Goal: Entertainment & Leisure: Browse casually

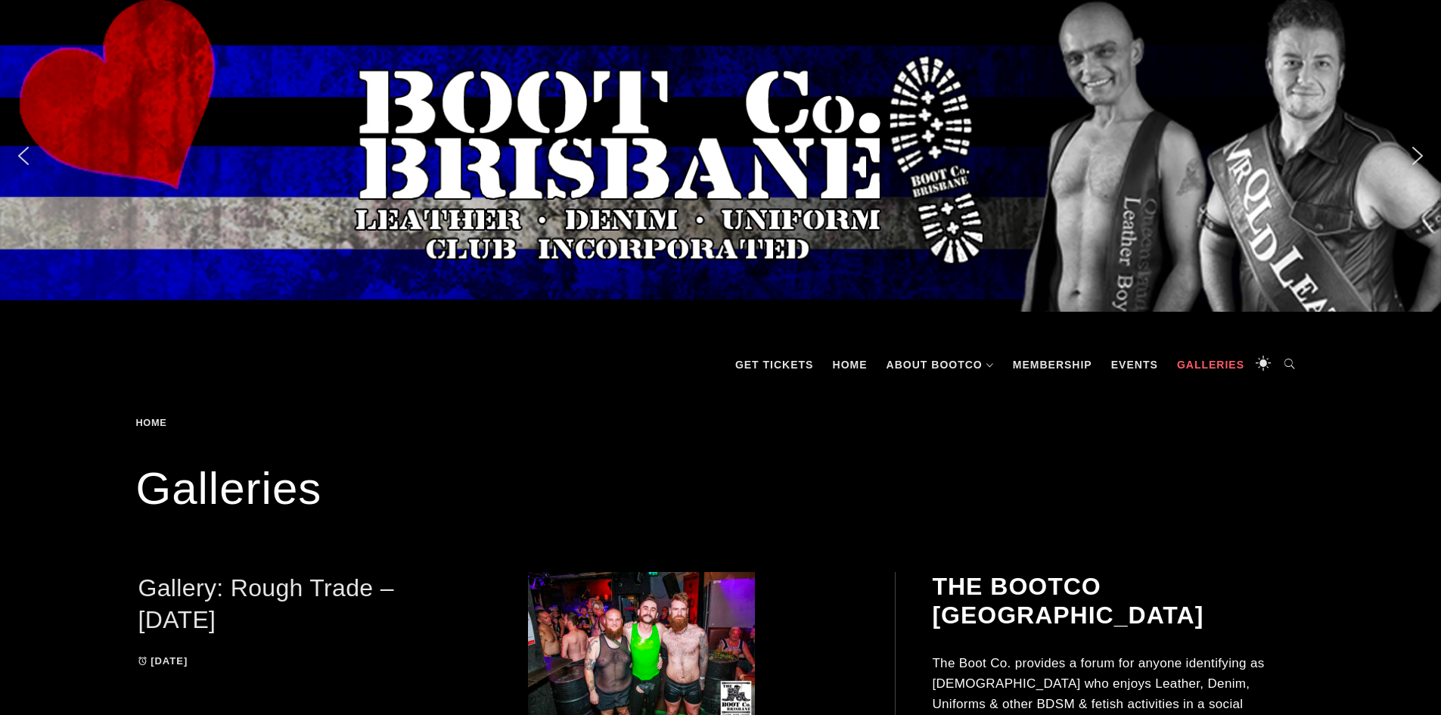
scroll to position [227, 0]
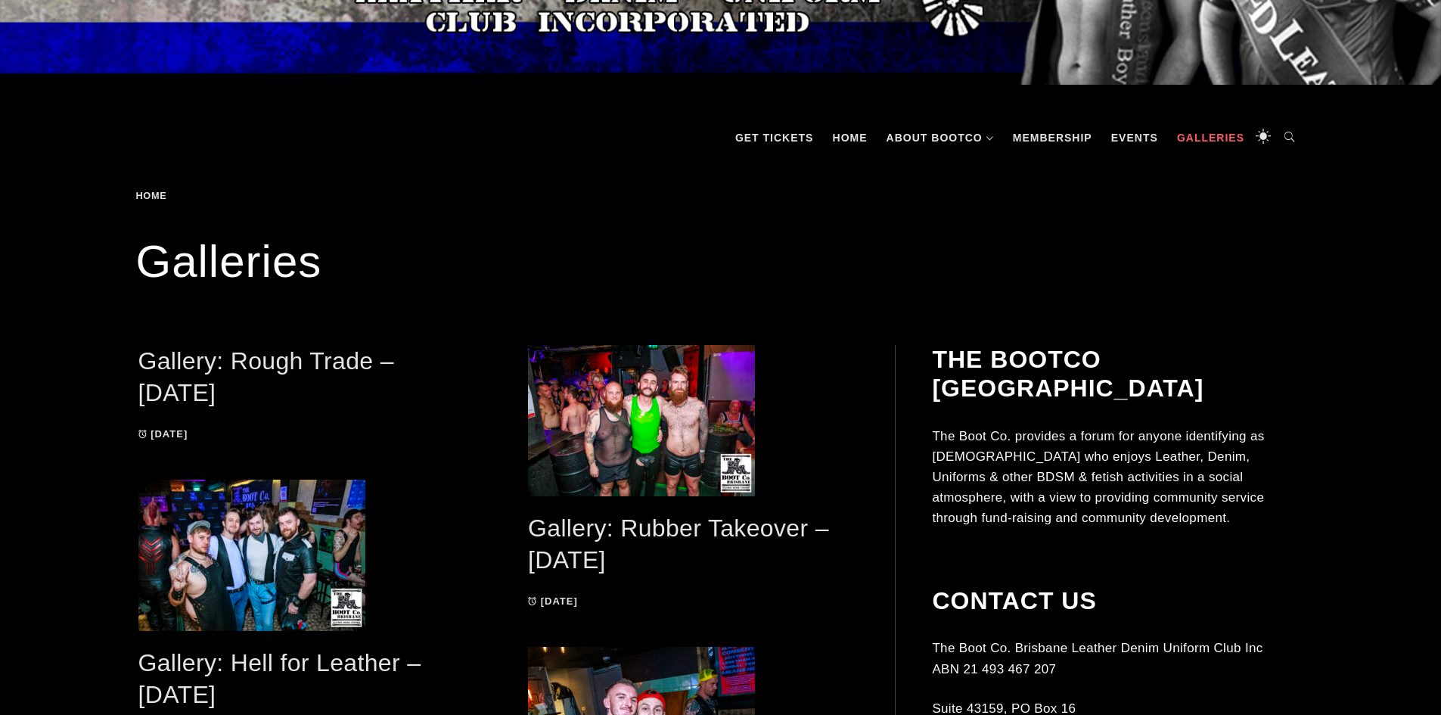
click at [308, 357] on link "Gallery: Rough Trade – [DATE]" at bounding box center [266, 377] width 256 height 60
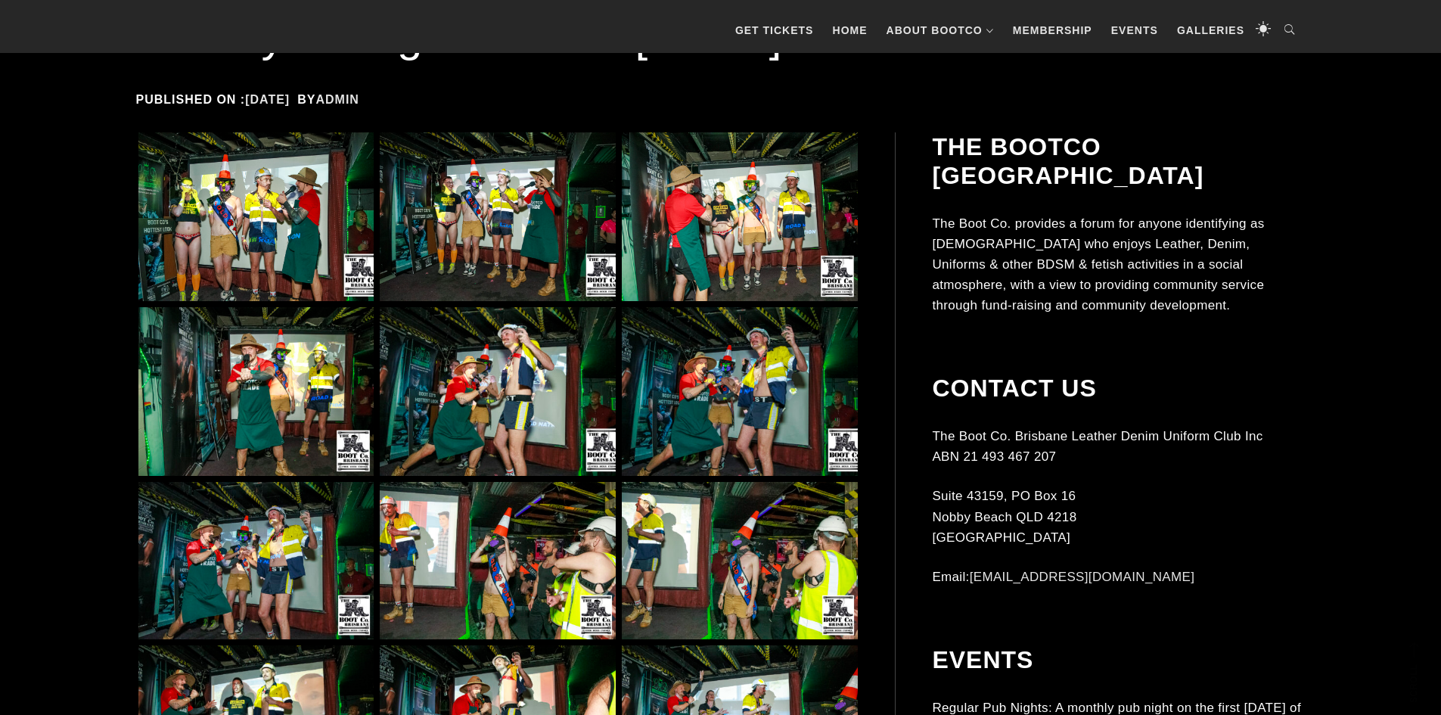
scroll to position [378, 0]
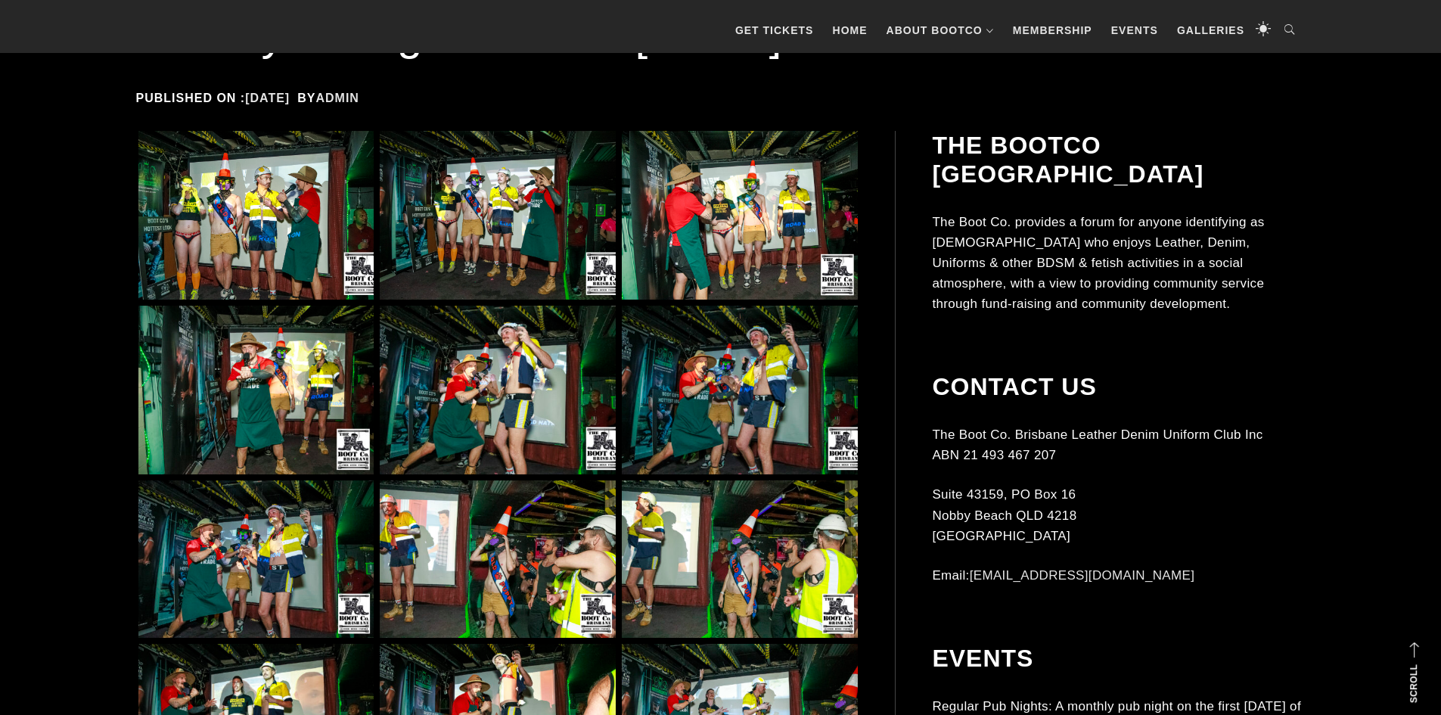
click at [281, 206] on img at bounding box center [255, 215] width 235 height 169
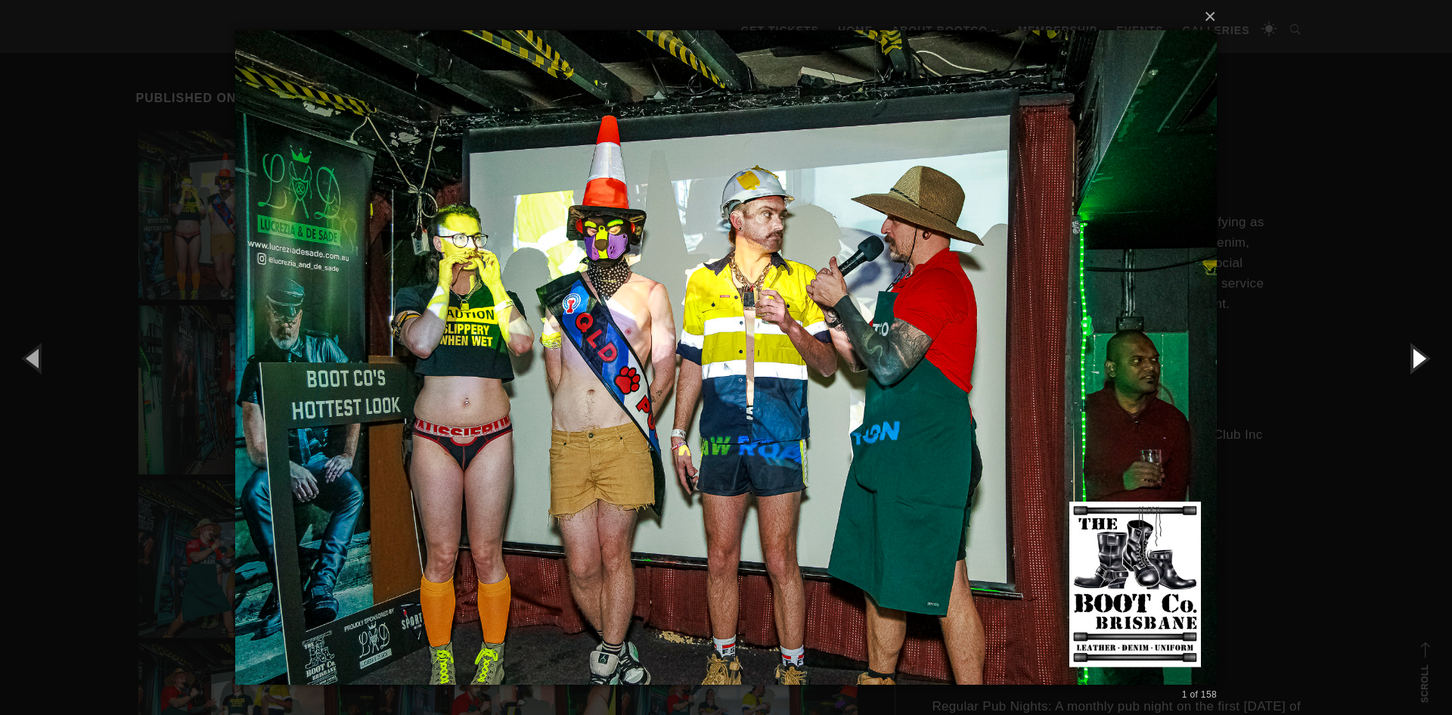
click at [1422, 352] on button "button" at bounding box center [1418, 357] width 68 height 83
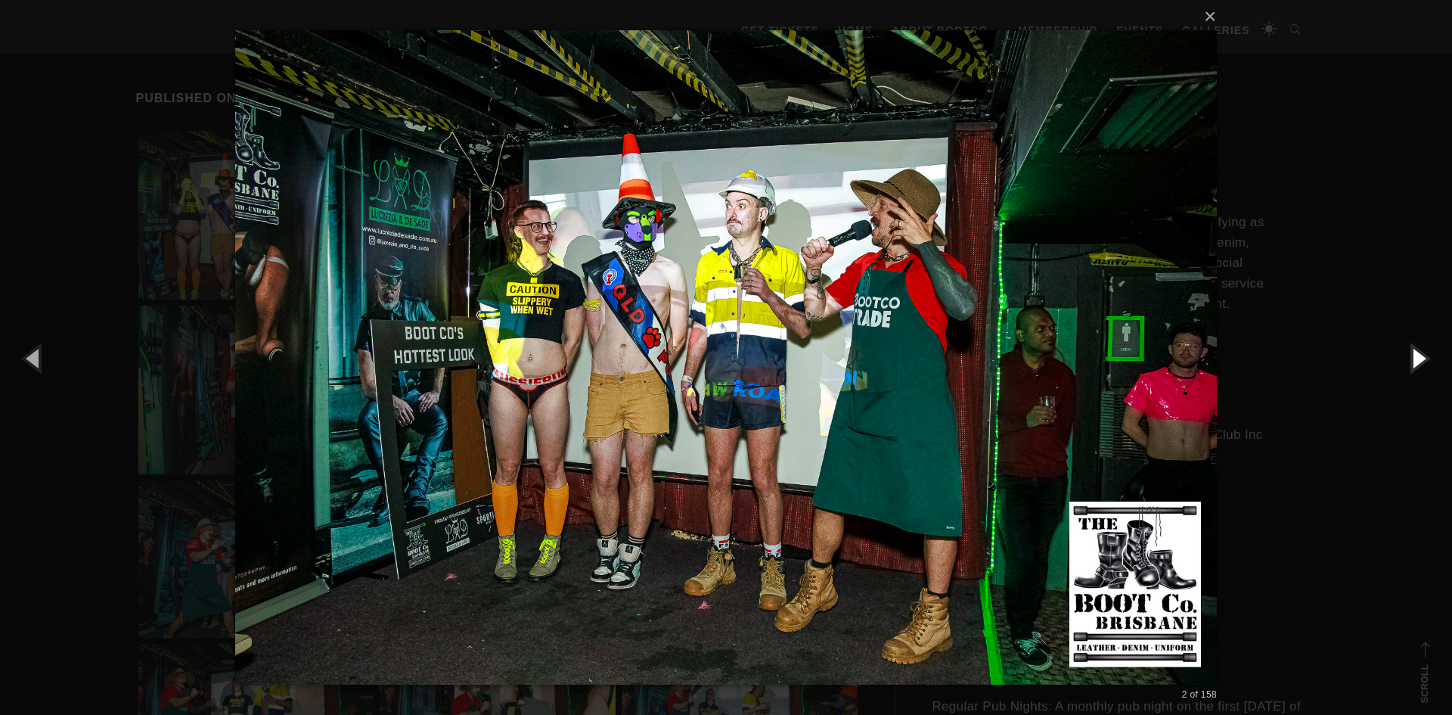
click at [1416, 358] on button "button" at bounding box center [1418, 357] width 68 height 83
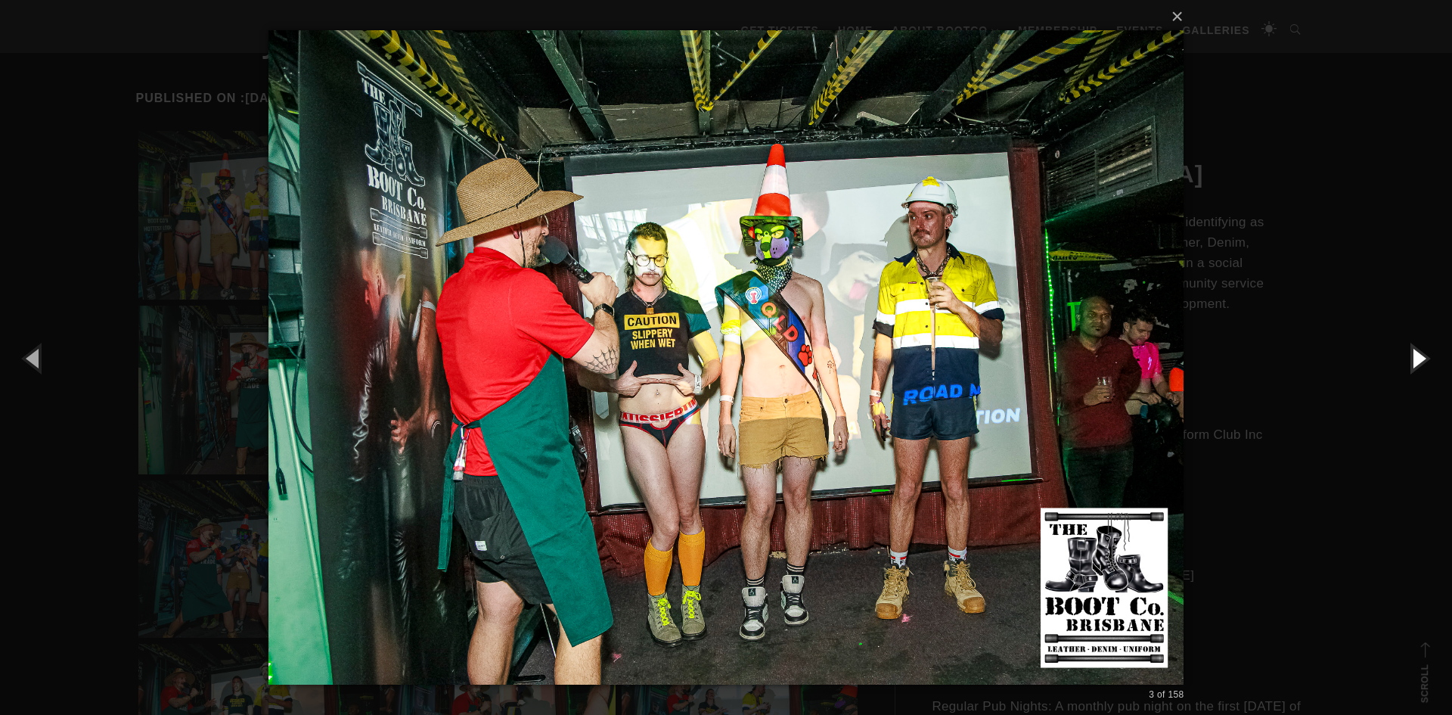
click at [1422, 355] on button "button" at bounding box center [1418, 357] width 68 height 83
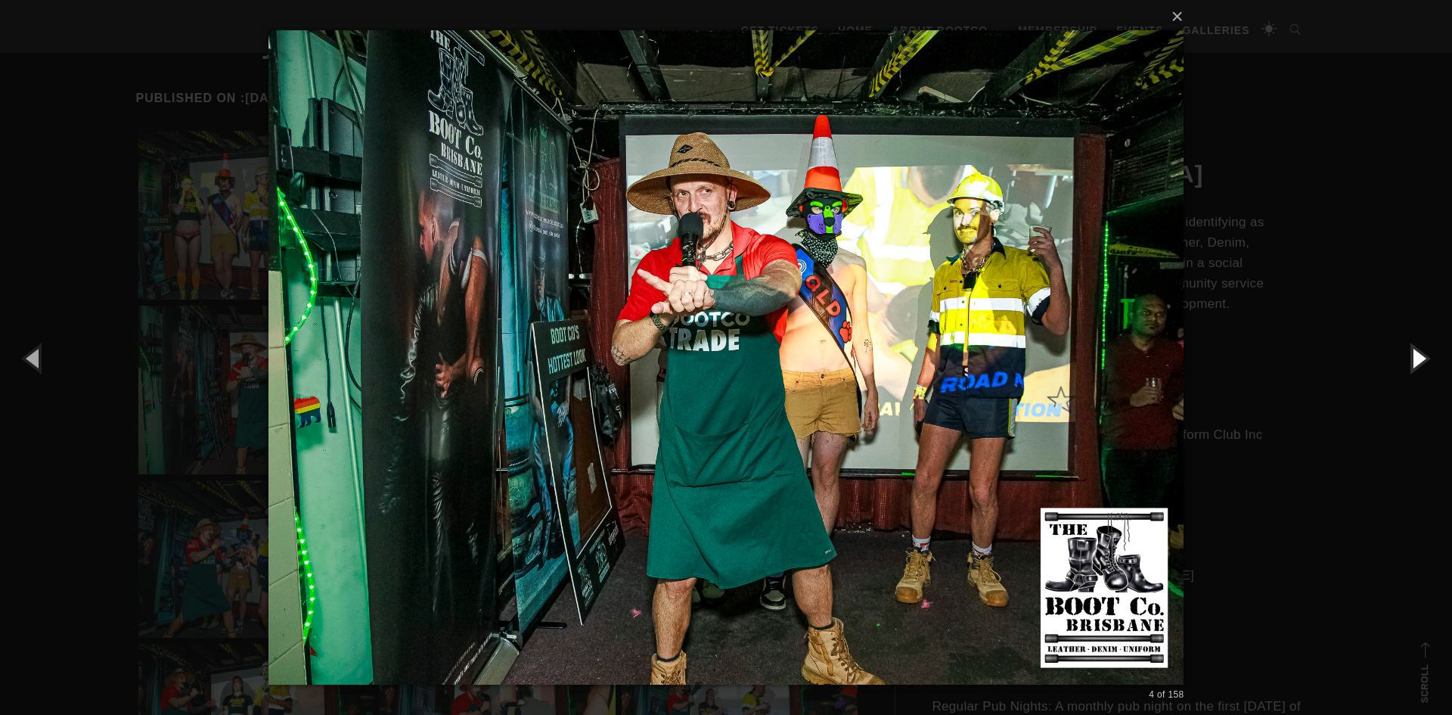
click at [1419, 350] on button "button" at bounding box center [1418, 357] width 68 height 83
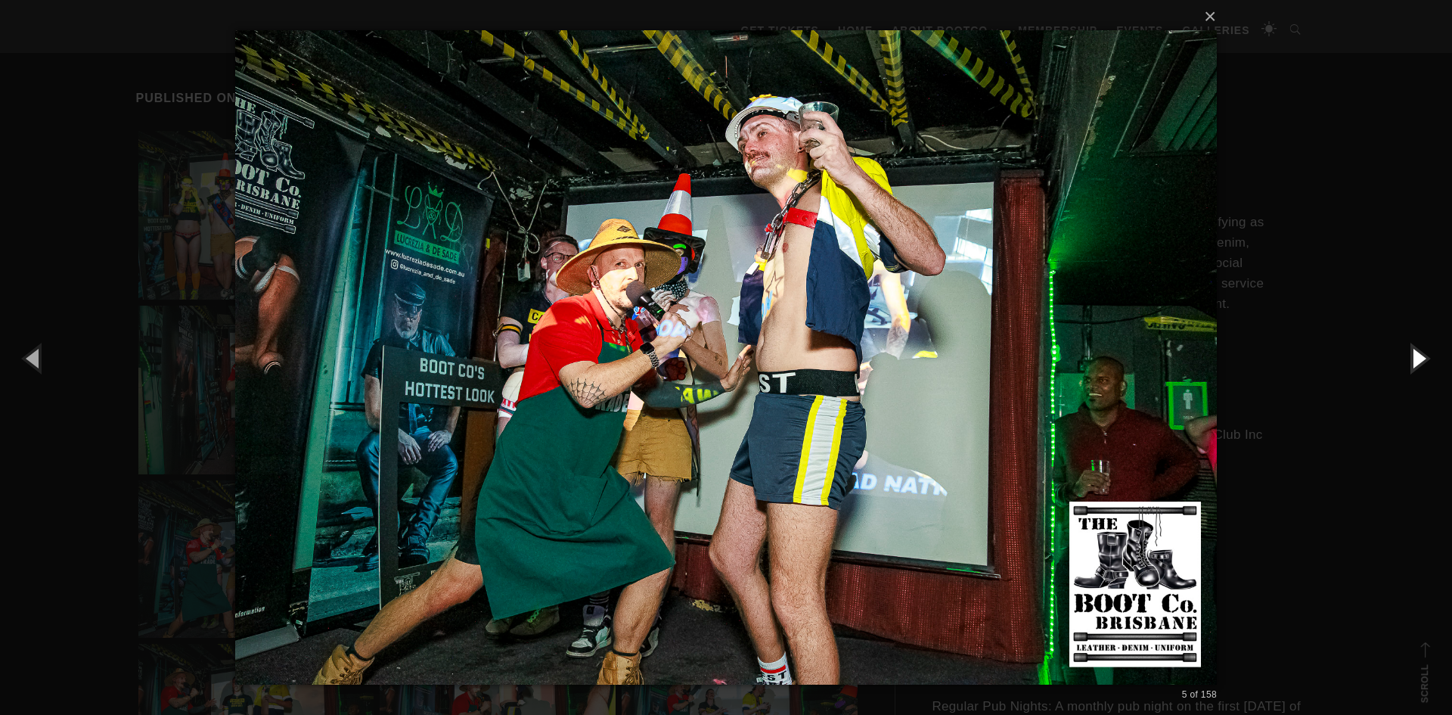
click at [1419, 350] on button "button" at bounding box center [1418, 357] width 68 height 83
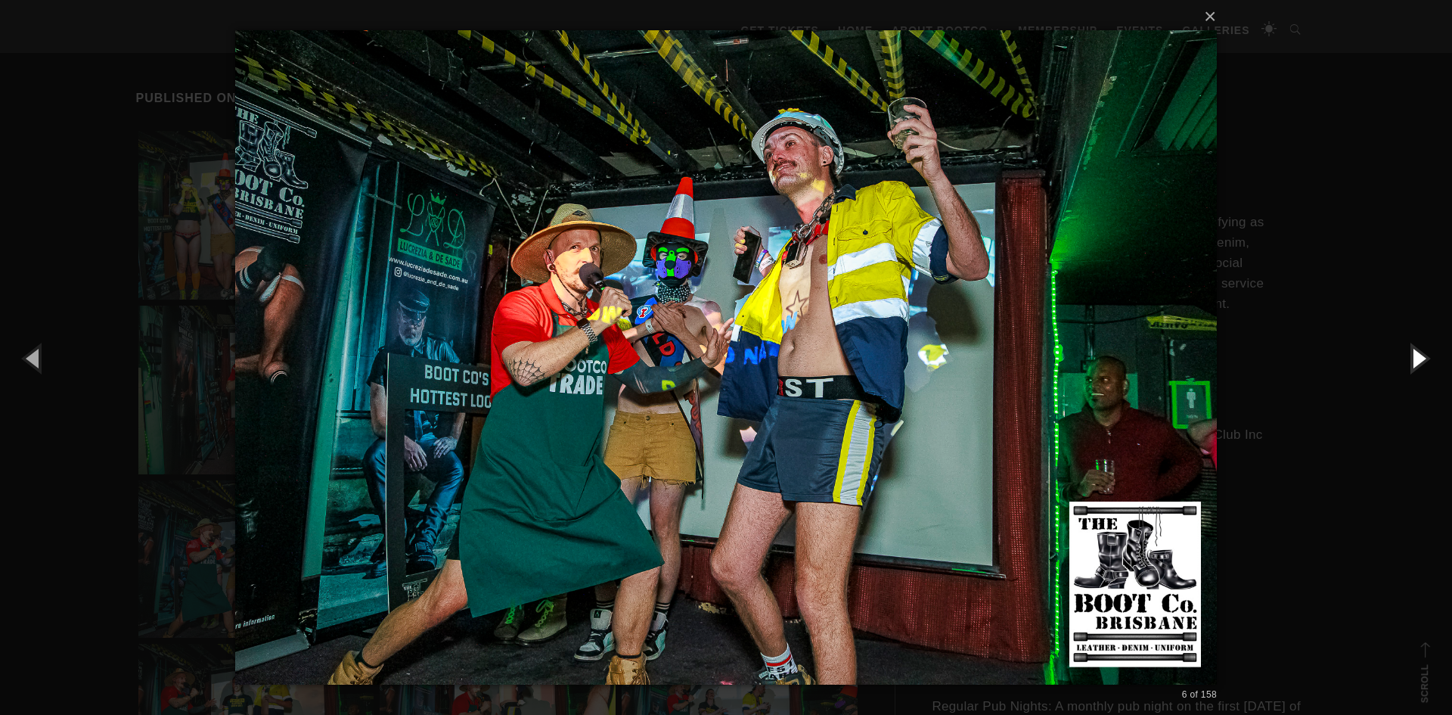
click at [1419, 350] on button "button" at bounding box center [1418, 357] width 68 height 83
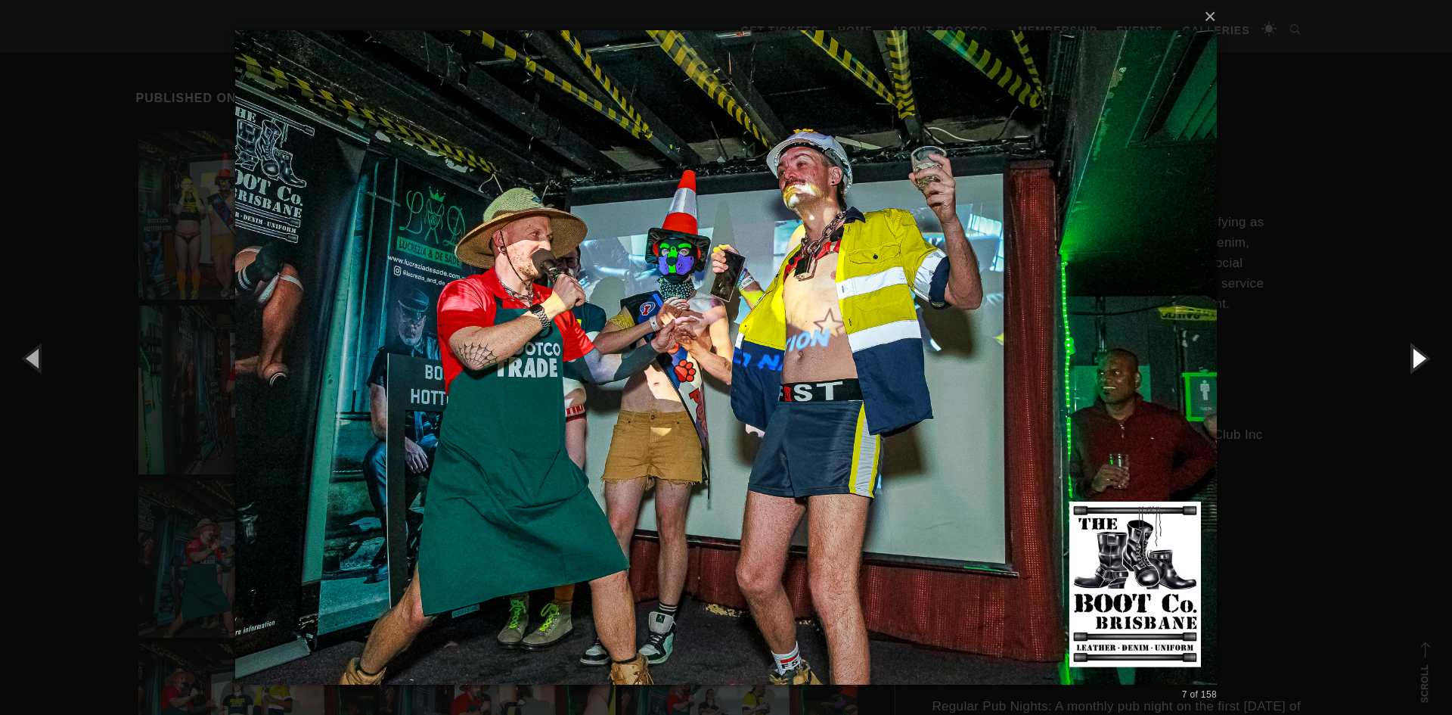
click at [1419, 350] on button "button" at bounding box center [1418, 357] width 68 height 83
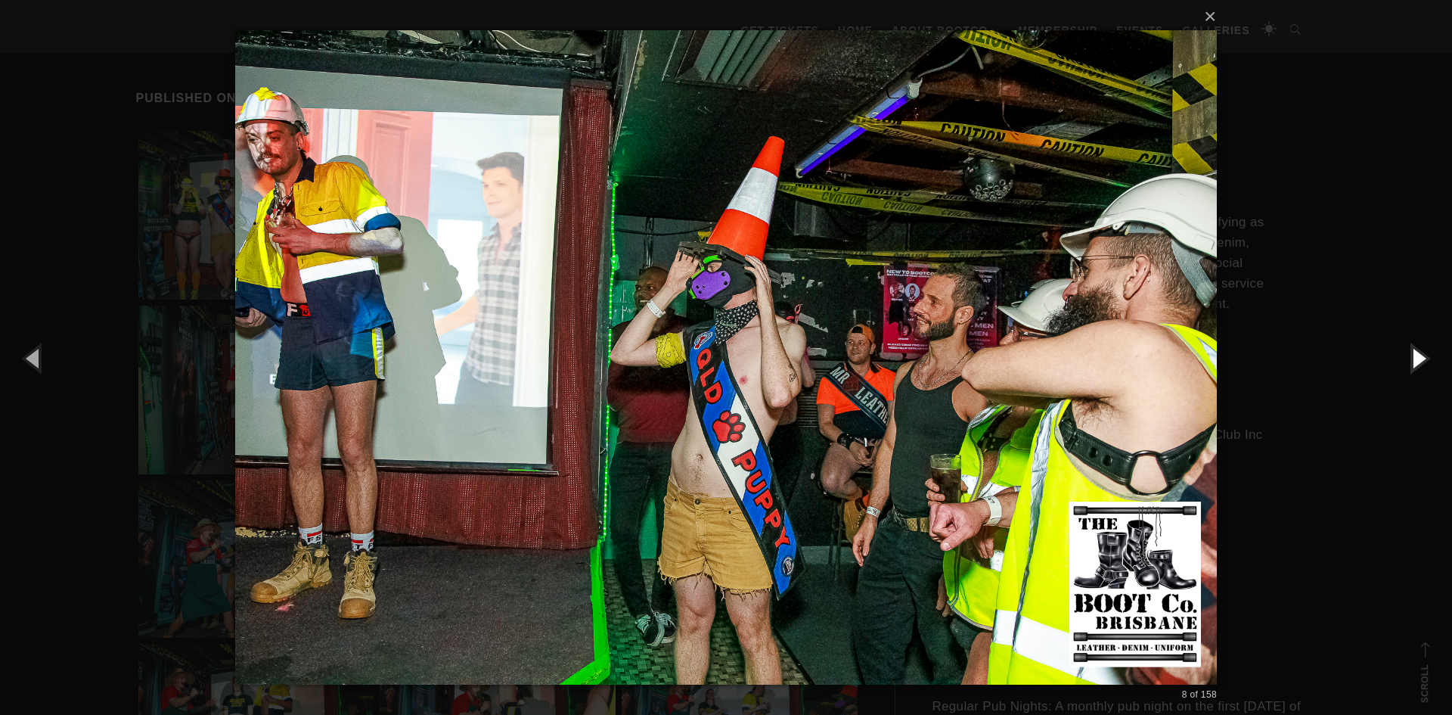
click at [1416, 346] on button "button" at bounding box center [1418, 357] width 68 height 83
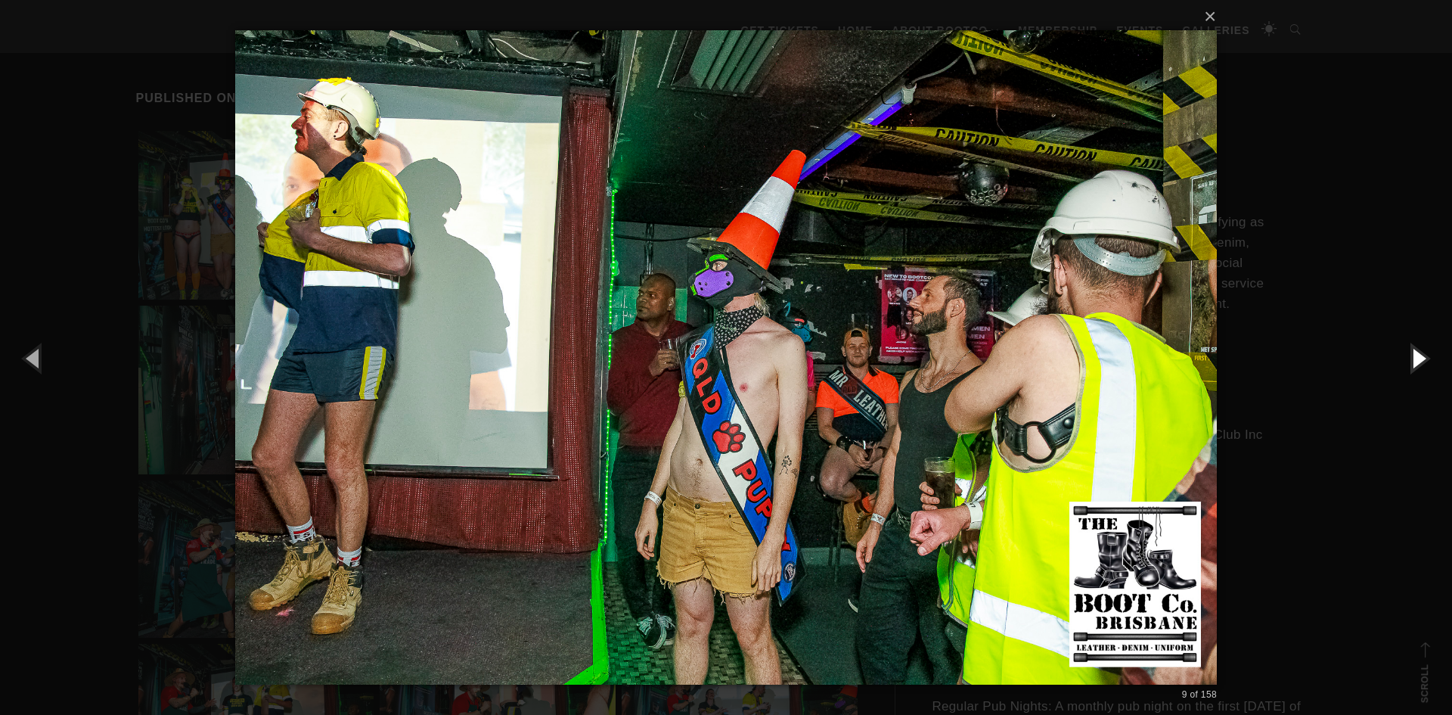
click at [1416, 346] on button "button" at bounding box center [1418, 357] width 68 height 83
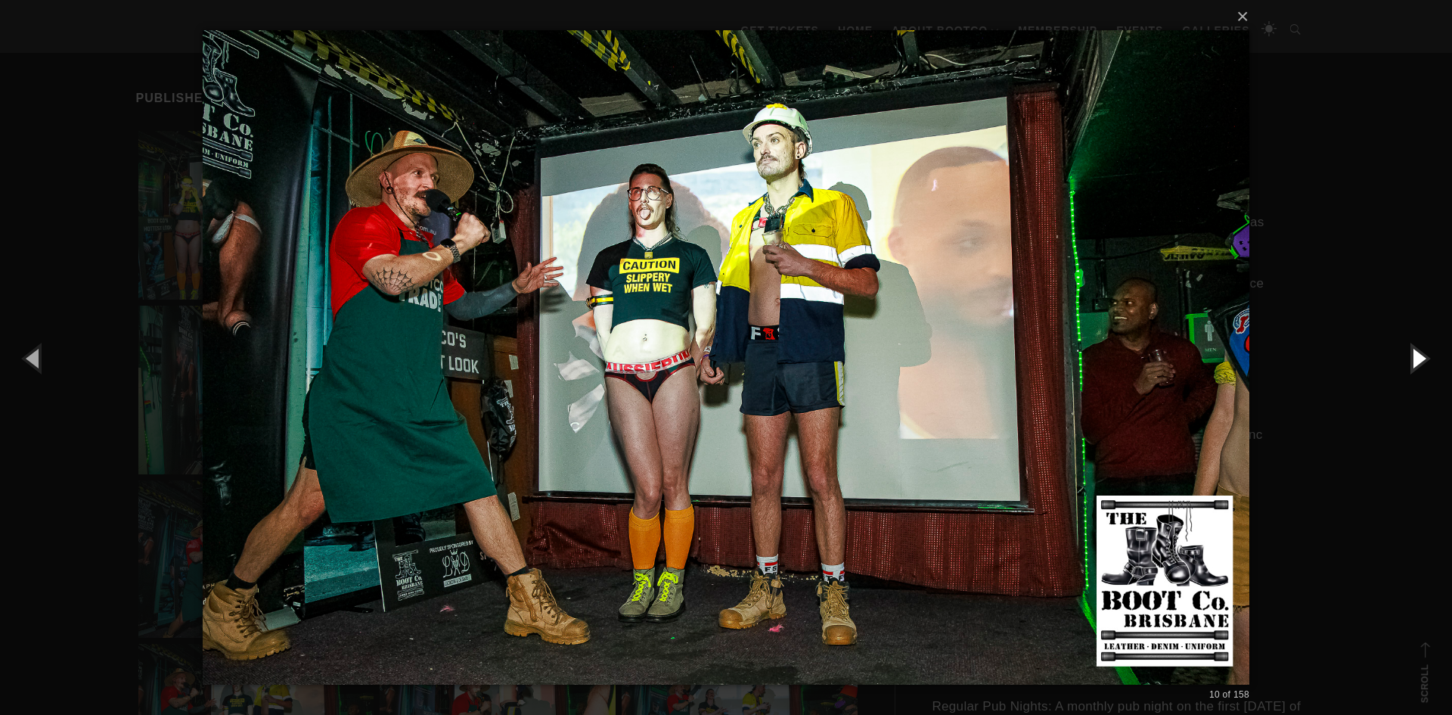
click at [1416, 346] on button "button" at bounding box center [1418, 357] width 68 height 83
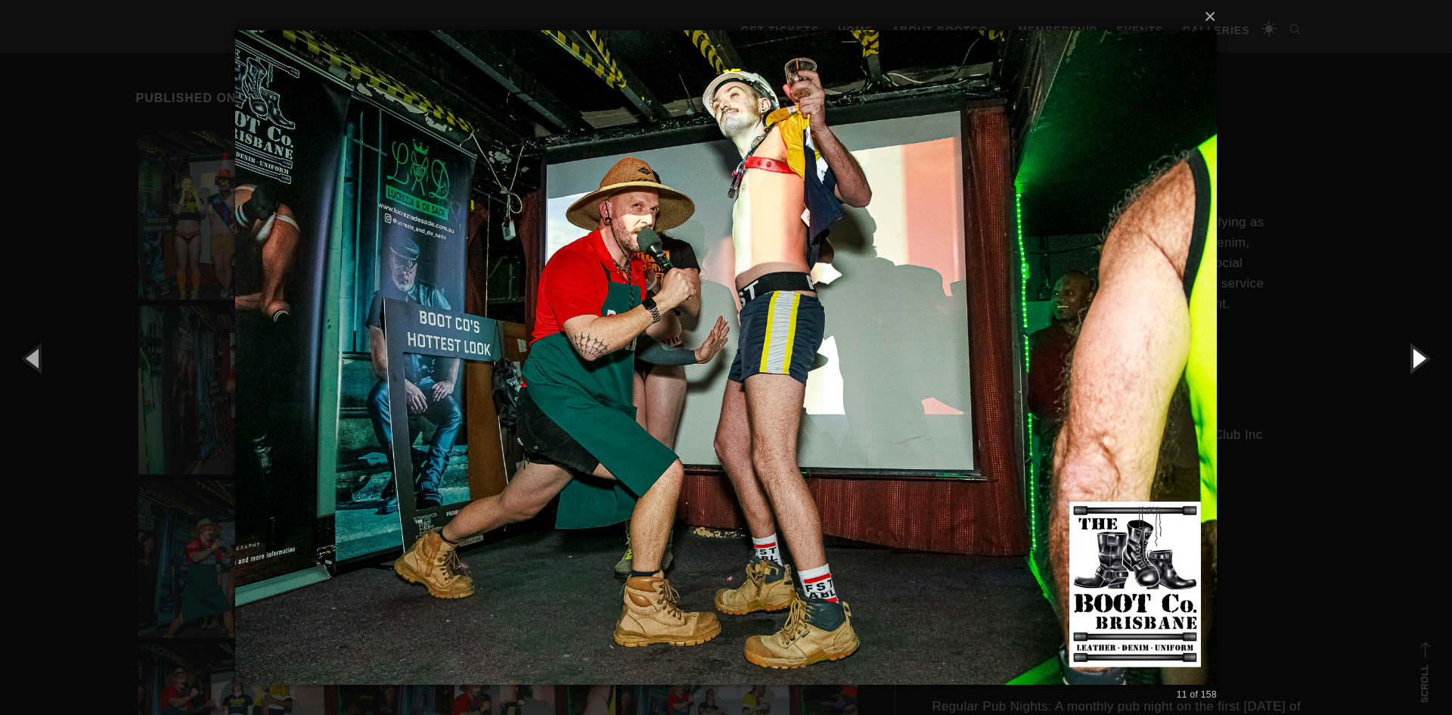
click at [1416, 346] on button "button" at bounding box center [1418, 357] width 68 height 83
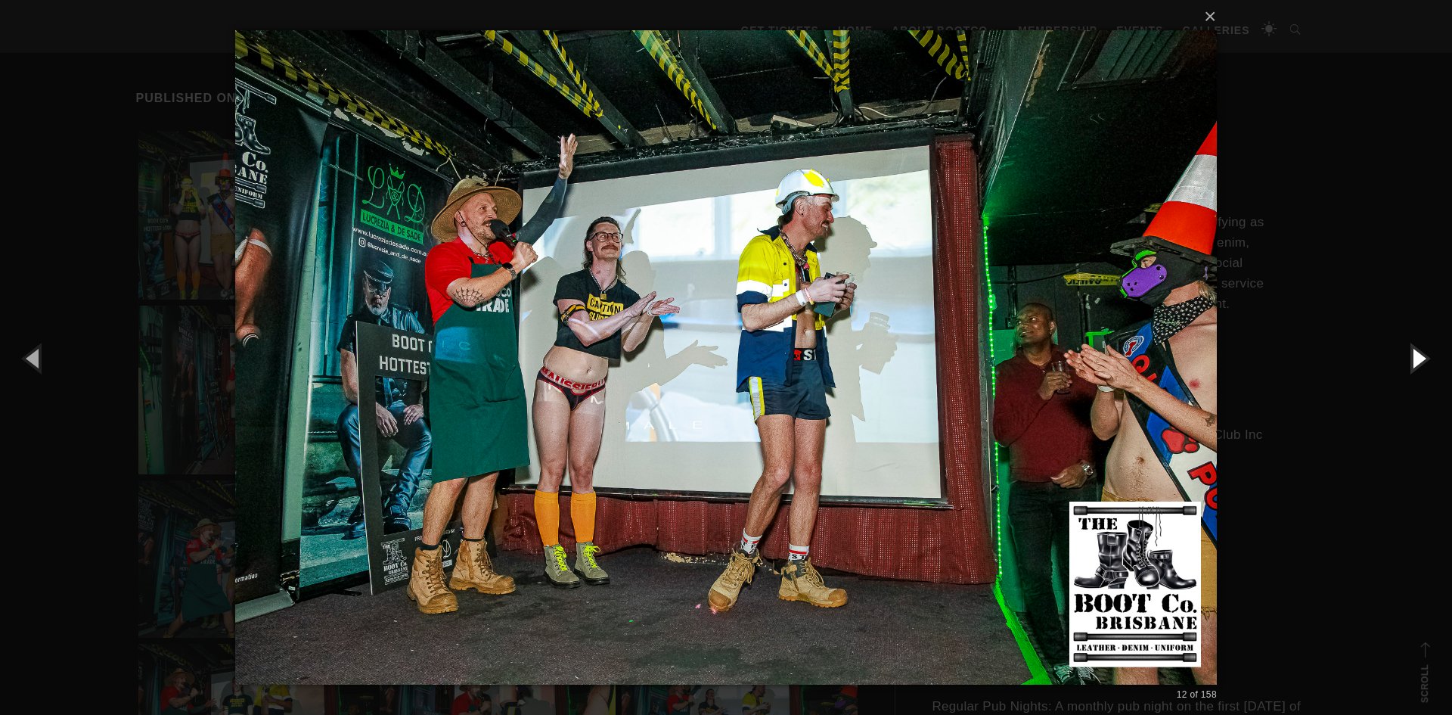
click at [1416, 346] on button "button" at bounding box center [1418, 357] width 68 height 83
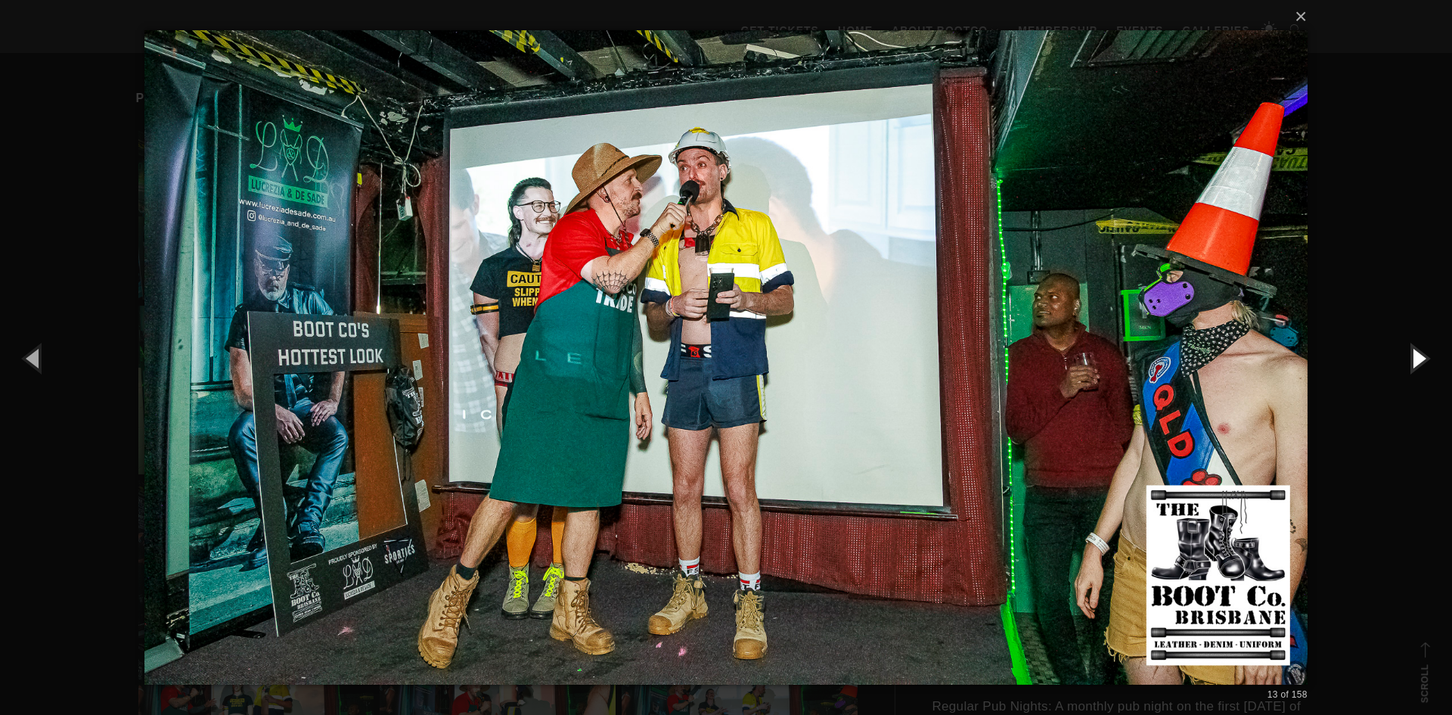
click at [1416, 346] on button "button" at bounding box center [1418, 357] width 68 height 83
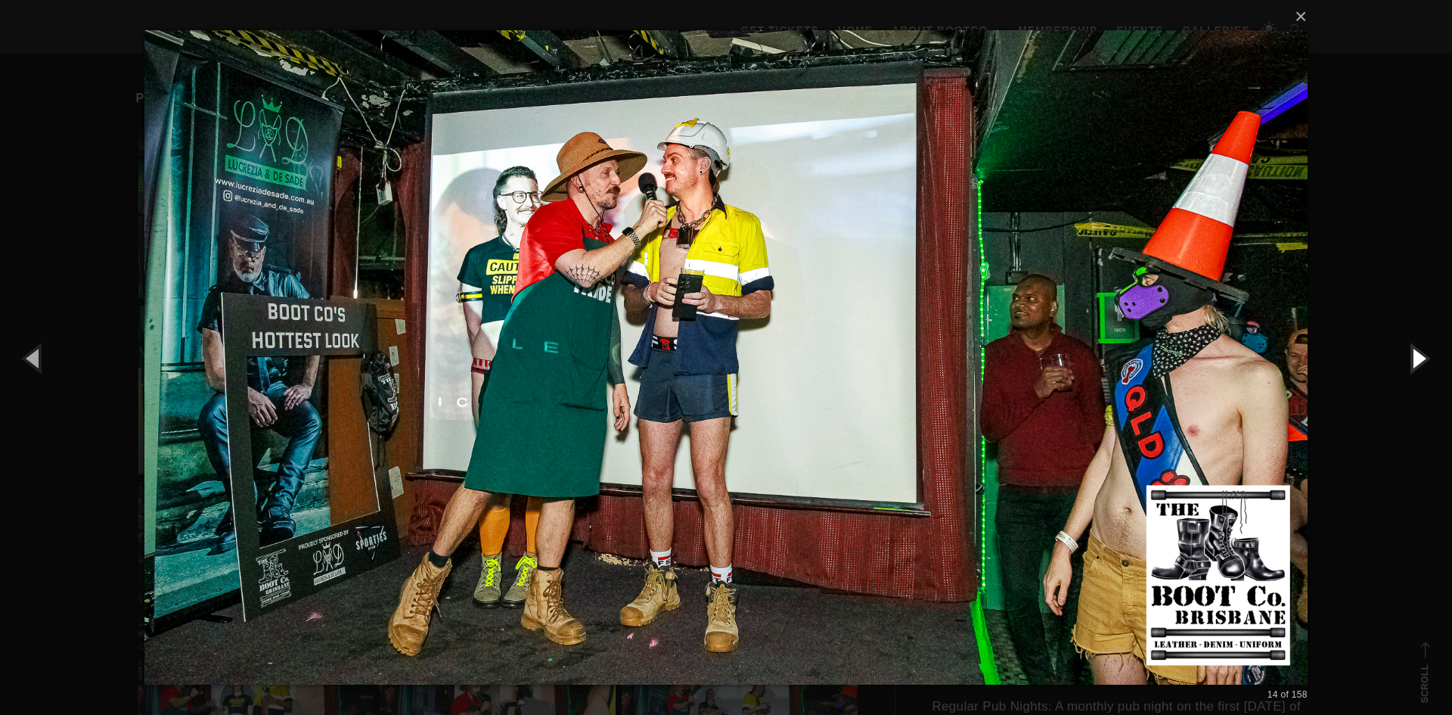
click at [1416, 346] on button "button" at bounding box center [1418, 357] width 68 height 83
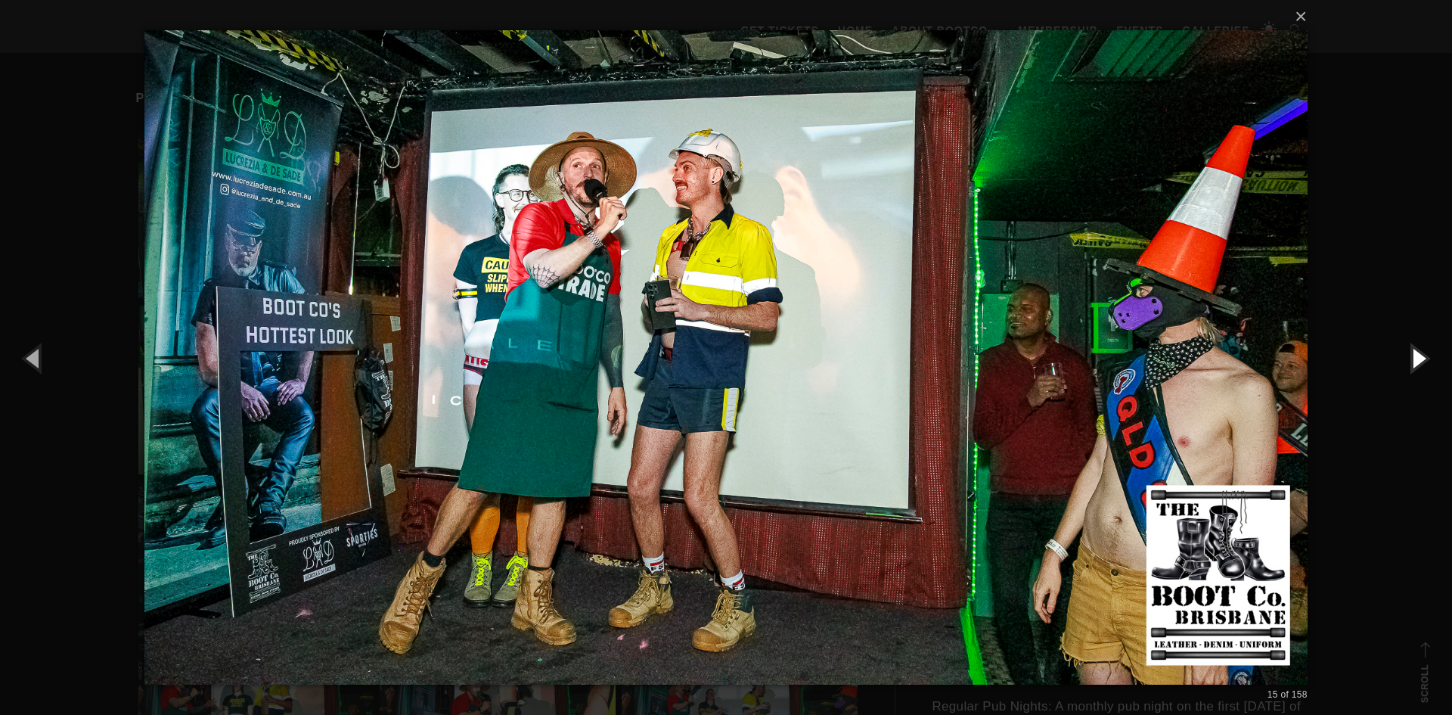
click at [1416, 346] on button "button" at bounding box center [1418, 357] width 68 height 83
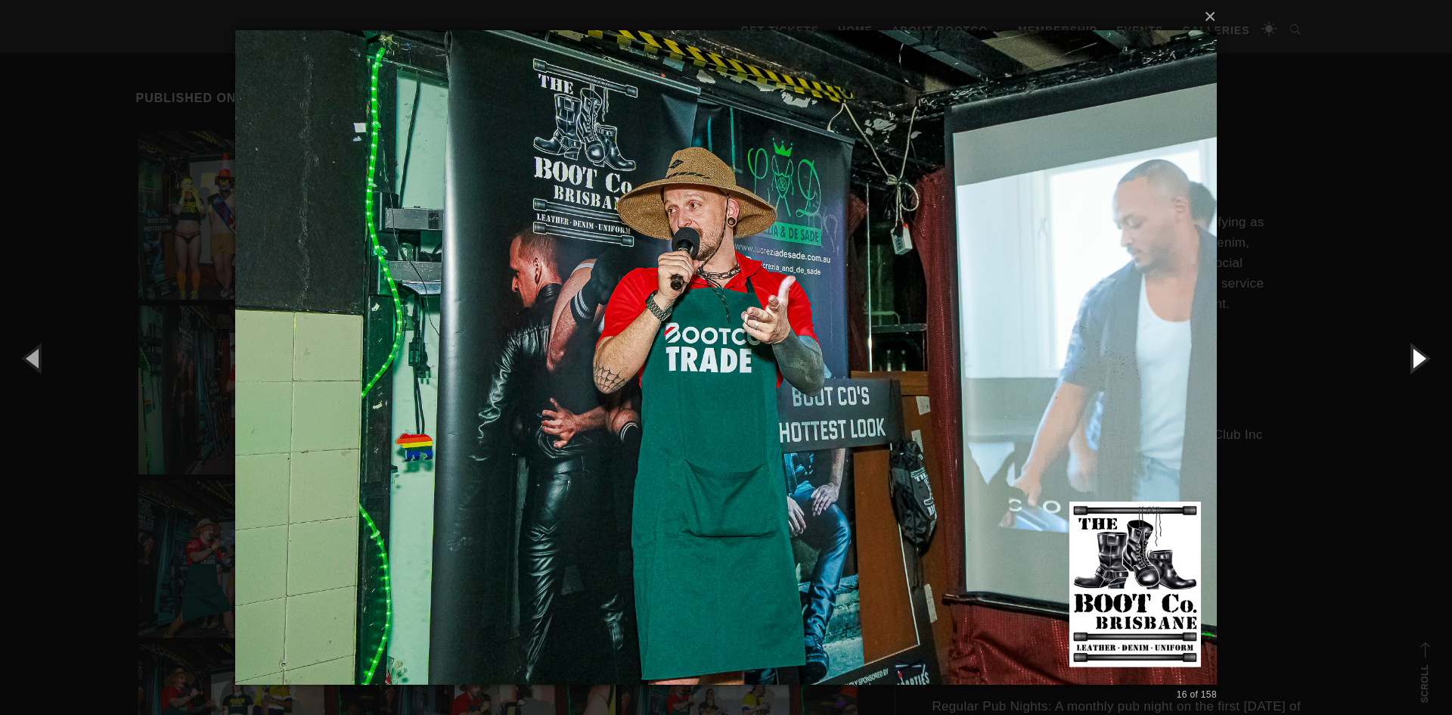
click at [1416, 346] on button "button" at bounding box center [1418, 357] width 68 height 83
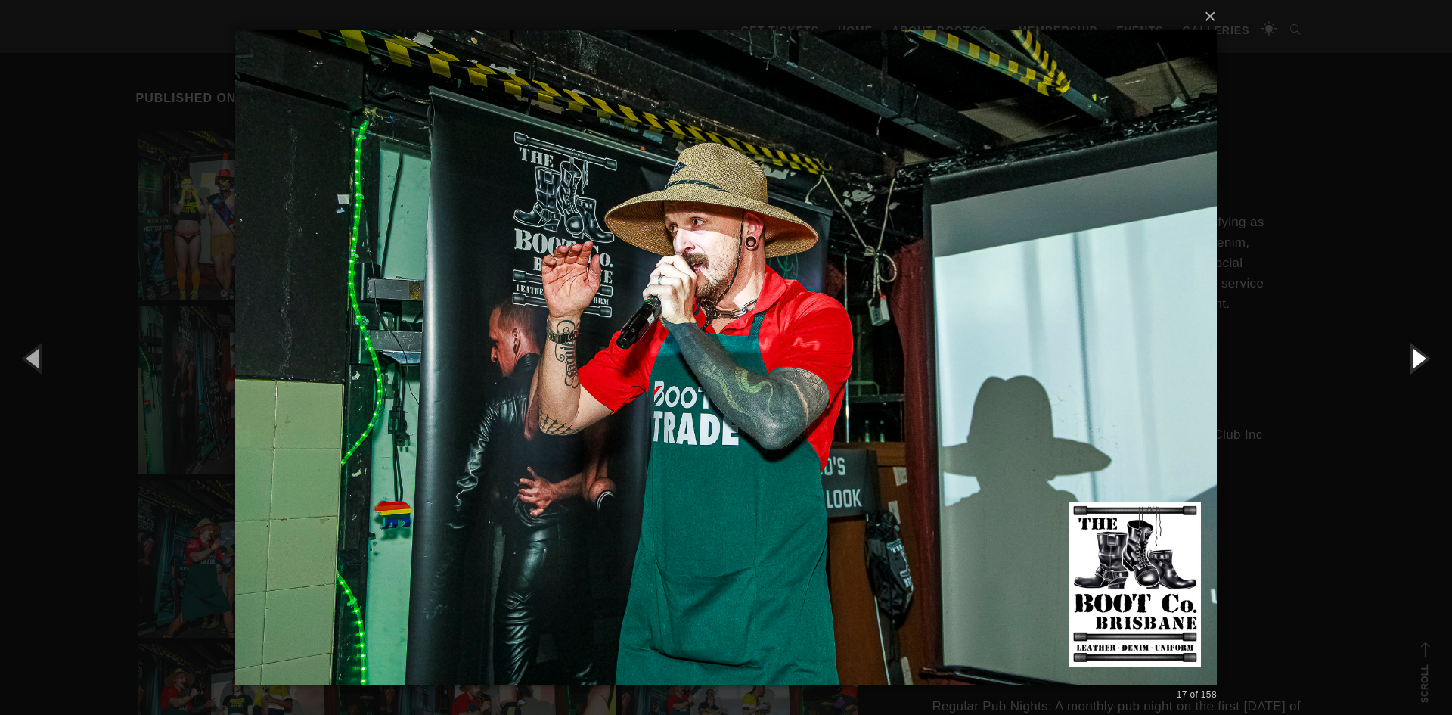
click at [1416, 346] on button "button" at bounding box center [1418, 357] width 68 height 83
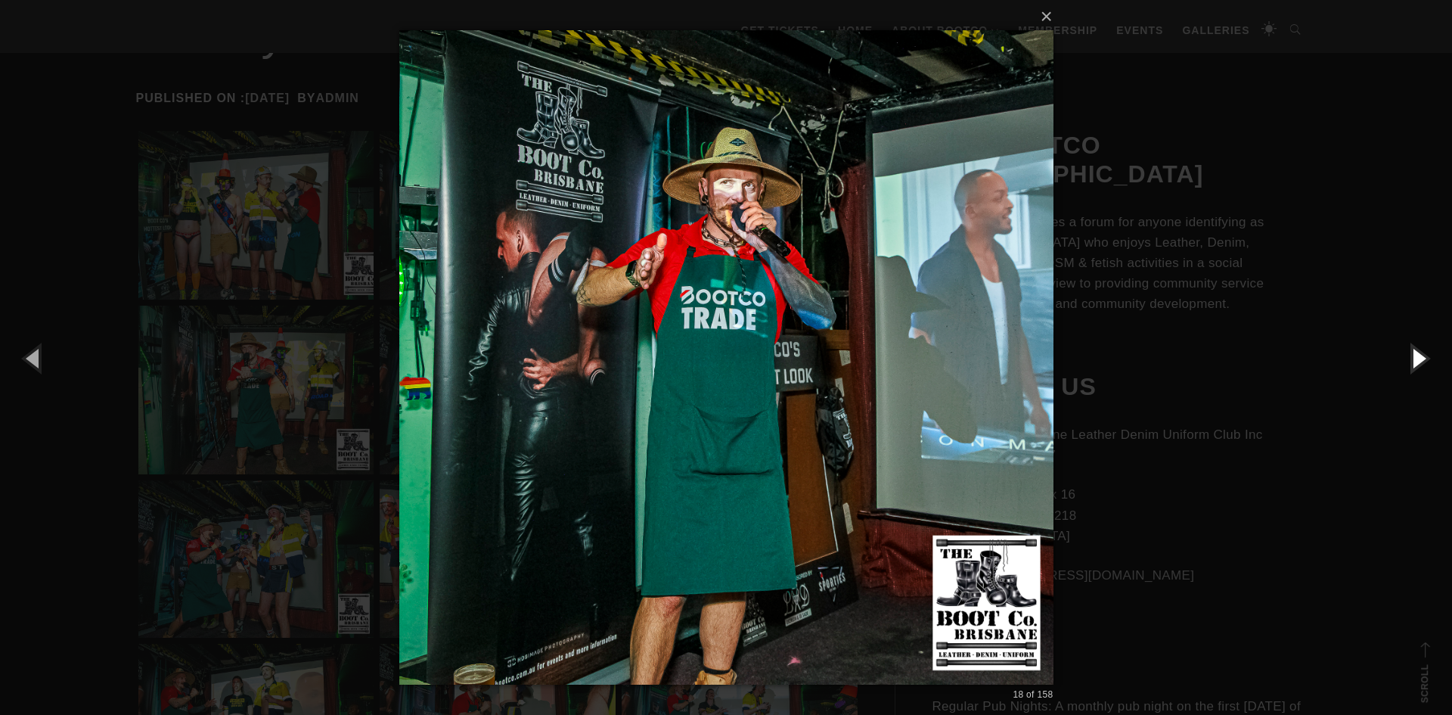
click at [1416, 346] on button "button" at bounding box center [1418, 357] width 68 height 83
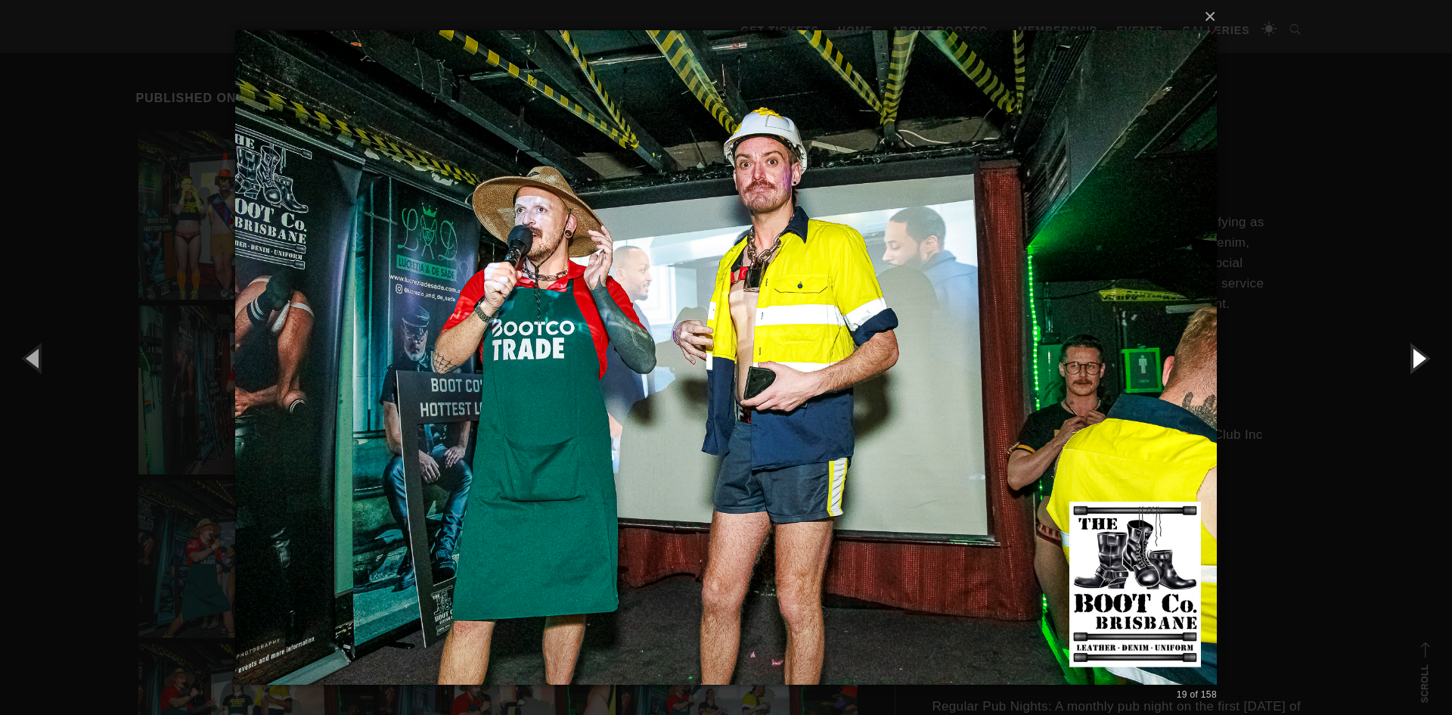
click at [1416, 346] on button "button" at bounding box center [1418, 357] width 68 height 83
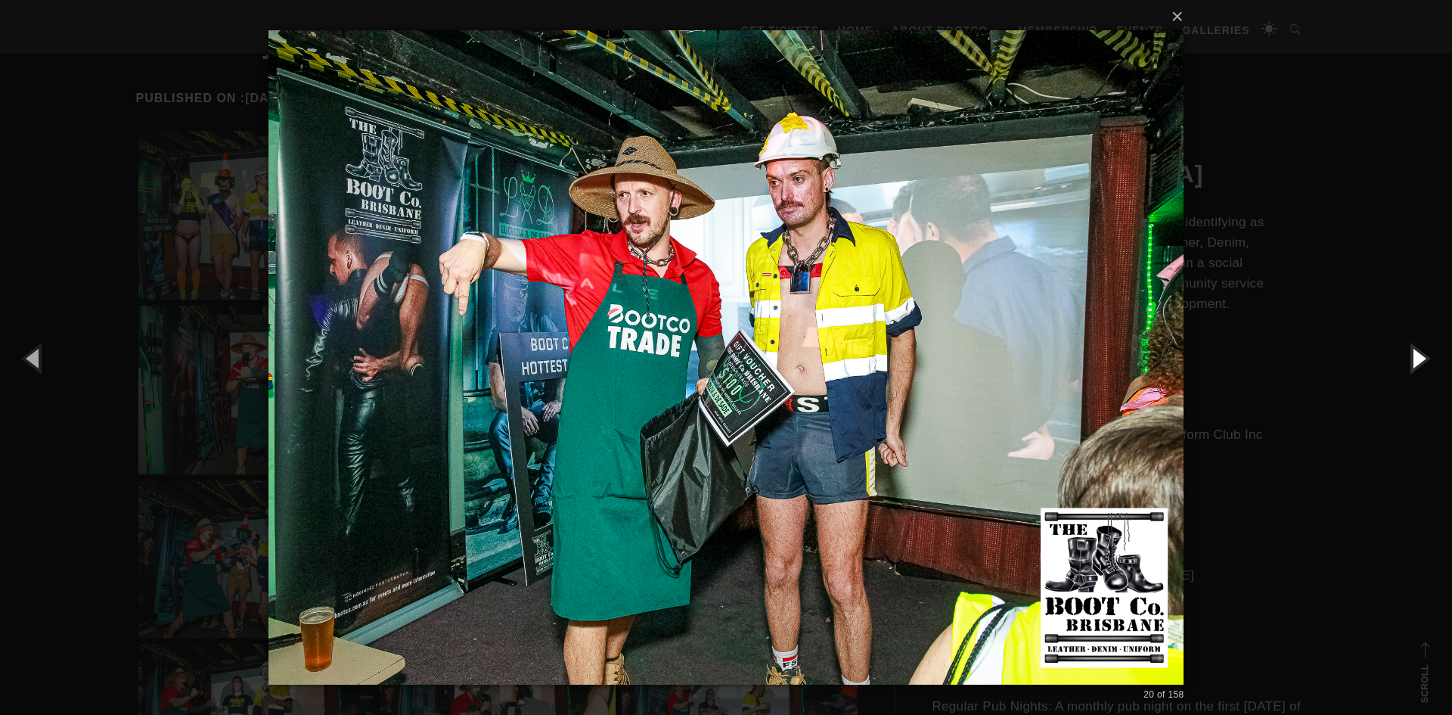
click at [1416, 346] on button "button" at bounding box center [1418, 357] width 68 height 83
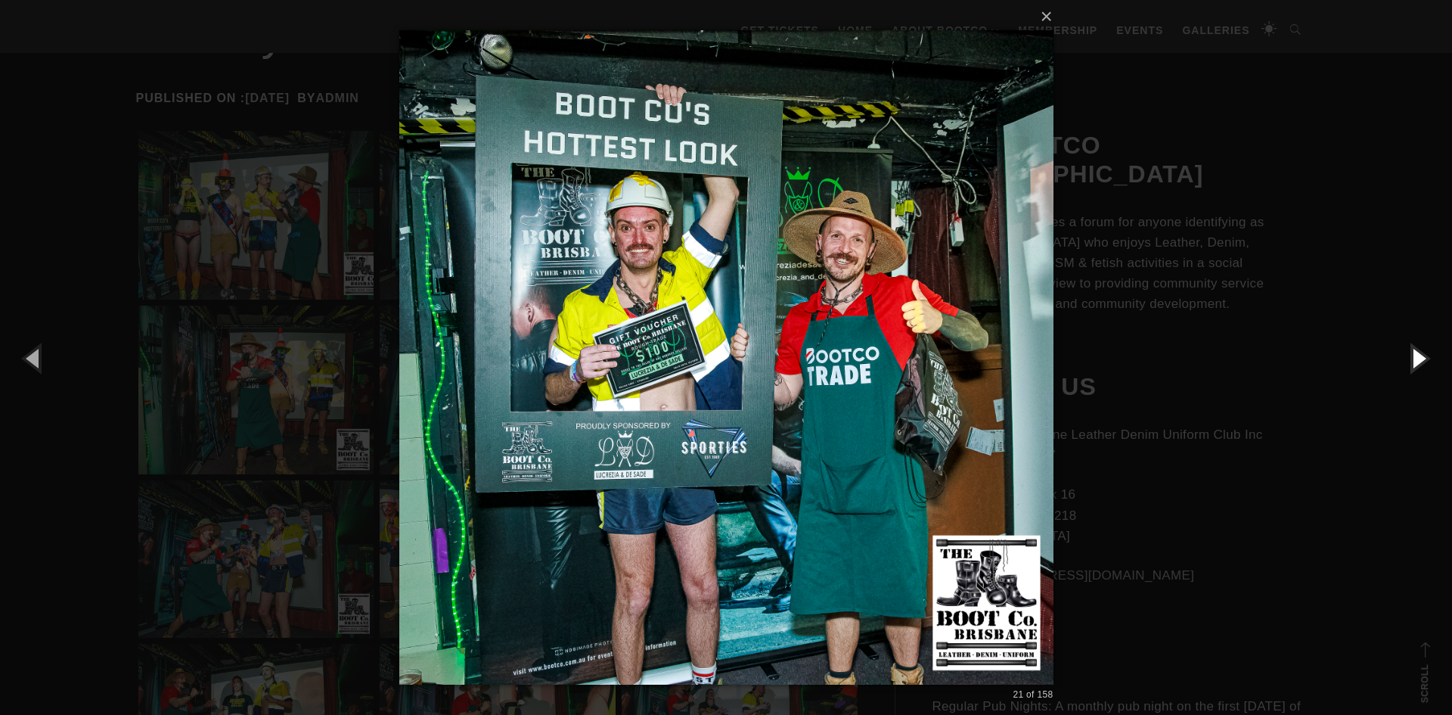
click at [1416, 346] on button "button" at bounding box center [1418, 357] width 68 height 83
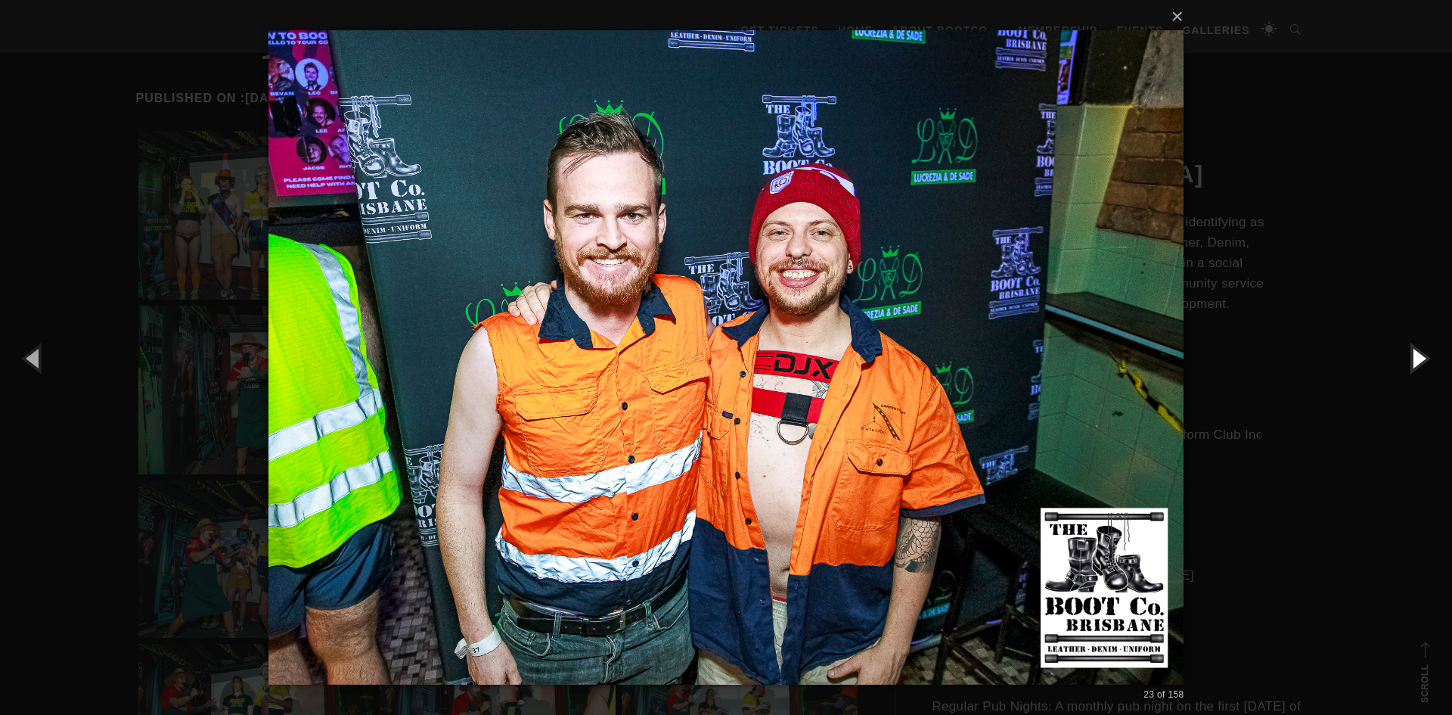
click at [1416, 346] on button "button" at bounding box center [1418, 357] width 68 height 83
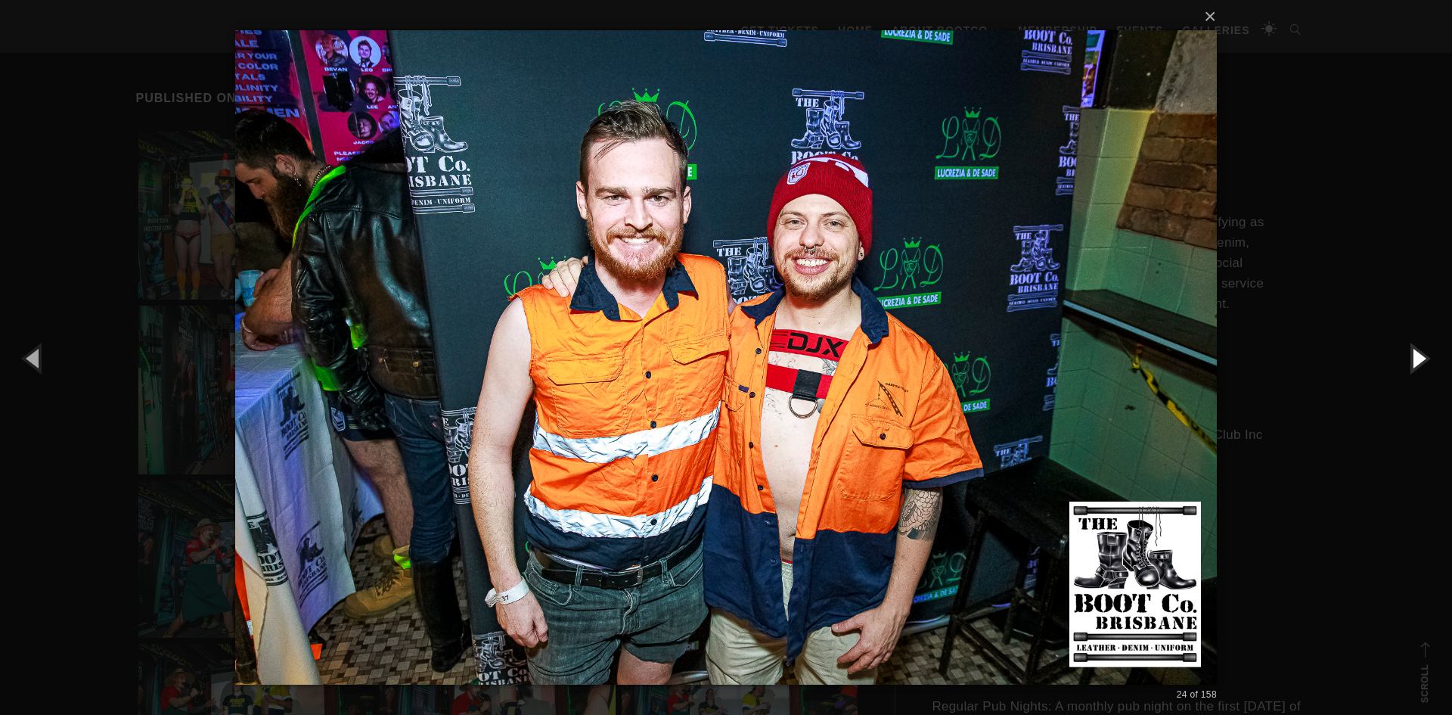
click at [1416, 346] on button "button" at bounding box center [1418, 357] width 68 height 83
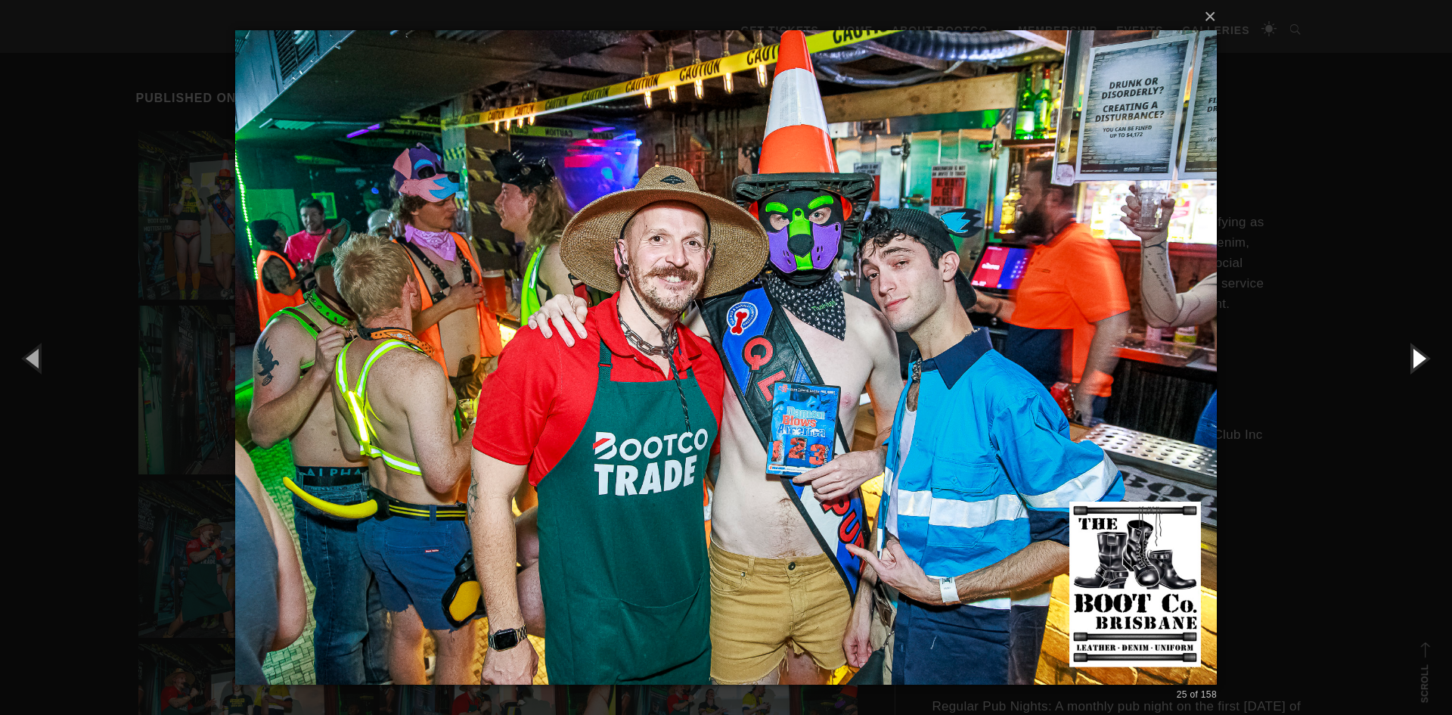
click at [1416, 346] on button "button" at bounding box center [1418, 357] width 68 height 83
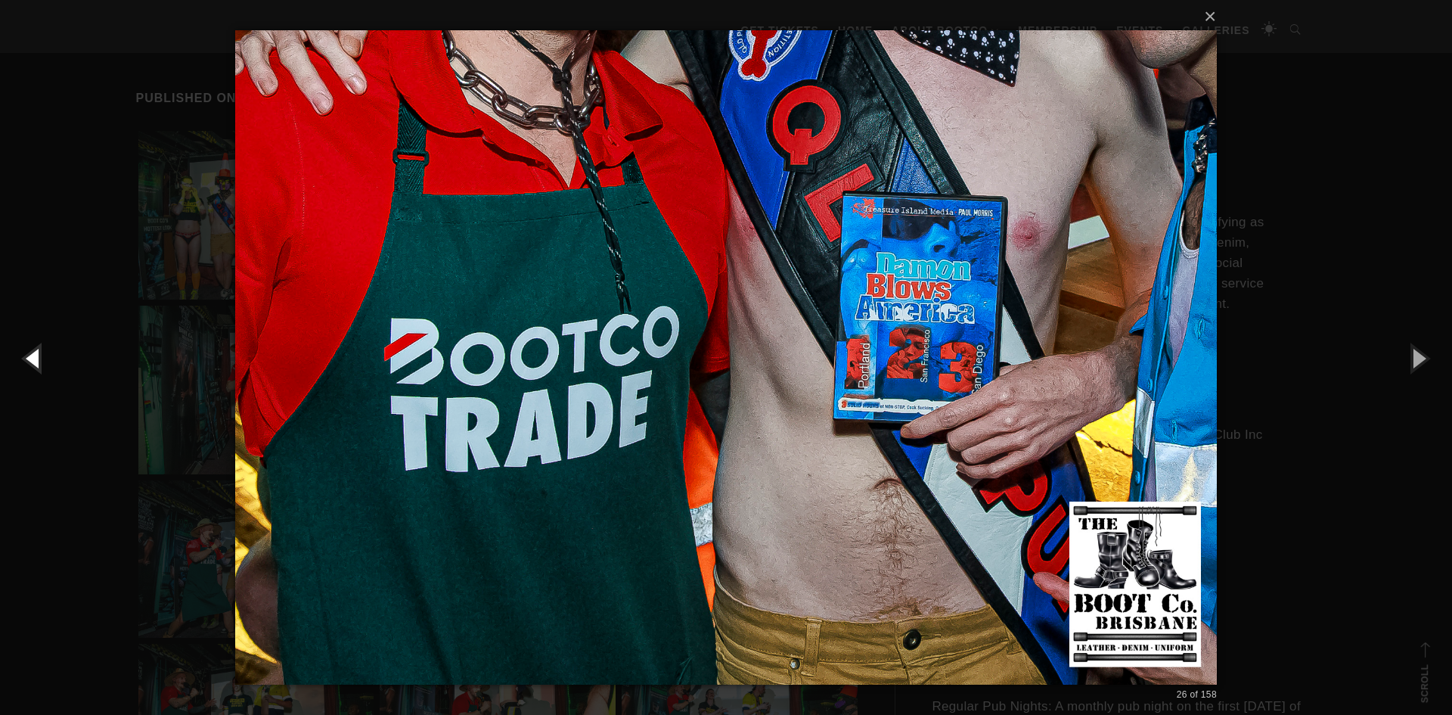
click at [28, 352] on button "button" at bounding box center [34, 357] width 68 height 83
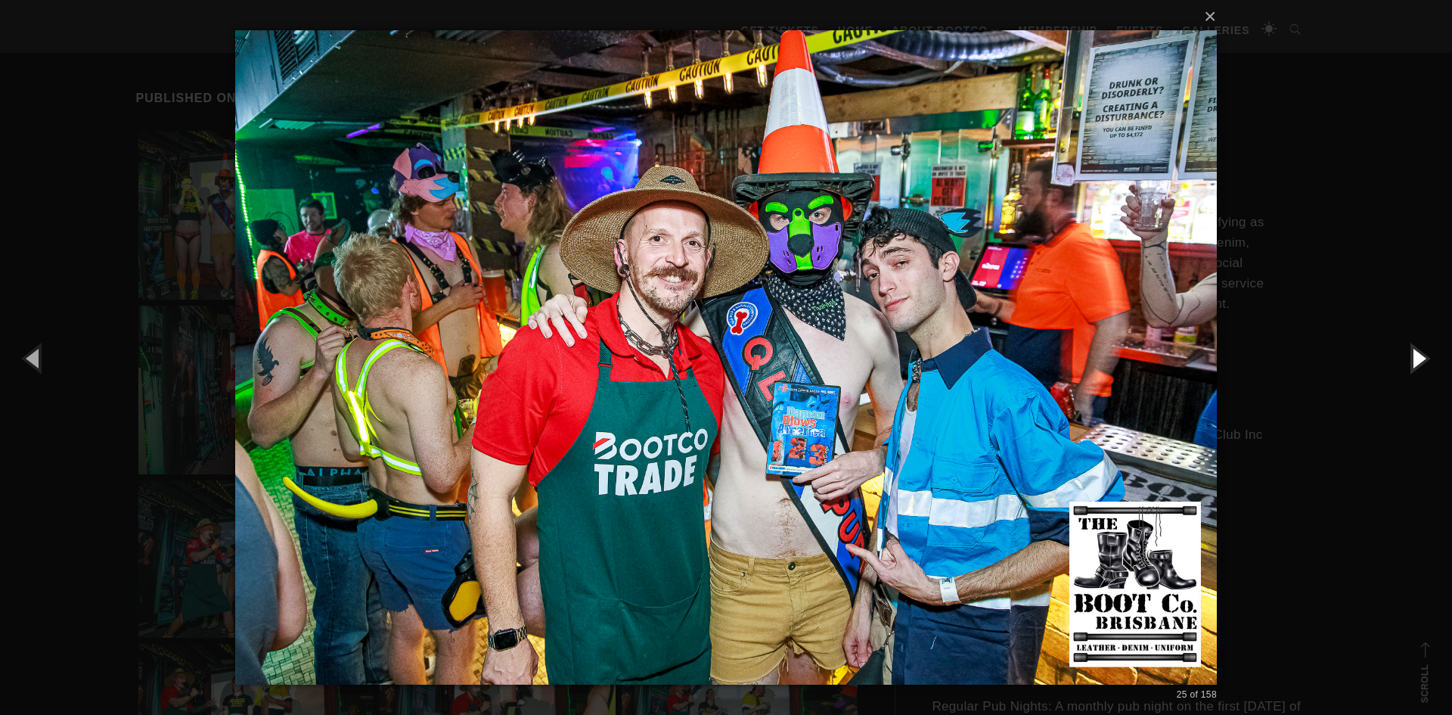
click at [1419, 363] on button "button" at bounding box center [1418, 357] width 68 height 83
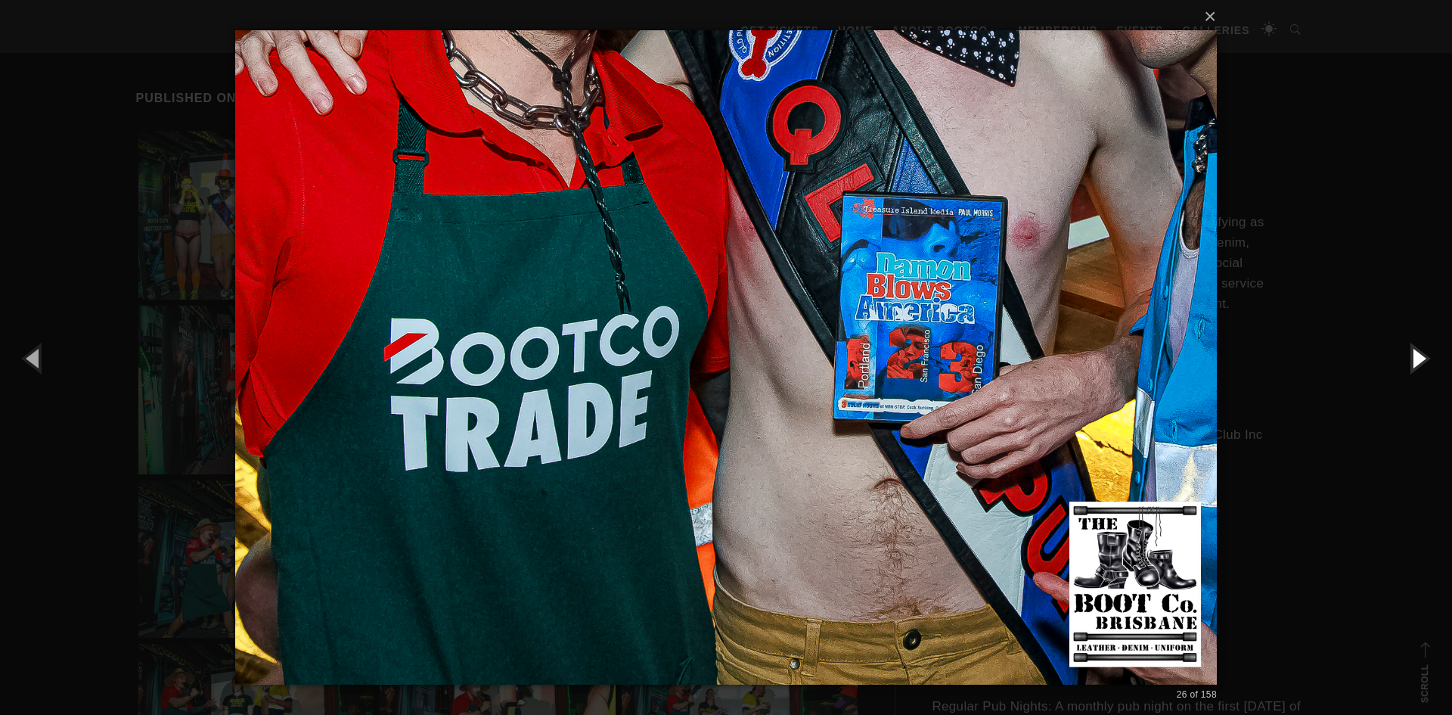
click at [1421, 359] on button "button" at bounding box center [1418, 357] width 68 height 83
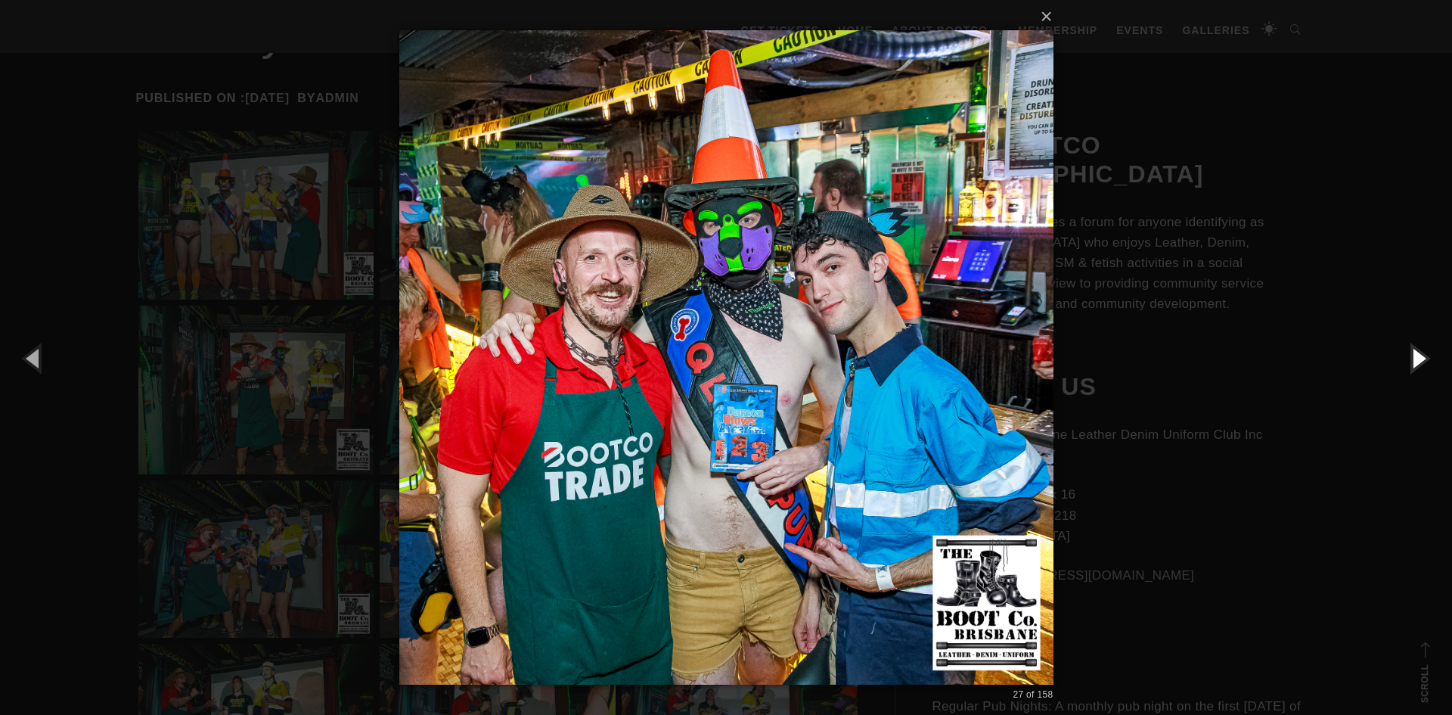
click at [1421, 359] on button "button" at bounding box center [1418, 357] width 68 height 83
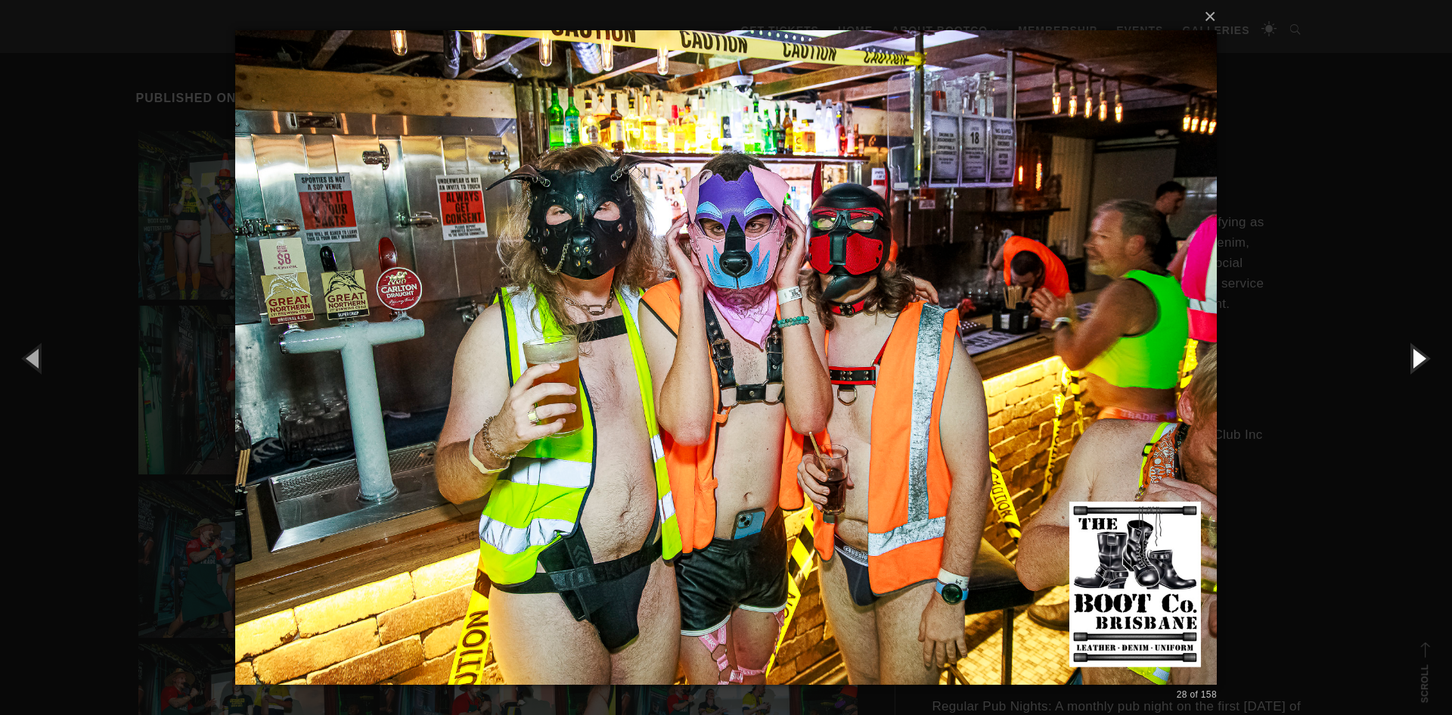
click at [1421, 359] on button "button" at bounding box center [1418, 357] width 68 height 83
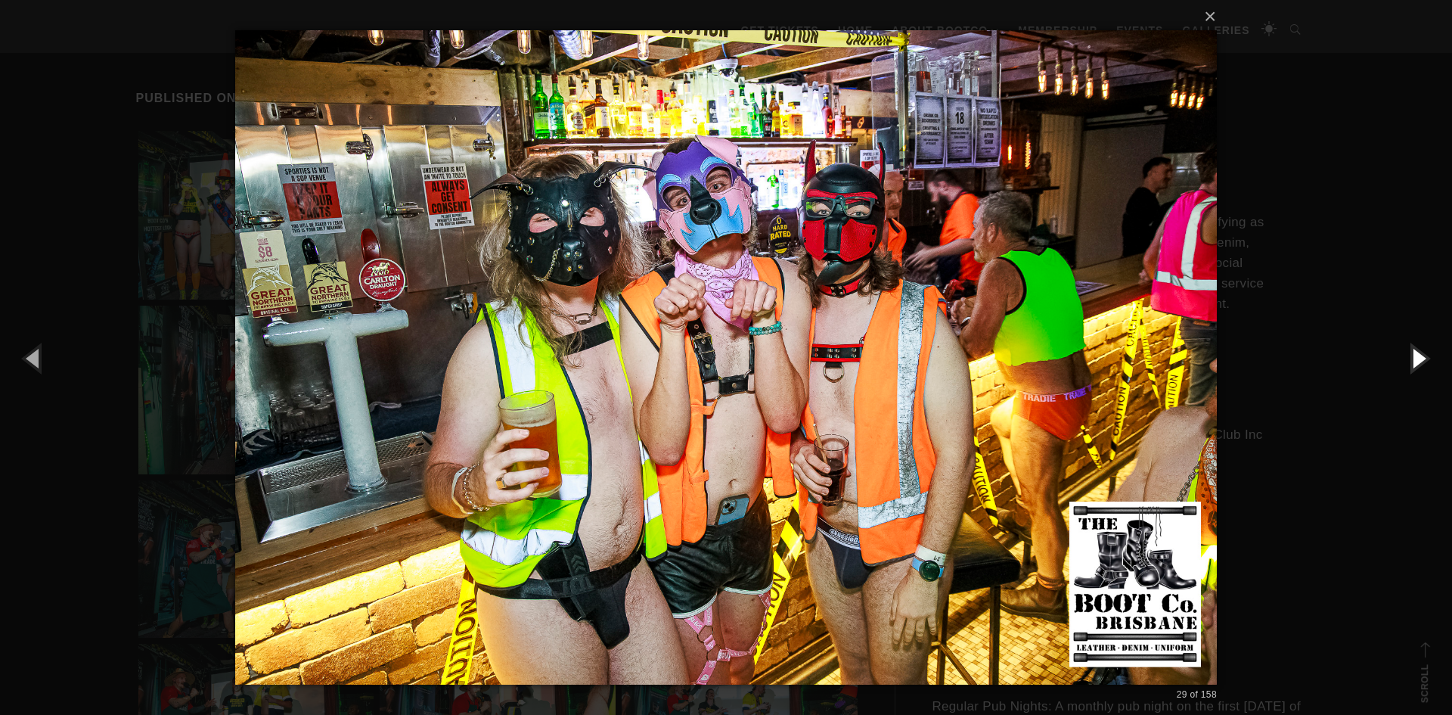
click at [1421, 359] on button "button" at bounding box center [1418, 357] width 68 height 83
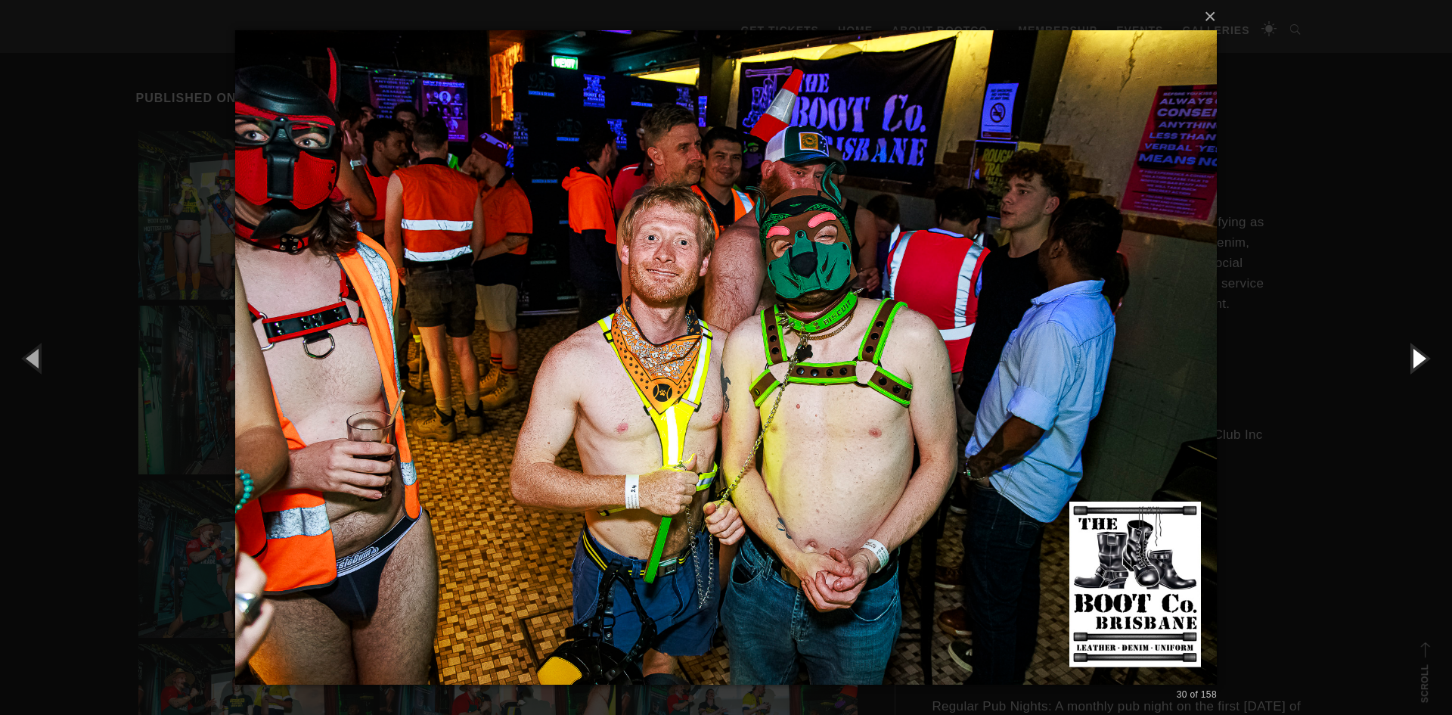
click at [1421, 359] on button "button" at bounding box center [1418, 357] width 68 height 83
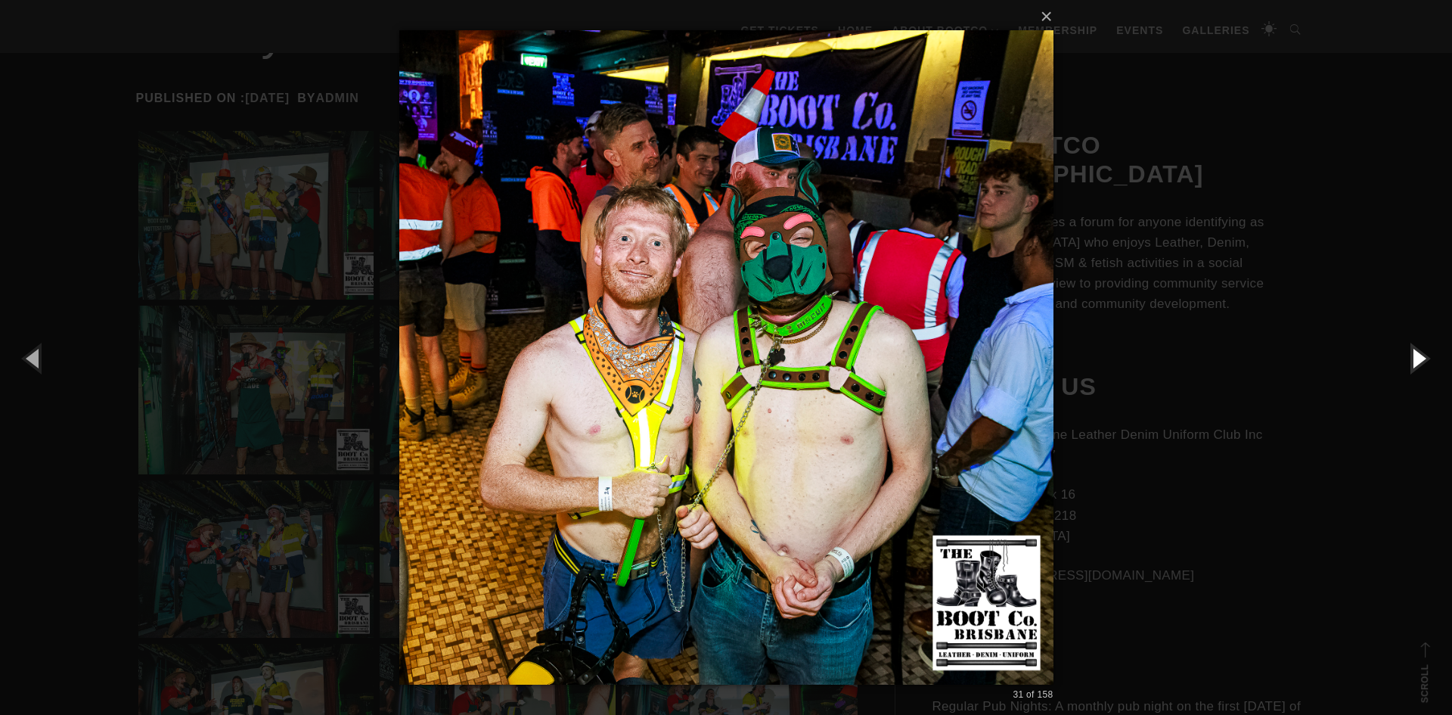
click at [1421, 359] on button "button" at bounding box center [1418, 357] width 68 height 83
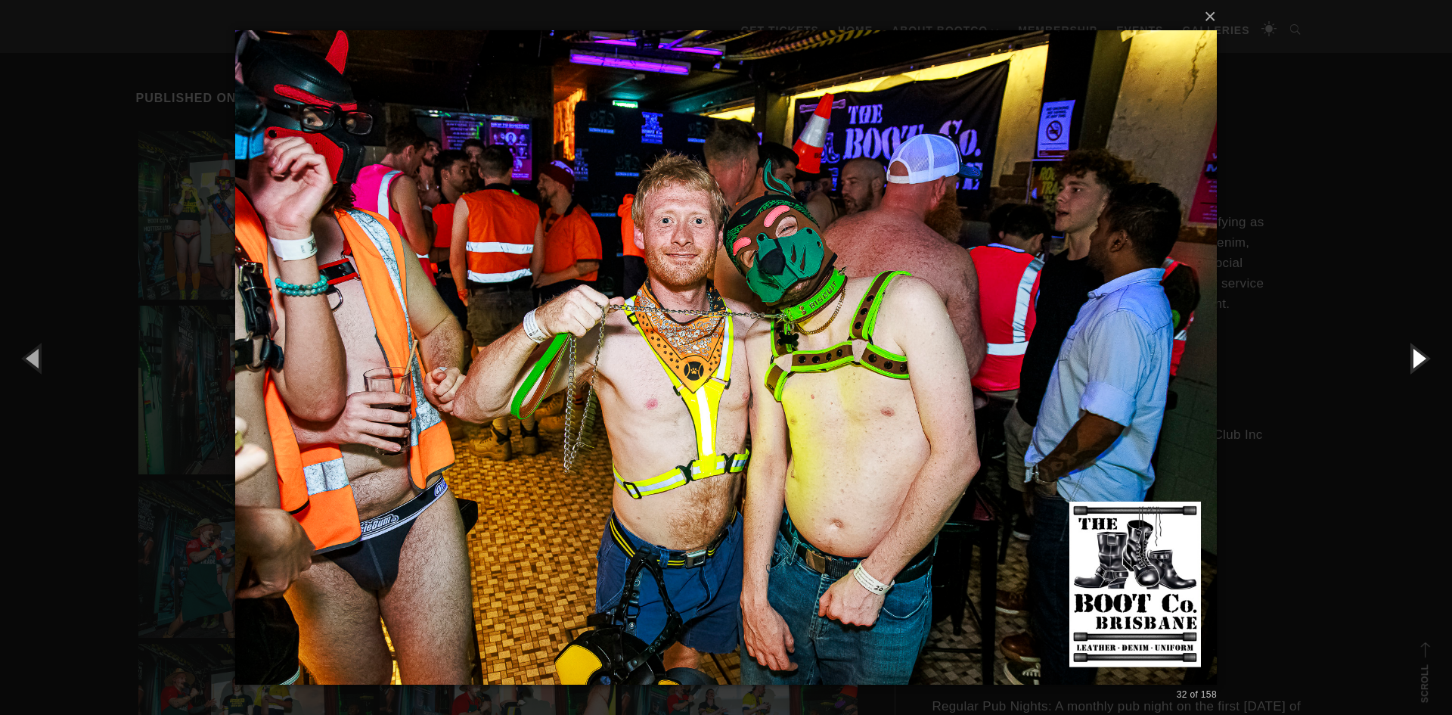
click at [1421, 359] on button "button" at bounding box center [1418, 357] width 68 height 83
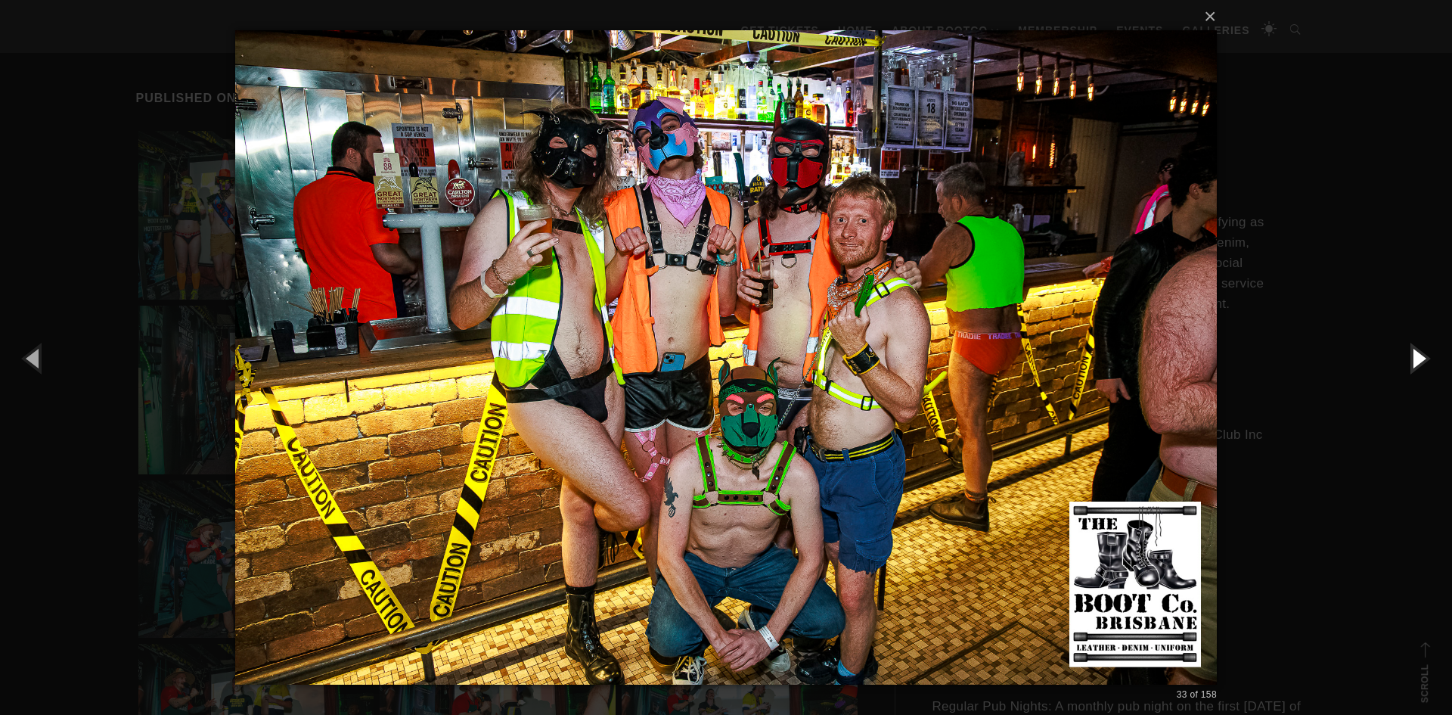
click at [1421, 359] on button "button" at bounding box center [1418, 357] width 68 height 83
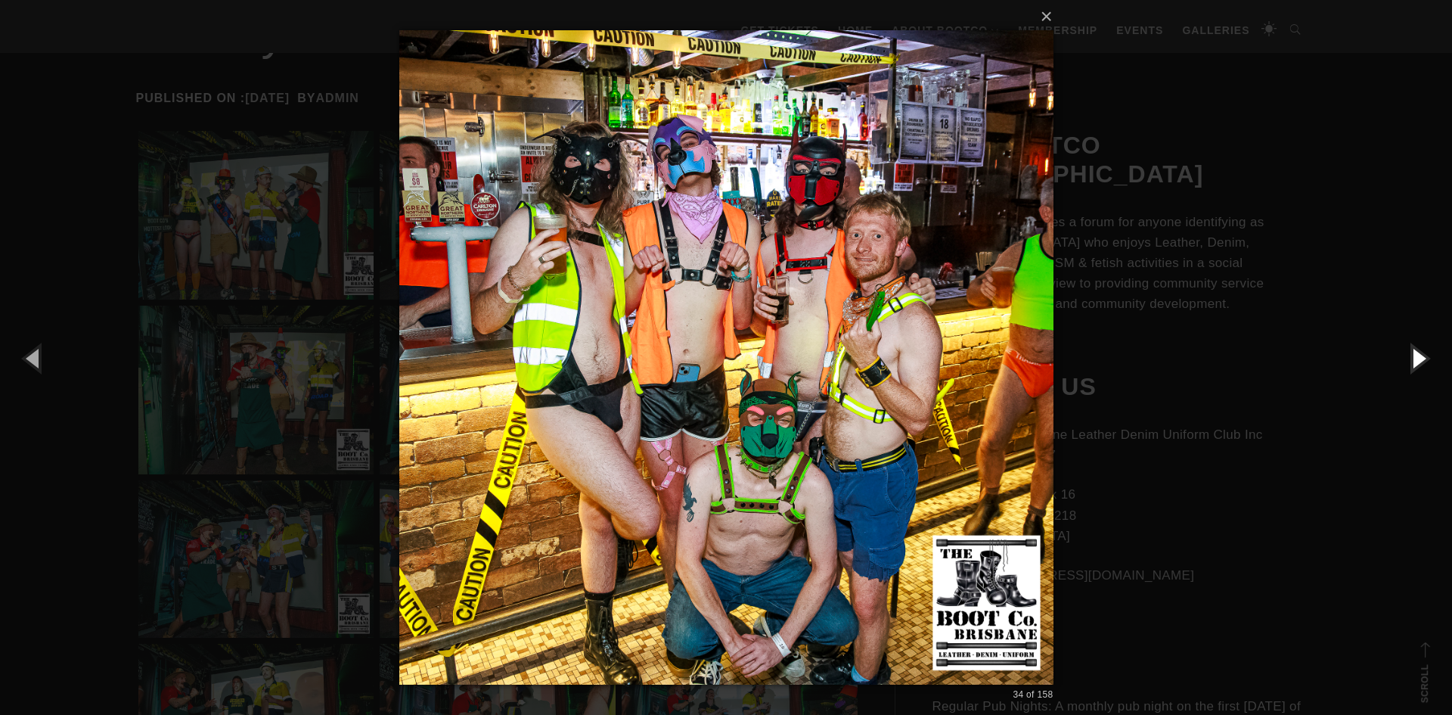
click at [1421, 359] on button "button" at bounding box center [1418, 357] width 68 height 83
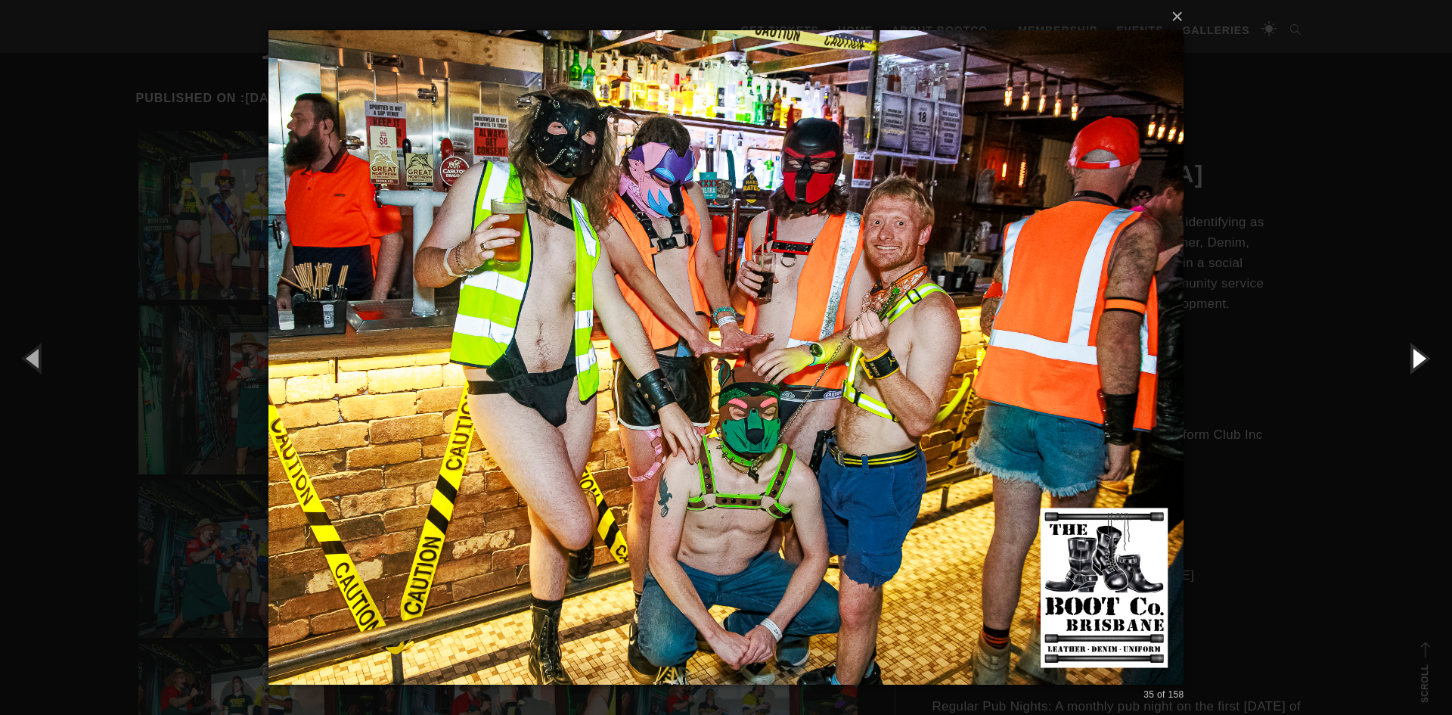
click at [1421, 359] on button "button" at bounding box center [1418, 357] width 68 height 83
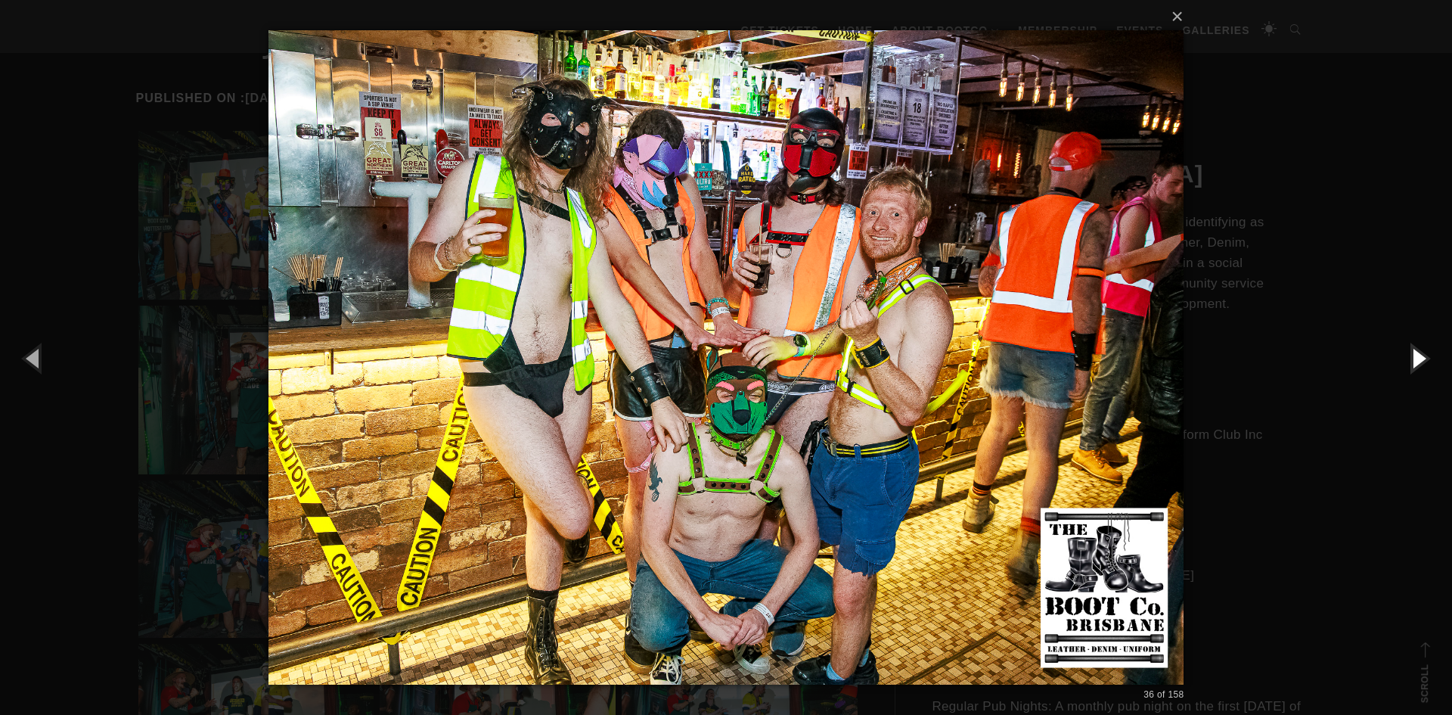
click at [1421, 359] on button "button" at bounding box center [1418, 357] width 68 height 83
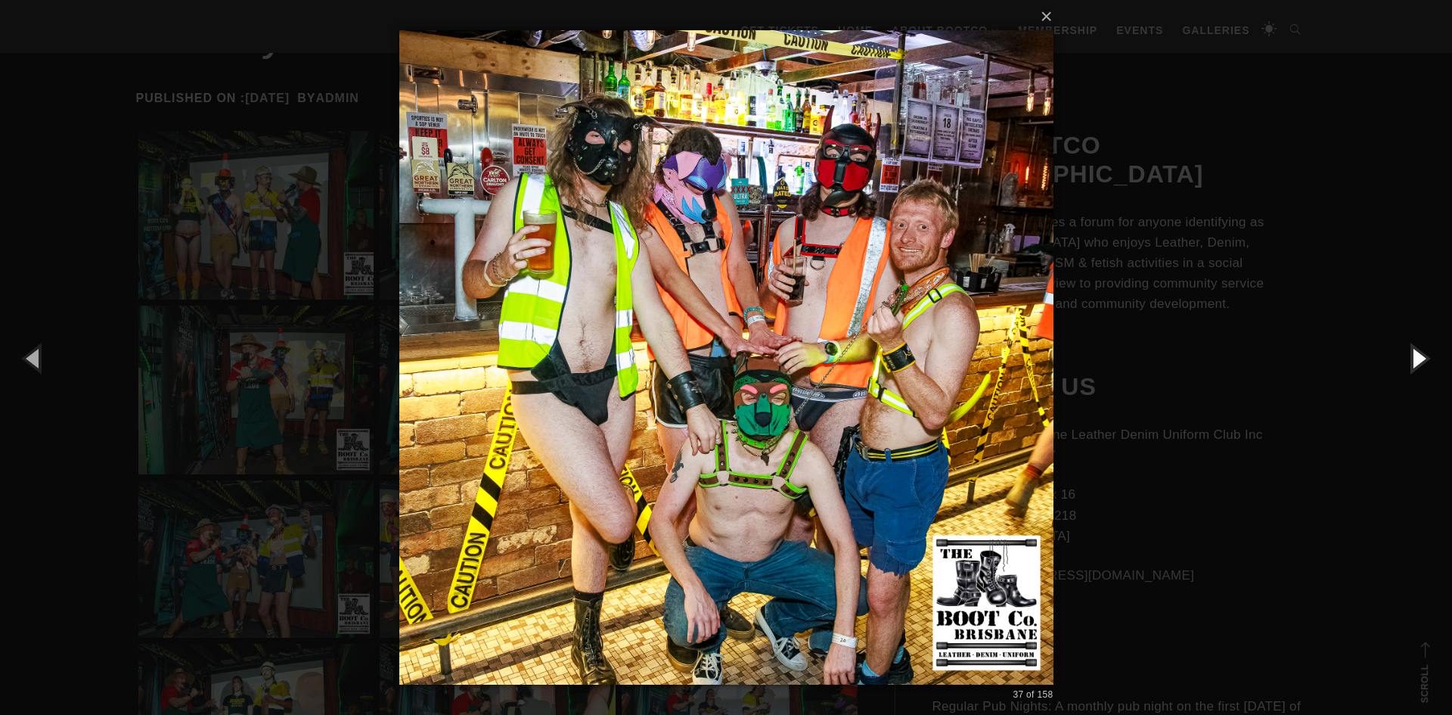
click at [1421, 359] on button "button" at bounding box center [1418, 357] width 68 height 83
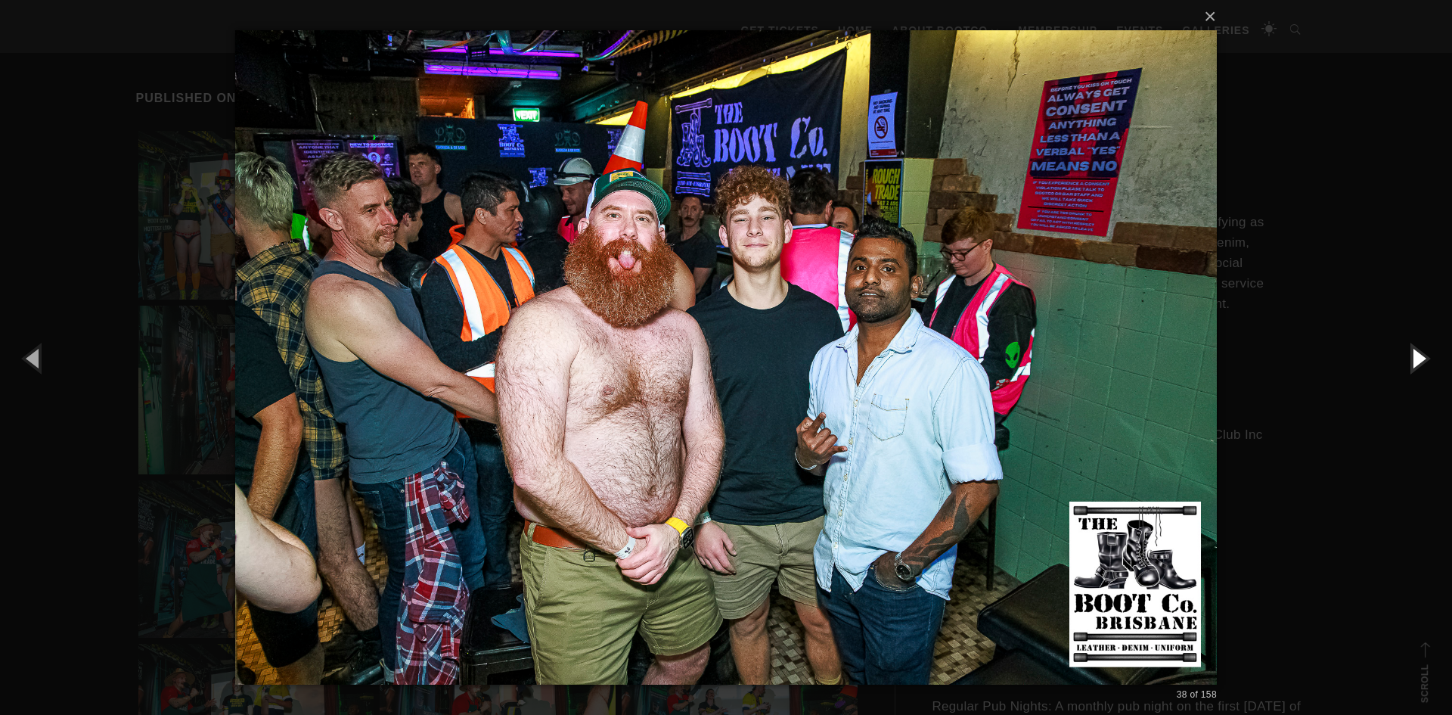
click at [1421, 359] on button "button" at bounding box center [1418, 357] width 68 height 83
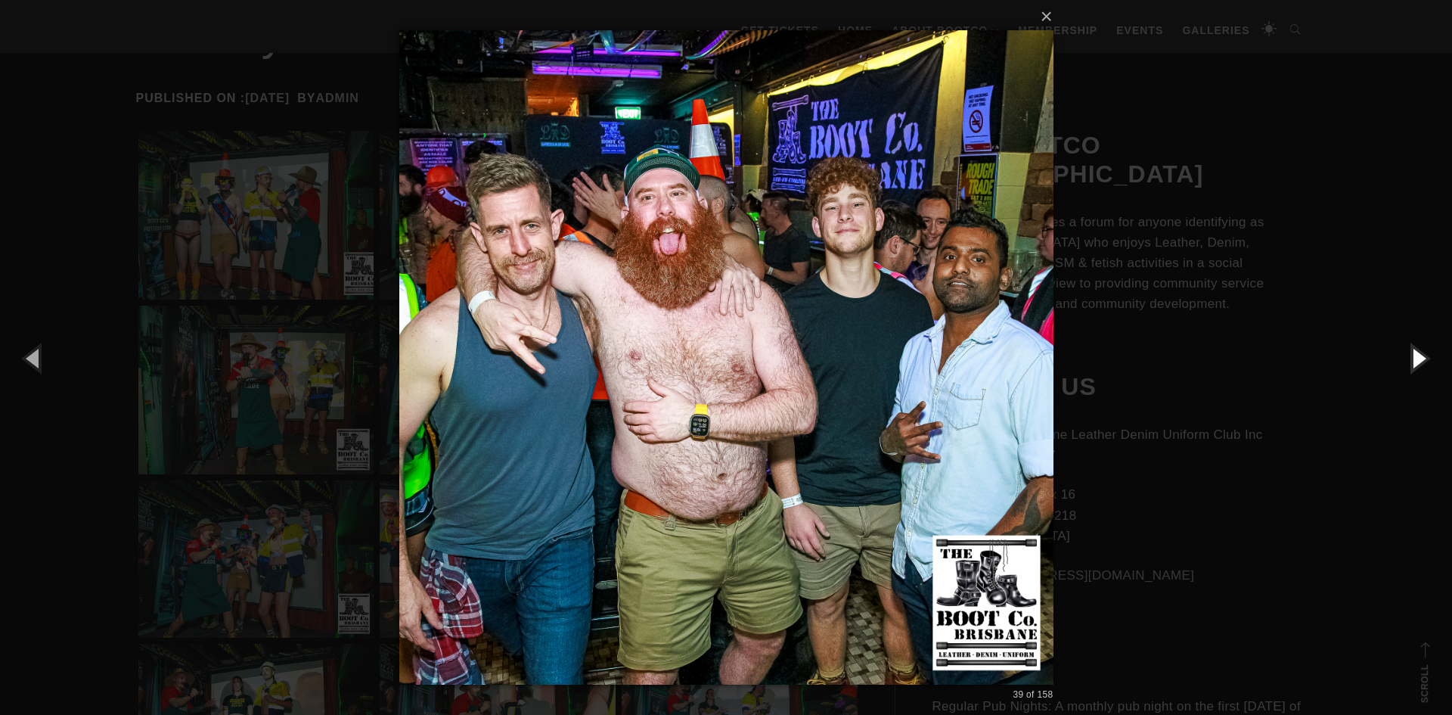
click at [1421, 359] on button "button" at bounding box center [1418, 357] width 68 height 83
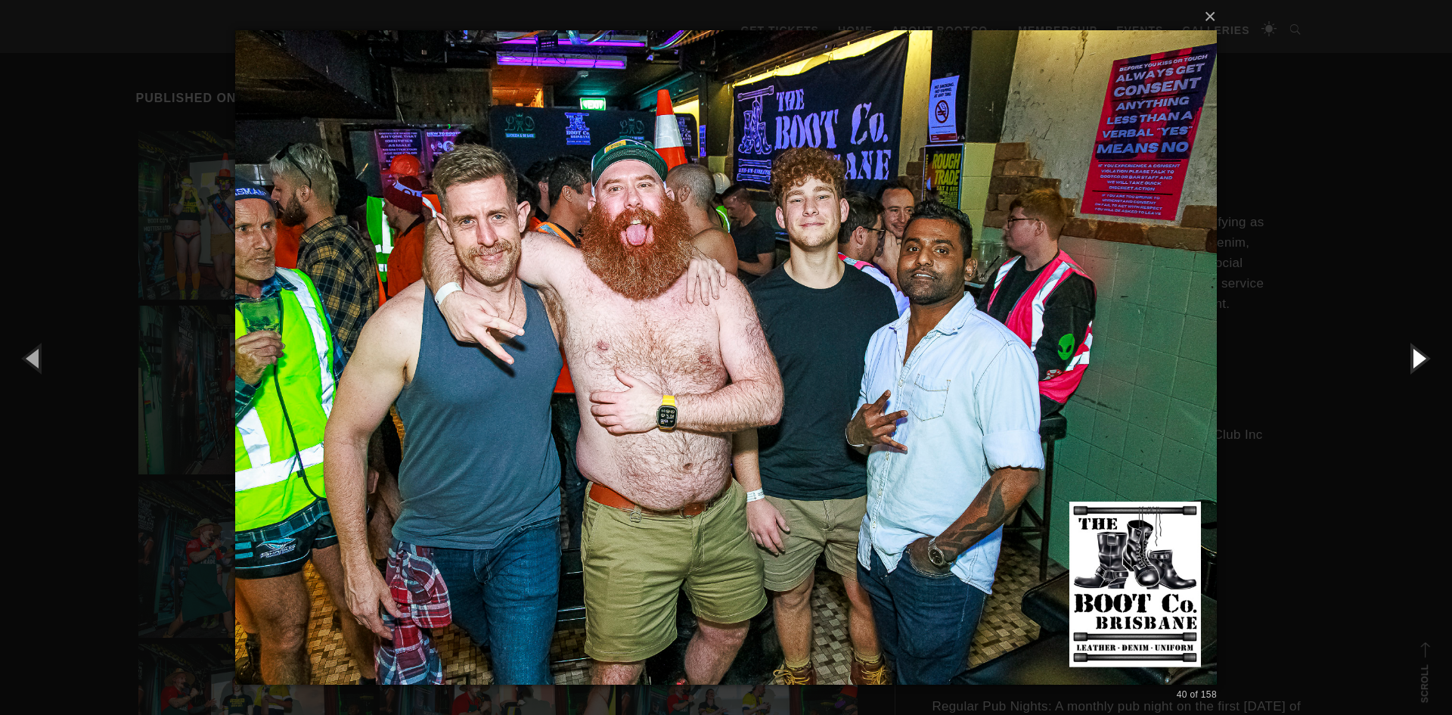
click at [1421, 359] on button "button" at bounding box center [1418, 357] width 68 height 83
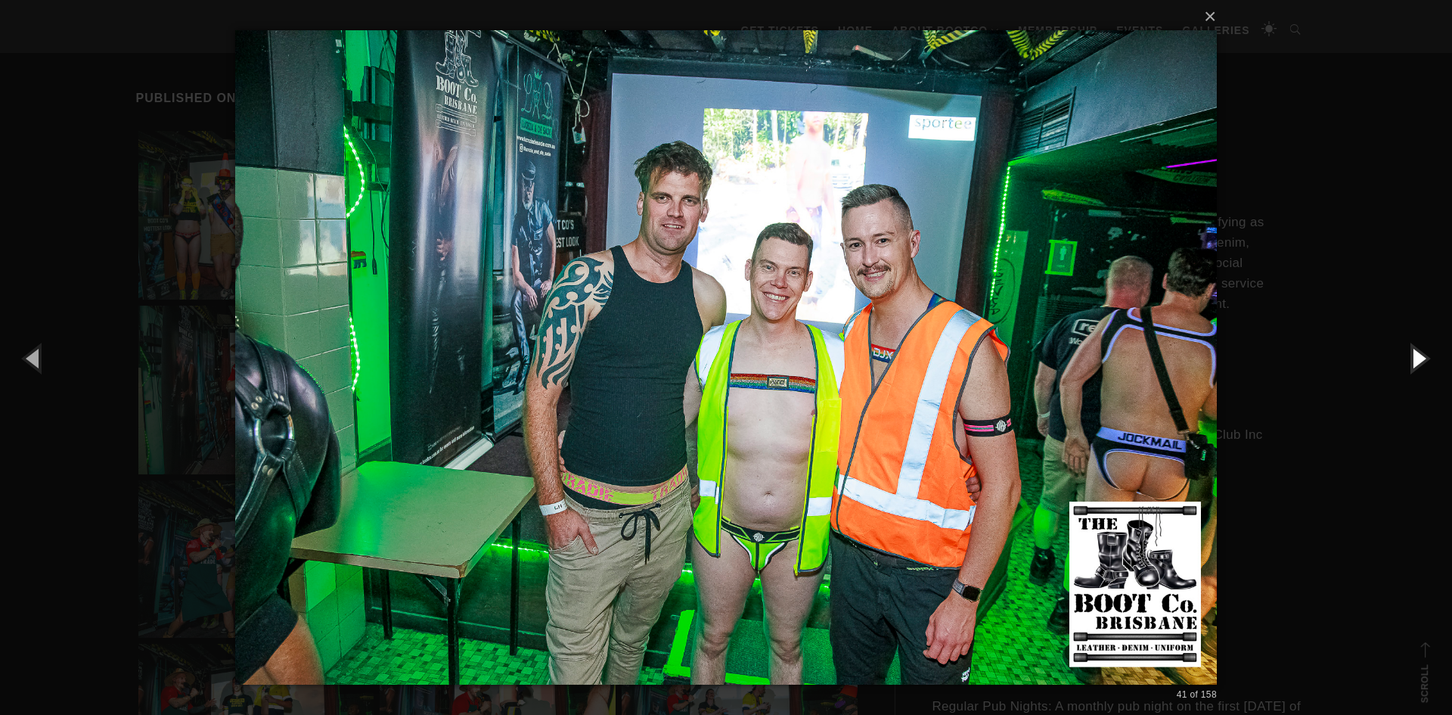
click at [1421, 359] on button "button" at bounding box center [1418, 357] width 68 height 83
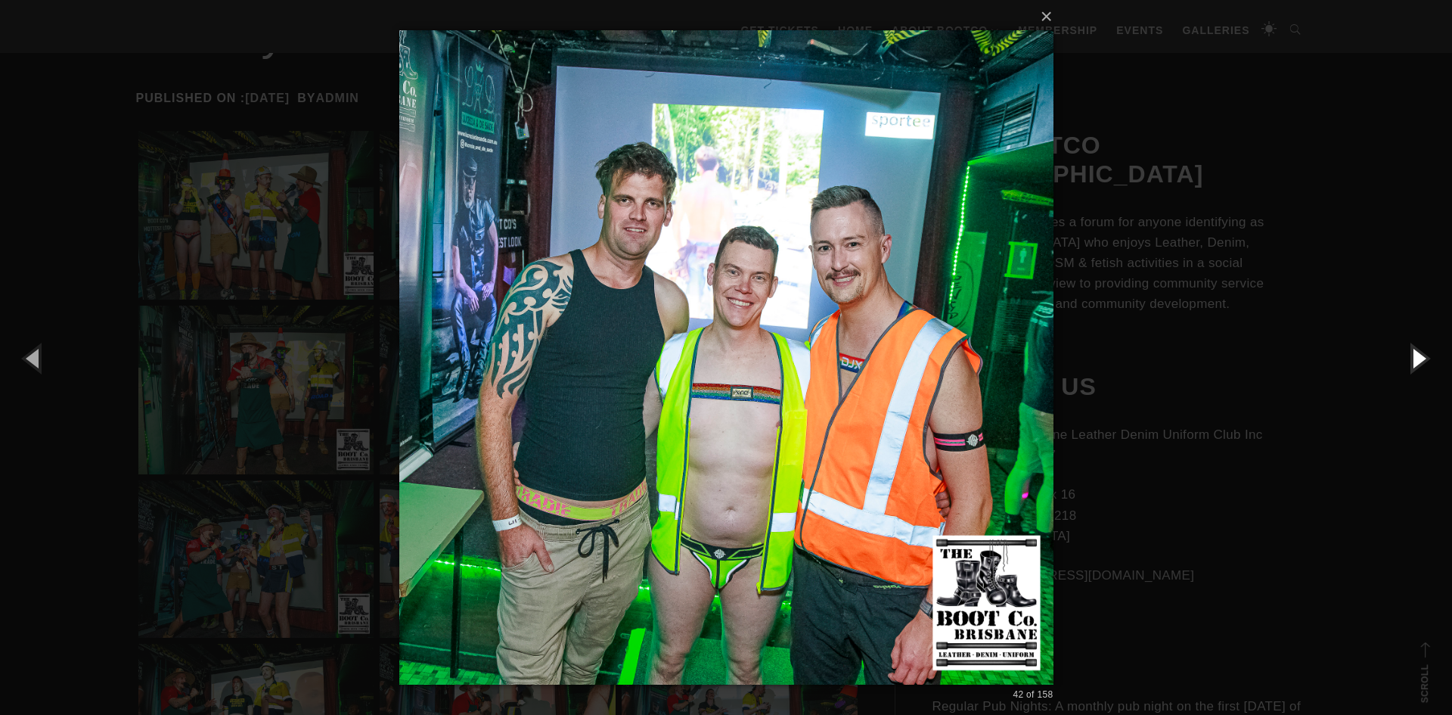
click at [1421, 359] on button "button" at bounding box center [1418, 357] width 68 height 83
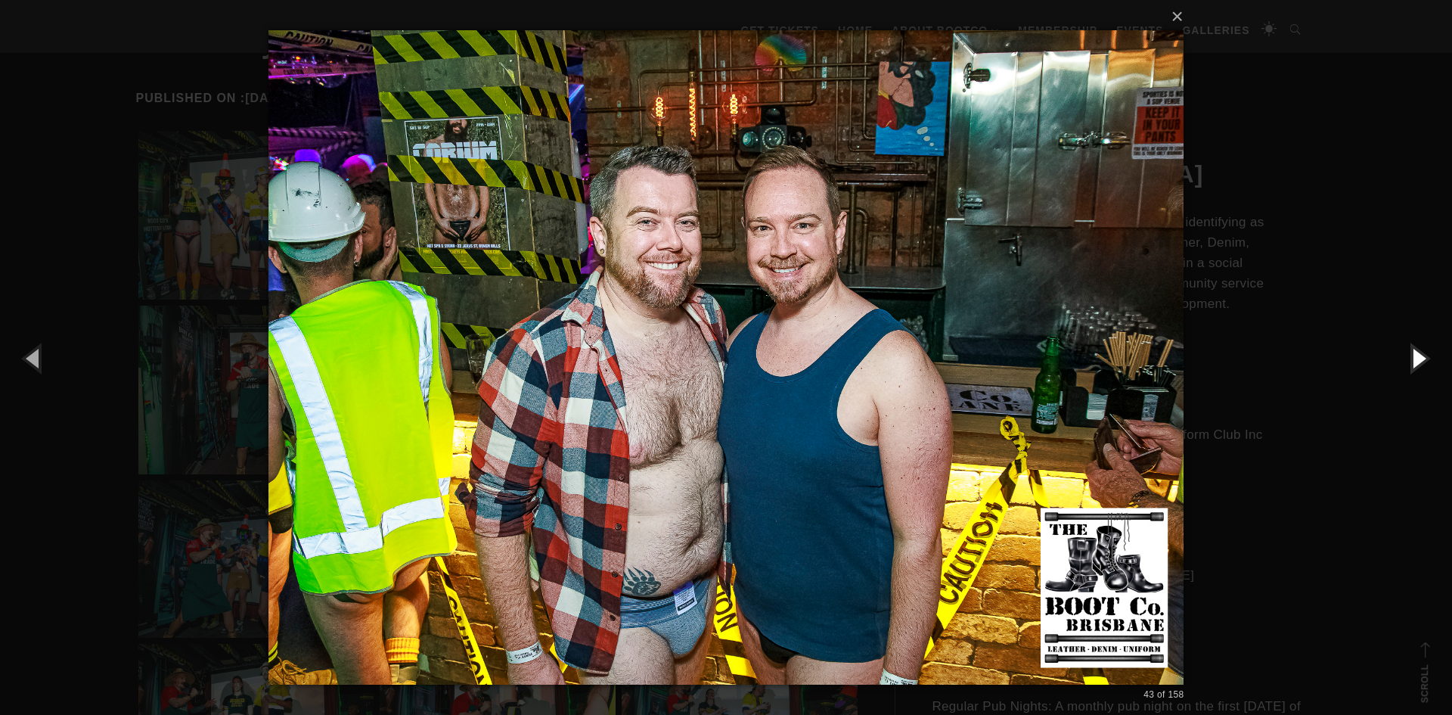
click at [1421, 359] on button "button" at bounding box center [1418, 357] width 68 height 83
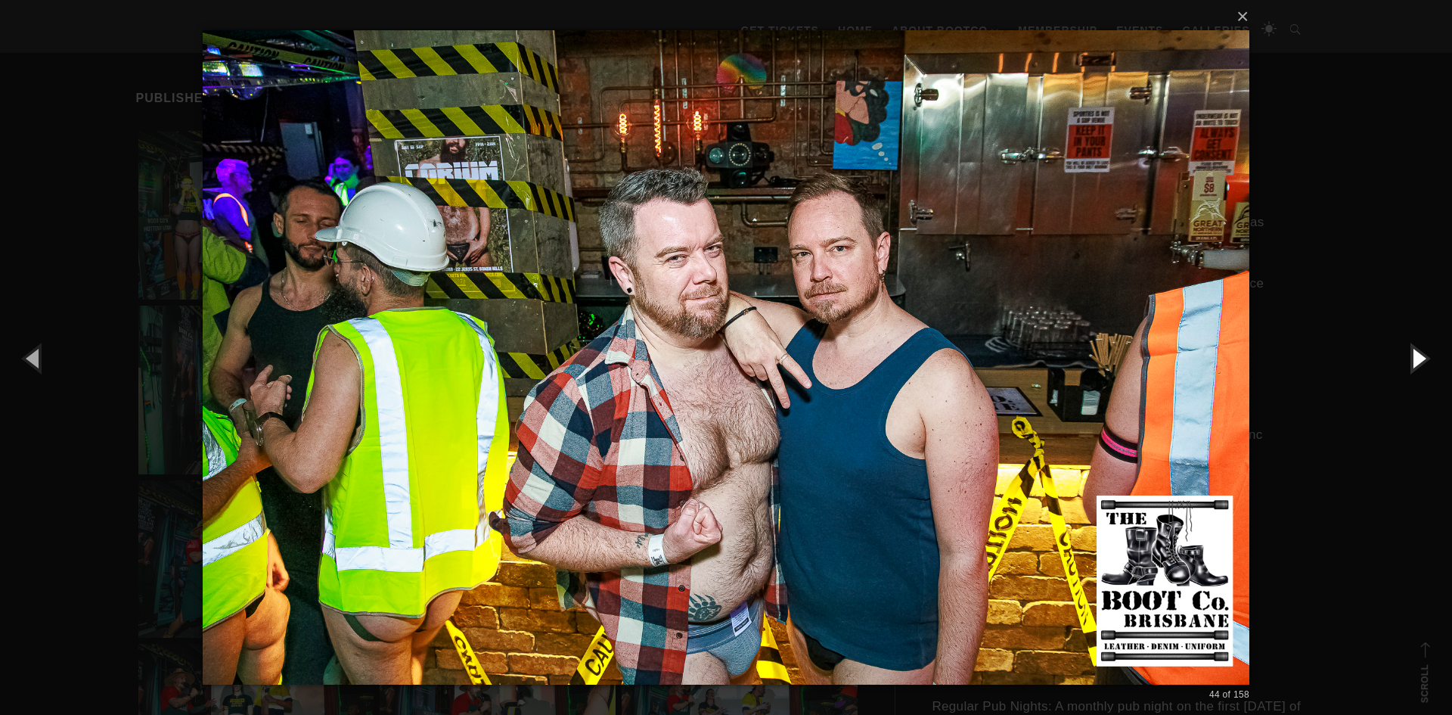
click at [1421, 359] on button "button" at bounding box center [1418, 357] width 68 height 83
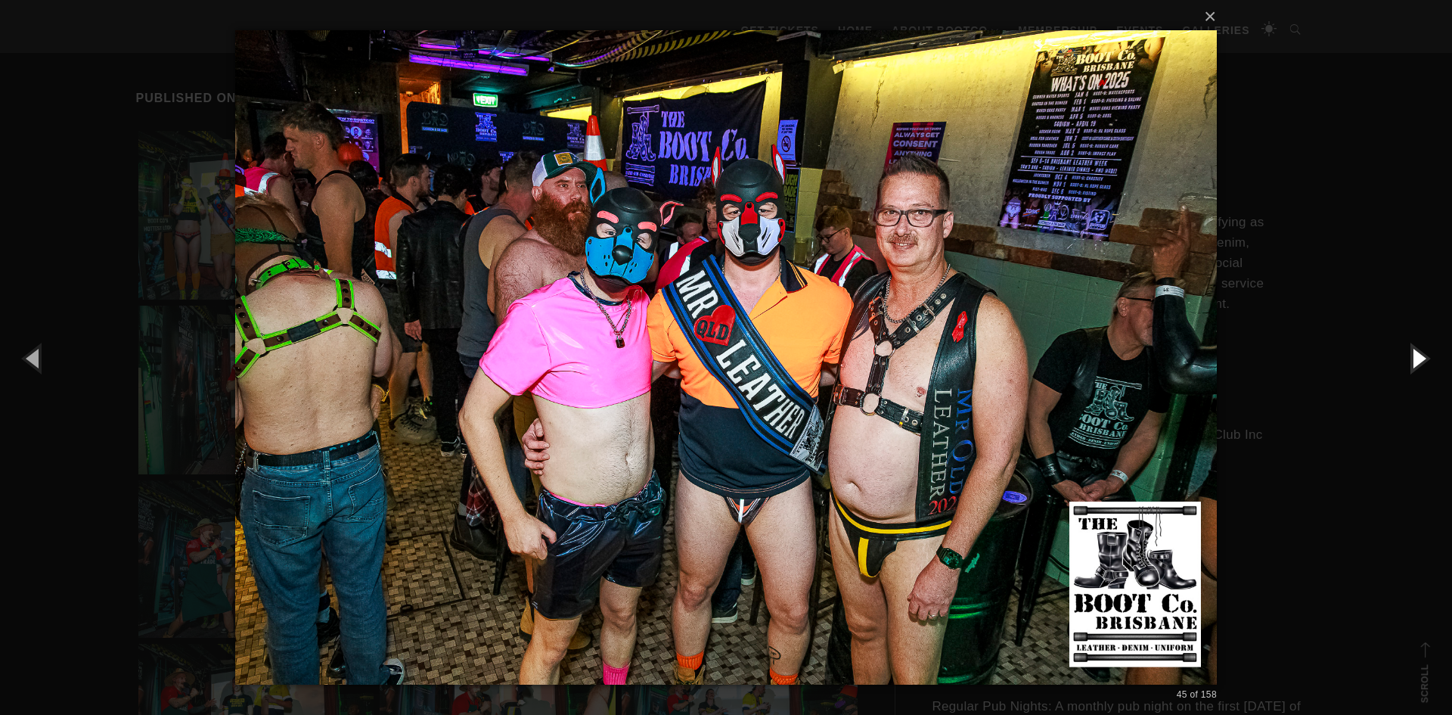
click at [1421, 359] on button "button" at bounding box center [1418, 357] width 68 height 83
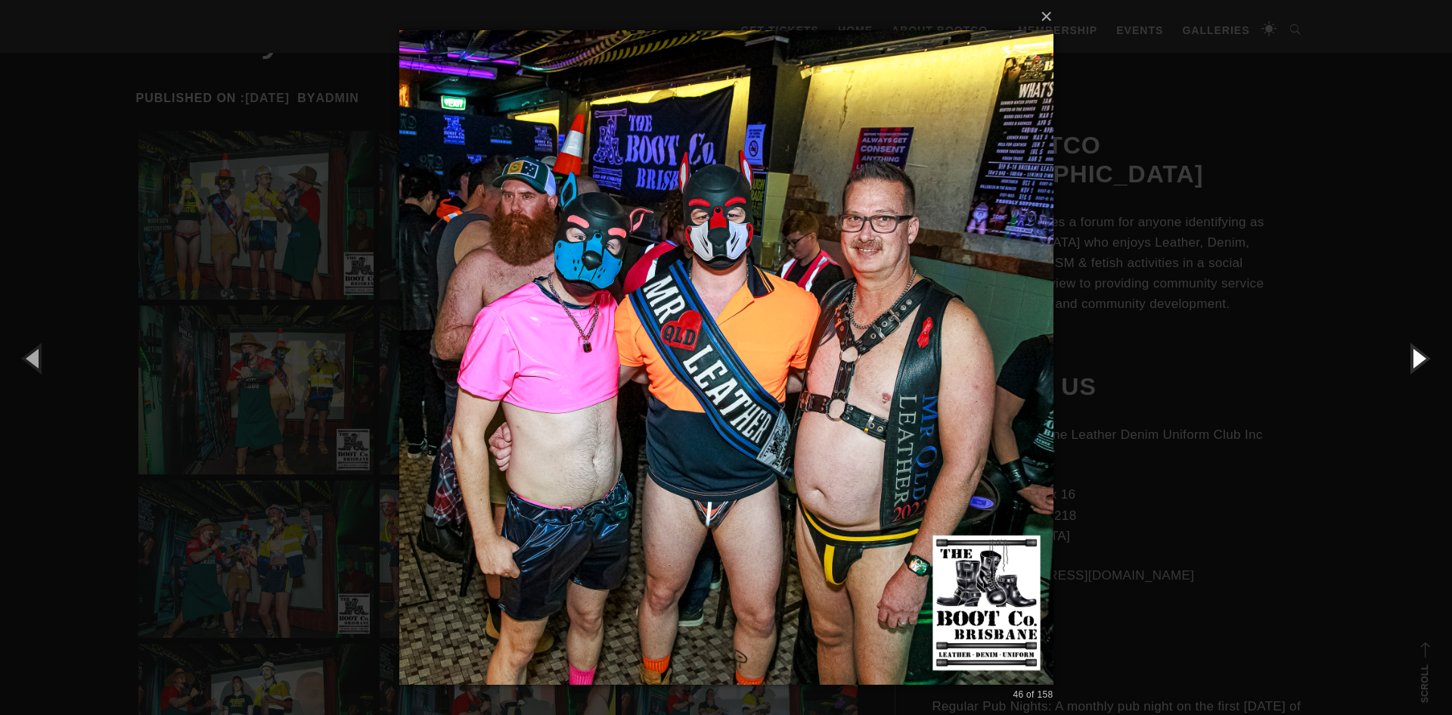
click at [1421, 359] on button "button" at bounding box center [1418, 357] width 68 height 83
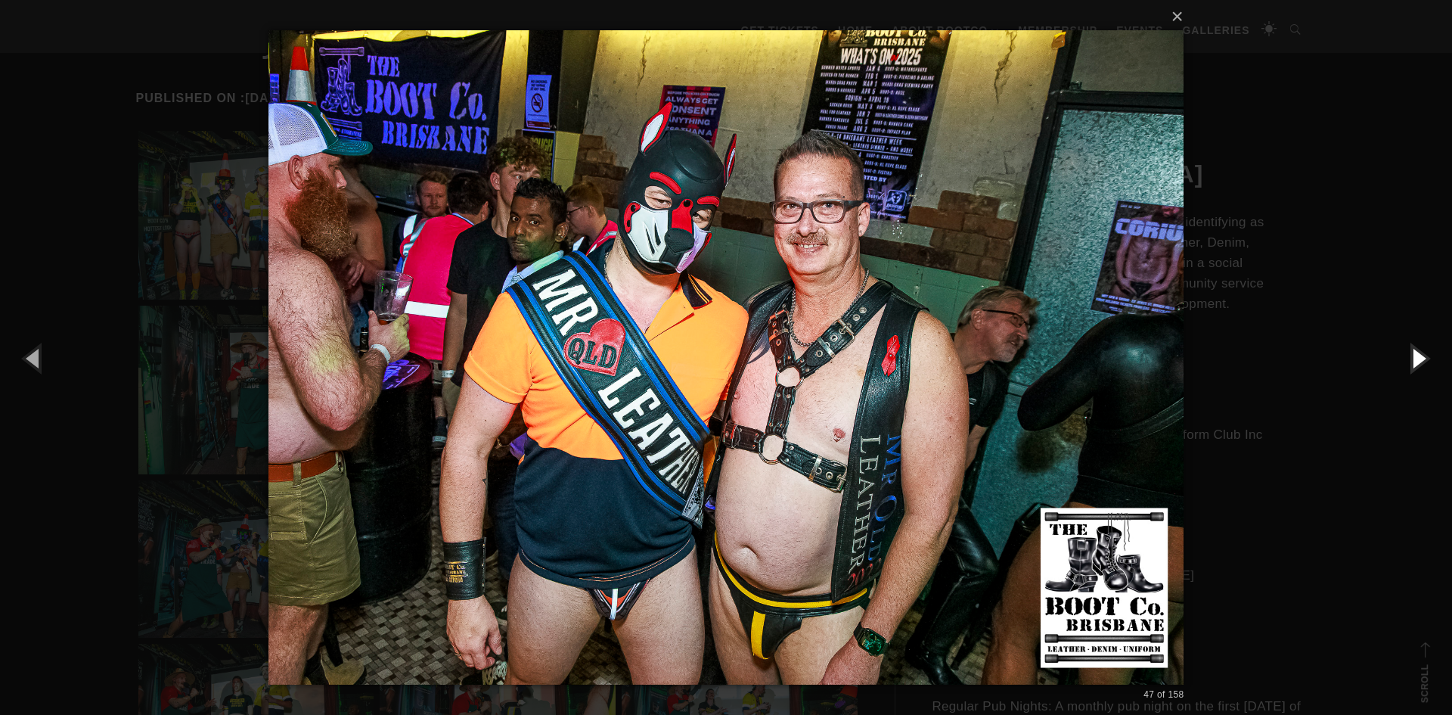
click at [1421, 359] on button "button" at bounding box center [1418, 357] width 68 height 83
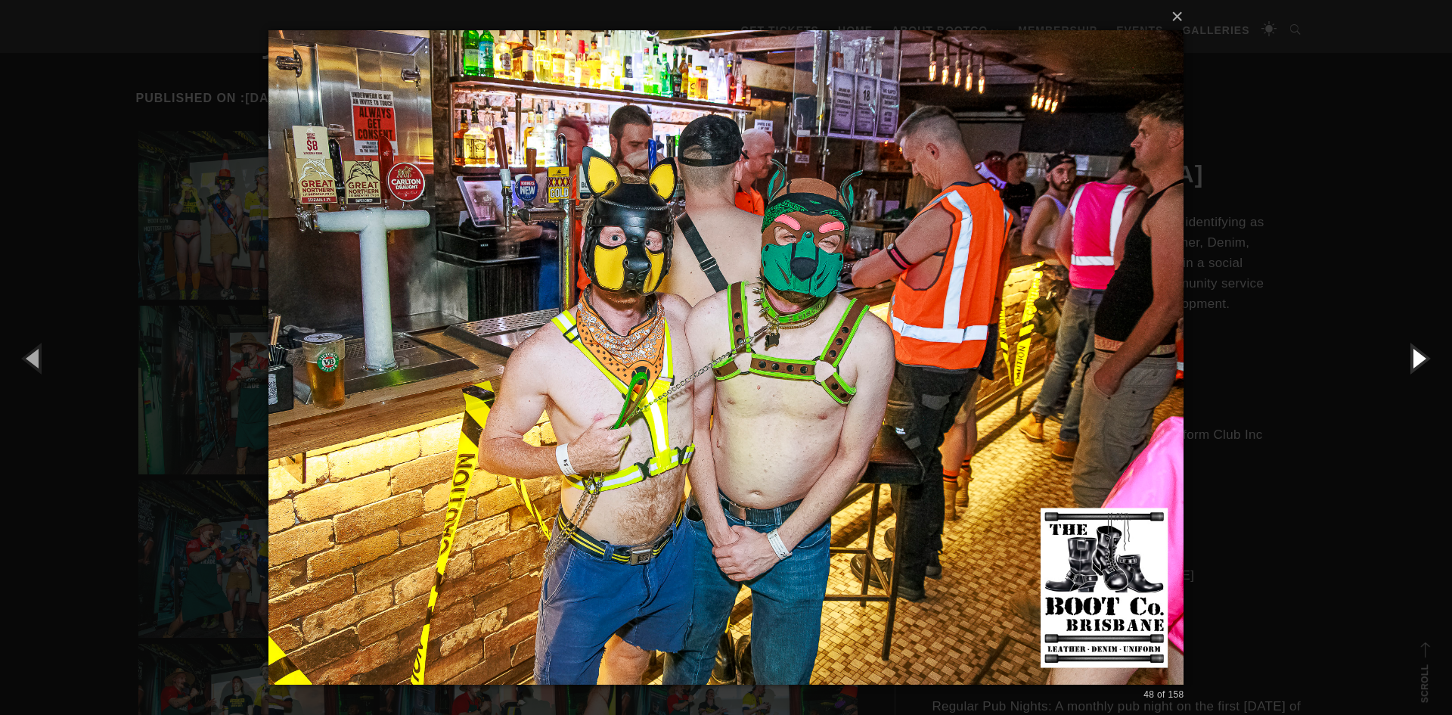
click at [1422, 359] on button "button" at bounding box center [1418, 357] width 68 height 83
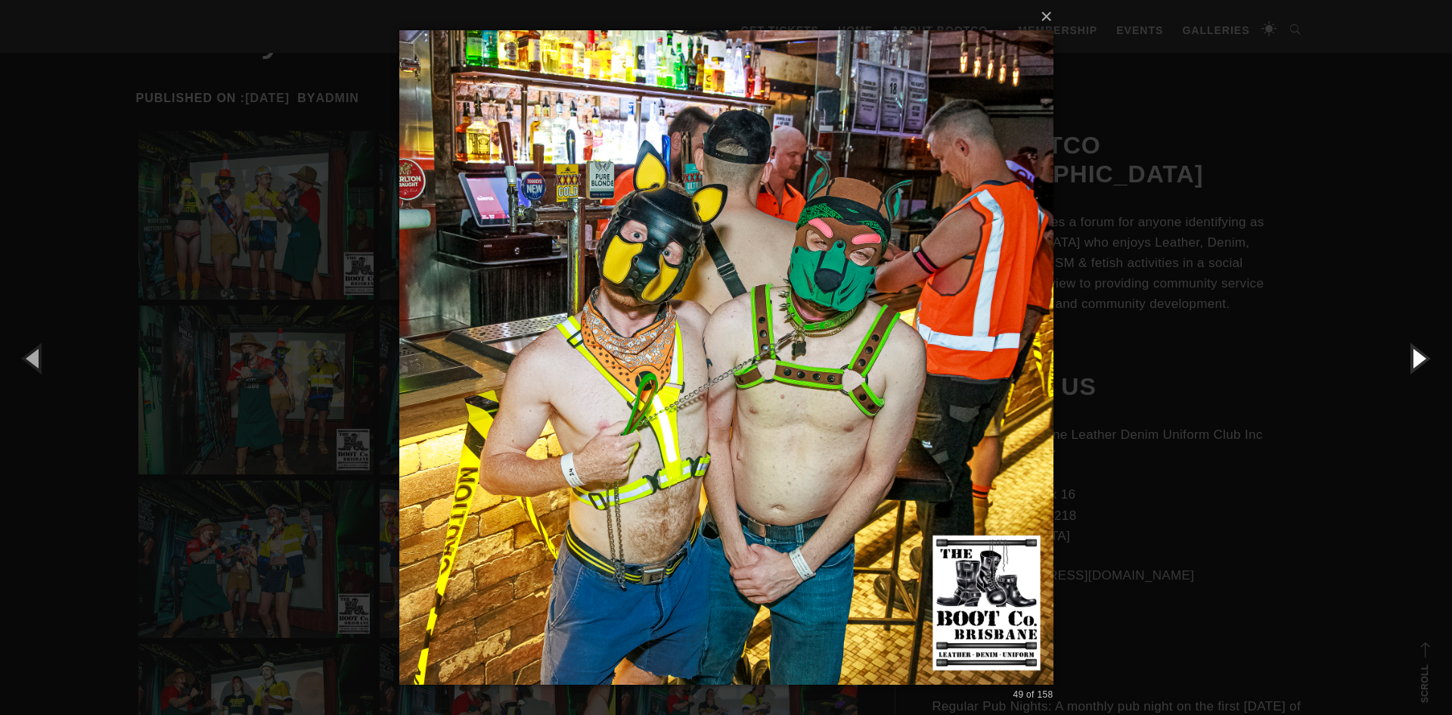
click at [1422, 359] on button "button" at bounding box center [1418, 357] width 68 height 83
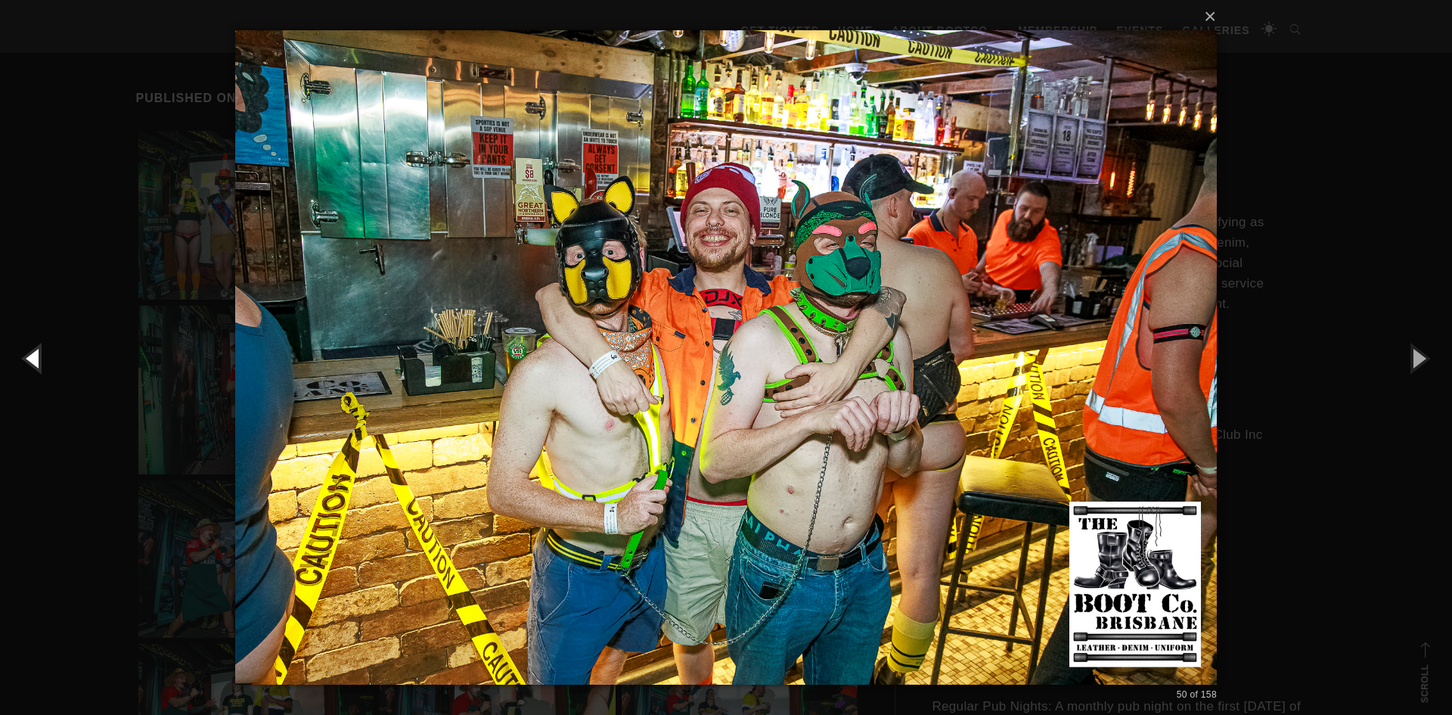
click at [33, 352] on button "button" at bounding box center [34, 357] width 68 height 83
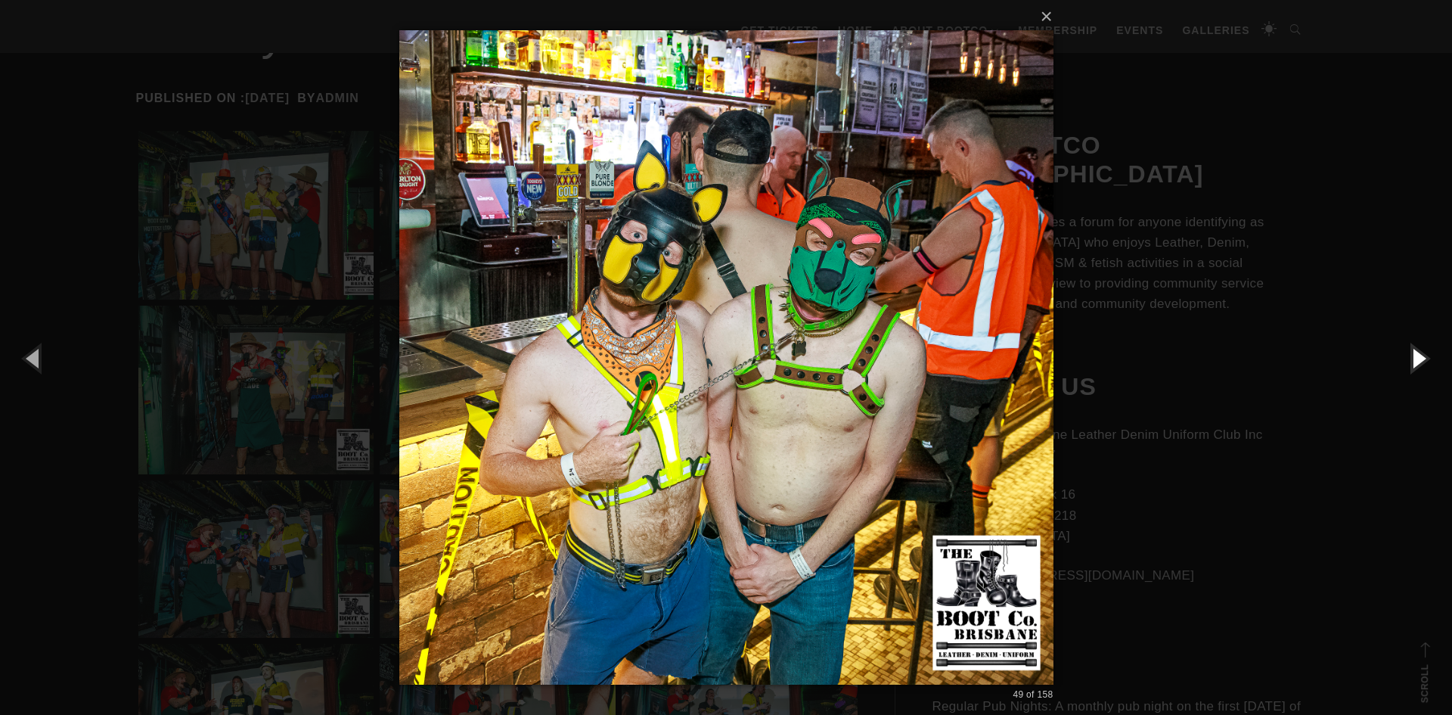
click at [1414, 356] on button "button" at bounding box center [1418, 357] width 68 height 83
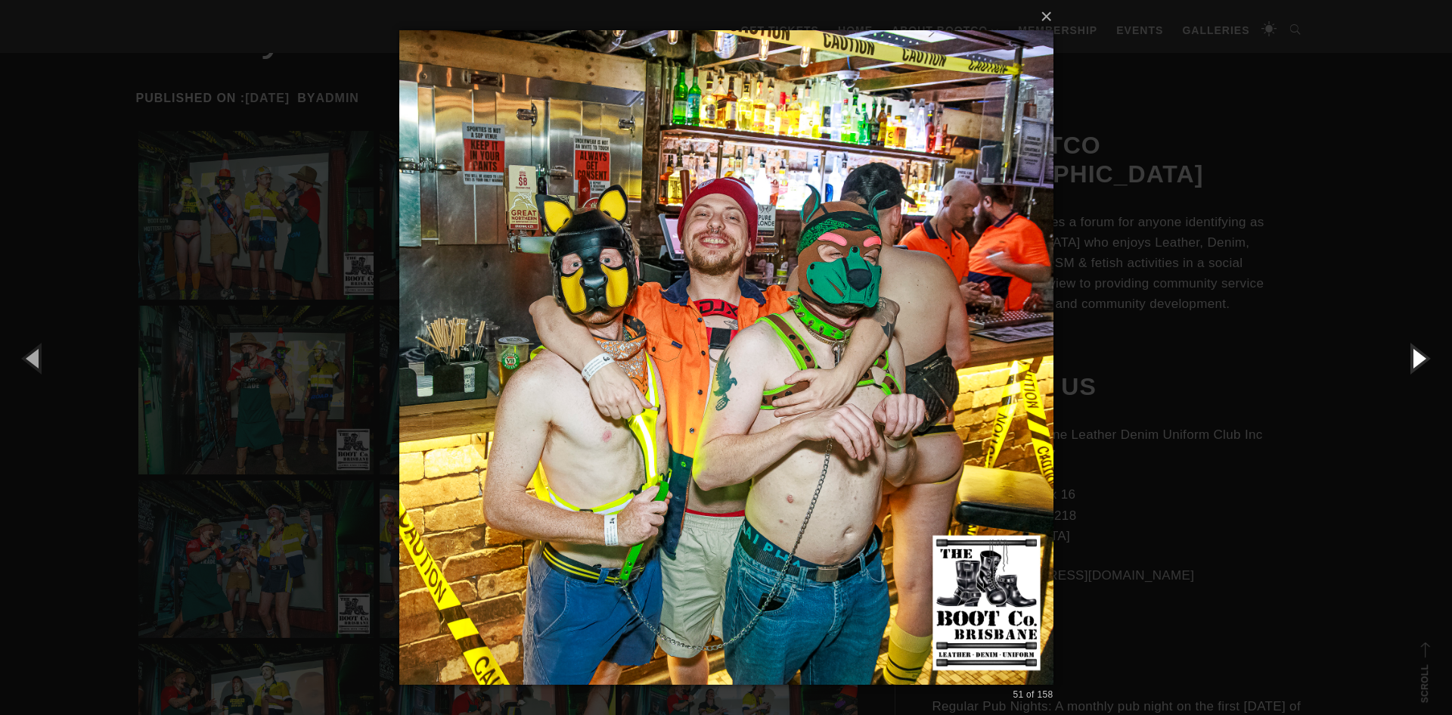
click at [1414, 356] on button "button" at bounding box center [1418, 357] width 68 height 83
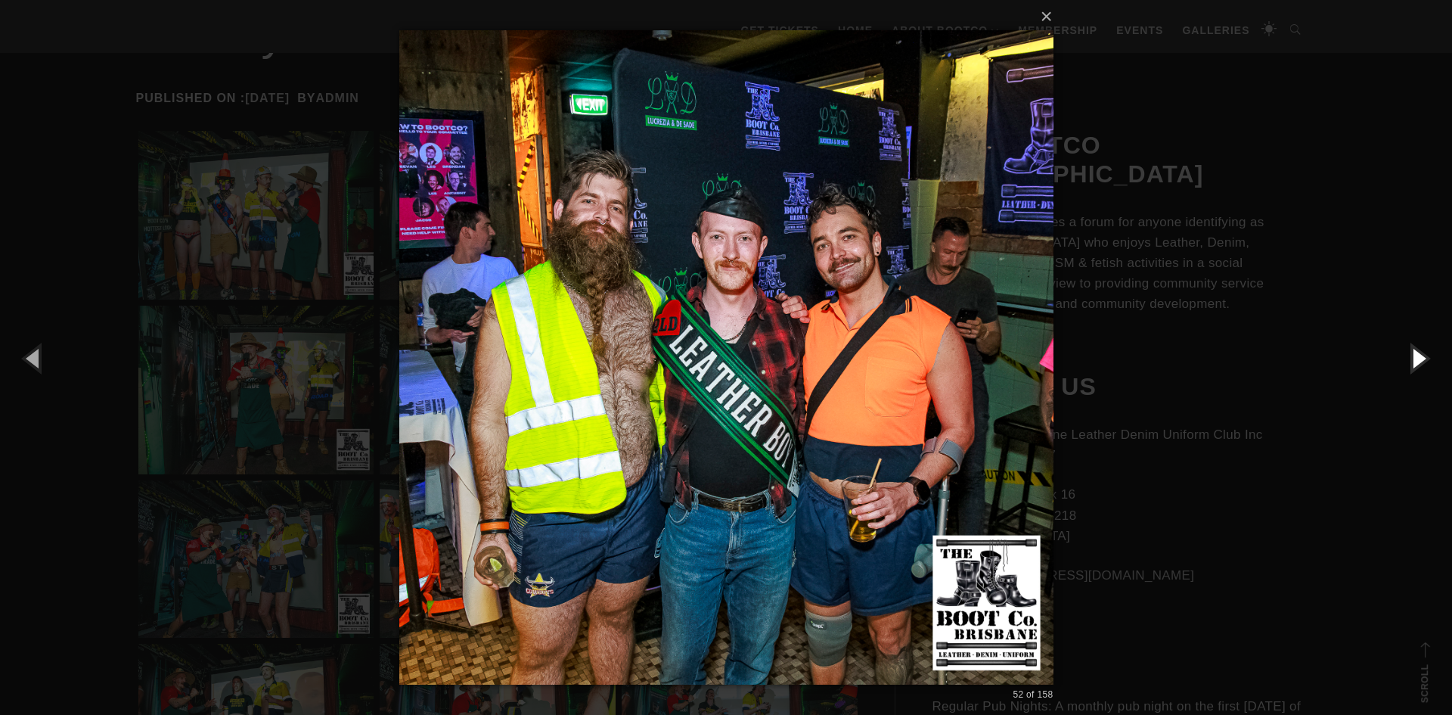
click at [1416, 359] on button "button" at bounding box center [1418, 357] width 68 height 83
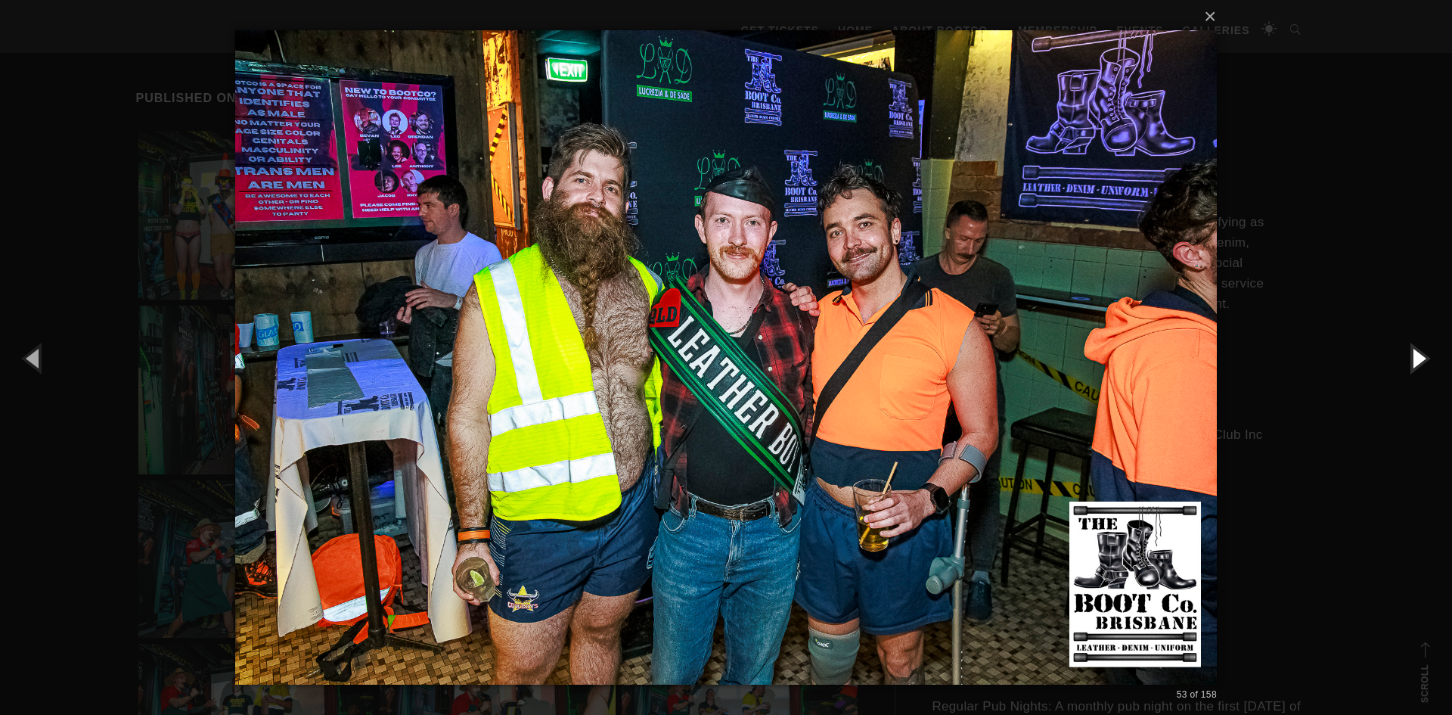
click at [1421, 363] on button "button" at bounding box center [1418, 357] width 68 height 83
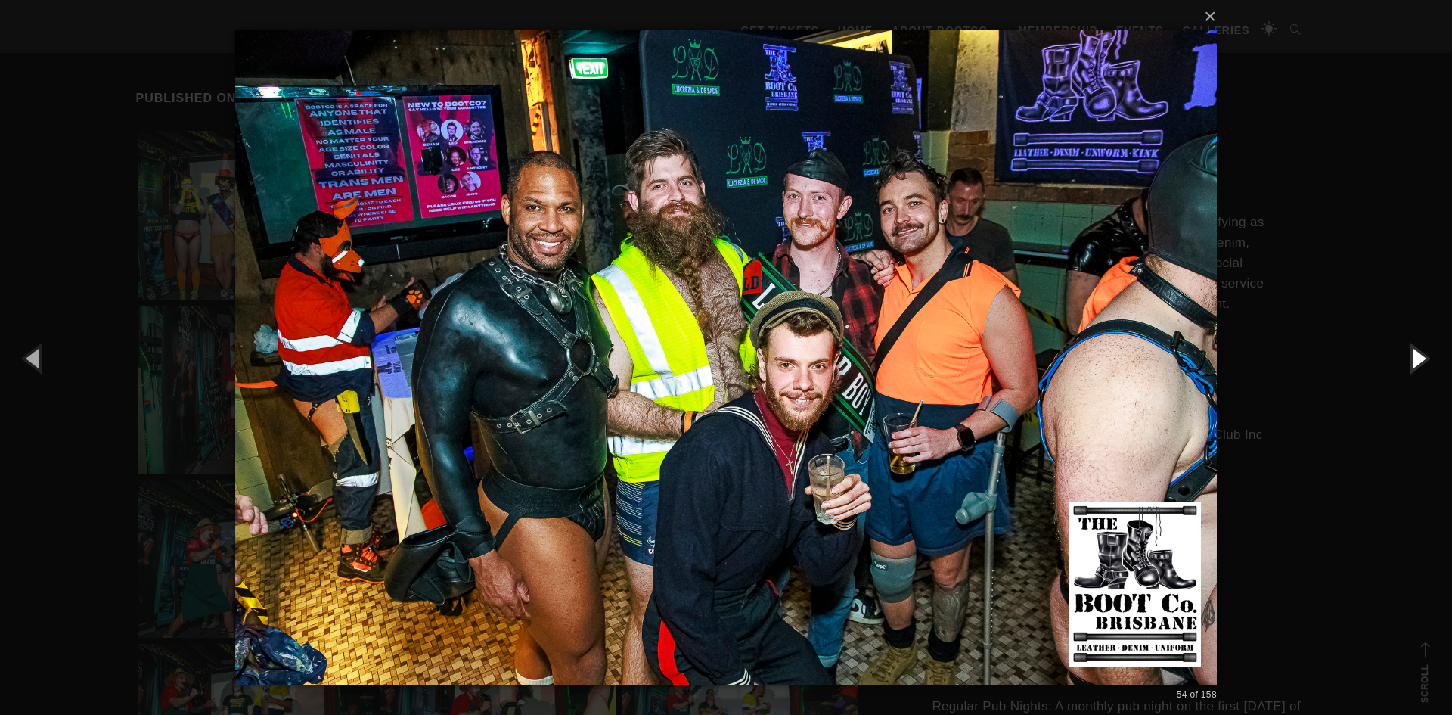
click at [1421, 363] on button "button" at bounding box center [1418, 357] width 68 height 83
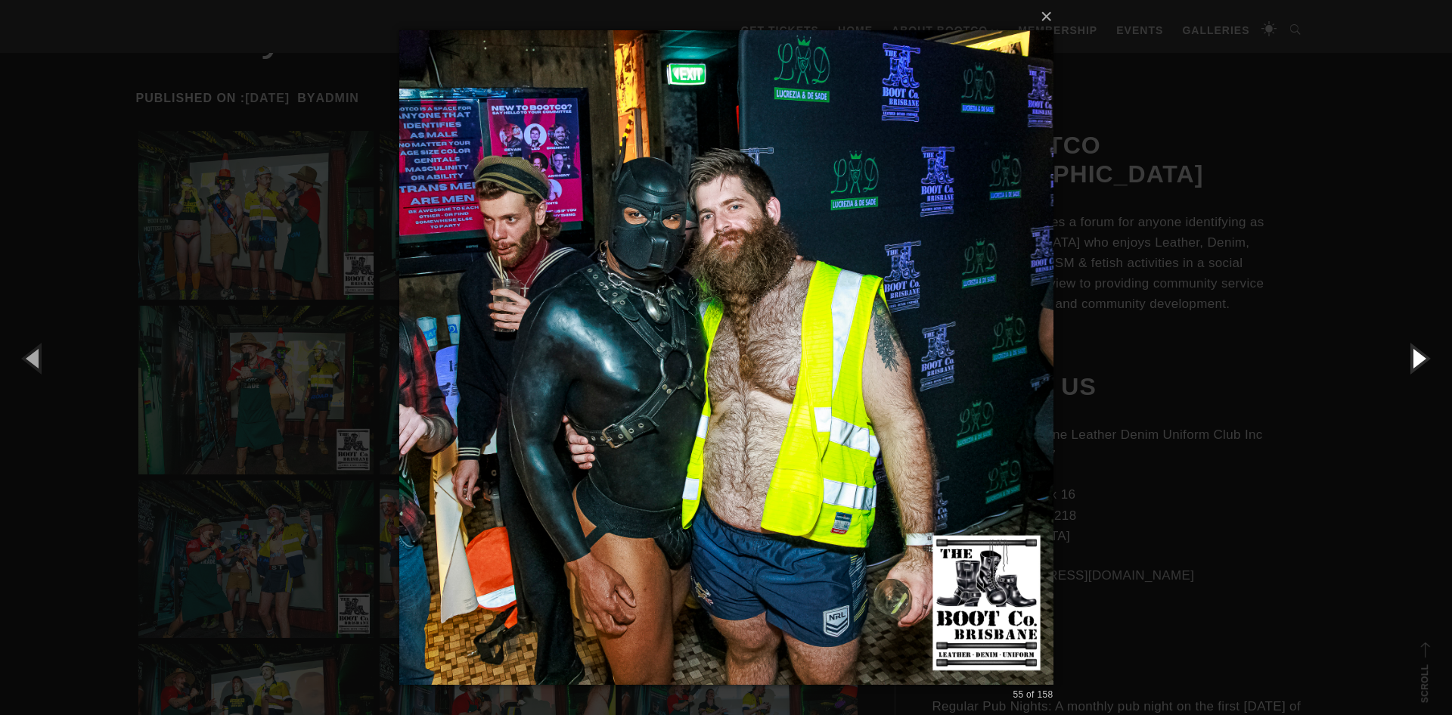
click at [1421, 363] on button "button" at bounding box center [1418, 357] width 68 height 83
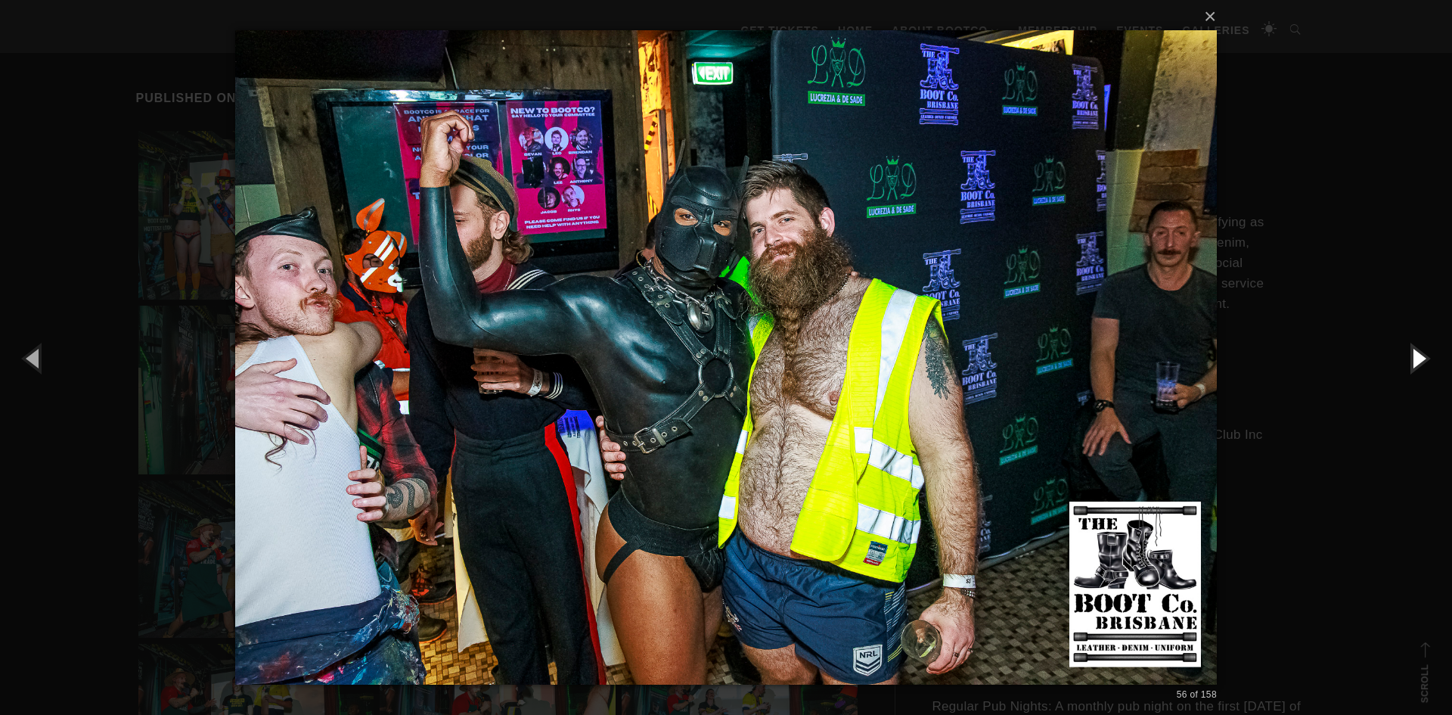
click at [1421, 363] on button "button" at bounding box center [1418, 357] width 68 height 83
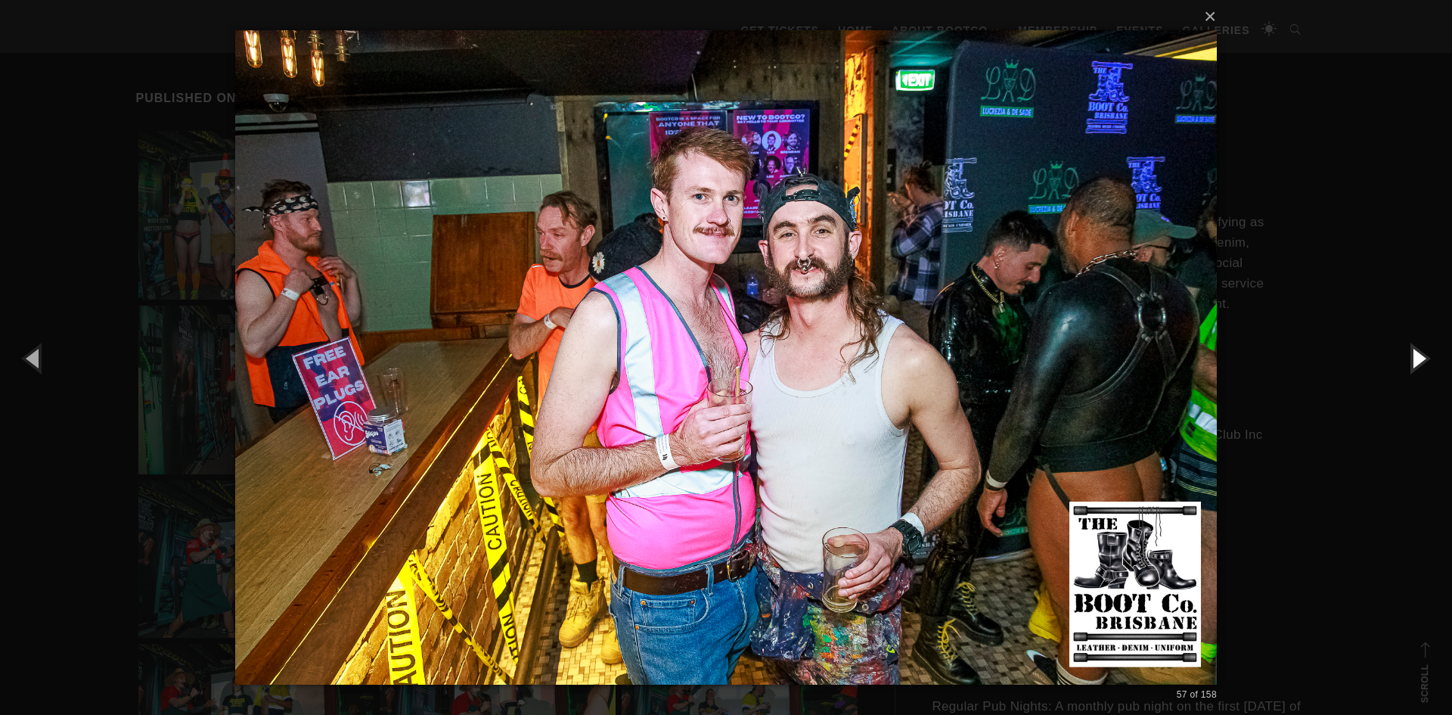
click at [1421, 363] on button "button" at bounding box center [1418, 357] width 68 height 83
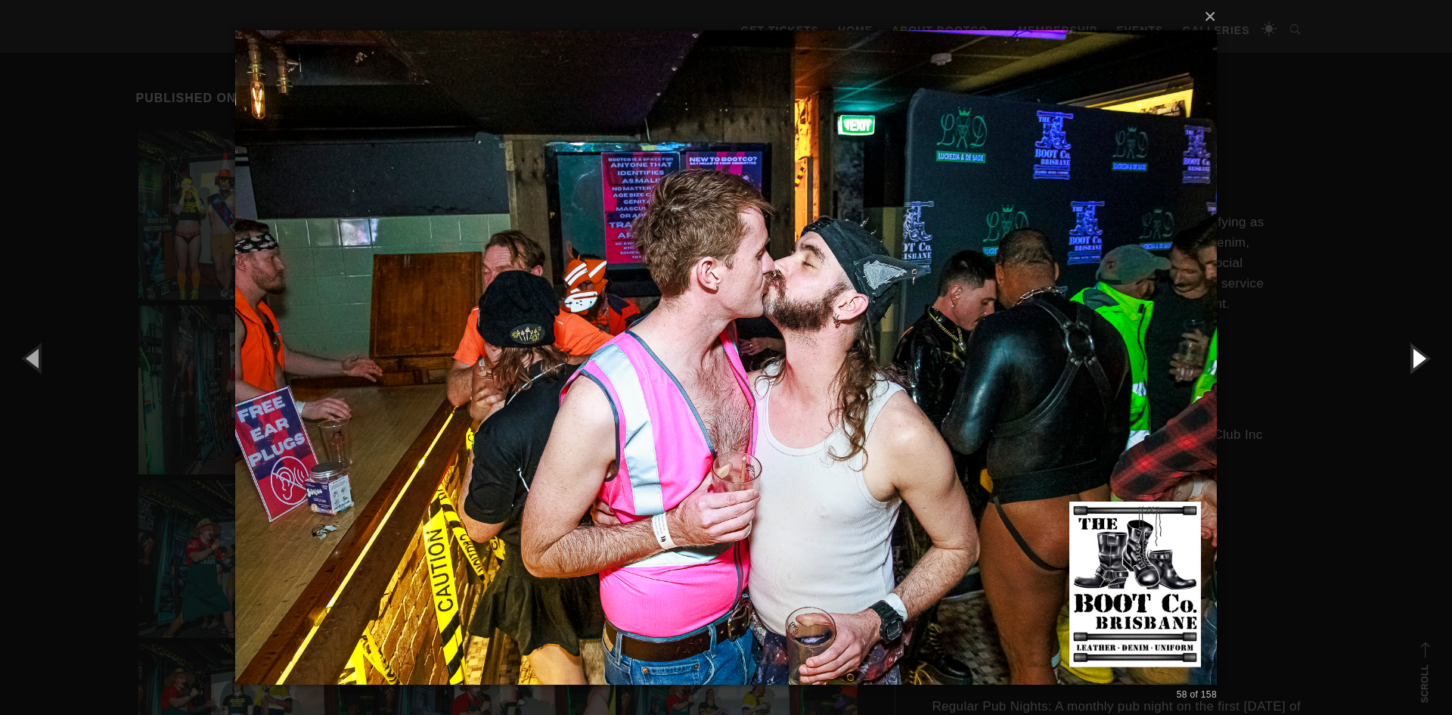
click at [1421, 363] on button "button" at bounding box center [1418, 357] width 68 height 83
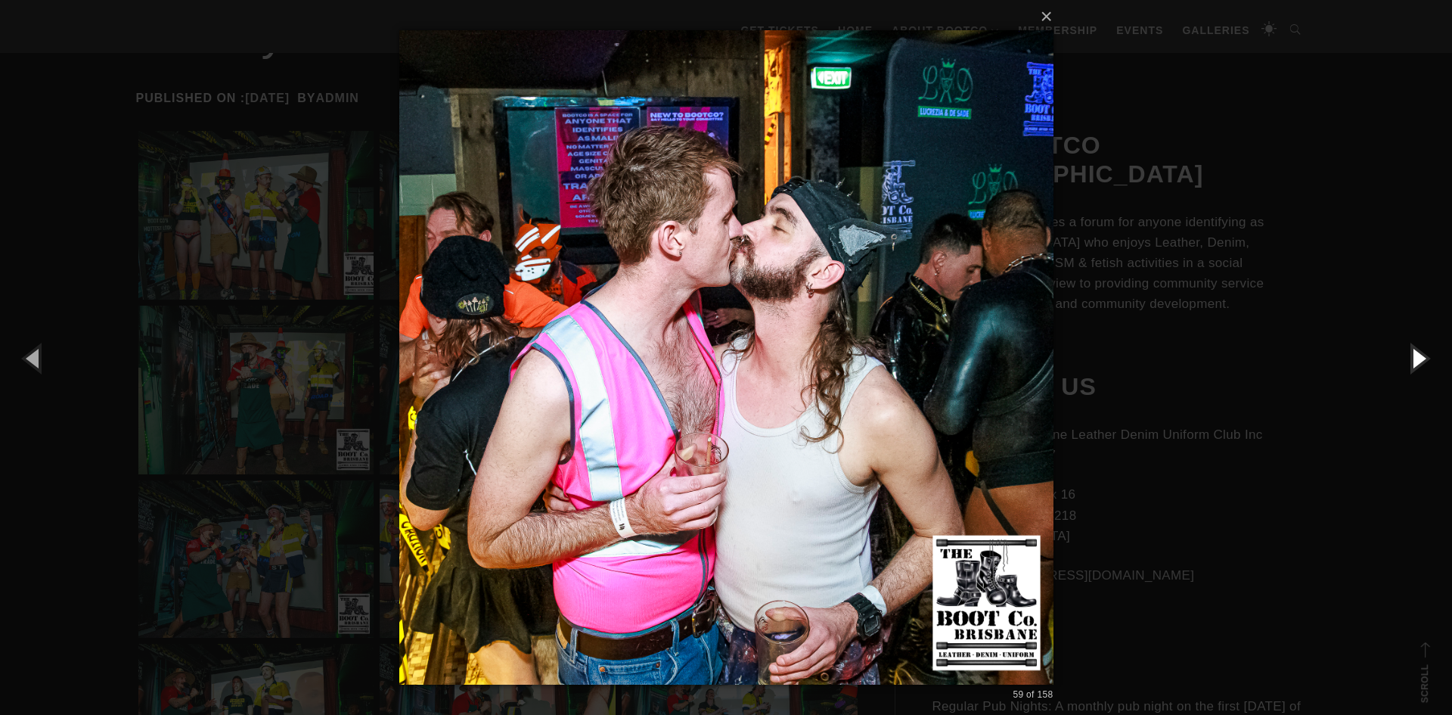
click at [1421, 363] on button "button" at bounding box center [1418, 357] width 68 height 83
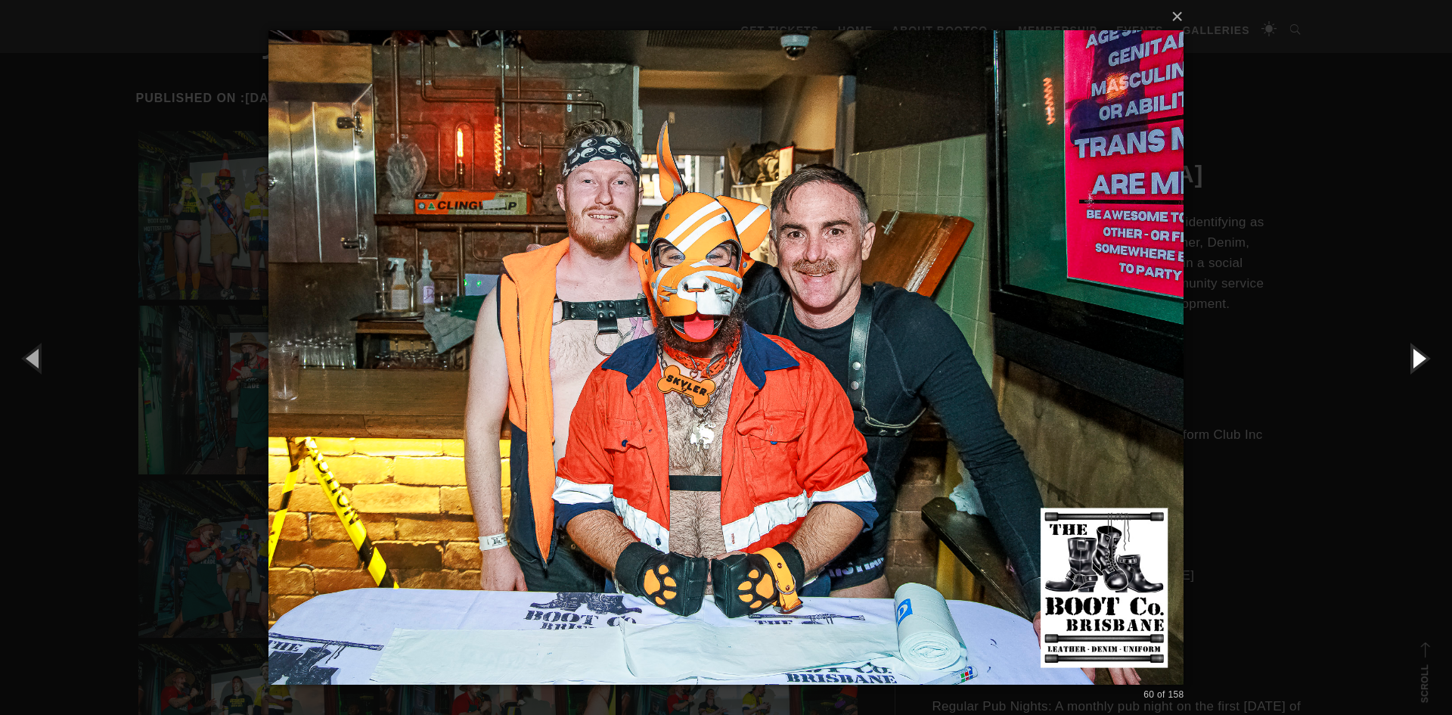
click at [1421, 363] on button "button" at bounding box center [1418, 357] width 68 height 83
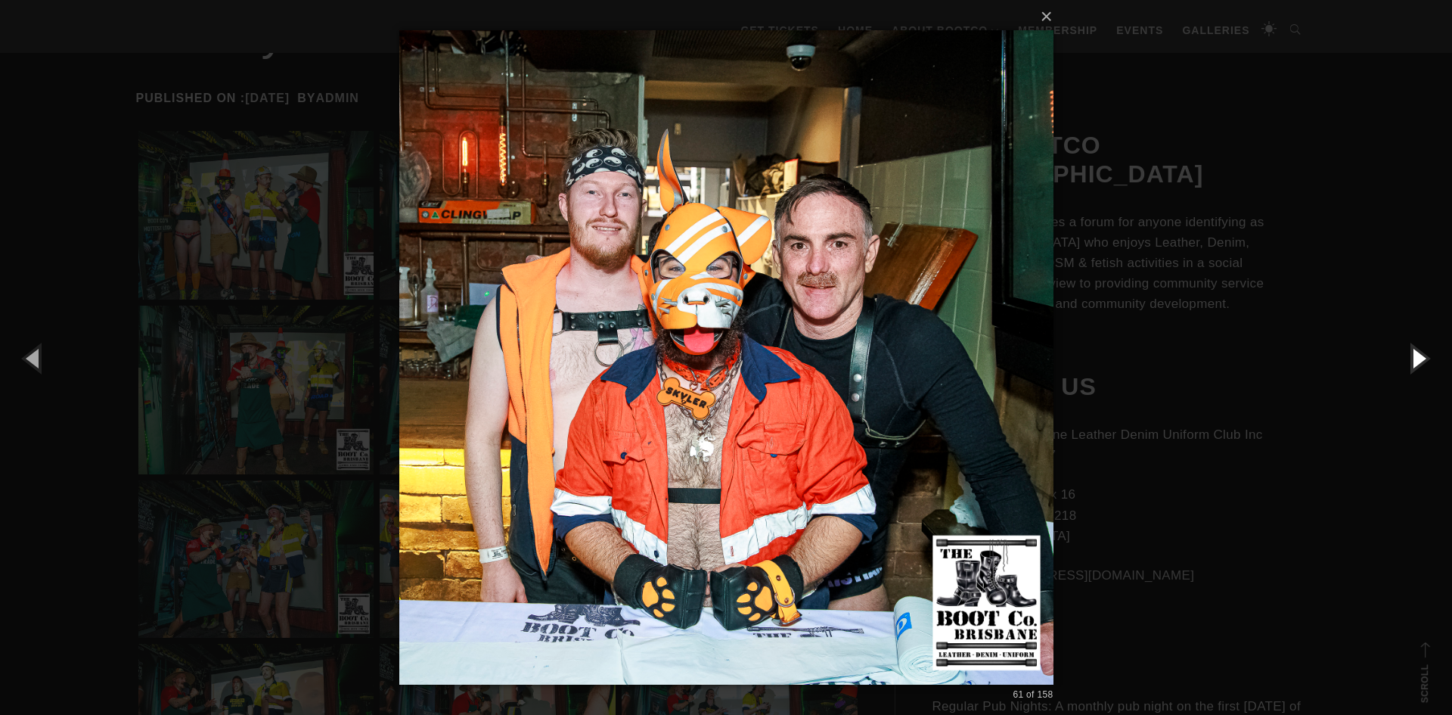
click at [1421, 363] on button "button" at bounding box center [1418, 357] width 68 height 83
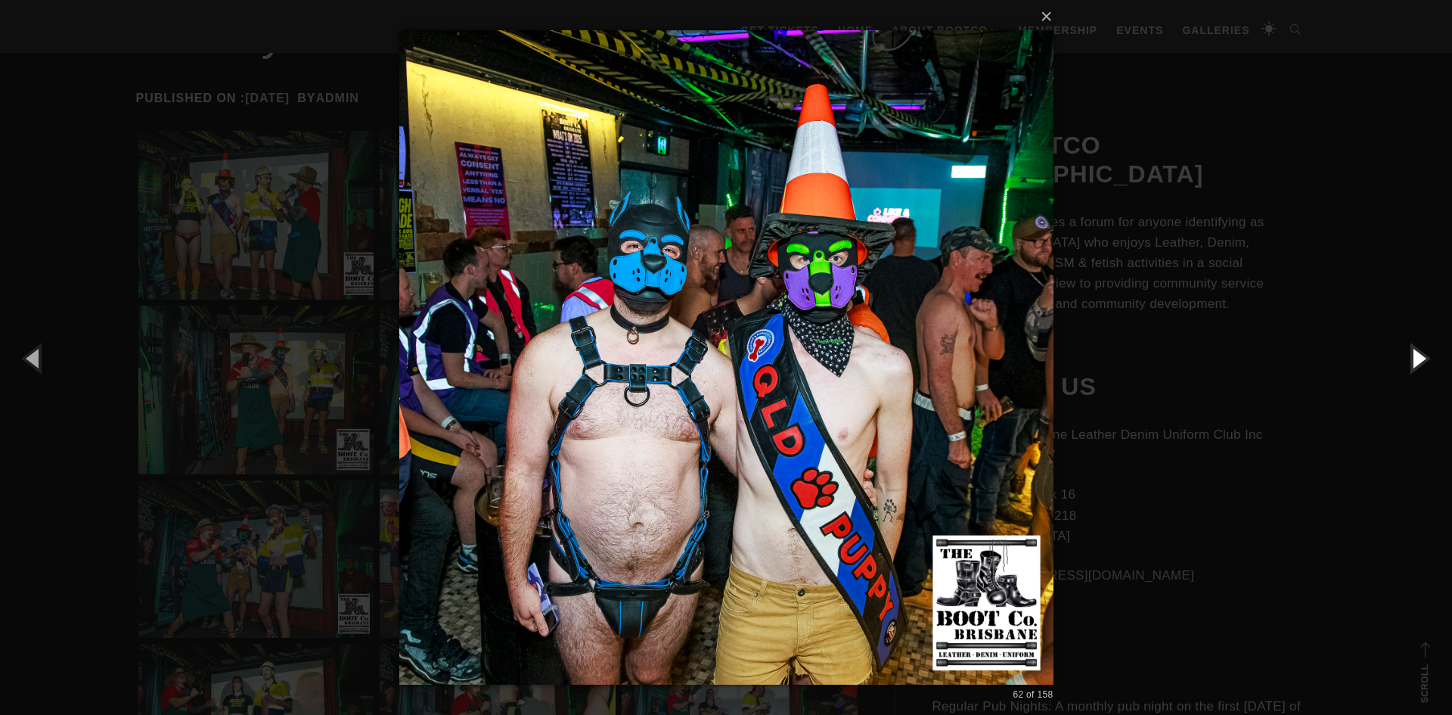
click at [1421, 363] on button "button" at bounding box center [1418, 357] width 68 height 83
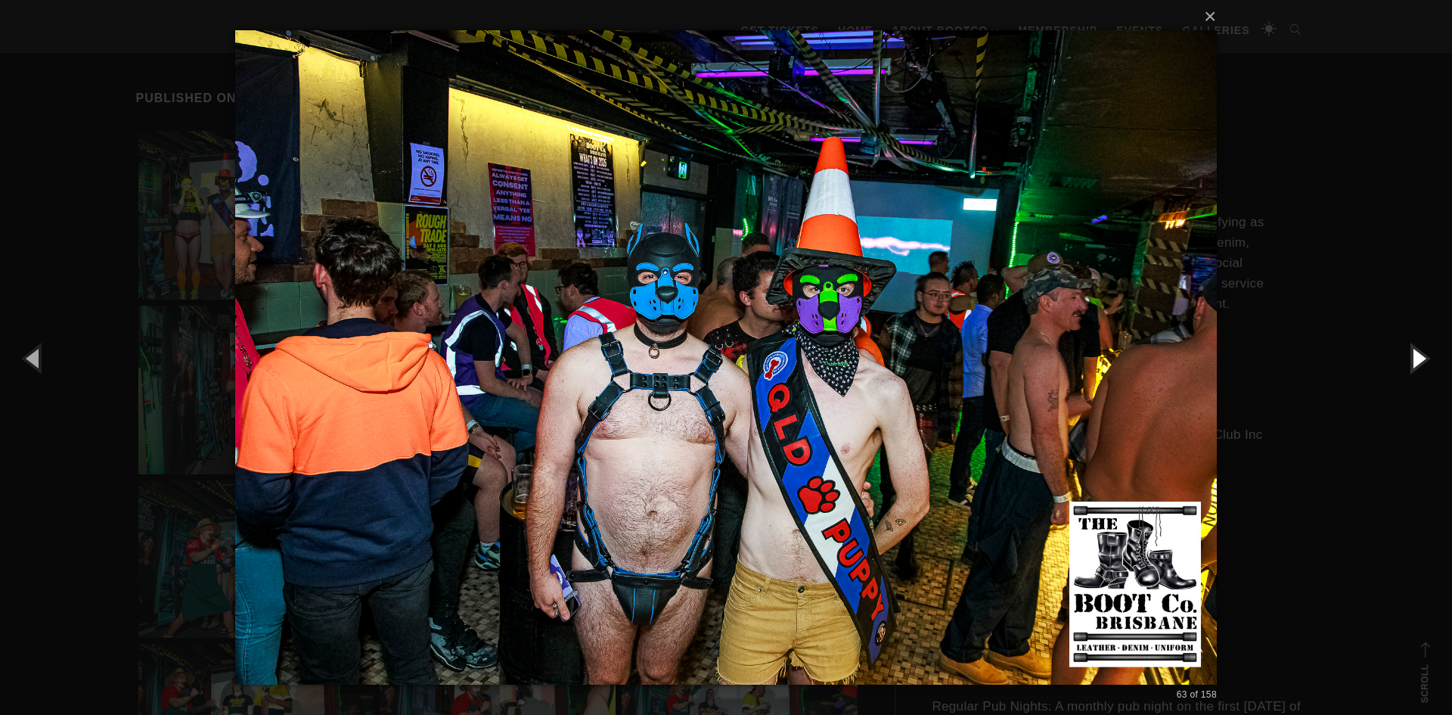
click at [1421, 363] on button "button" at bounding box center [1418, 357] width 68 height 83
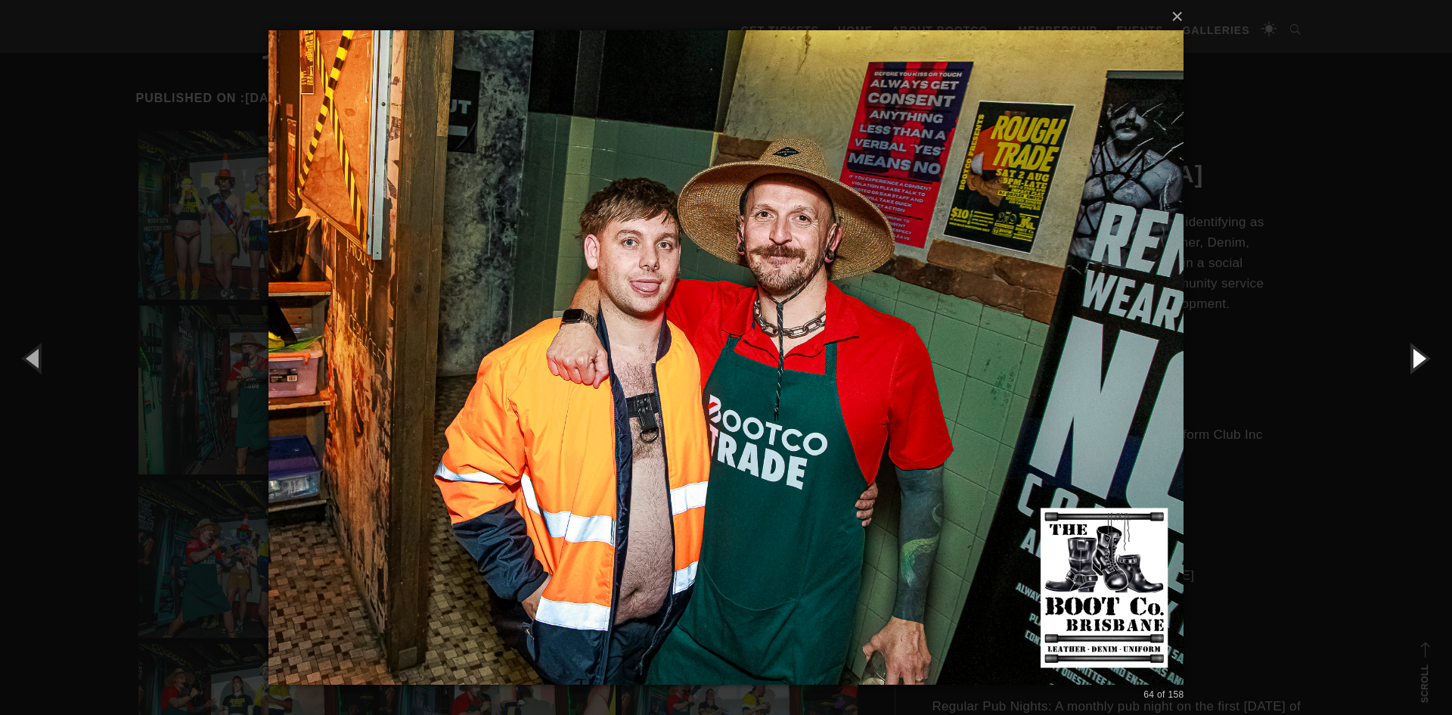
click at [1421, 363] on button "button" at bounding box center [1418, 357] width 68 height 83
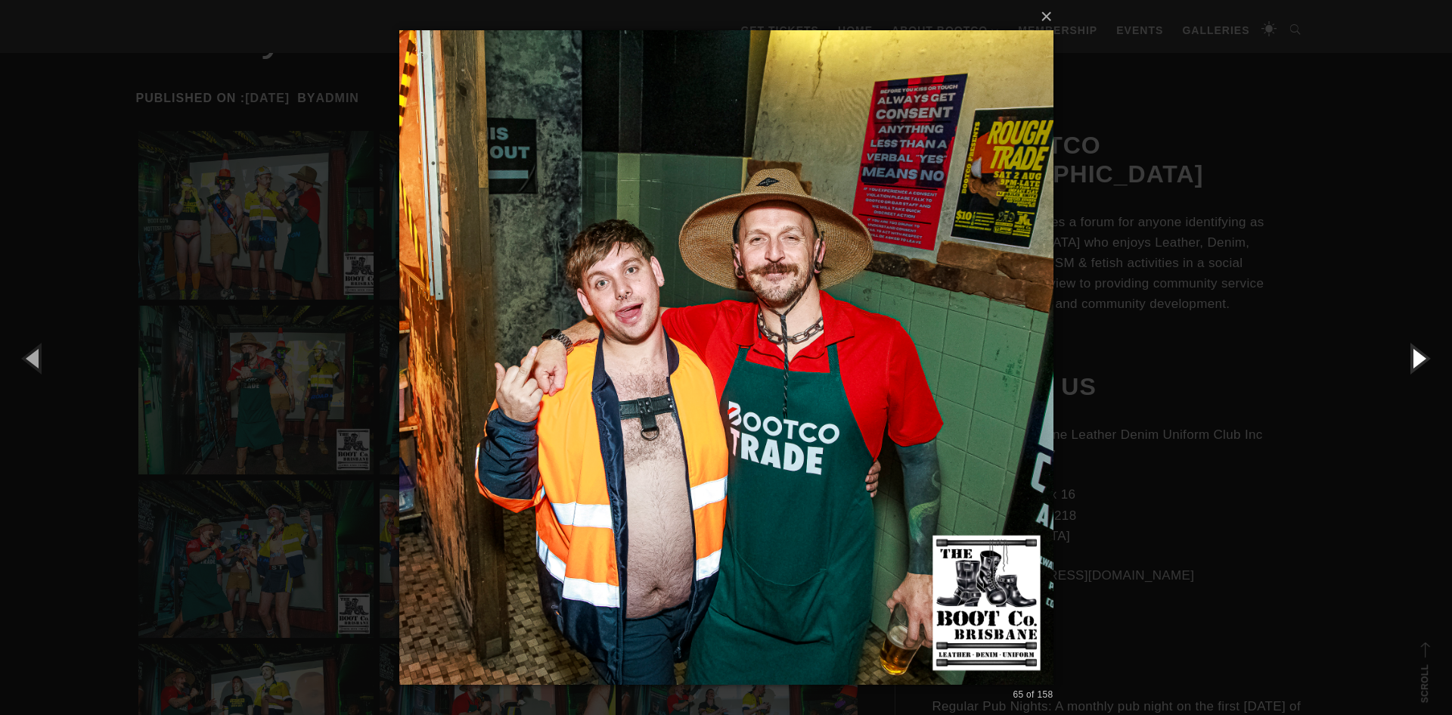
click at [1421, 363] on button "button" at bounding box center [1418, 357] width 68 height 83
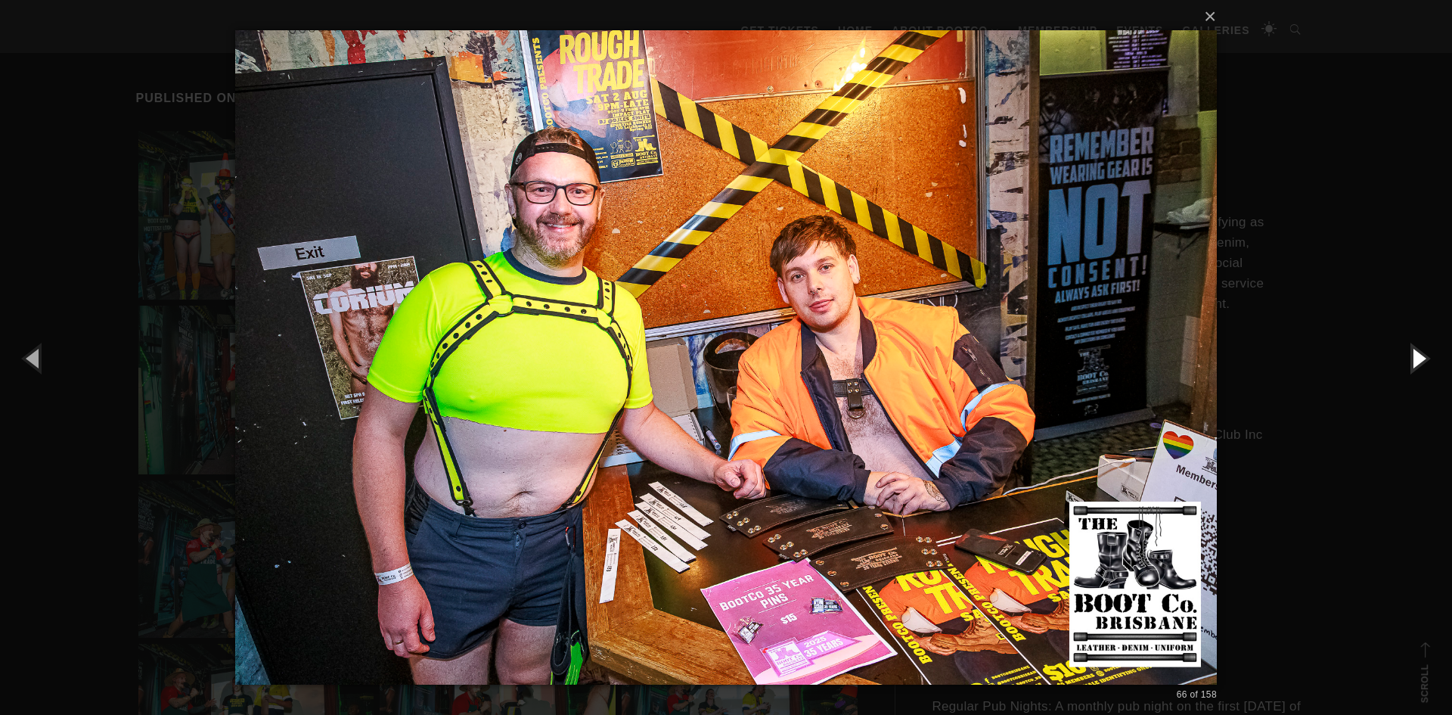
click at [1421, 363] on button "button" at bounding box center [1418, 357] width 68 height 83
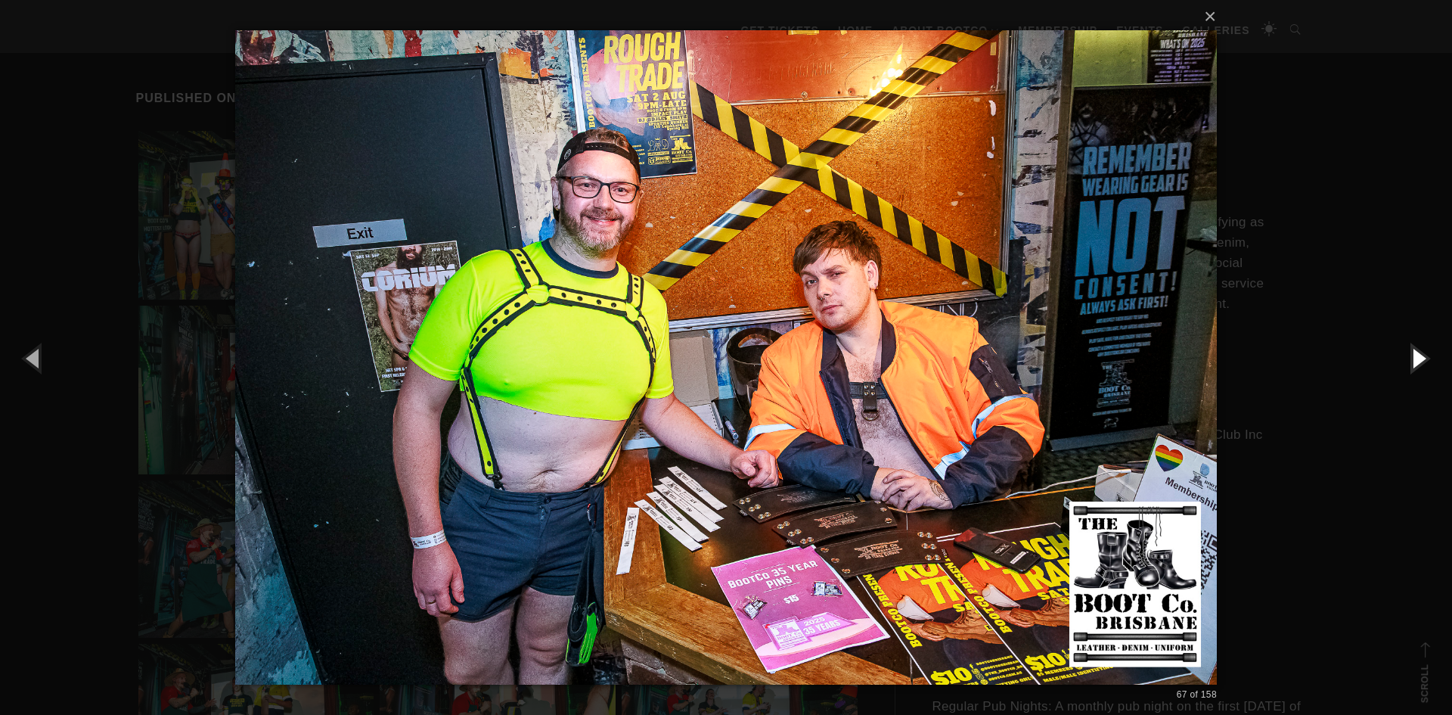
click at [1421, 363] on button "button" at bounding box center [1418, 357] width 68 height 83
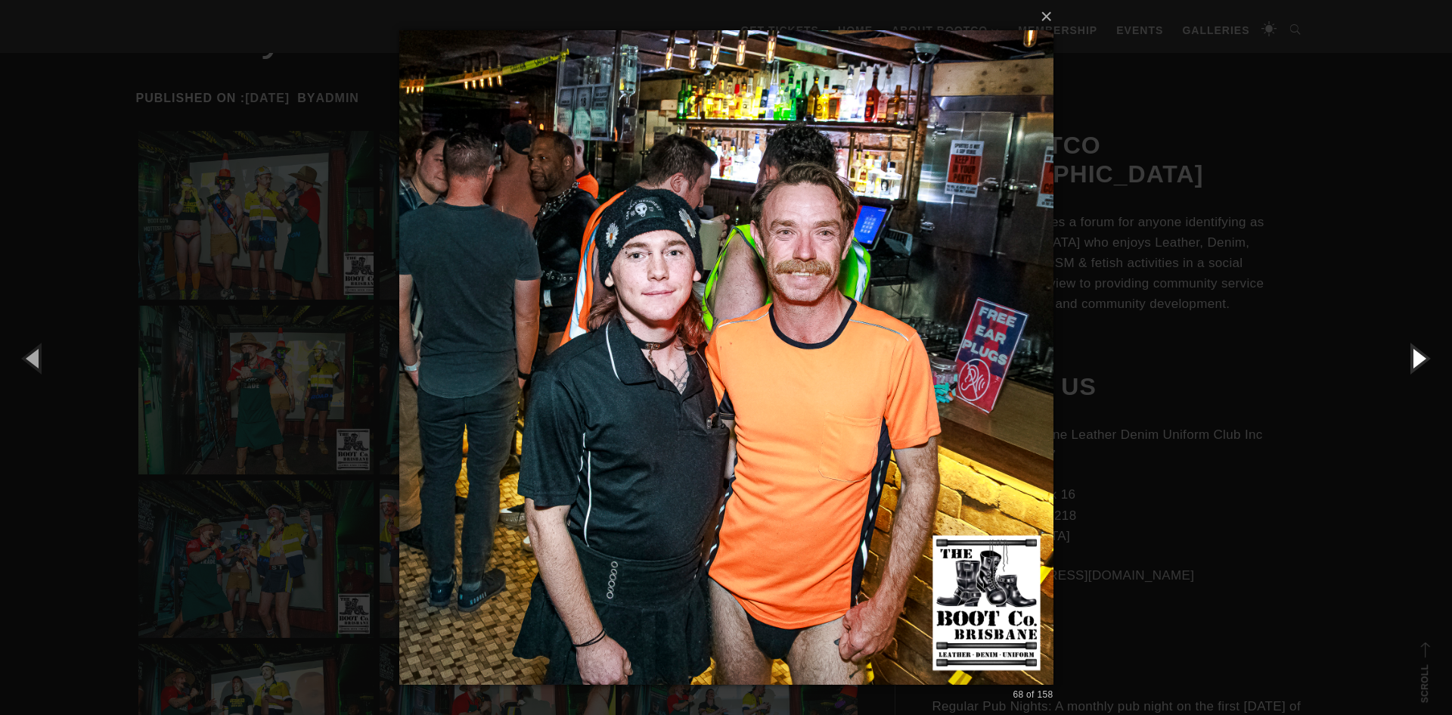
click at [1421, 363] on button "button" at bounding box center [1418, 357] width 68 height 83
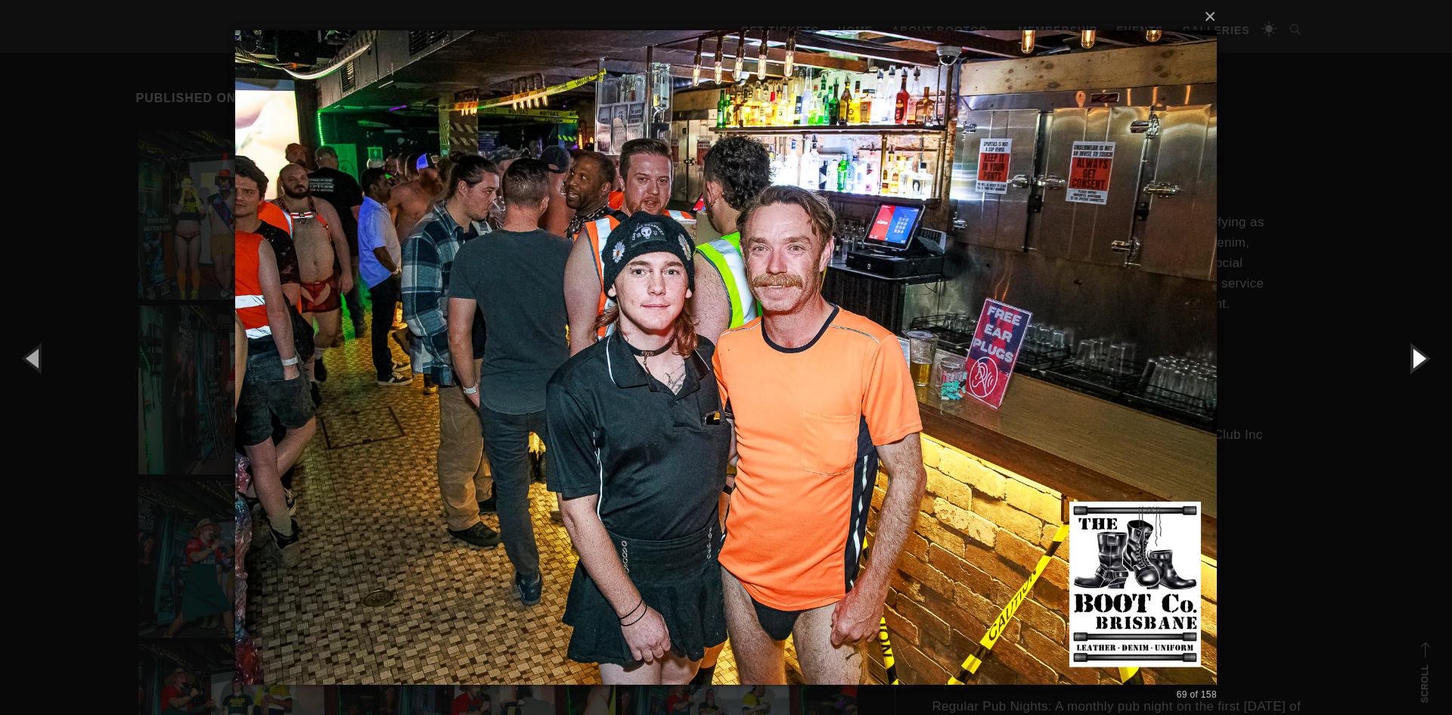
click at [1421, 363] on button "button" at bounding box center [1418, 357] width 68 height 83
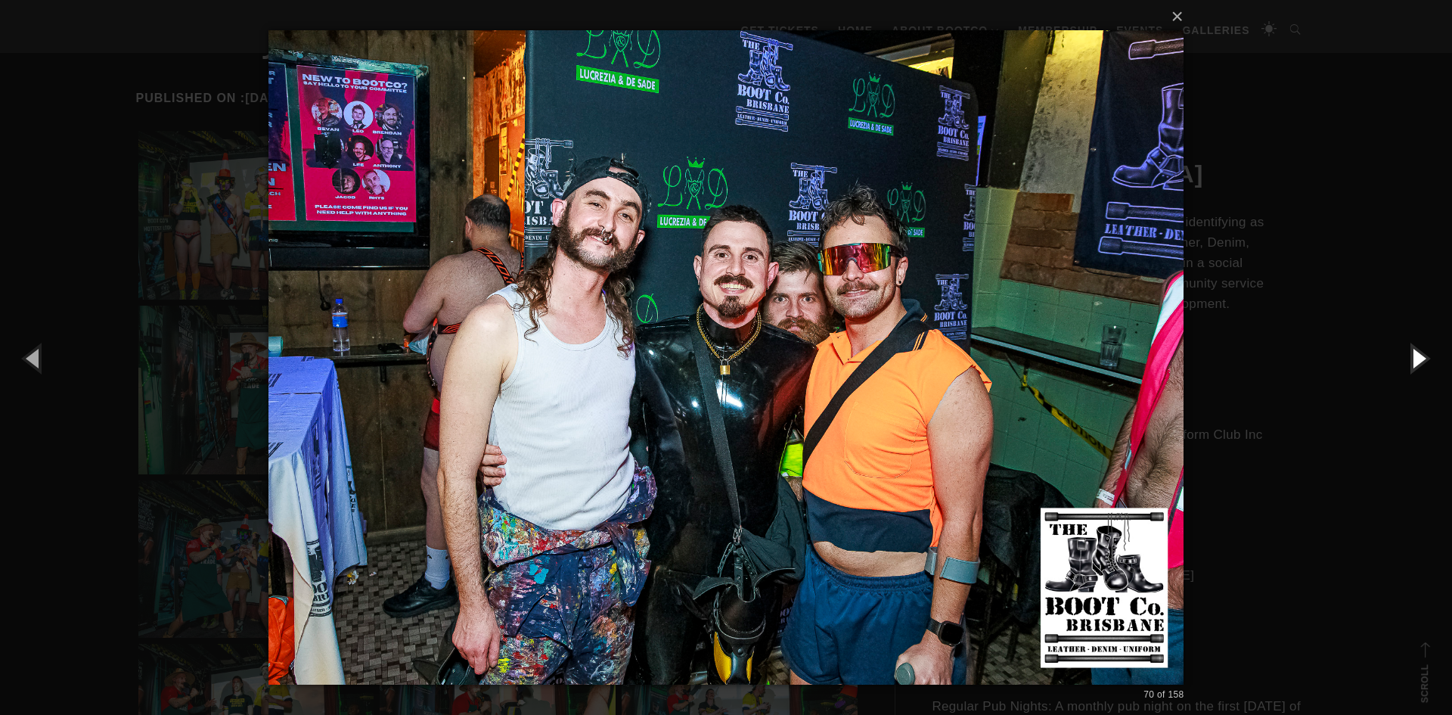
click at [1421, 363] on button "button" at bounding box center [1418, 357] width 68 height 83
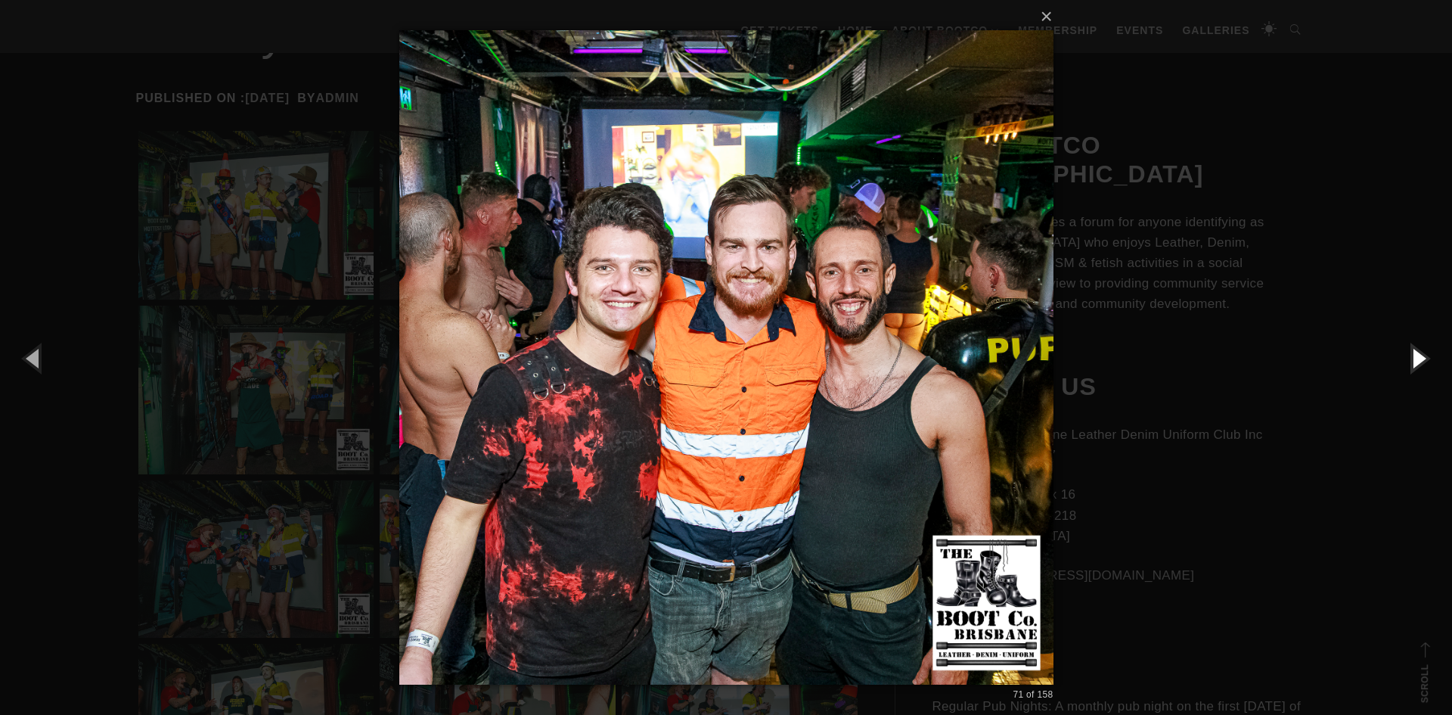
click at [1421, 363] on button "button" at bounding box center [1418, 357] width 68 height 83
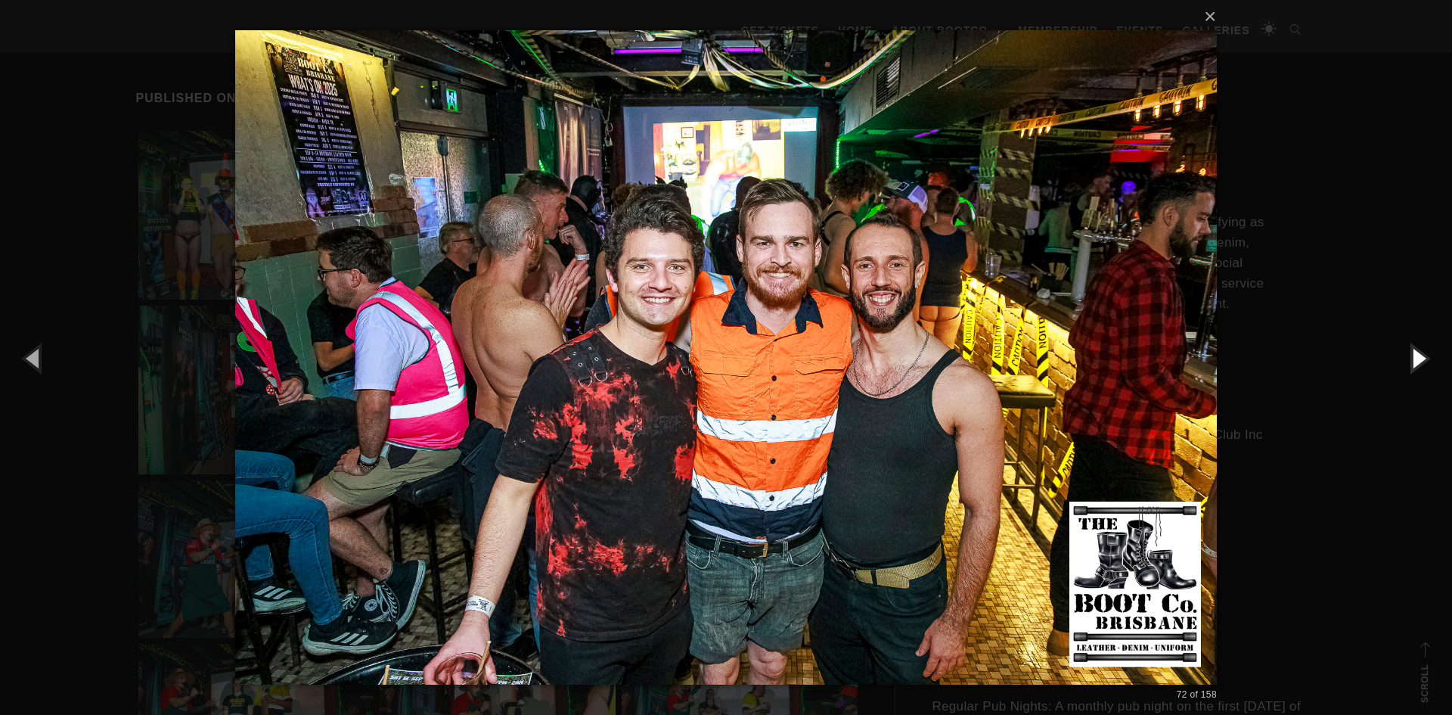
click at [1421, 363] on button "button" at bounding box center [1418, 357] width 68 height 83
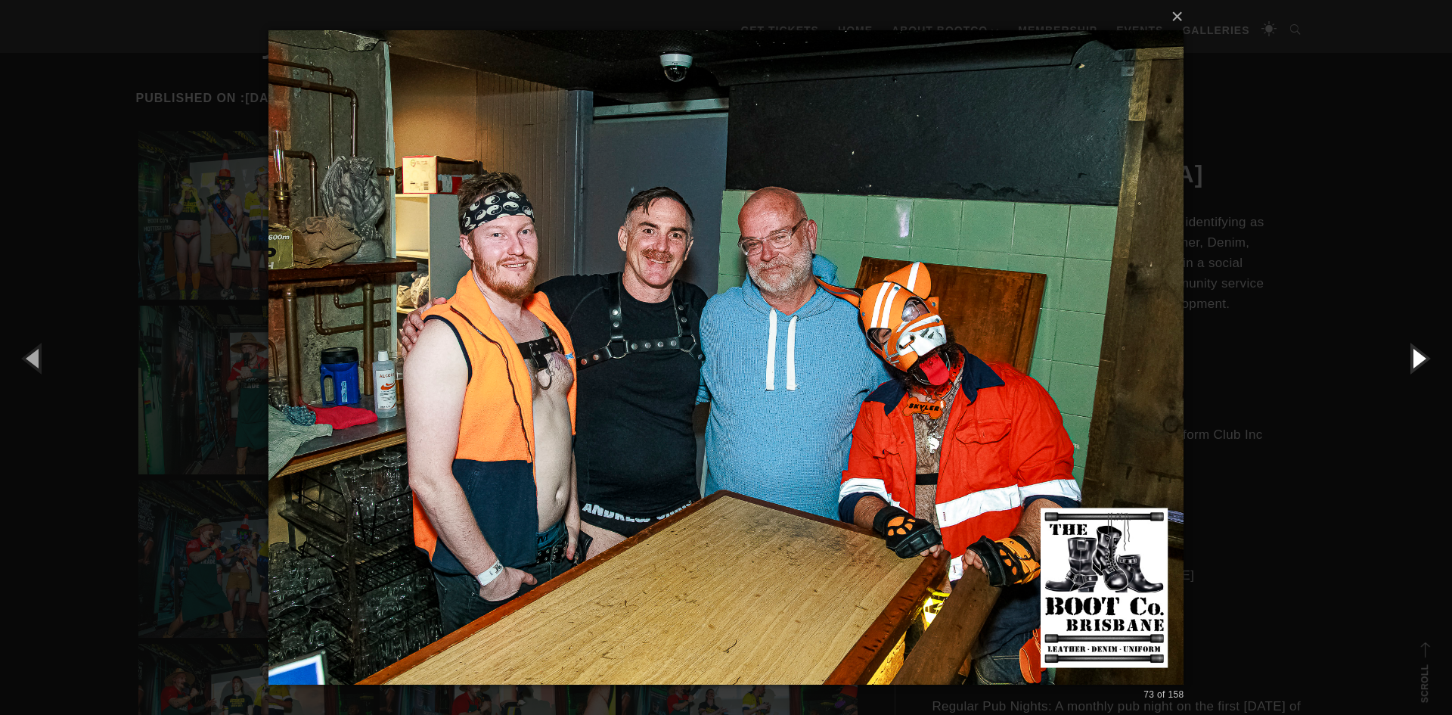
click at [1421, 363] on button "button" at bounding box center [1418, 357] width 68 height 83
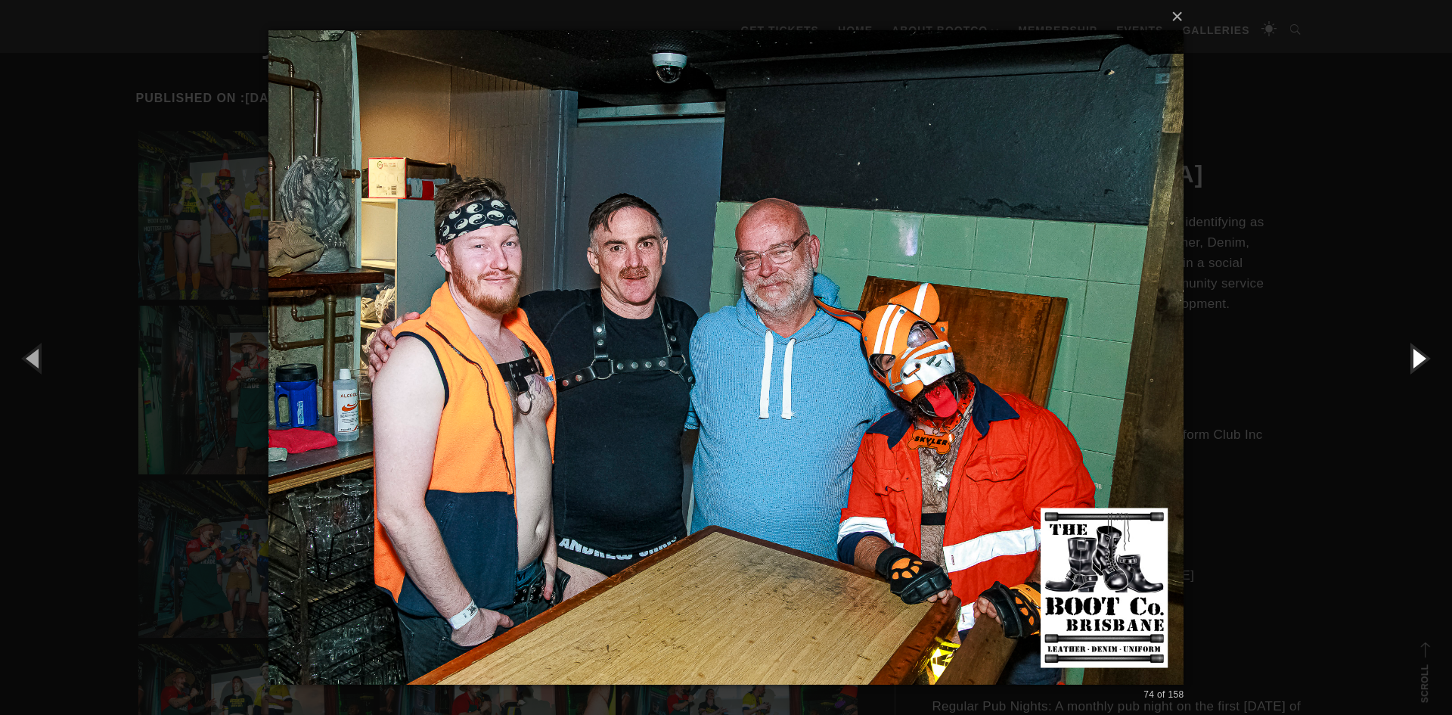
click at [1421, 363] on button "button" at bounding box center [1418, 357] width 68 height 83
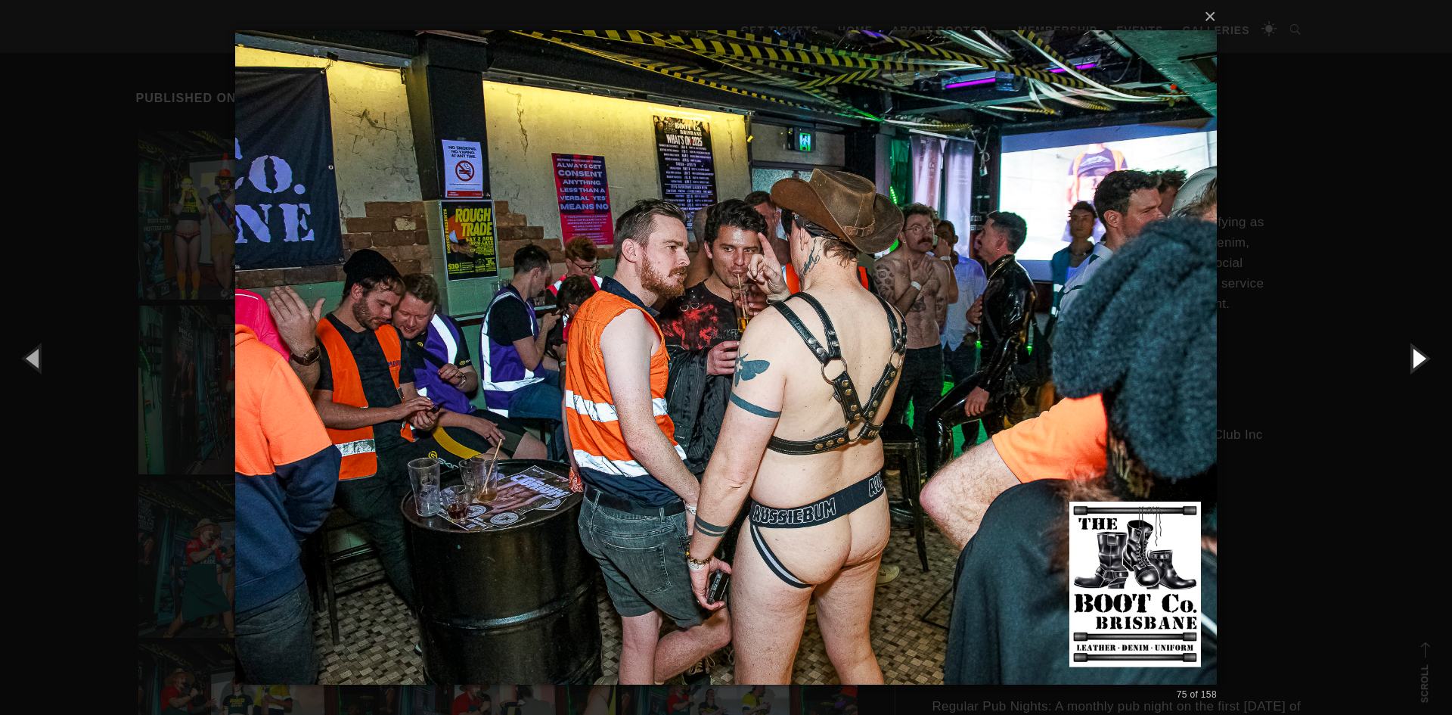
click at [1421, 363] on button "button" at bounding box center [1418, 357] width 68 height 83
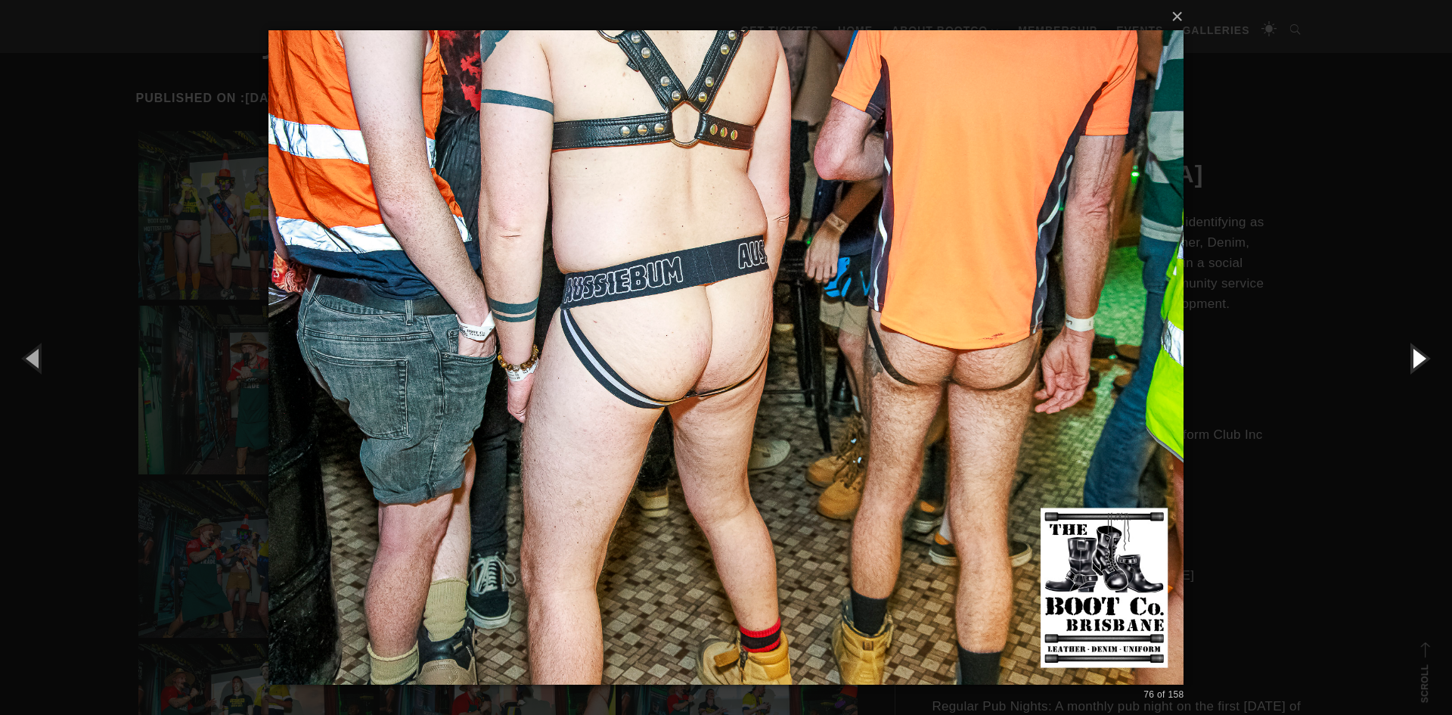
click at [1421, 363] on button "button" at bounding box center [1418, 357] width 68 height 83
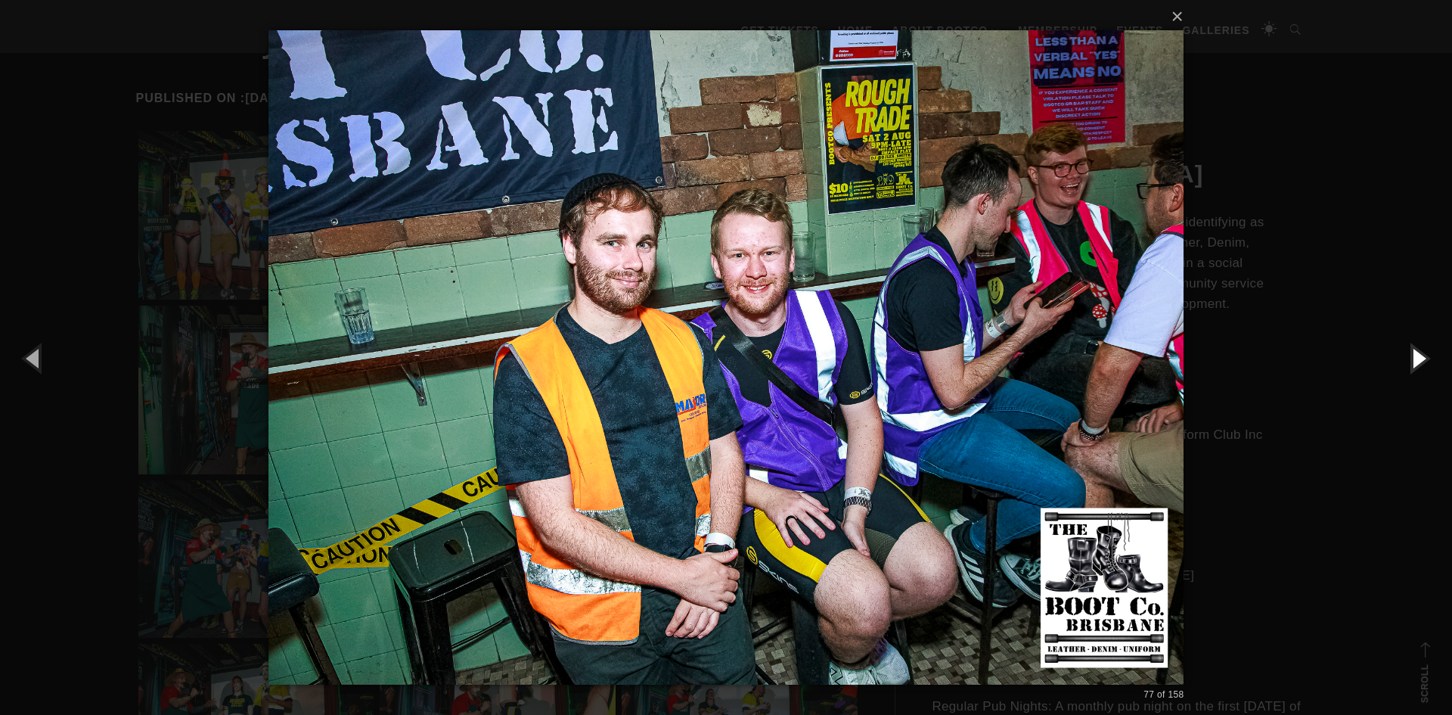
click at [1421, 363] on button "button" at bounding box center [1418, 357] width 68 height 83
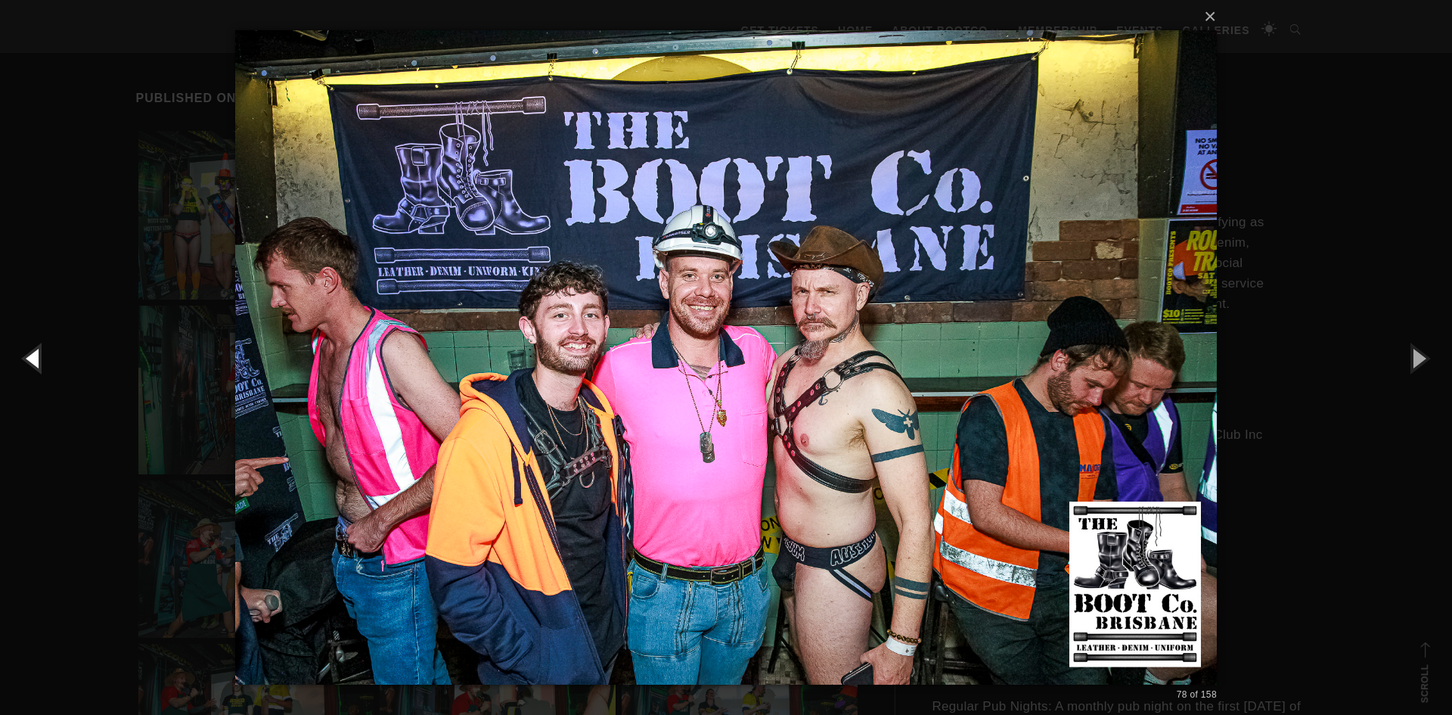
click at [26, 358] on button "button" at bounding box center [34, 357] width 68 height 83
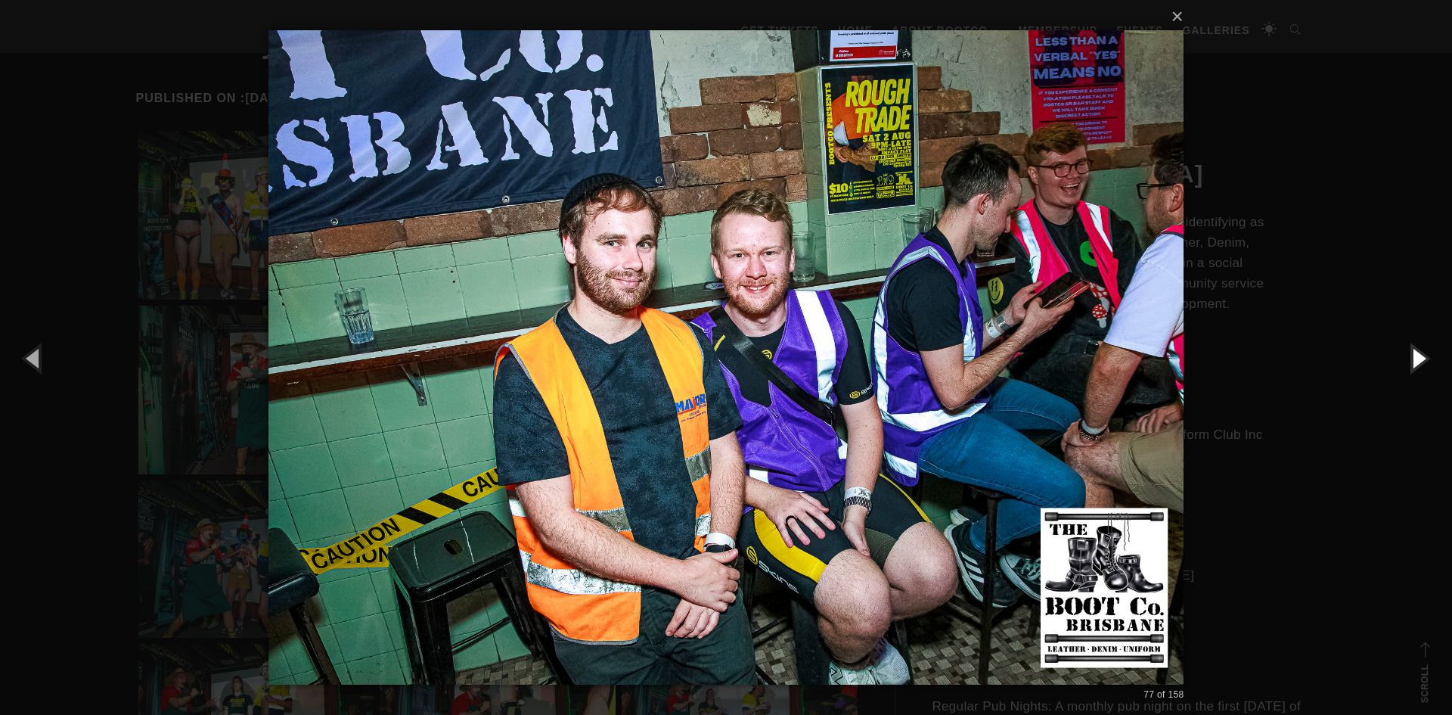
click at [1419, 359] on button "button" at bounding box center [1418, 357] width 68 height 83
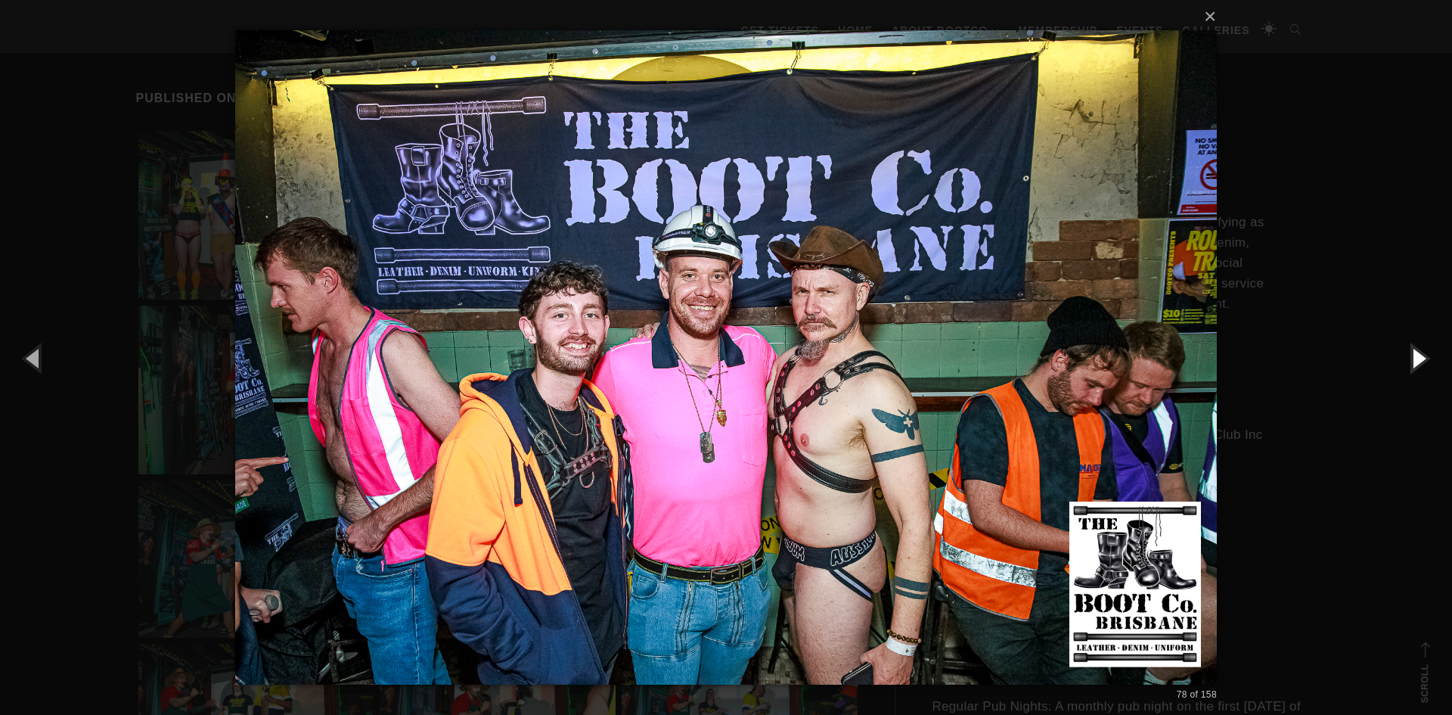
click at [1419, 359] on button "button" at bounding box center [1418, 357] width 68 height 83
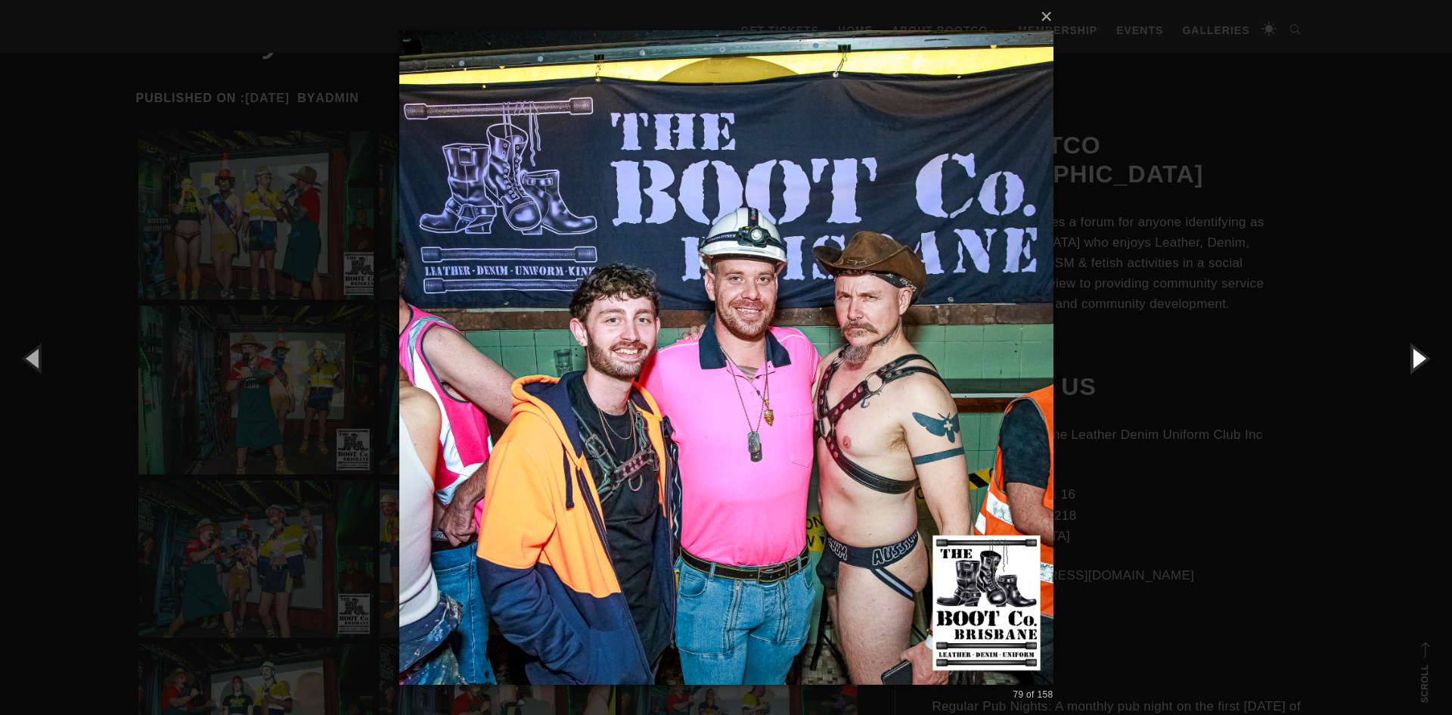
click at [1419, 359] on button "button" at bounding box center [1418, 357] width 68 height 83
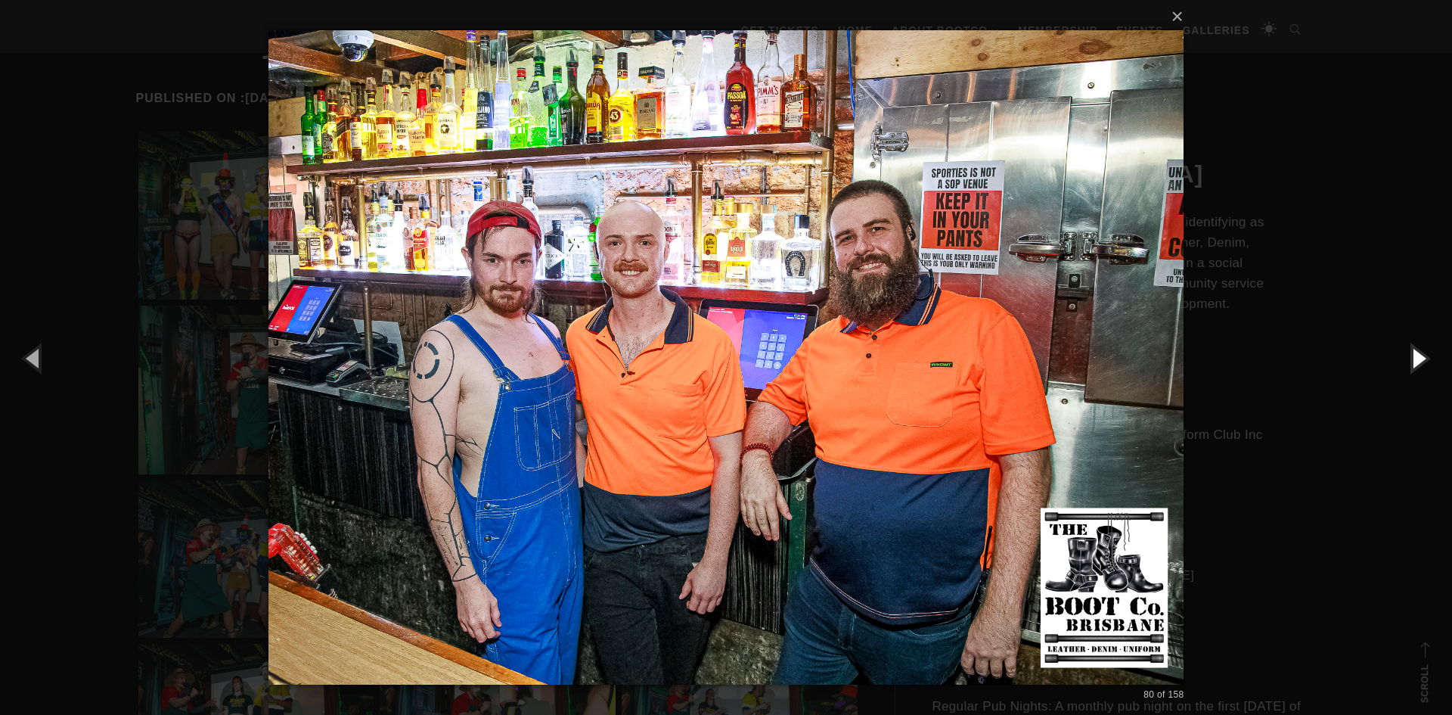
click at [1419, 359] on button "button" at bounding box center [1418, 357] width 68 height 83
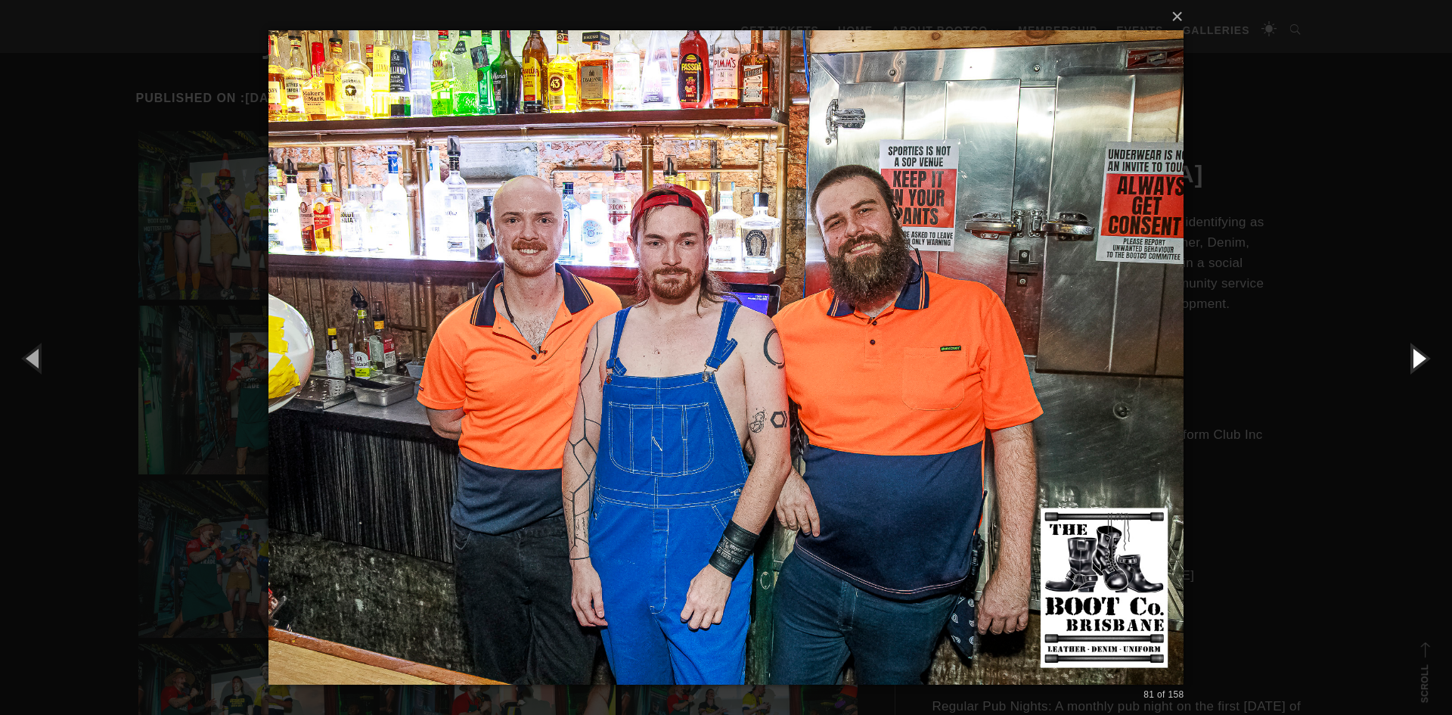
click at [1419, 359] on button "button" at bounding box center [1418, 357] width 68 height 83
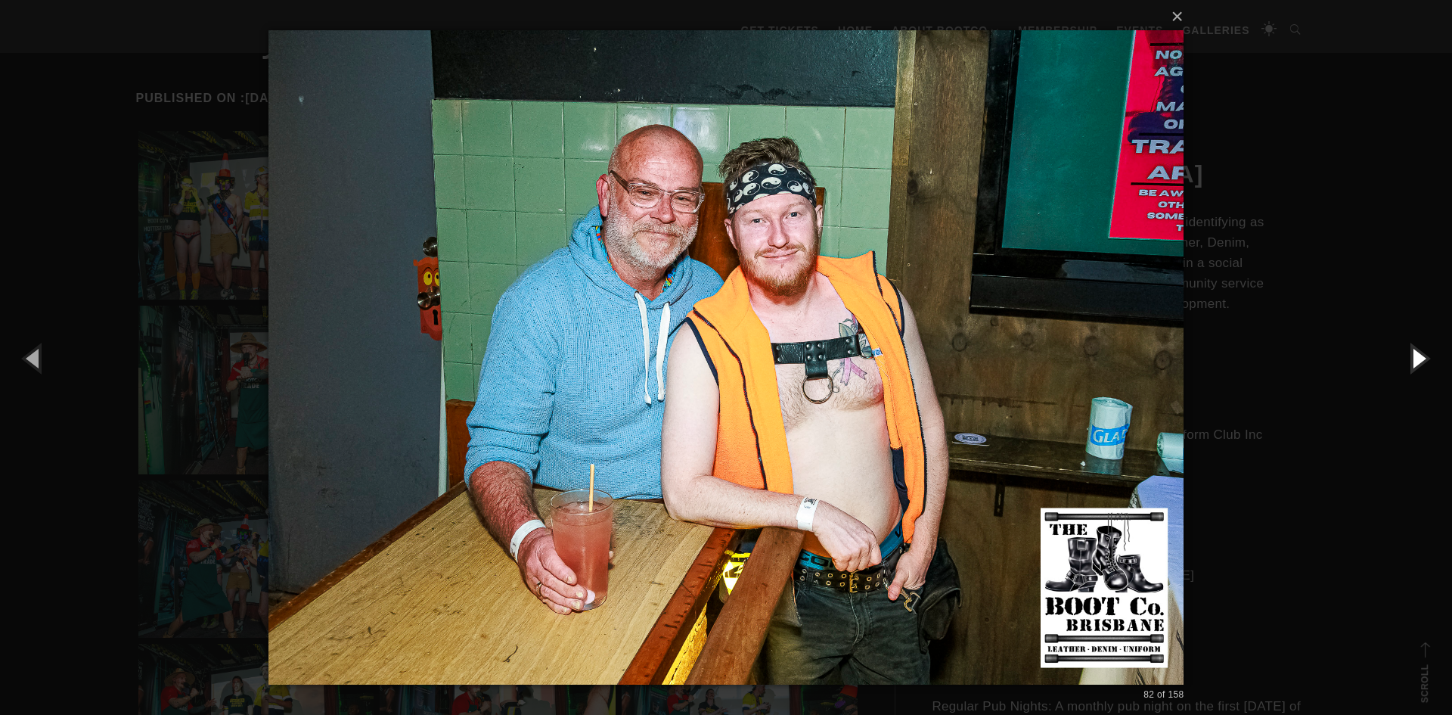
click at [1419, 359] on button "button" at bounding box center [1418, 357] width 68 height 83
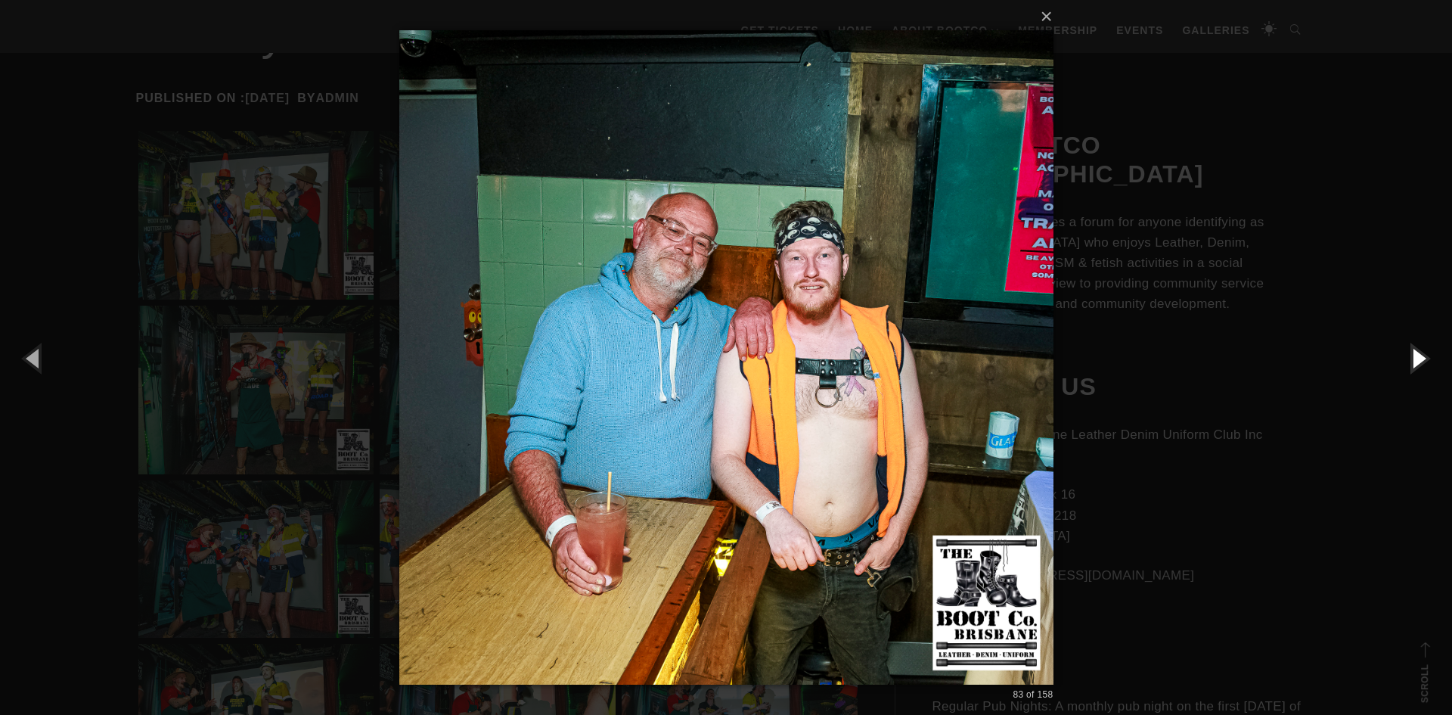
click at [1415, 358] on button "button" at bounding box center [1418, 357] width 68 height 83
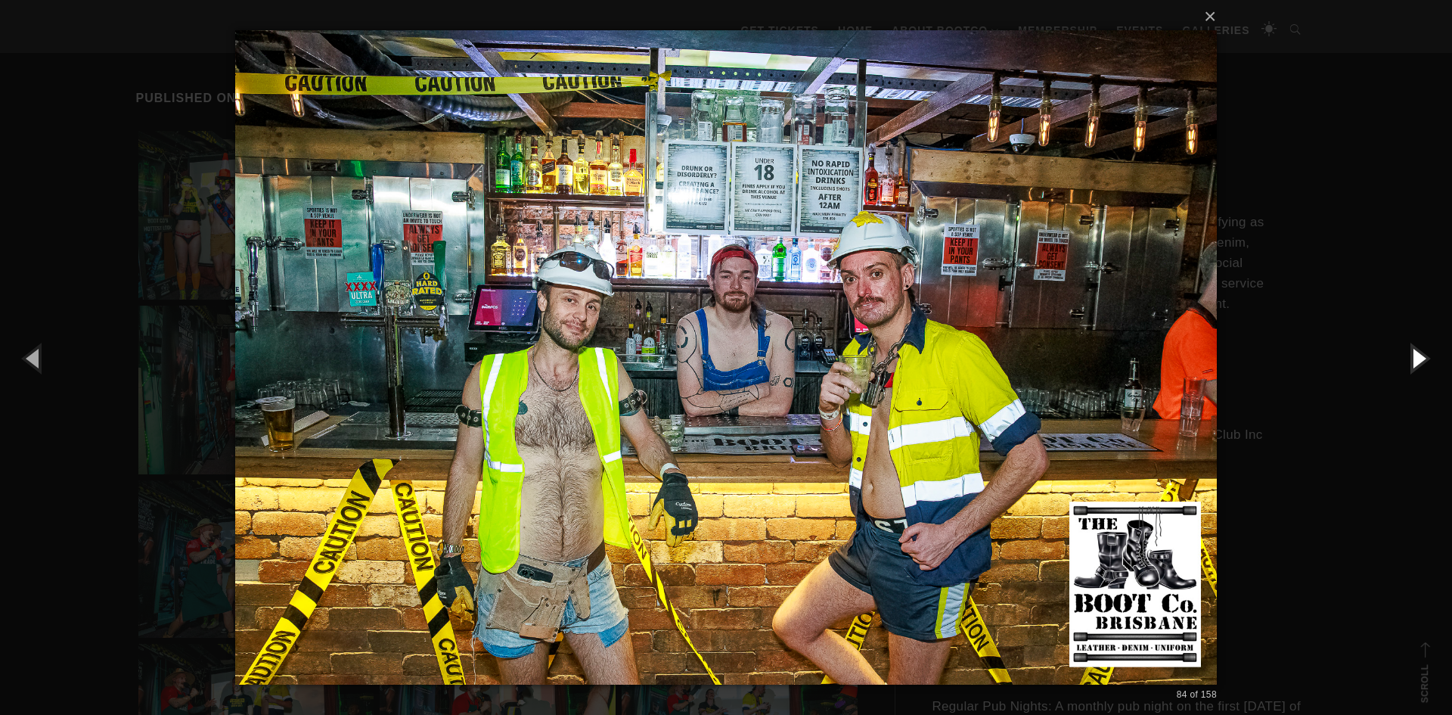
click at [1415, 358] on button "button" at bounding box center [1418, 357] width 68 height 83
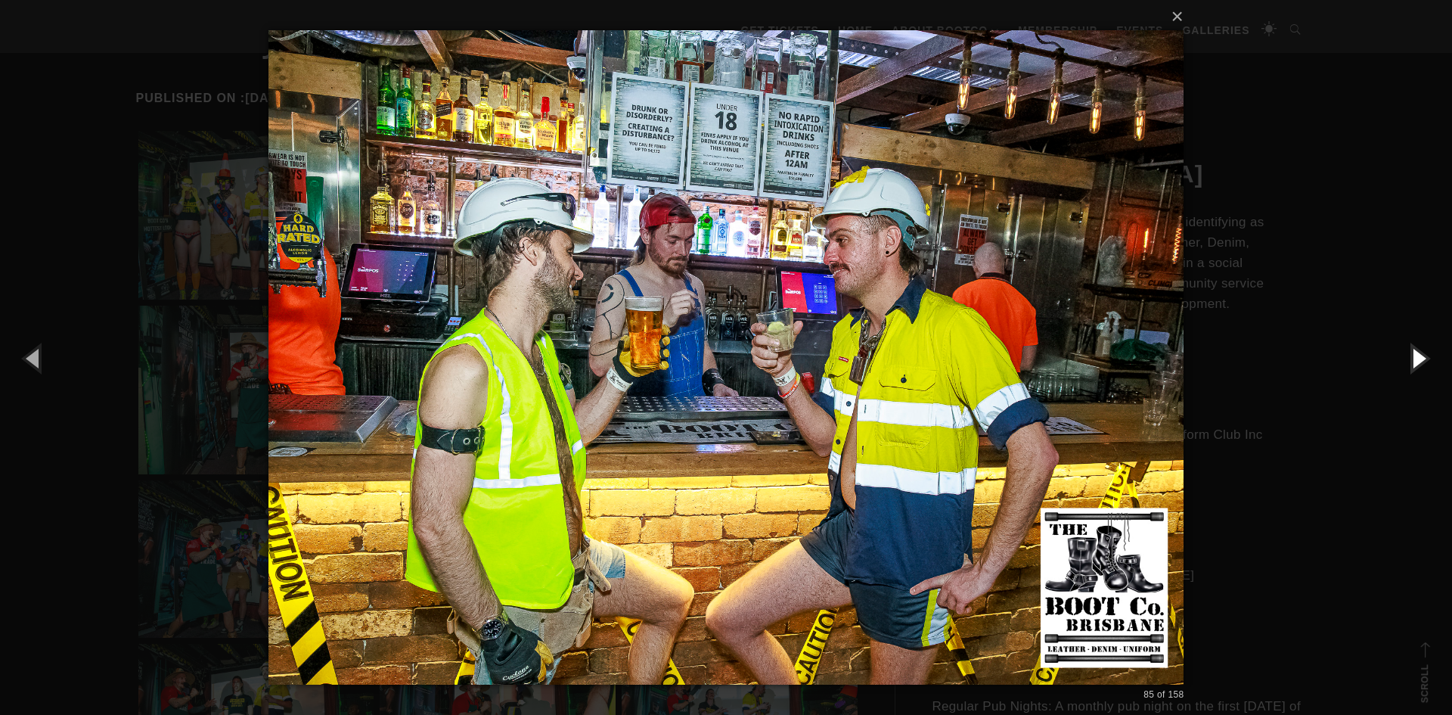
click at [1415, 358] on button "button" at bounding box center [1418, 357] width 68 height 83
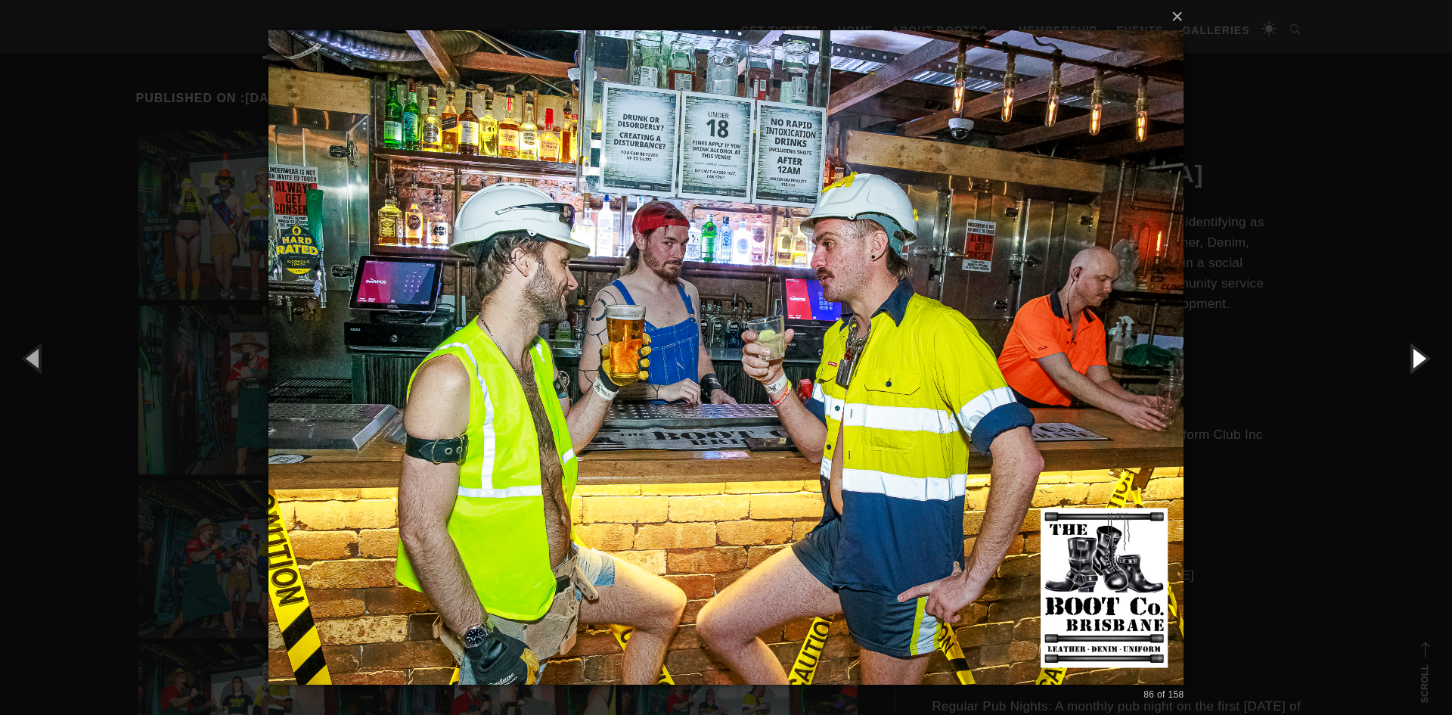
click at [1415, 358] on button "button" at bounding box center [1418, 357] width 68 height 83
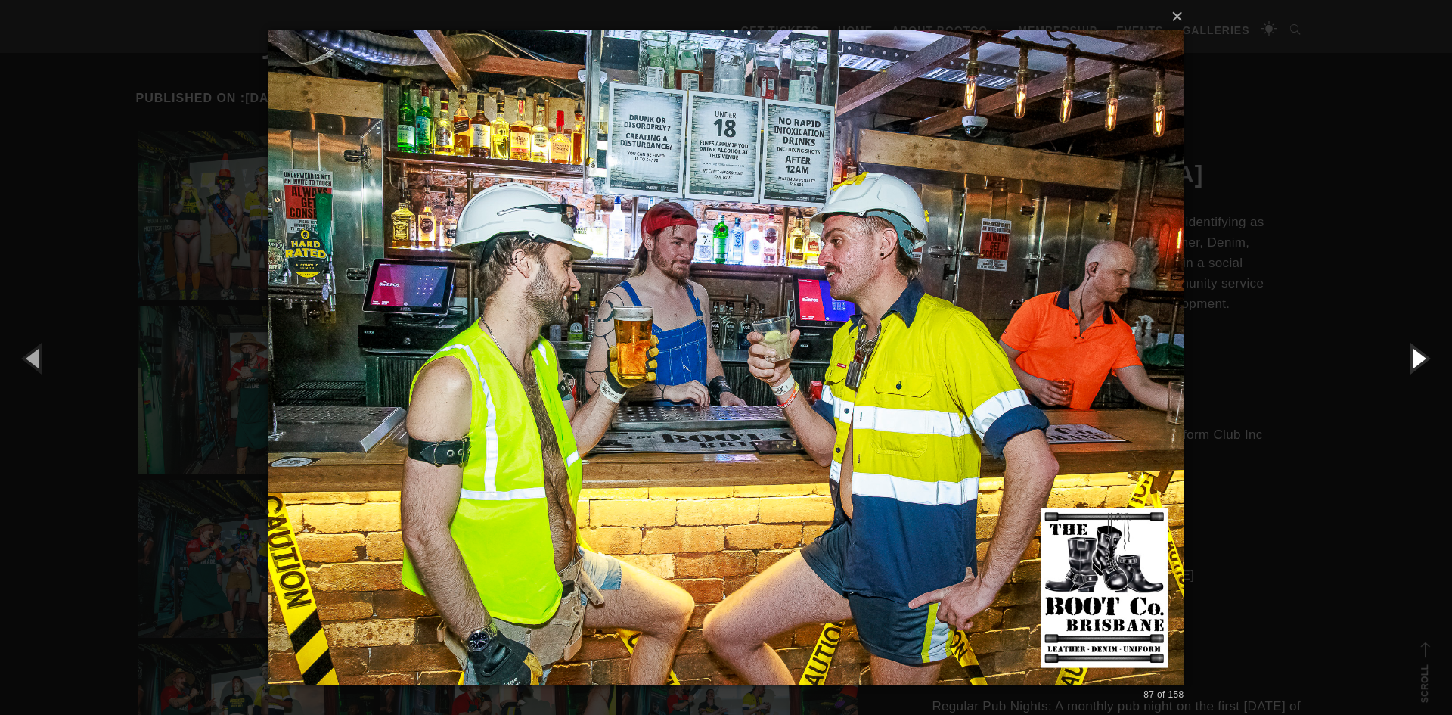
click at [1415, 358] on button "button" at bounding box center [1418, 357] width 68 height 83
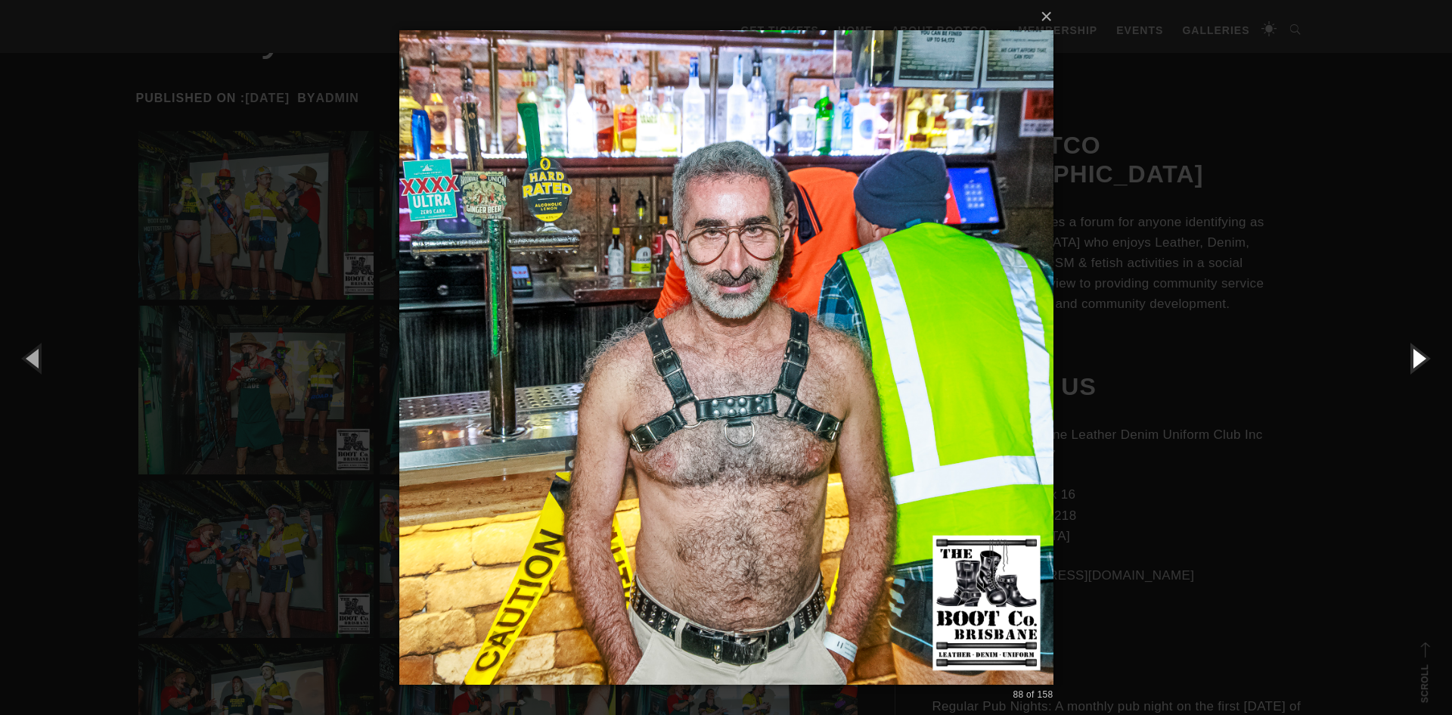
click at [1415, 358] on button "button" at bounding box center [1418, 357] width 68 height 83
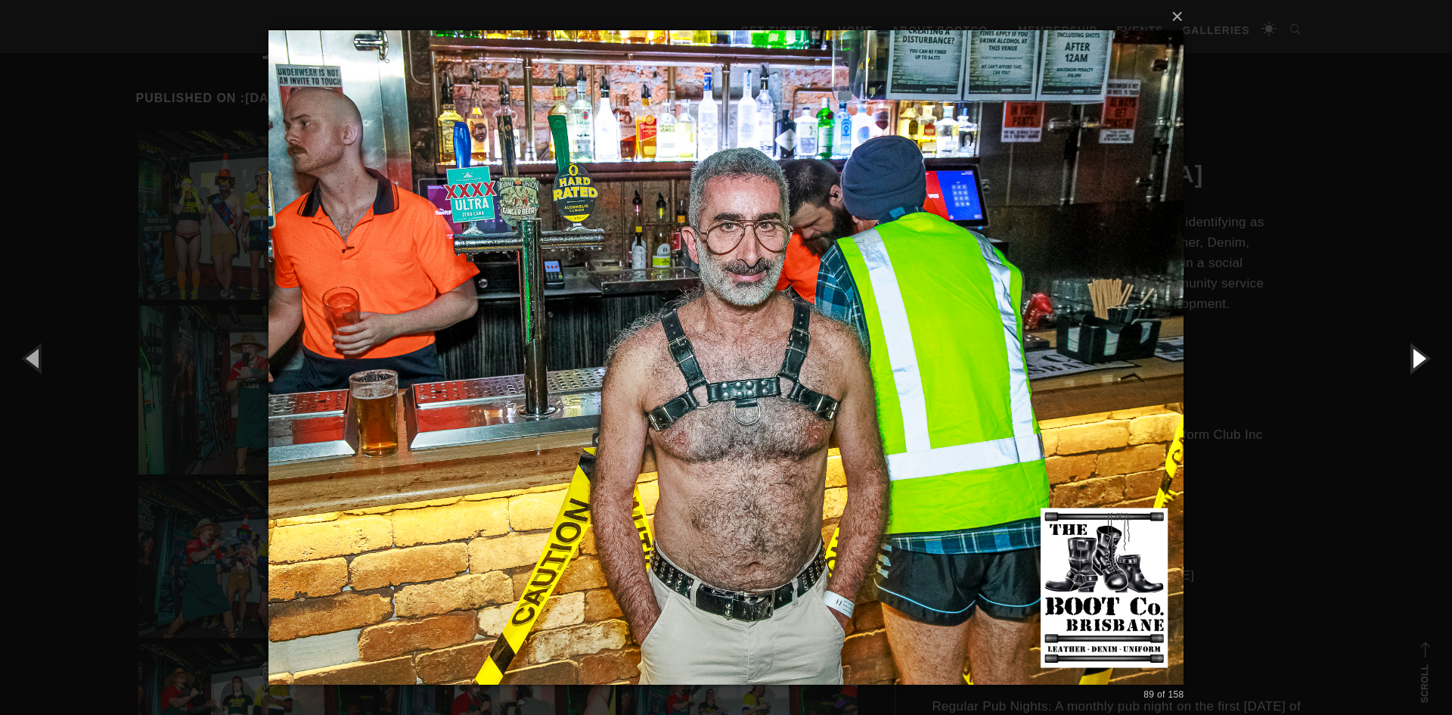
click at [1415, 358] on button "button" at bounding box center [1418, 357] width 68 height 83
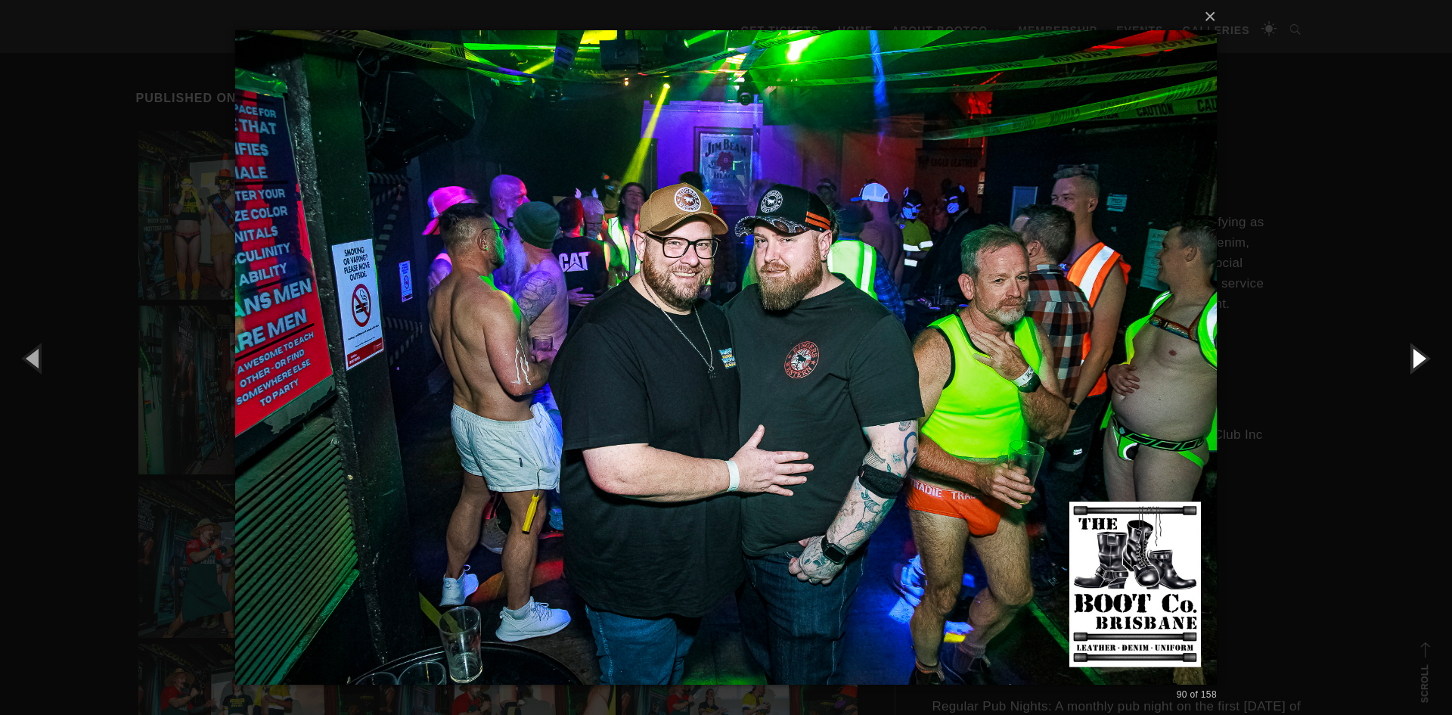
click at [1415, 353] on button "button" at bounding box center [1418, 357] width 68 height 83
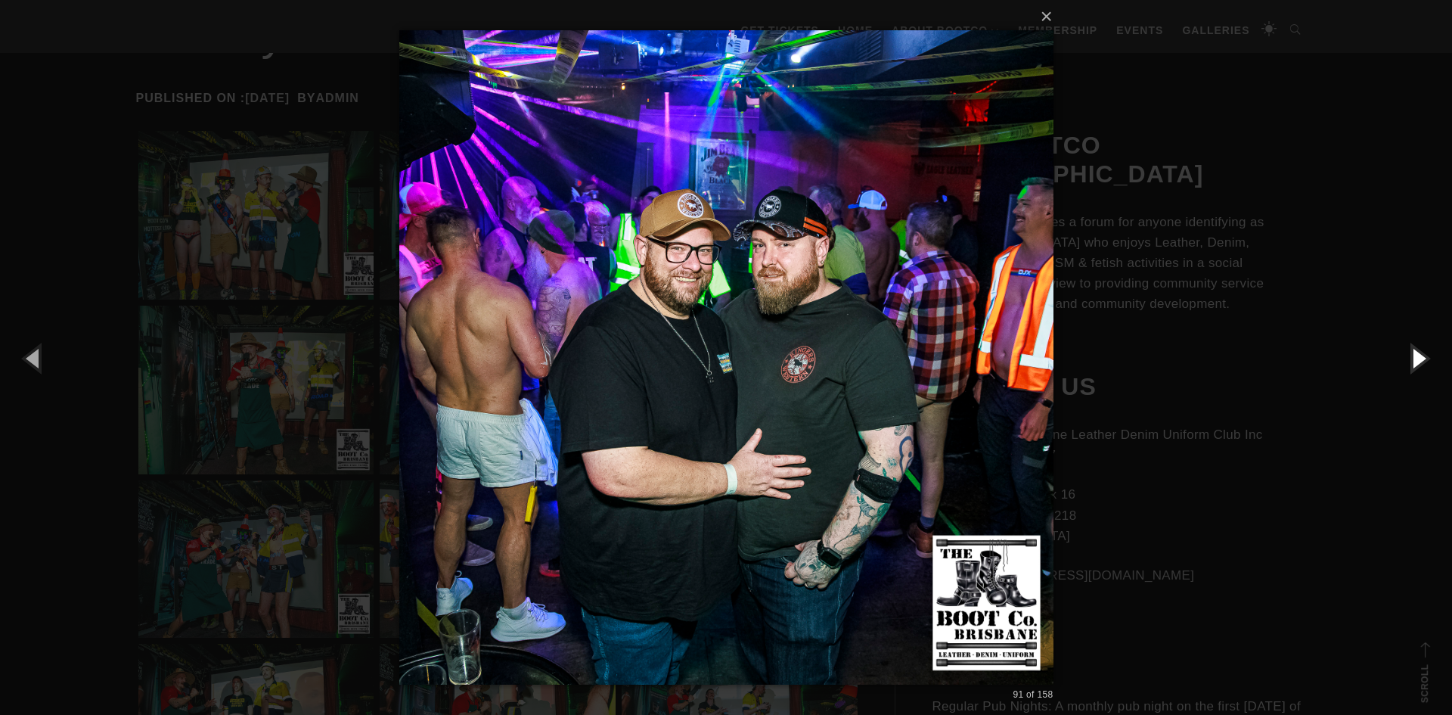
click at [1415, 353] on button "button" at bounding box center [1418, 357] width 68 height 83
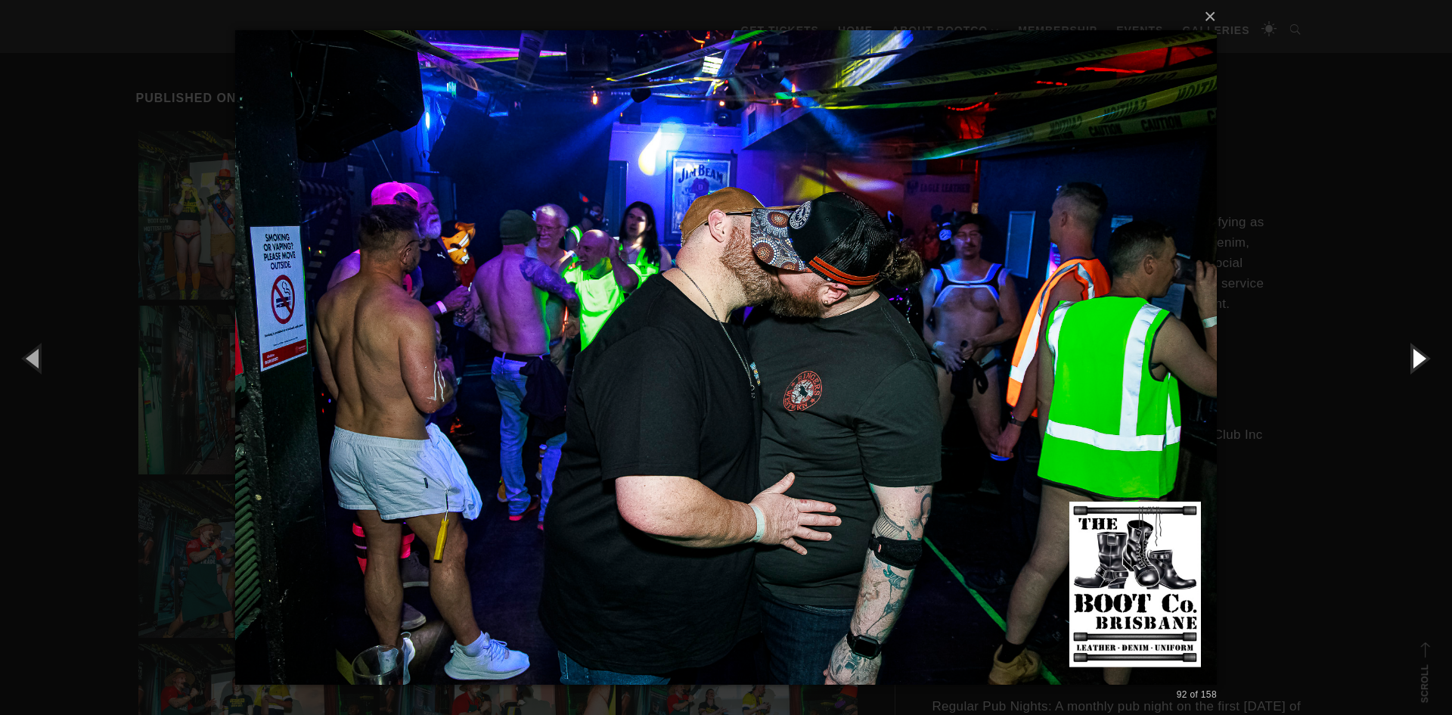
click at [1415, 353] on button "button" at bounding box center [1418, 357] width 68 height 83
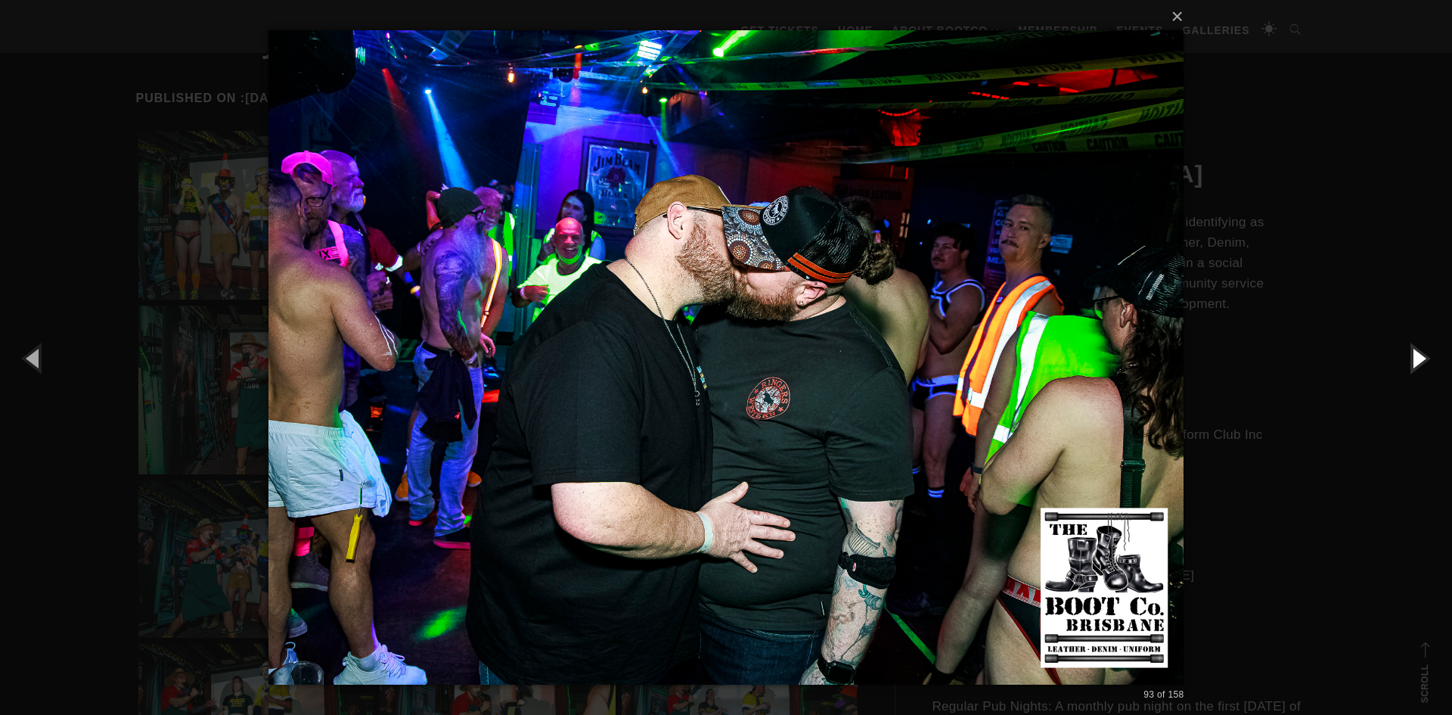
click at [1415, 353] on button "button" at bounding box center [1418, 357] width 68 height 83
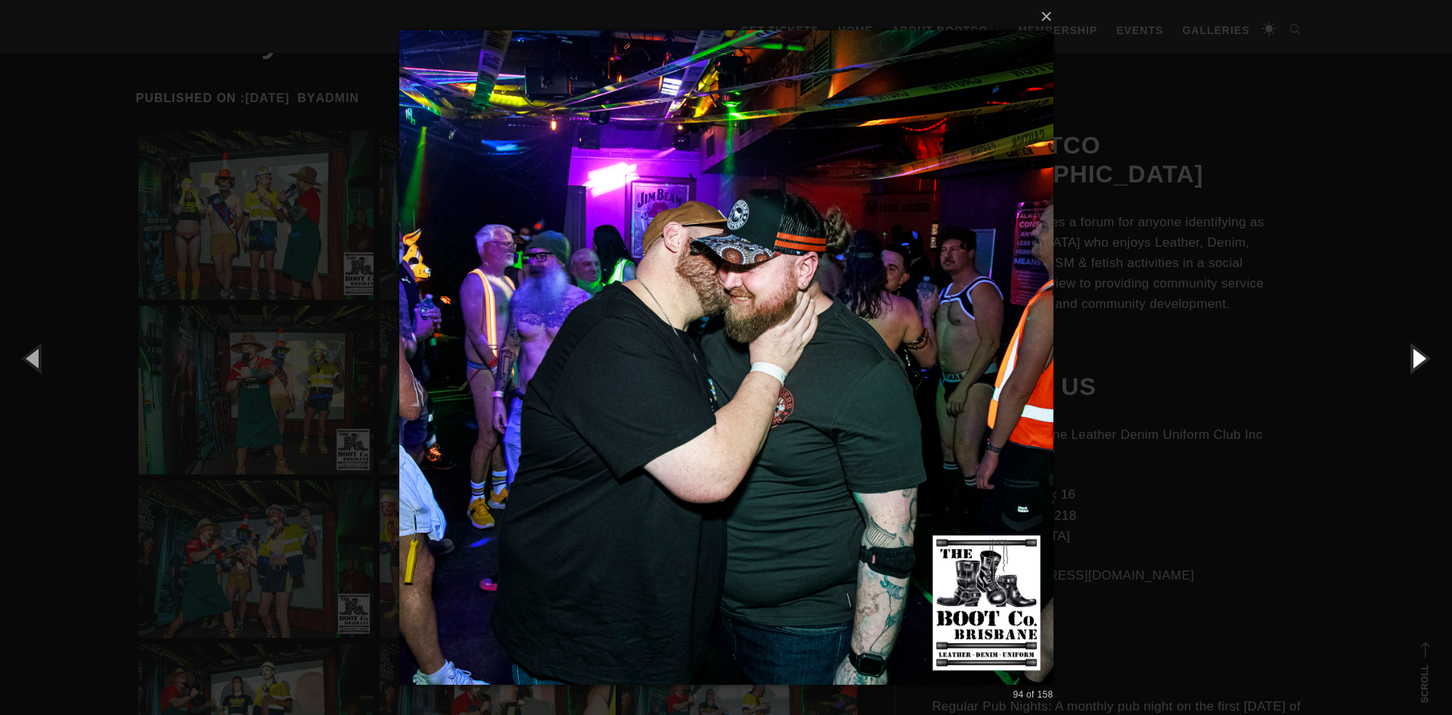
click at [1415, 353] on button "button" at bounding box center [1418, 357] width 68 height 83
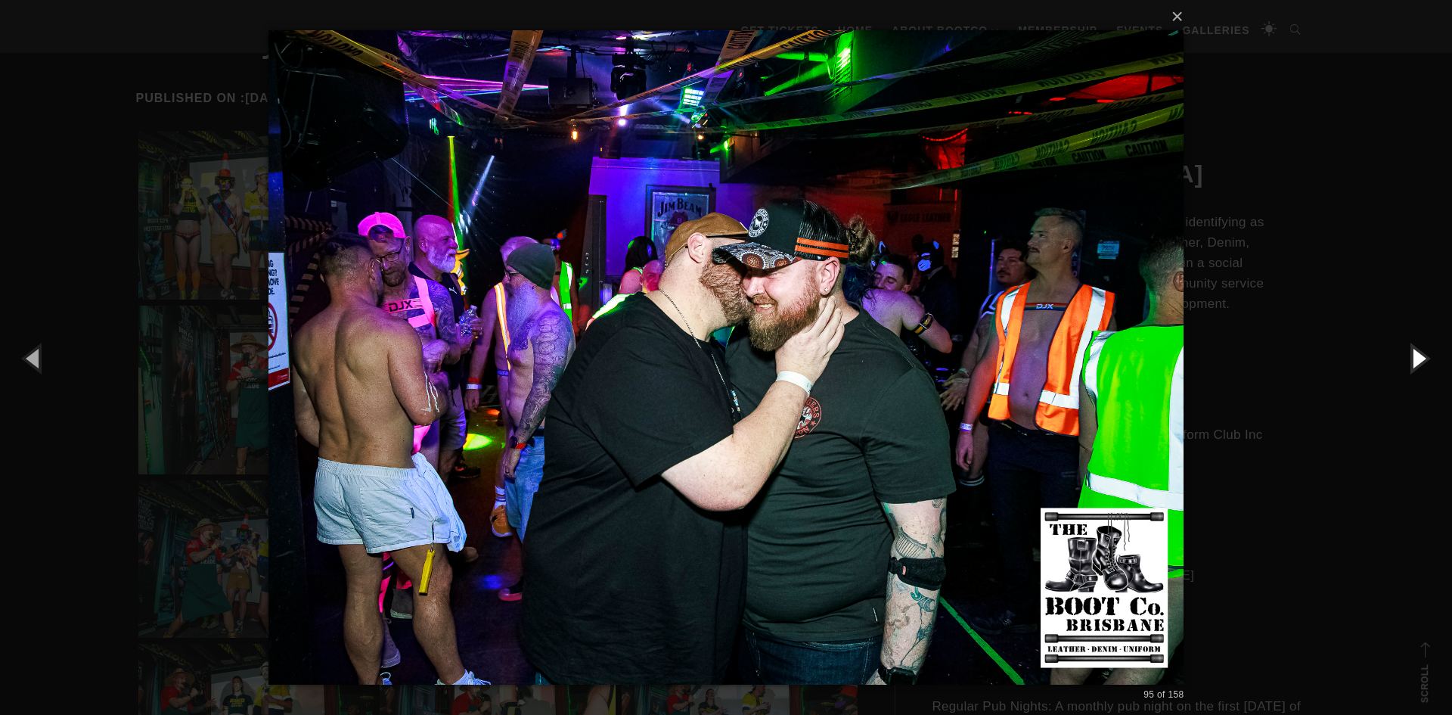
click at [1415, 353] on button "button" at bounding box center [1418, 357] width 68 height 83
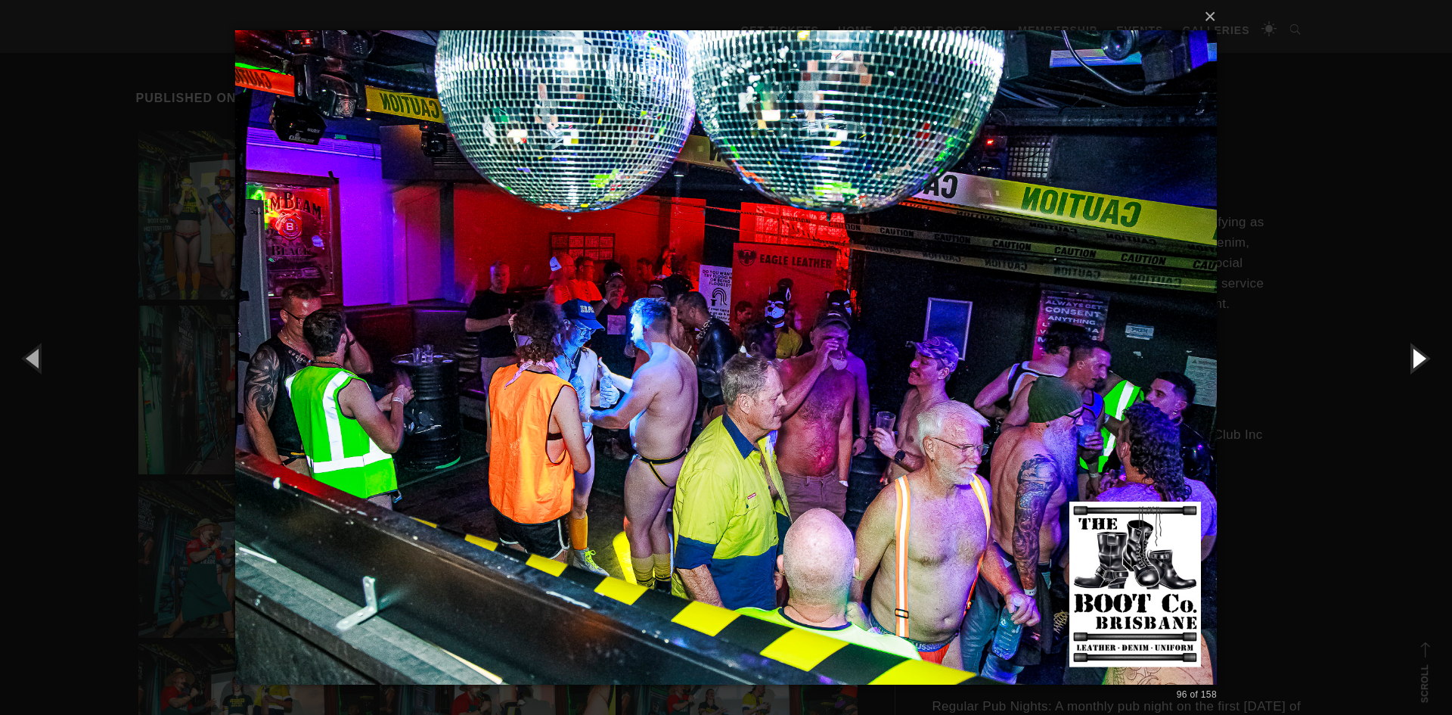
click at [1415, 353] on button "button" at bounding box center [1418, 357] width 68 height 83
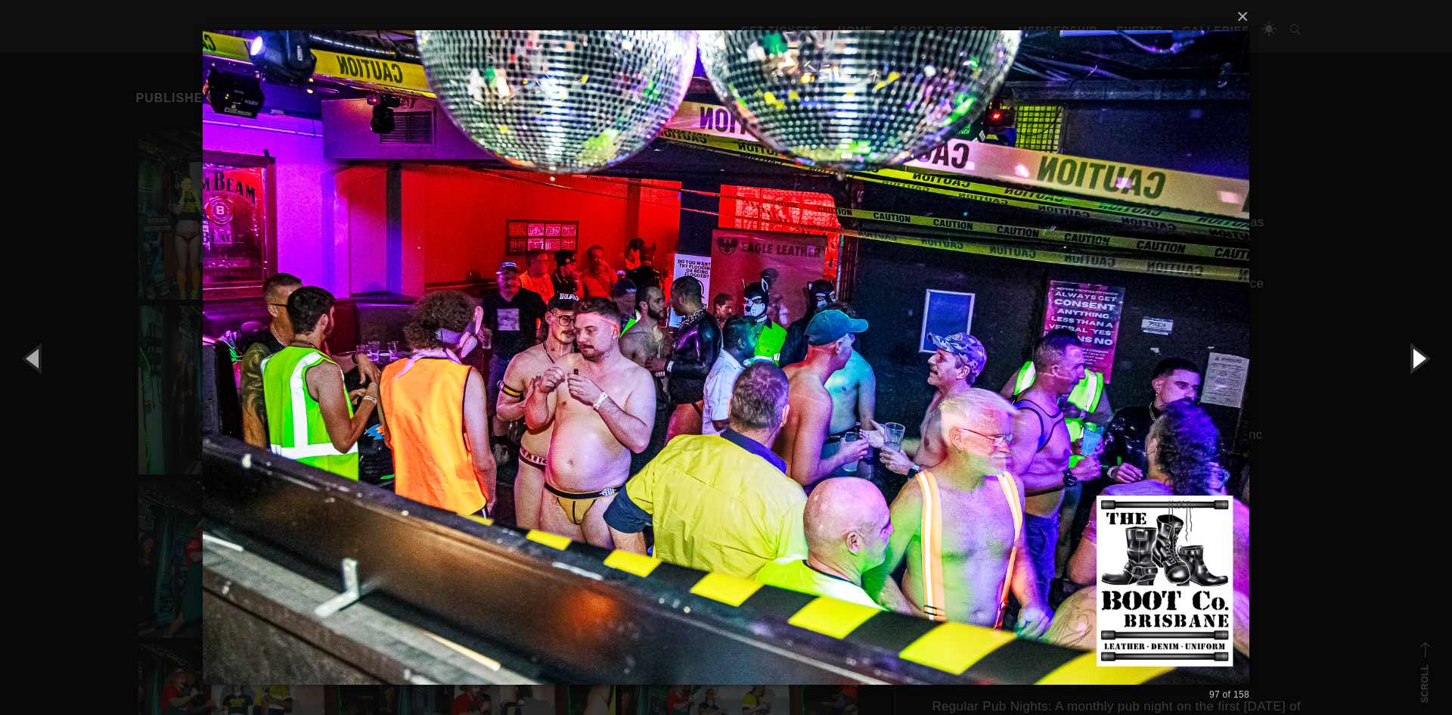
click at [1415, 353] on button "button" at bounding box center [1418, 357] width 68 height 83
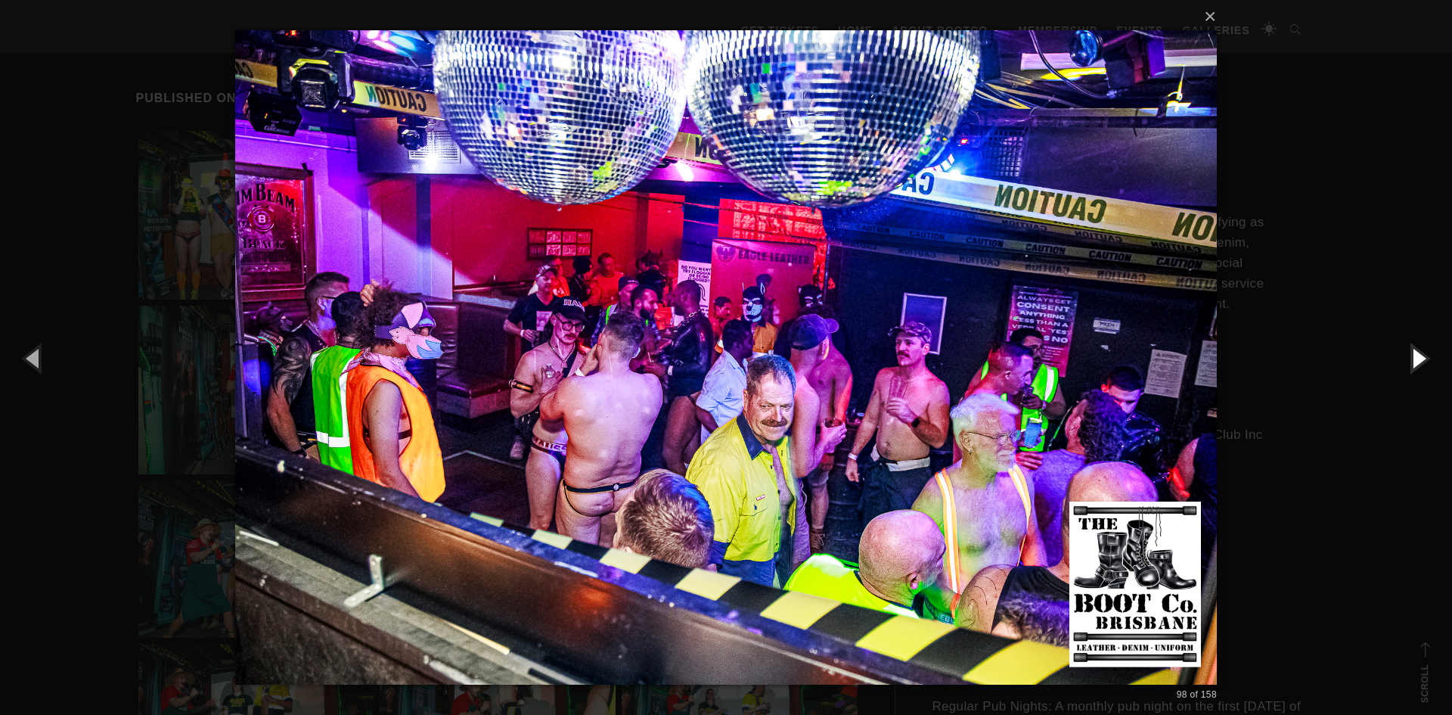
click at [1415, 353] on button "button" at bounding box center [1418, 357] width 68 height 83
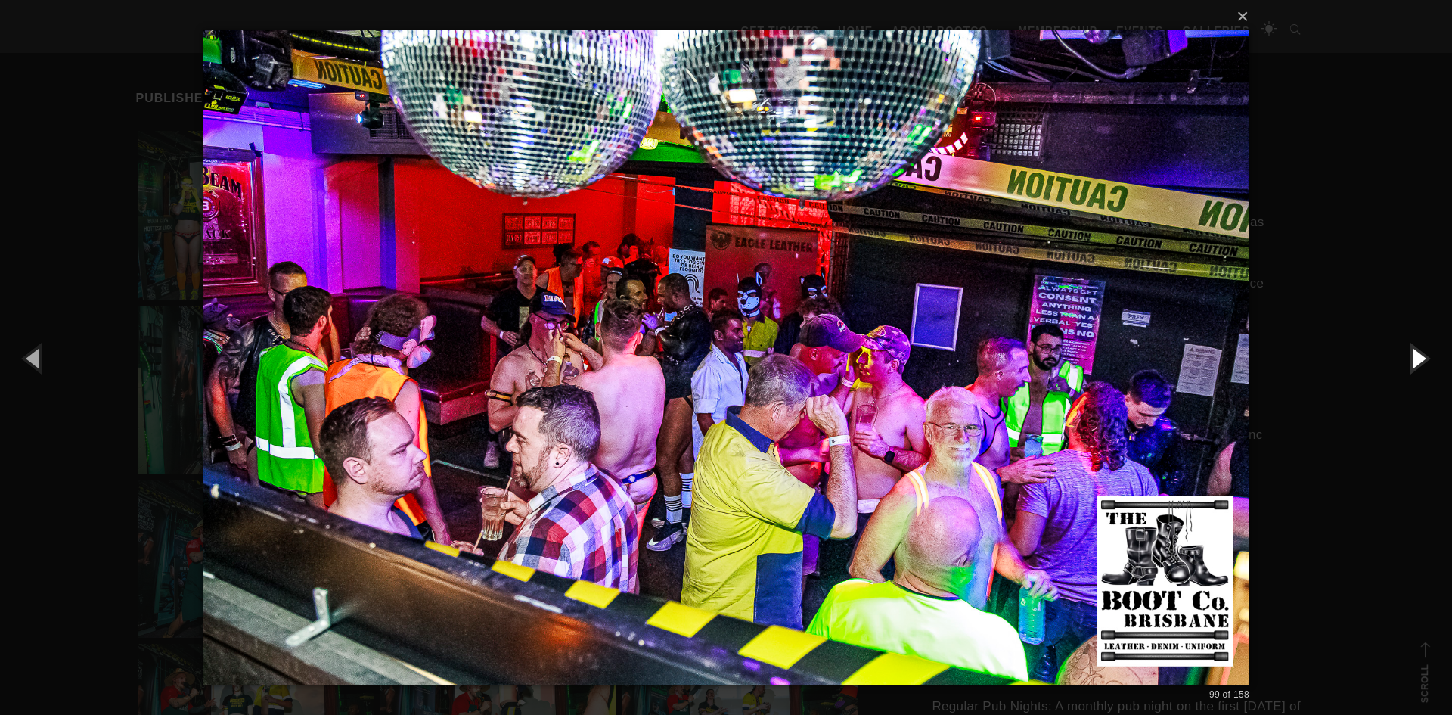
click at [1415, 353] on button "button" at bounding box center [1418, 357] width 68 height 83
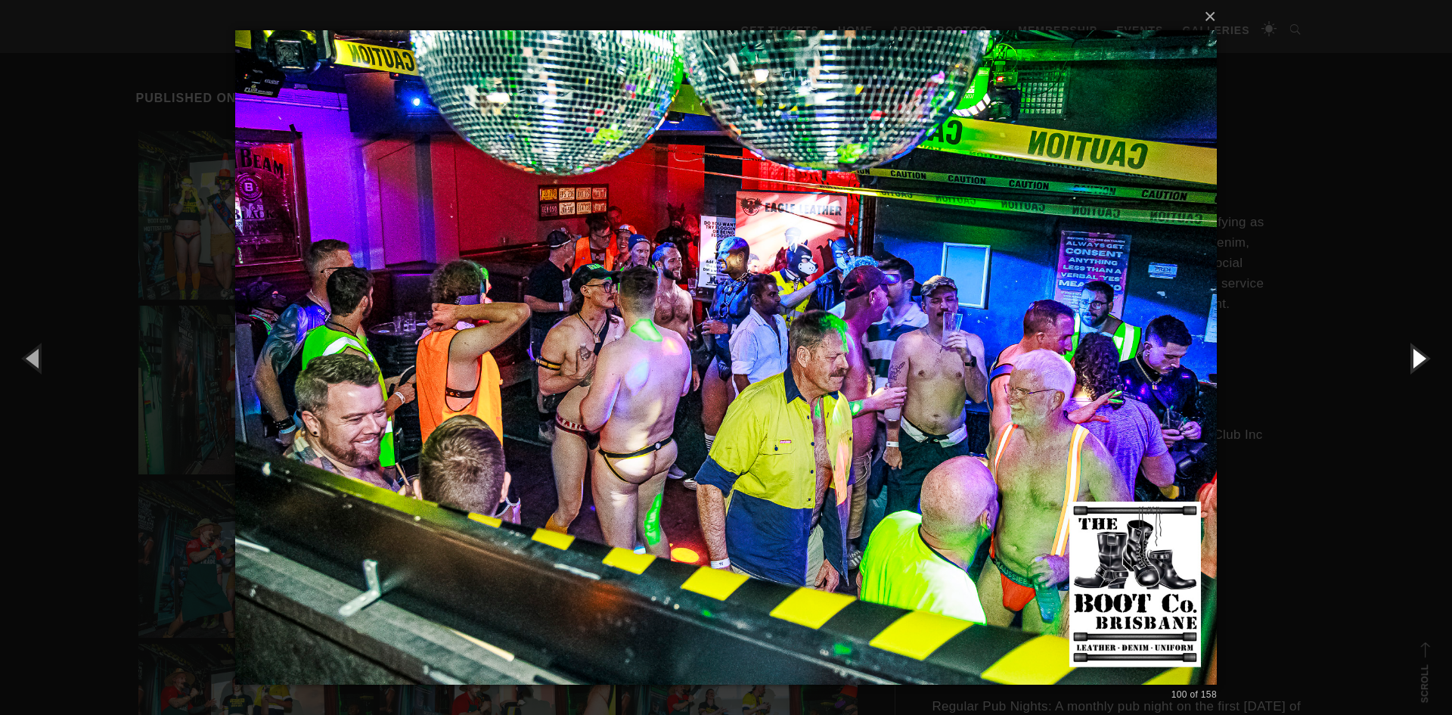
click at [1415, 353] on button "button" at bounding box center [1418, 357] width 68 height 83
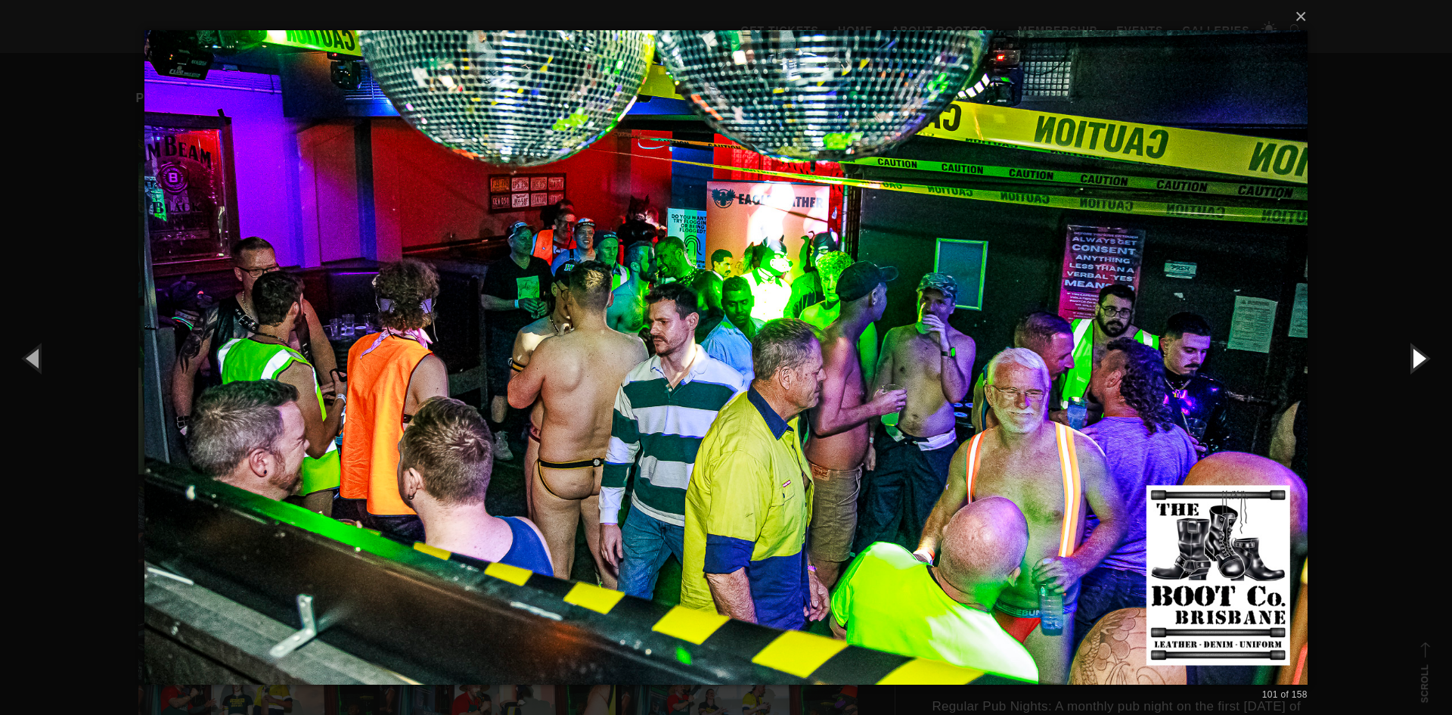
click at [1415, 353] on button "button" at bounding box center [1418, 357] width 68 height 83
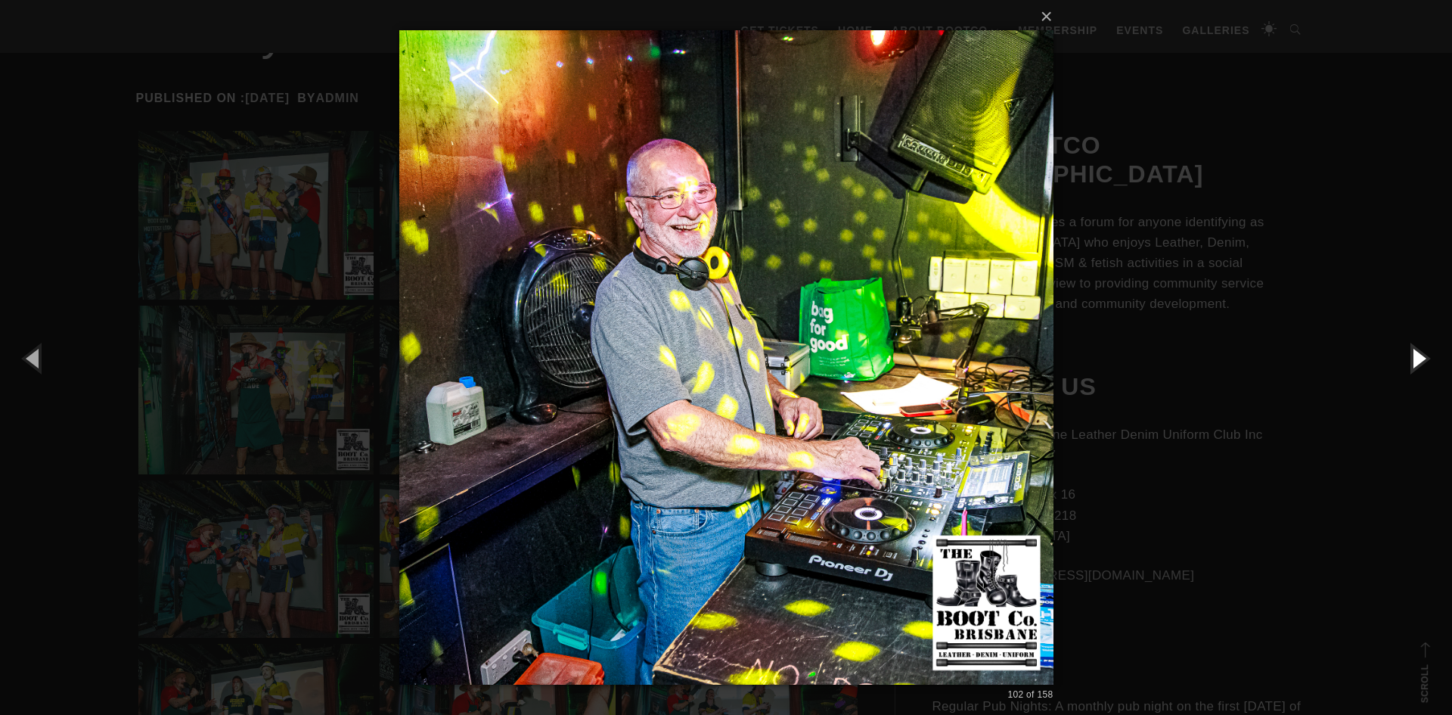
click at [1415, 353] on button "button" at bounding box center [1418, 357] width 68 height 83
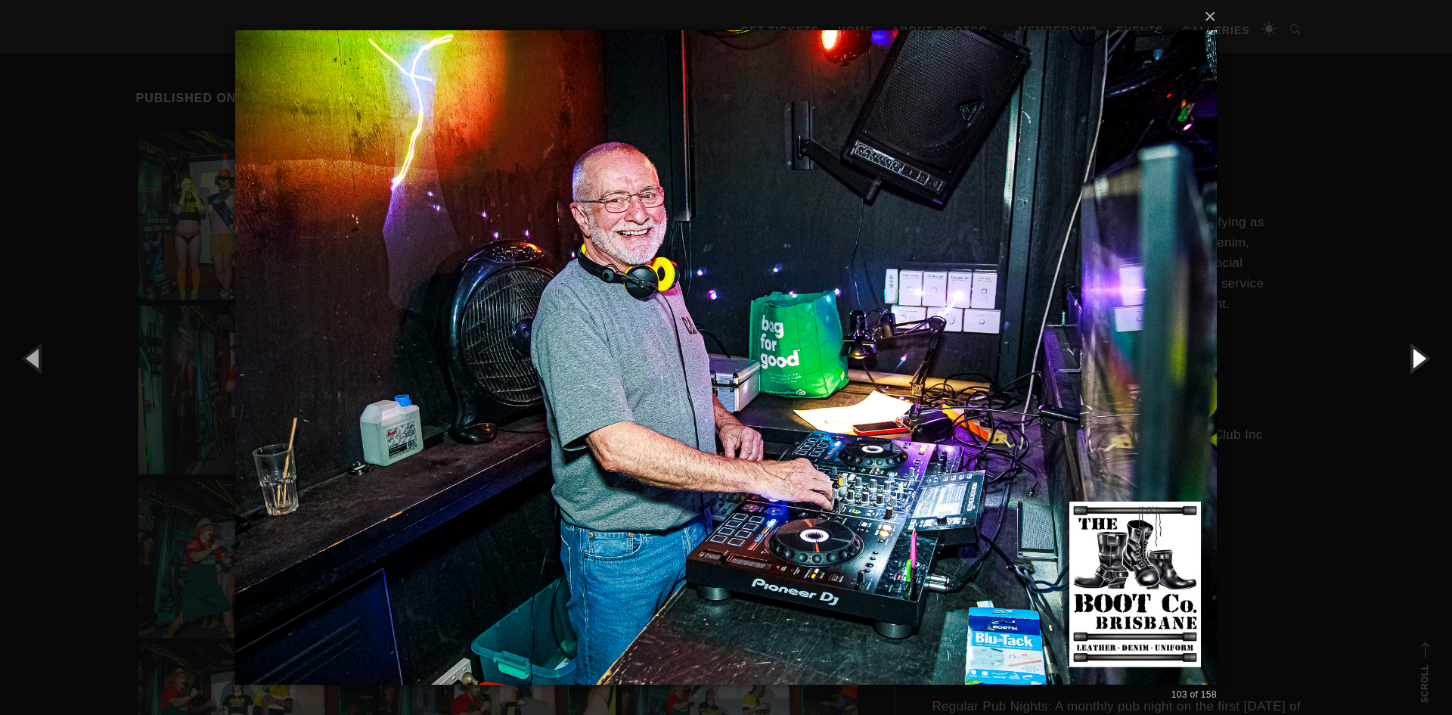
click at [1415, 353] on button "button" at bounding box center [1418, 357] width 68 height 83
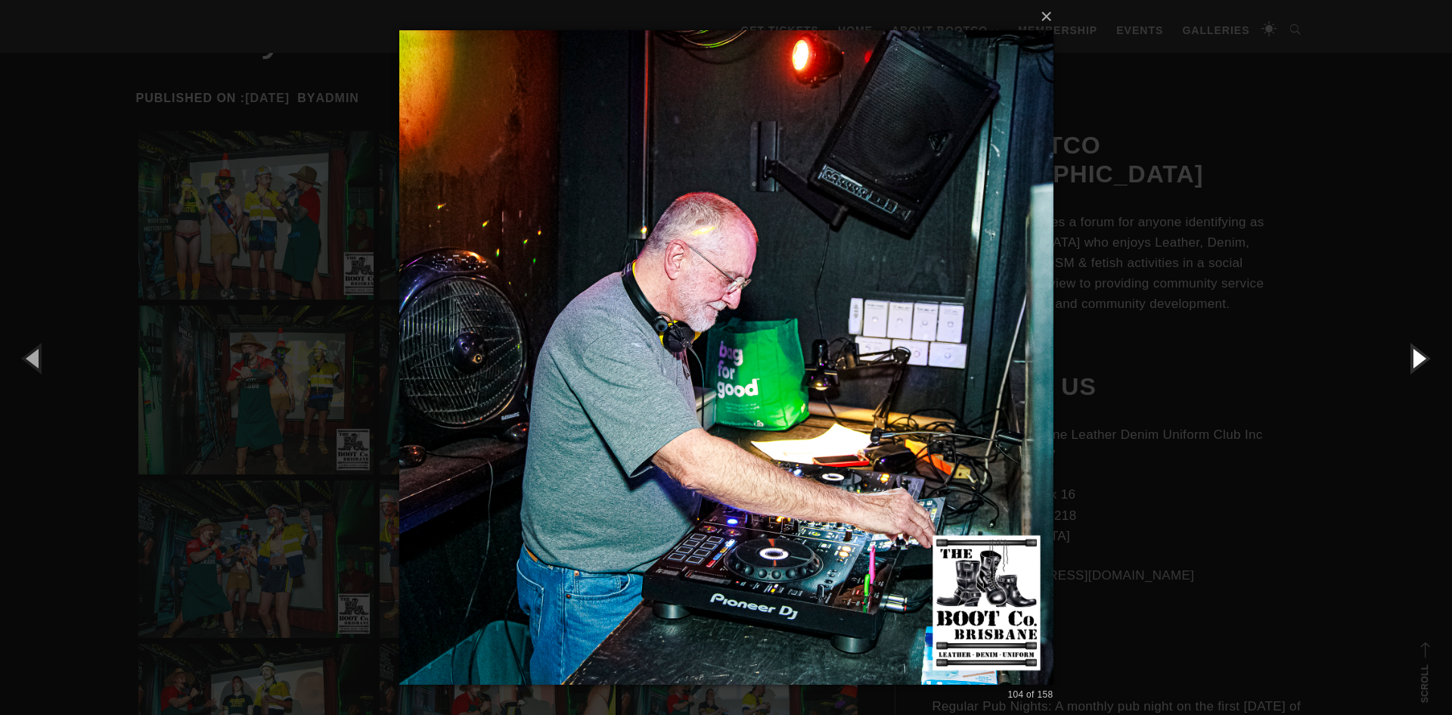
click at [1415, 353] on button "button" at bounding box center [1418, 357] width 68 height 83
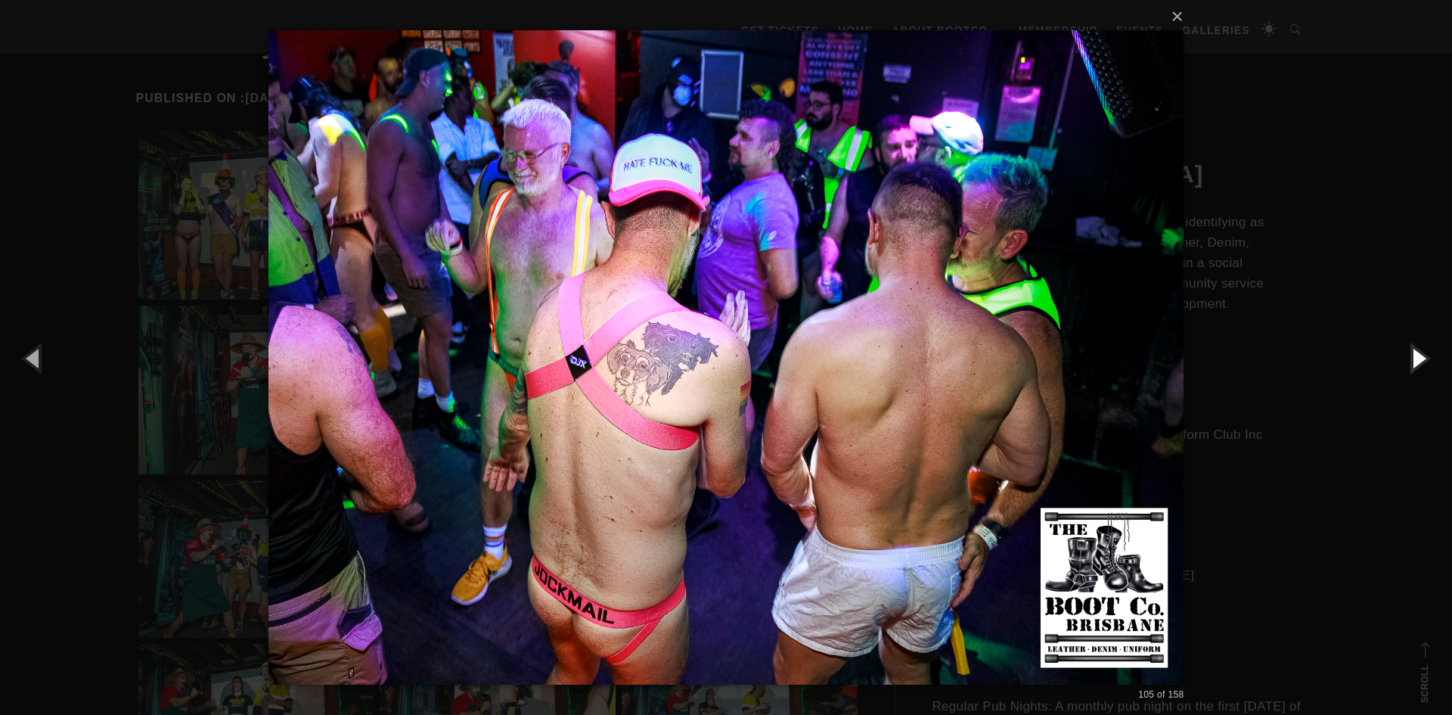
click at [1415, 353] on button "button" at bounding box center [1418, 357] width 68 height 83
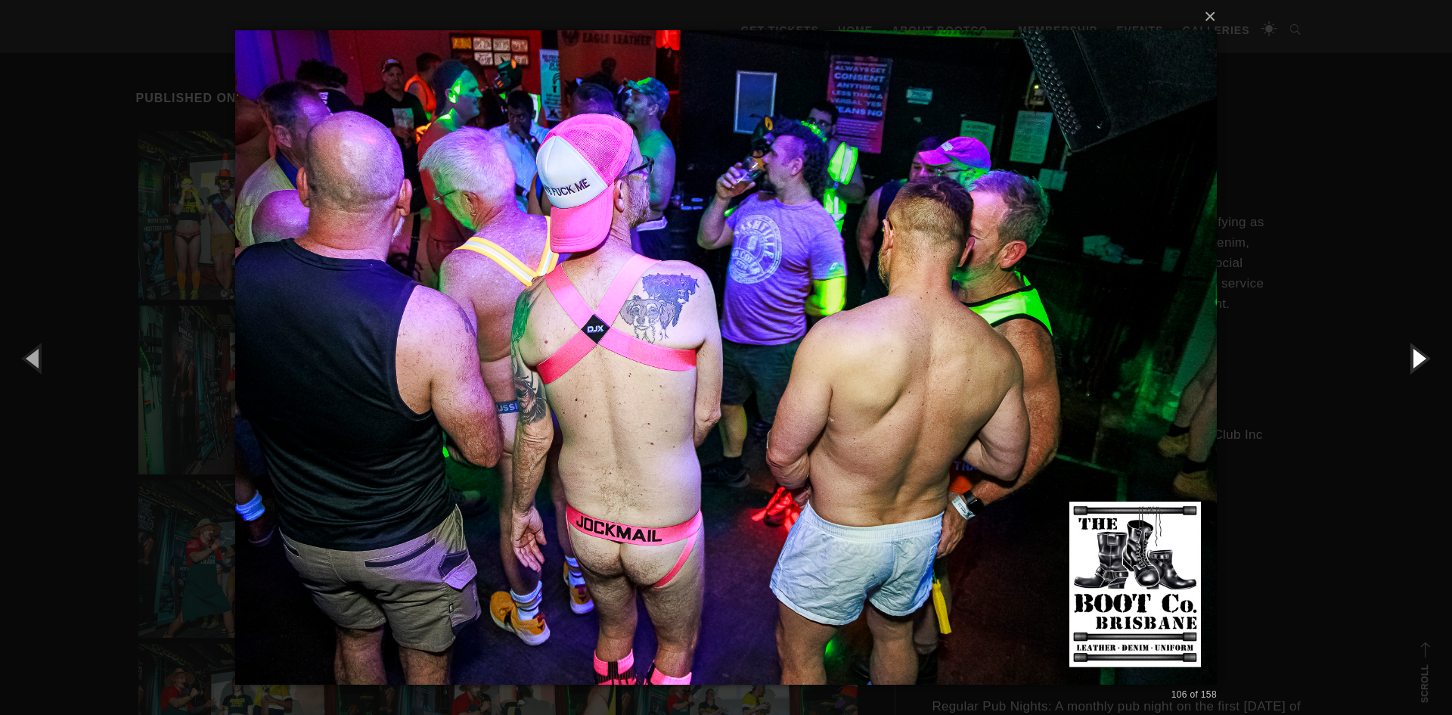
click at [1415, 353] on button "button" at bounding box center [1418, 357] width 68 height 83
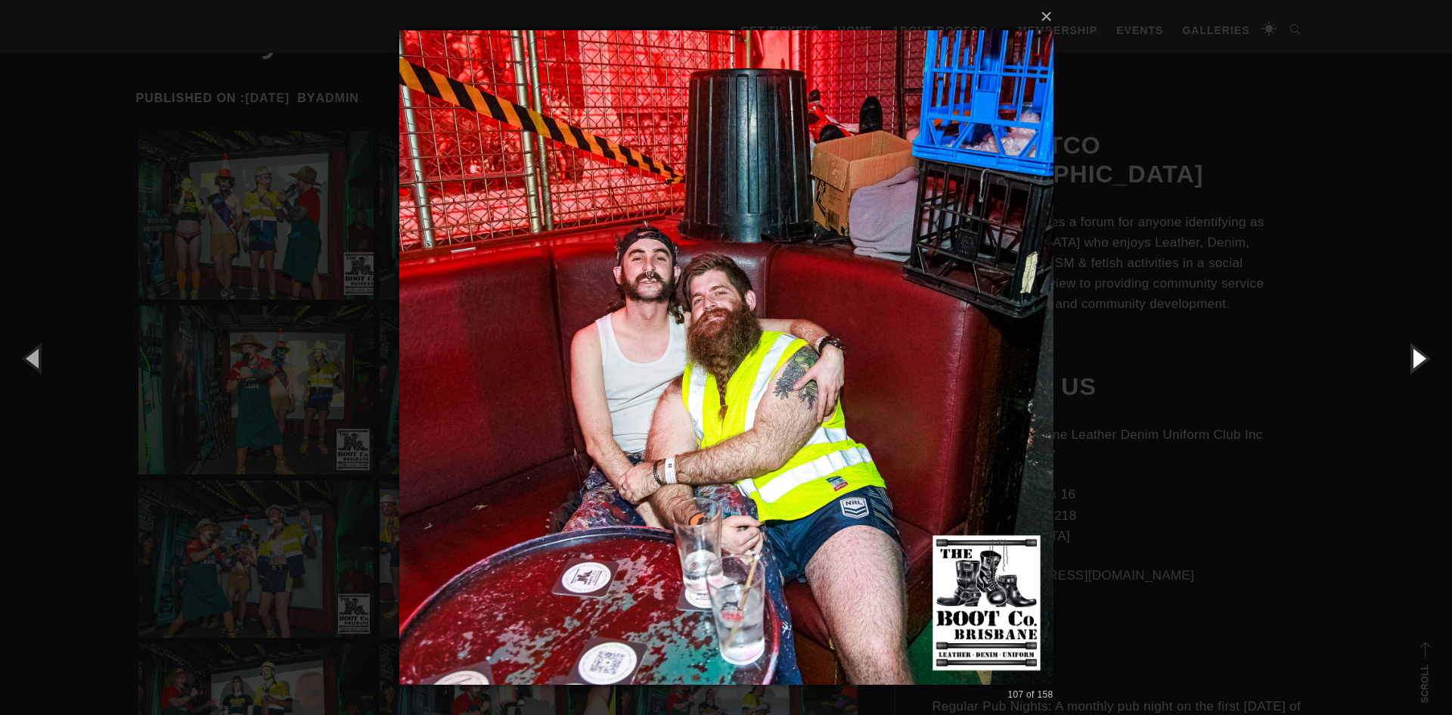
click at [1415, 353] on button "button" at bounding box center [1418, 357] width 68 height 83
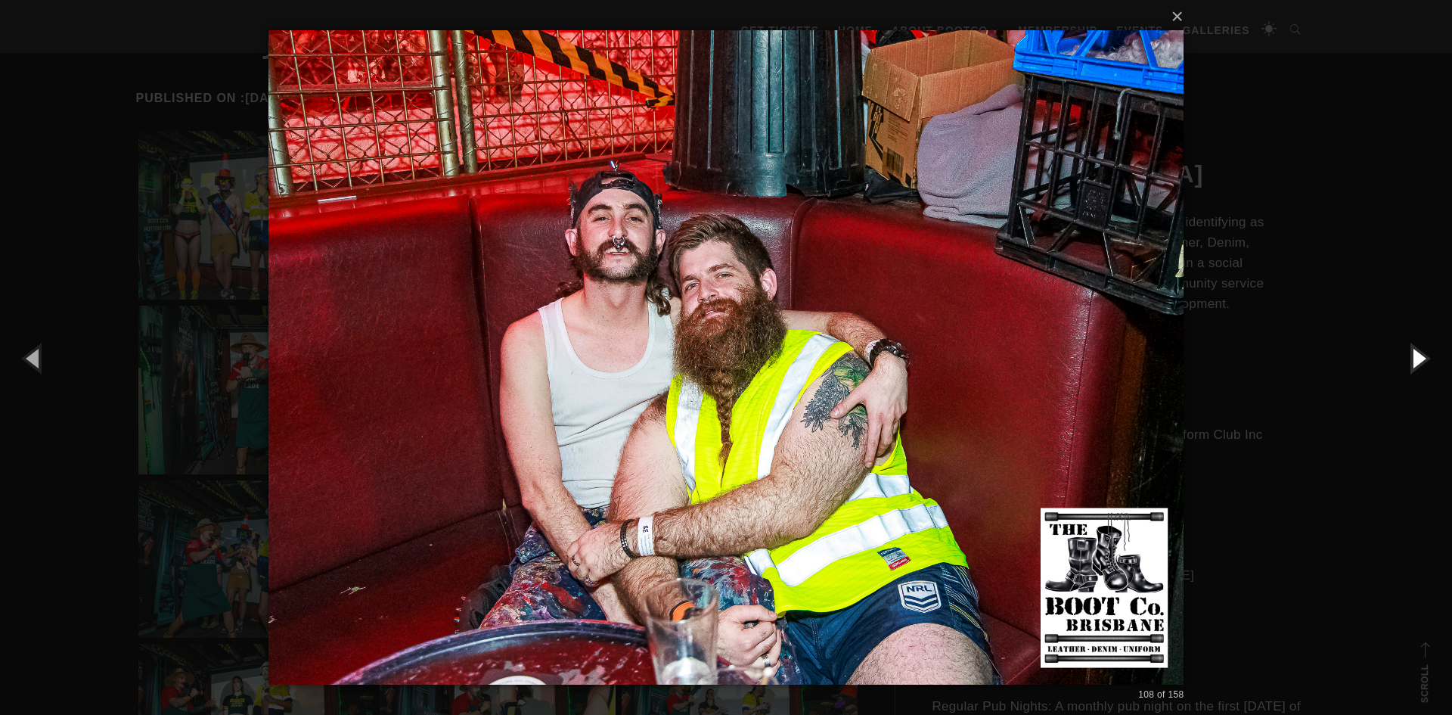
click at [1415, 353] on button "button" at bounding box center [1418, 357] width 68 height 83
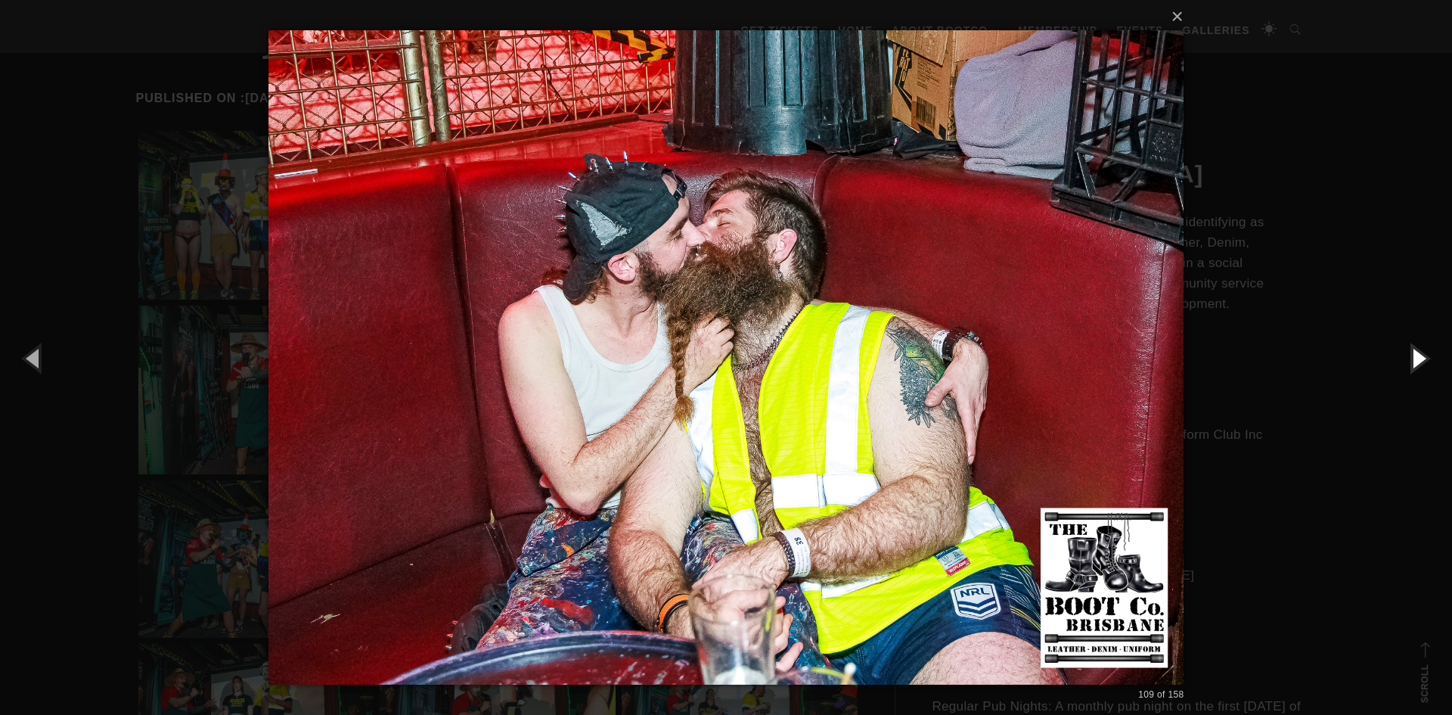
click at [1415, 353] on button "button" at bounding box center [1418, 357] width 68 height 83
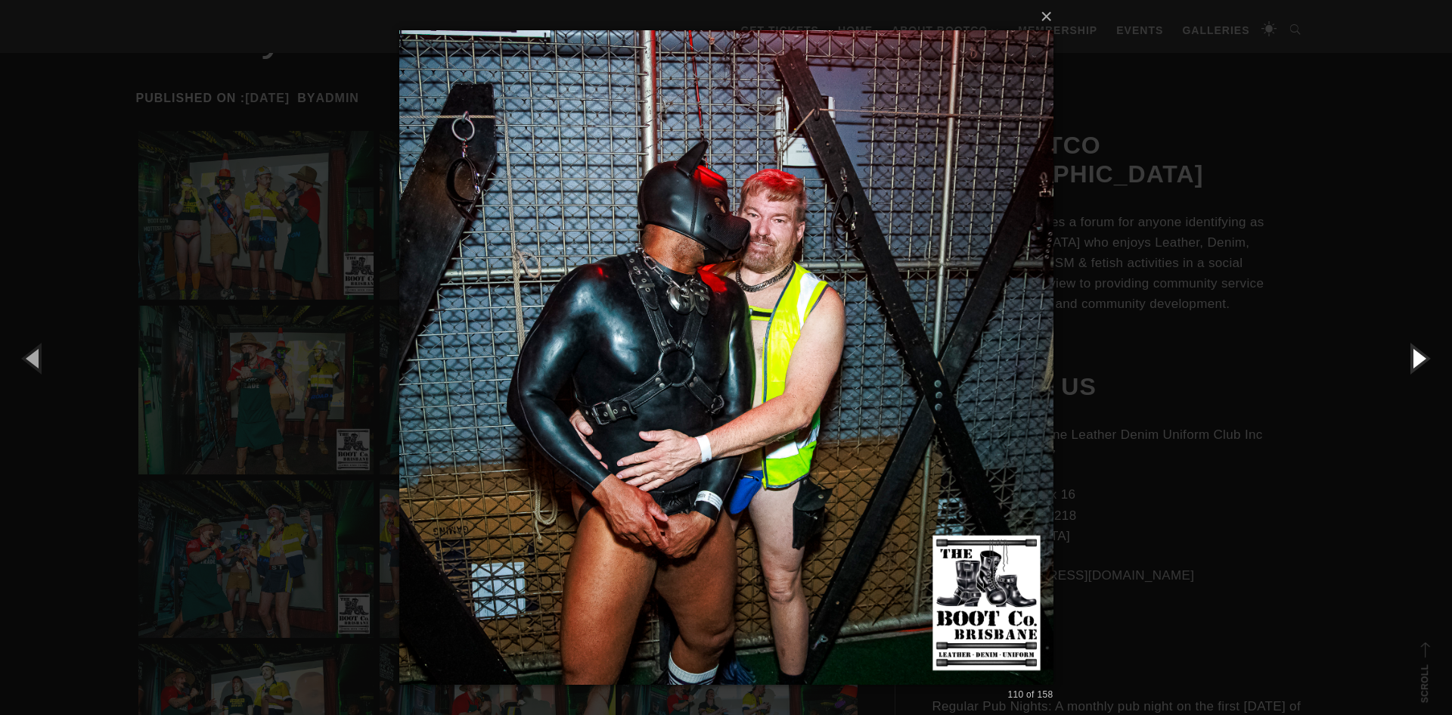
click at [1415, 353] on button "button" at bounding box center [1418, 357] width 68 height 83
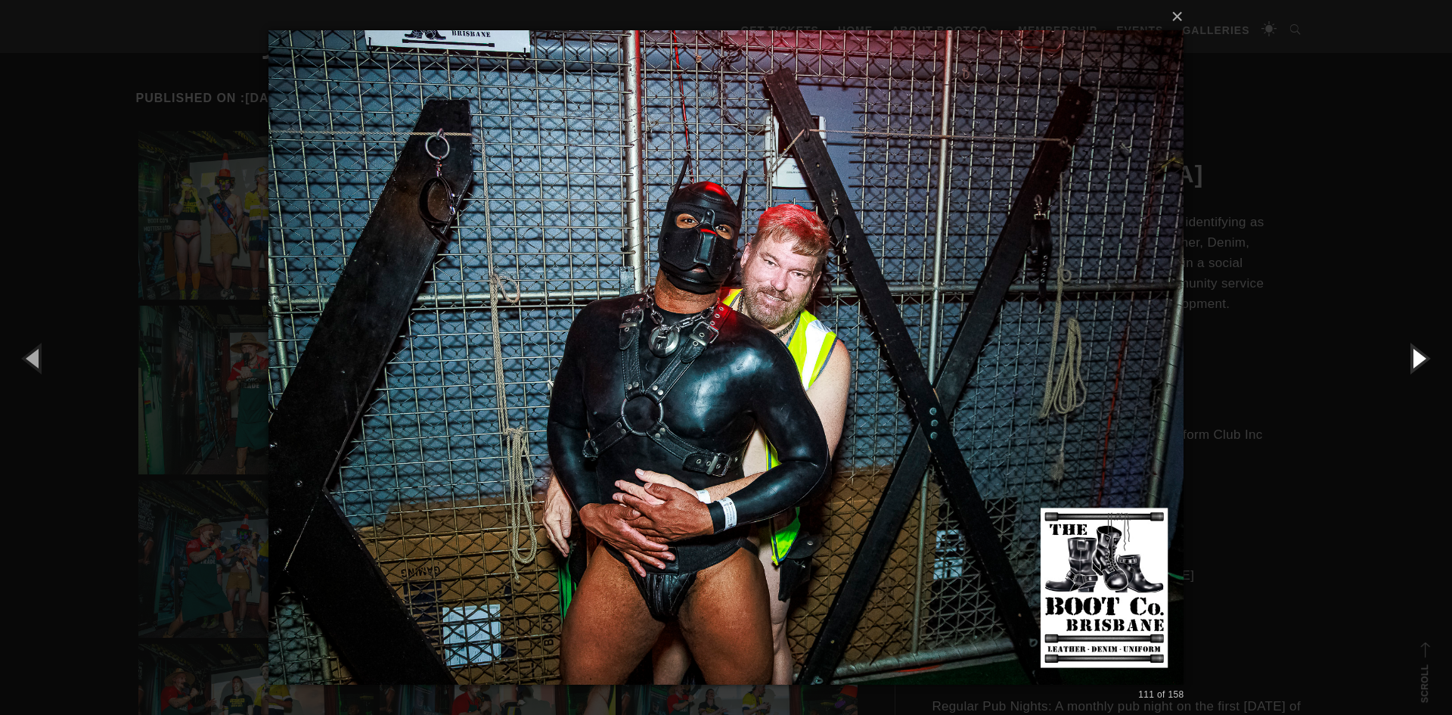
click at [1415, 353] on button "button" at bounding box center [1418, 357] width 68 height 83
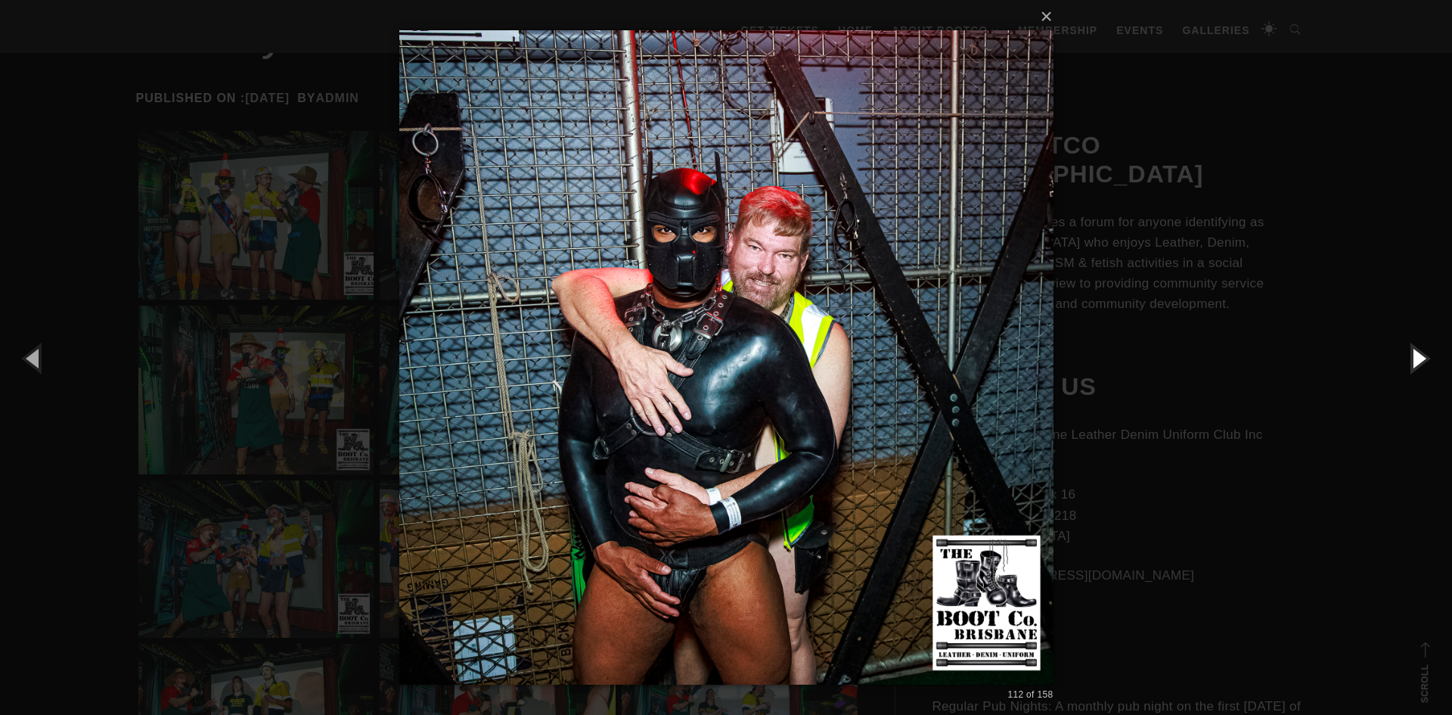
click at [1415, 353] on button "button" at bounding box center [1418, 357] width 68 height 83
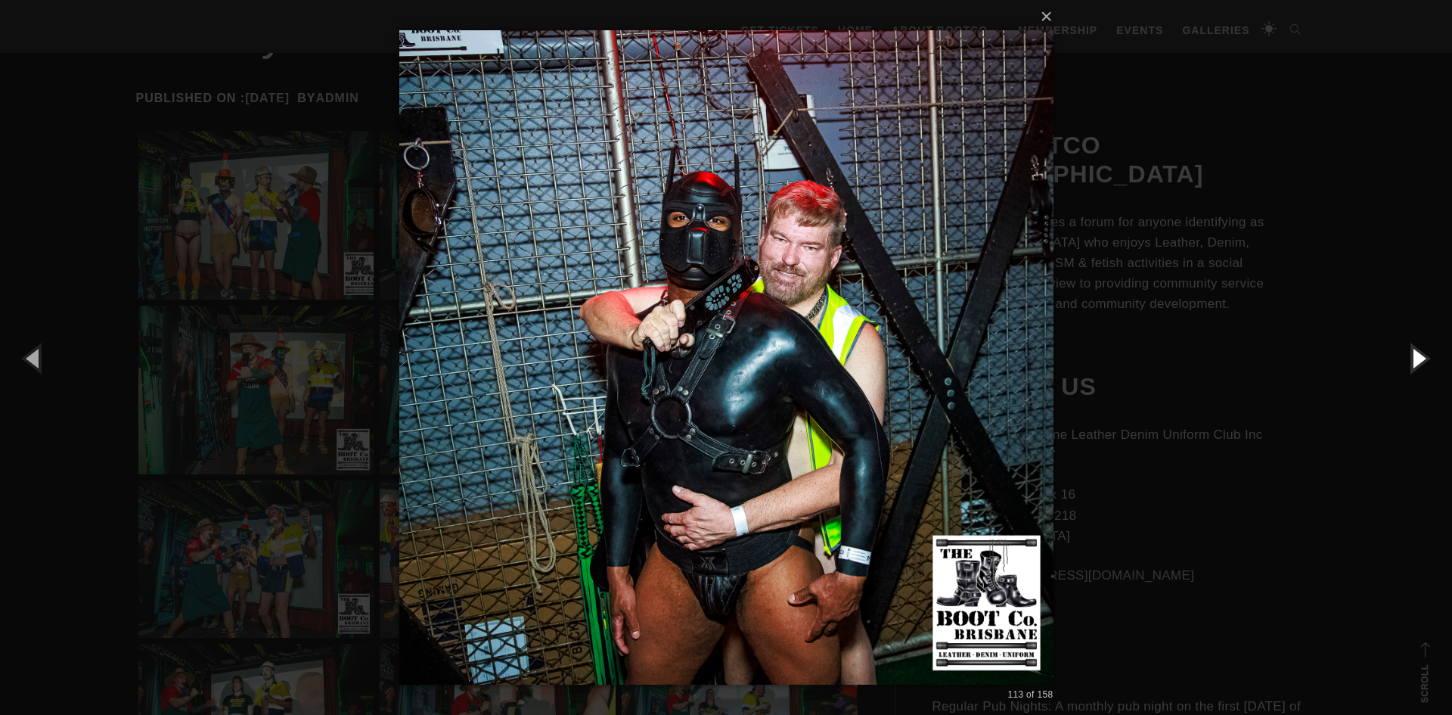
click at [1415, 353] on button "button" at bounding box center [1418, 357] width 68 height 83
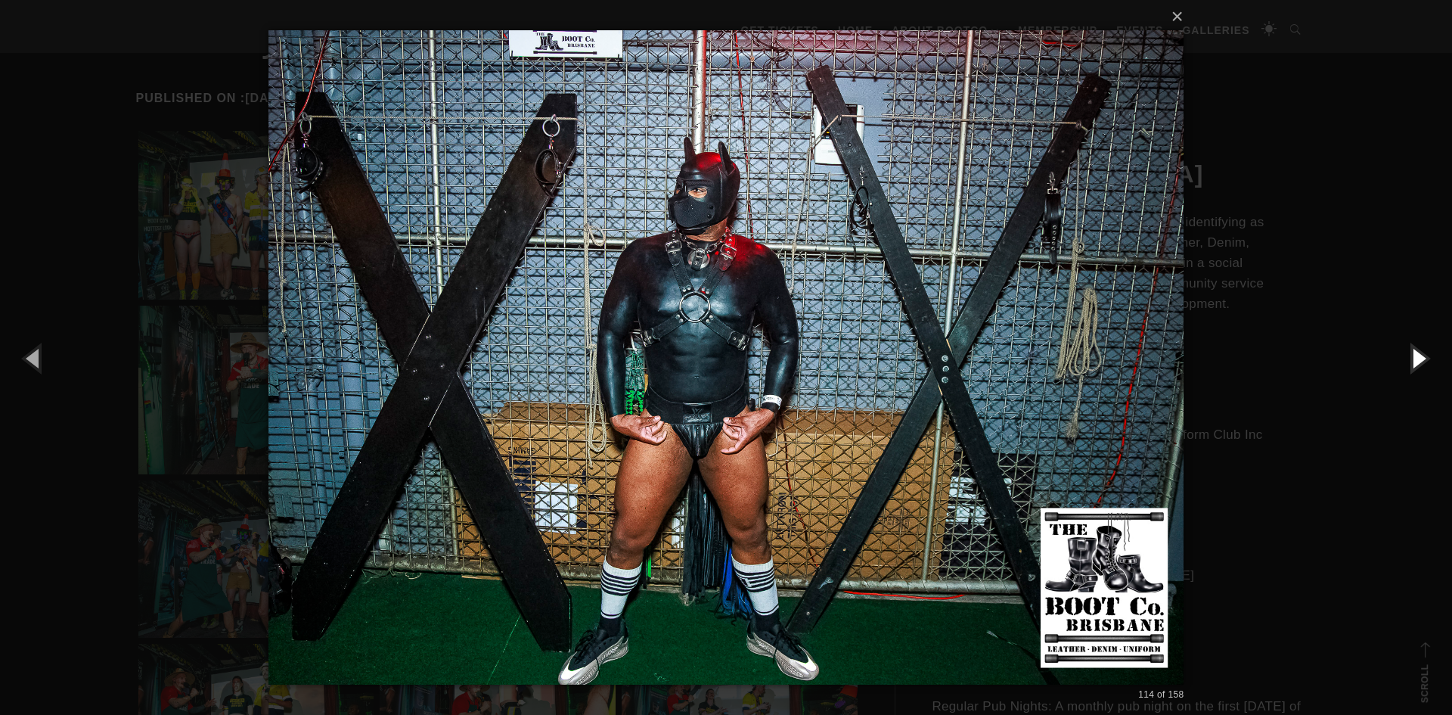
click at [1415, 353] on button "button" at bounding box center [1418, 357] width 68 height 83
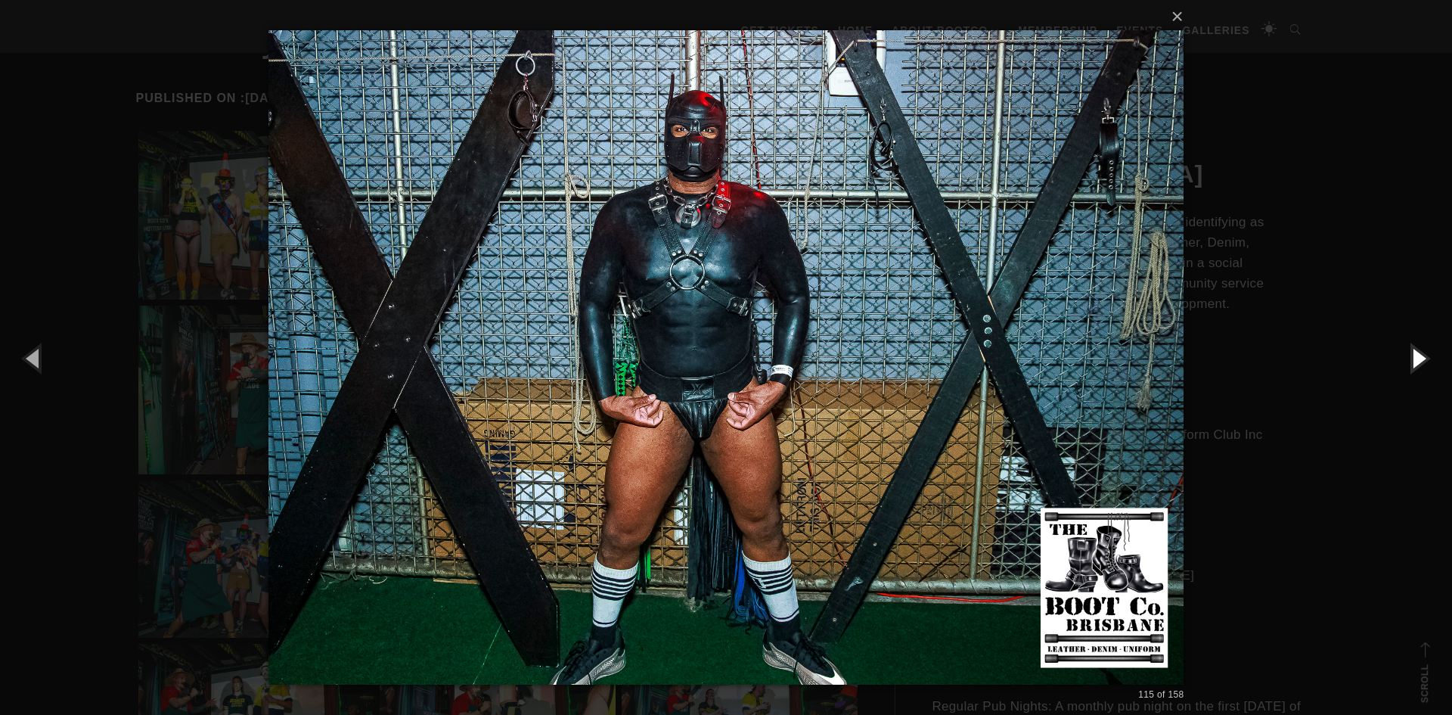
click at [1415, 353] on button "button" at bounding box center [1418, 357] width 68 height 83
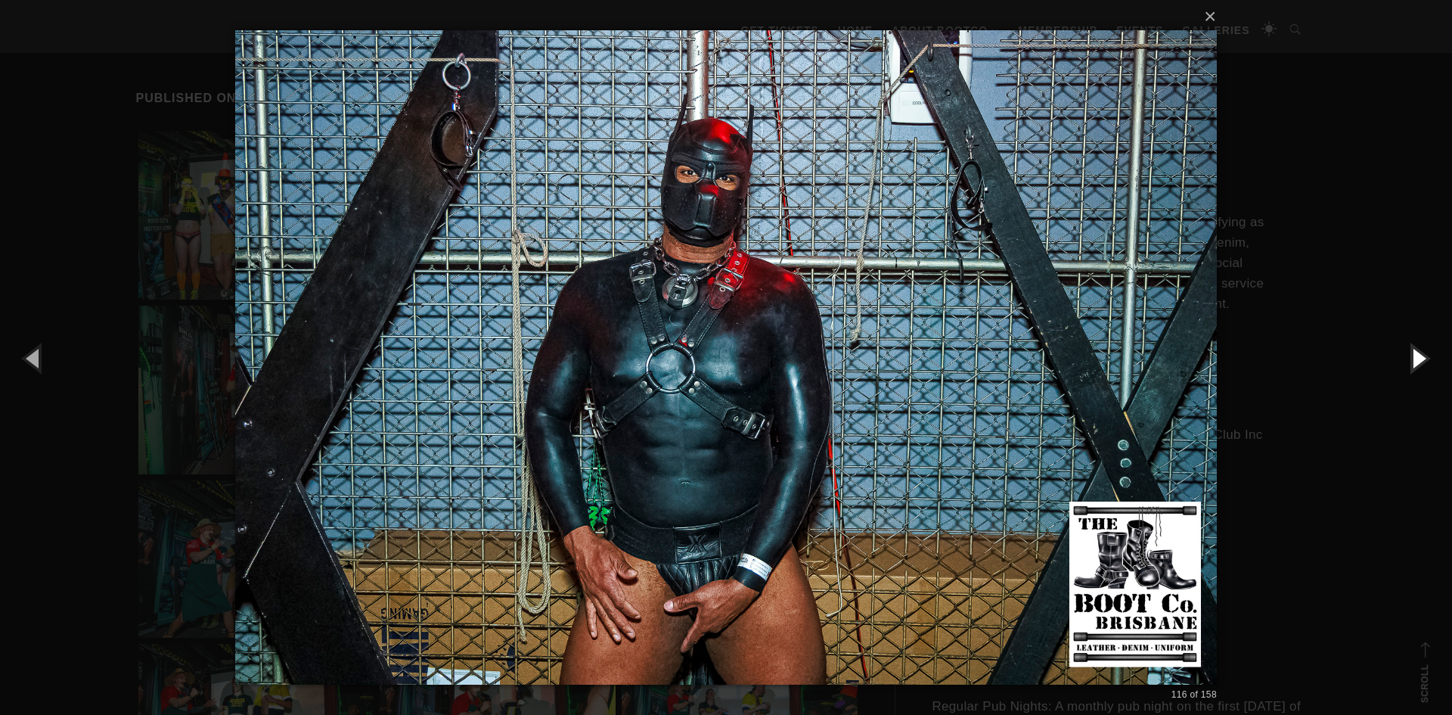
click at [1415, 353] on button "button" at bounding box center [1418, 357] width 68 height 83
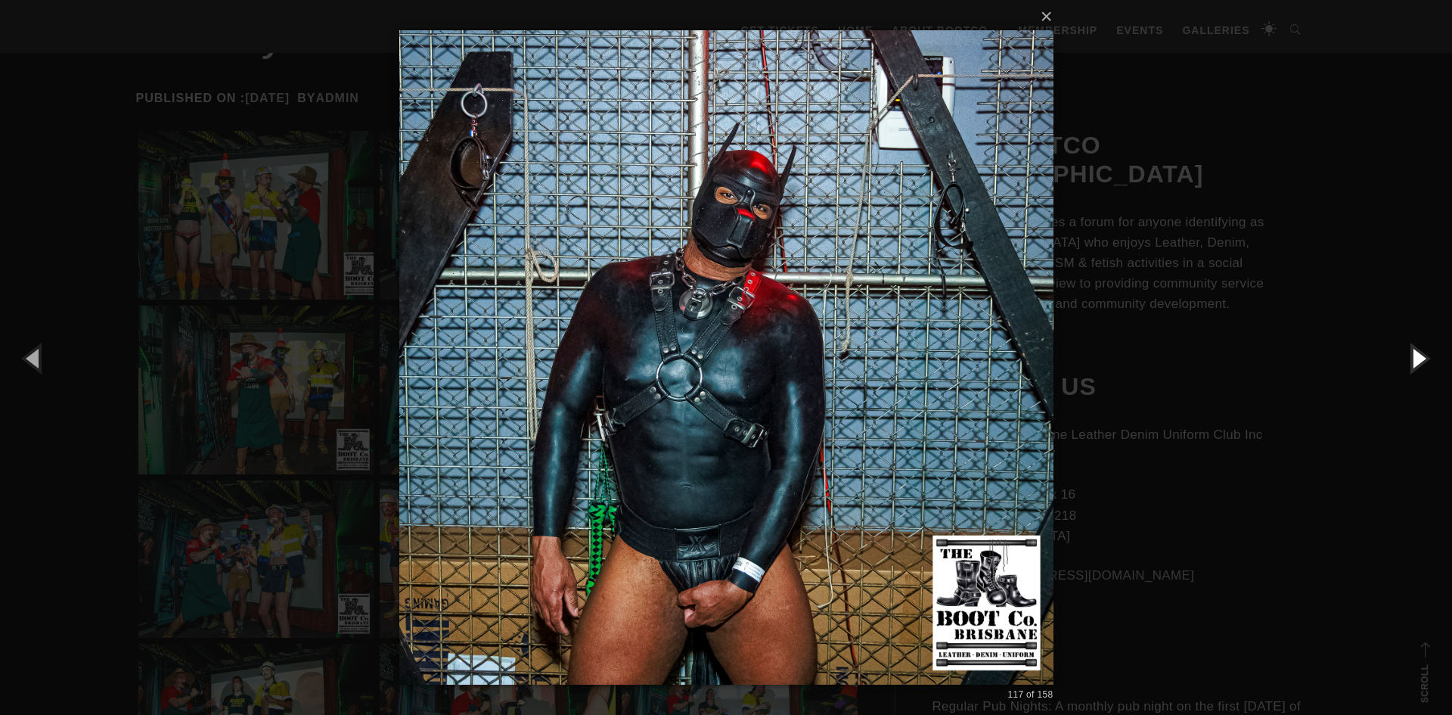
click at [1415, 353] on button "button" at bounding box center [1418, 357] width 68 height 83
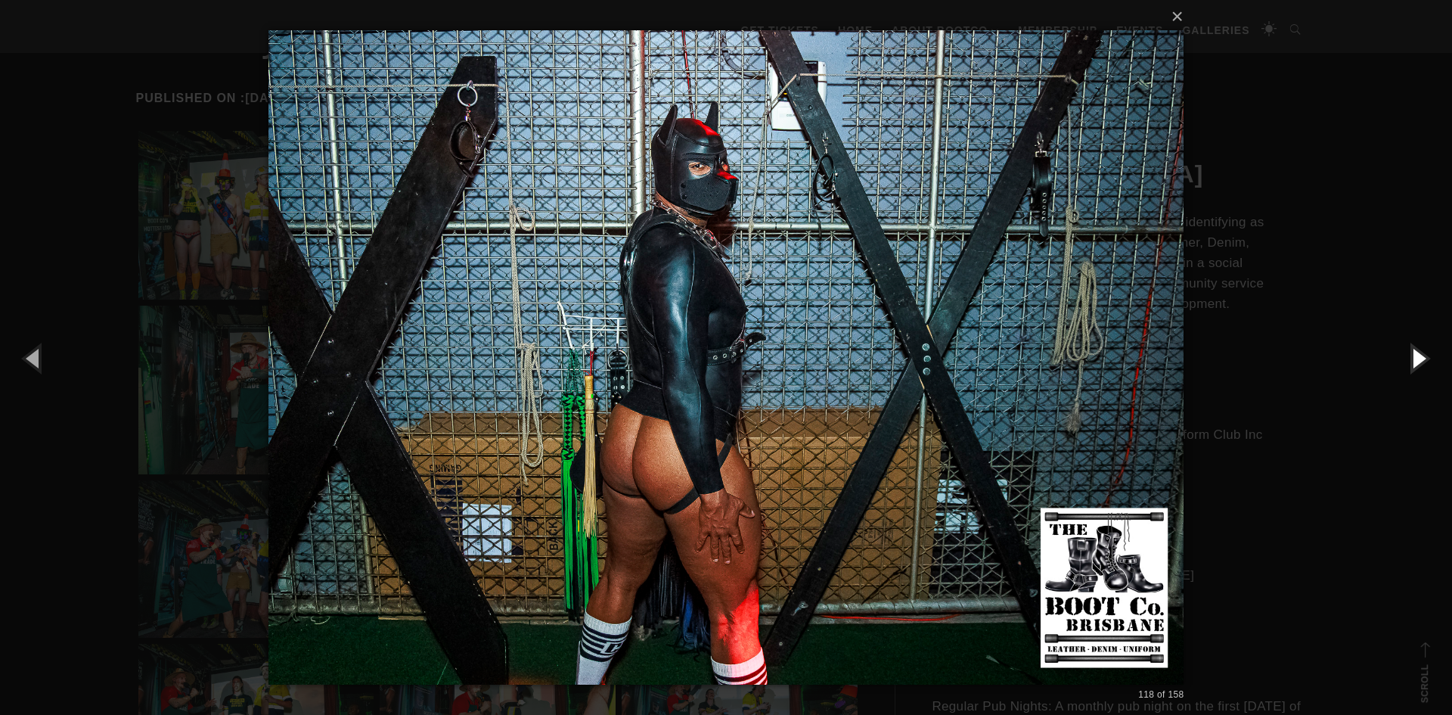
click at [1415, 353] on button "button" at bounding box center [1418, 357] width 68 height 83
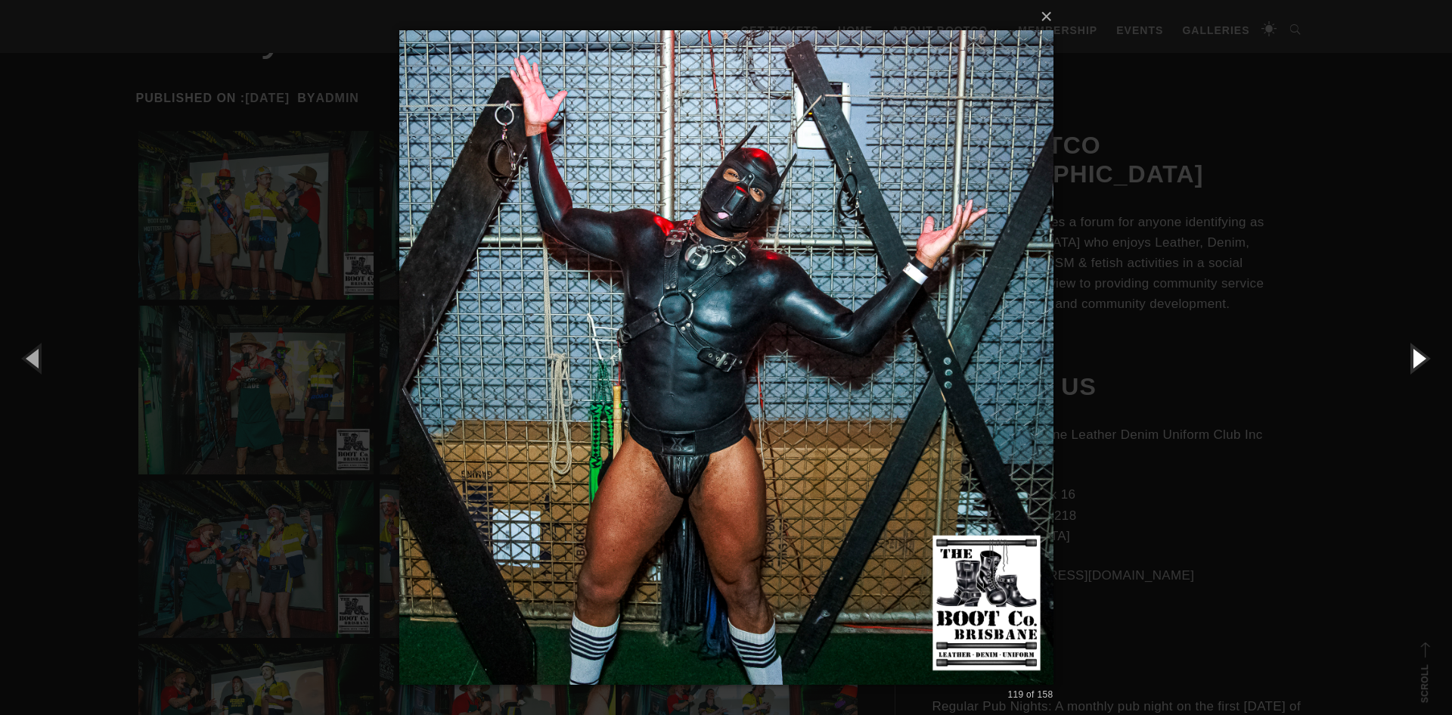
click at [1415, 353] on button "button" at bounding box center [1418, 357] width 68 height 83
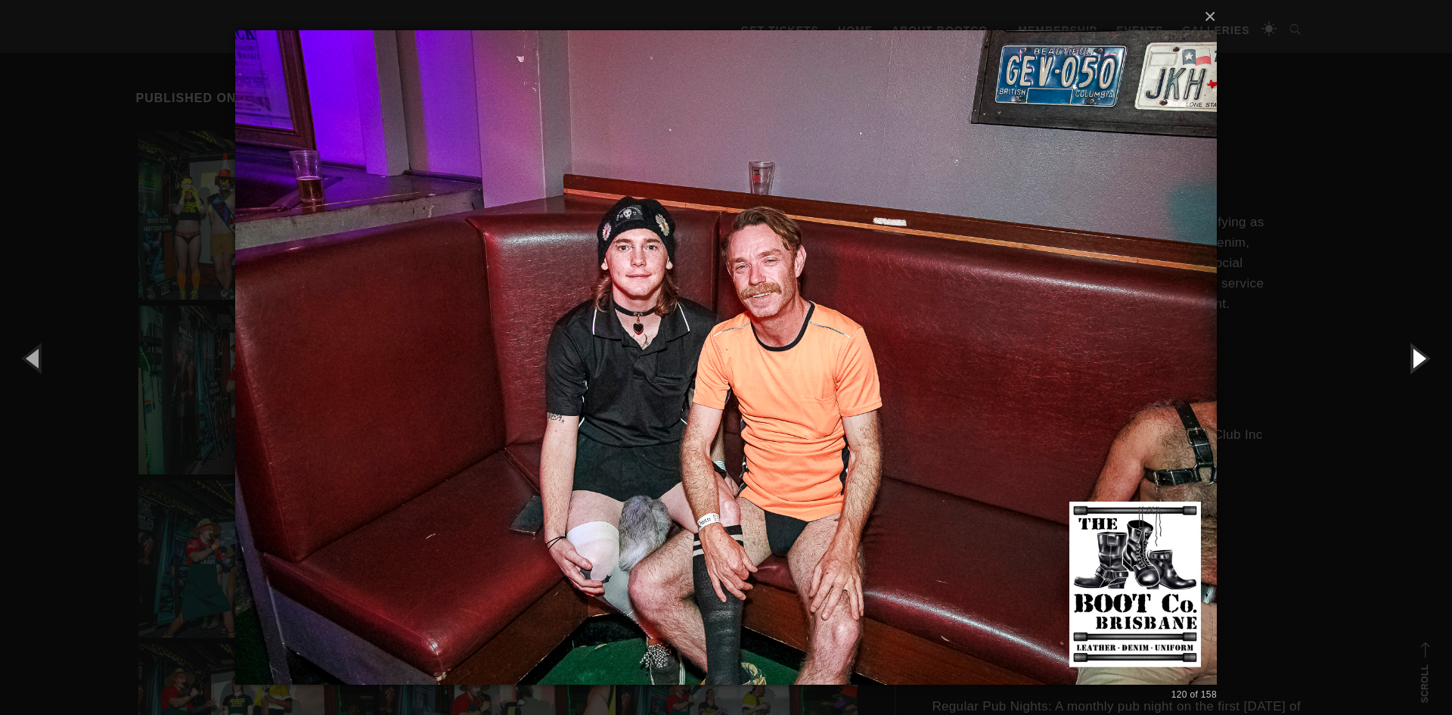
click at [1415, 353] on button "button" at bounding box center [1418, 357] width 68 height 83
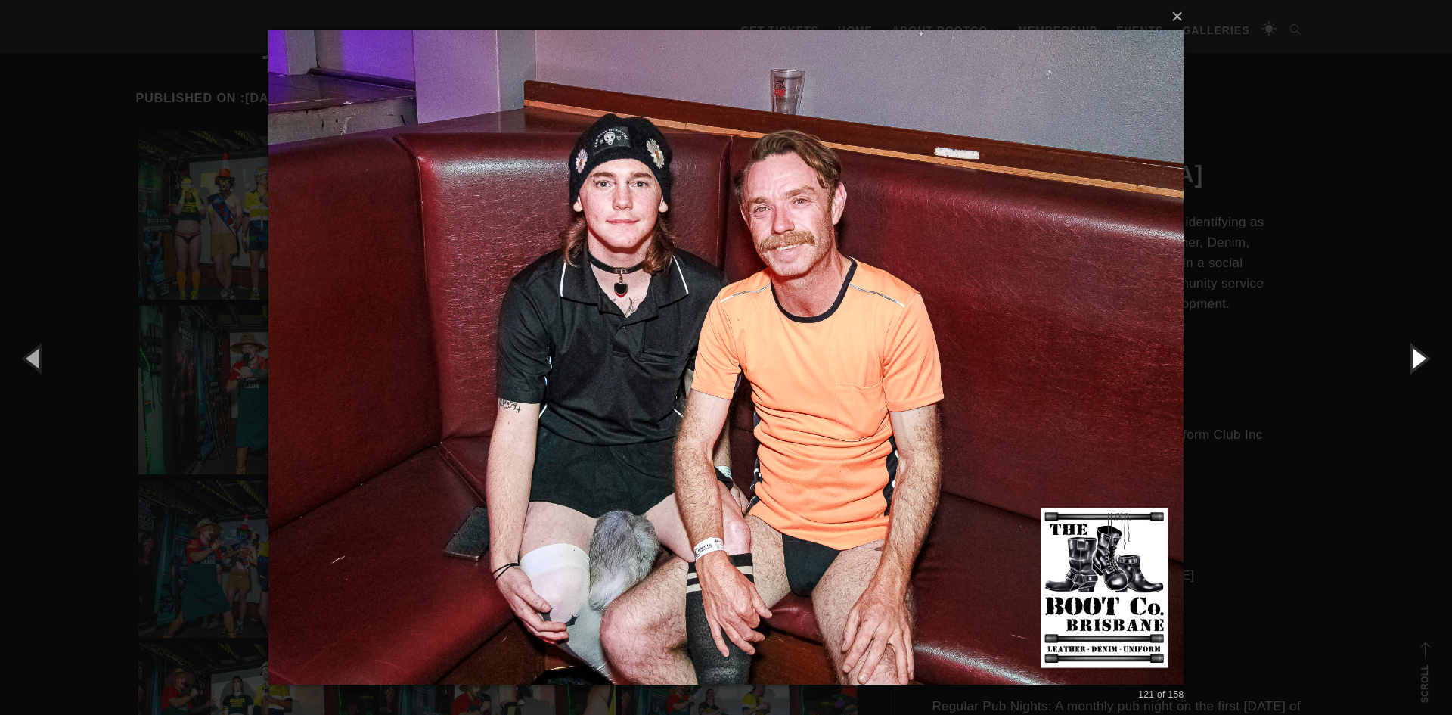
click at [1415, 353] on button "button" at bounding box center [1418, 357] width 68 height 83
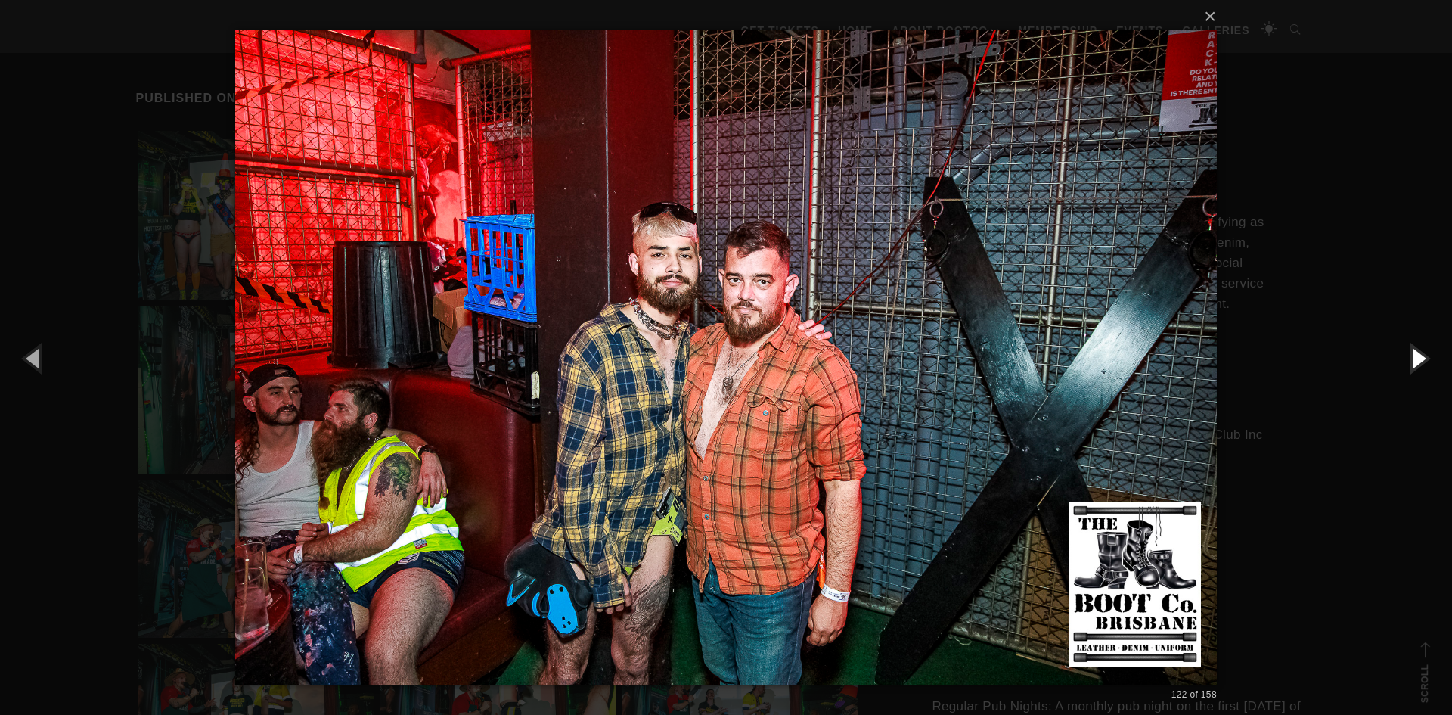
click at [1415, 353] on button "button" at bounding box center [1418, 357] width 68 height 83
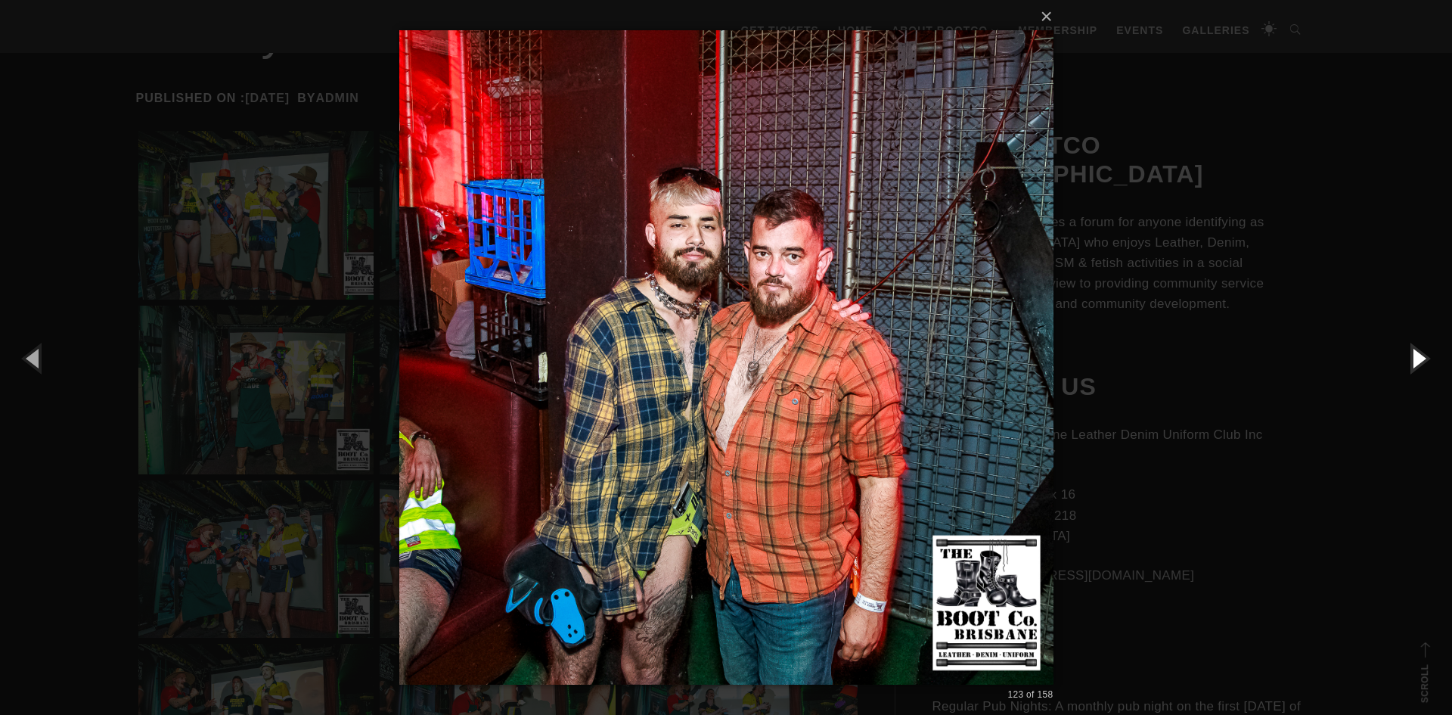
click at [1419, 349] on button "button" at bounding box center [1418, 357] width 68 height 83
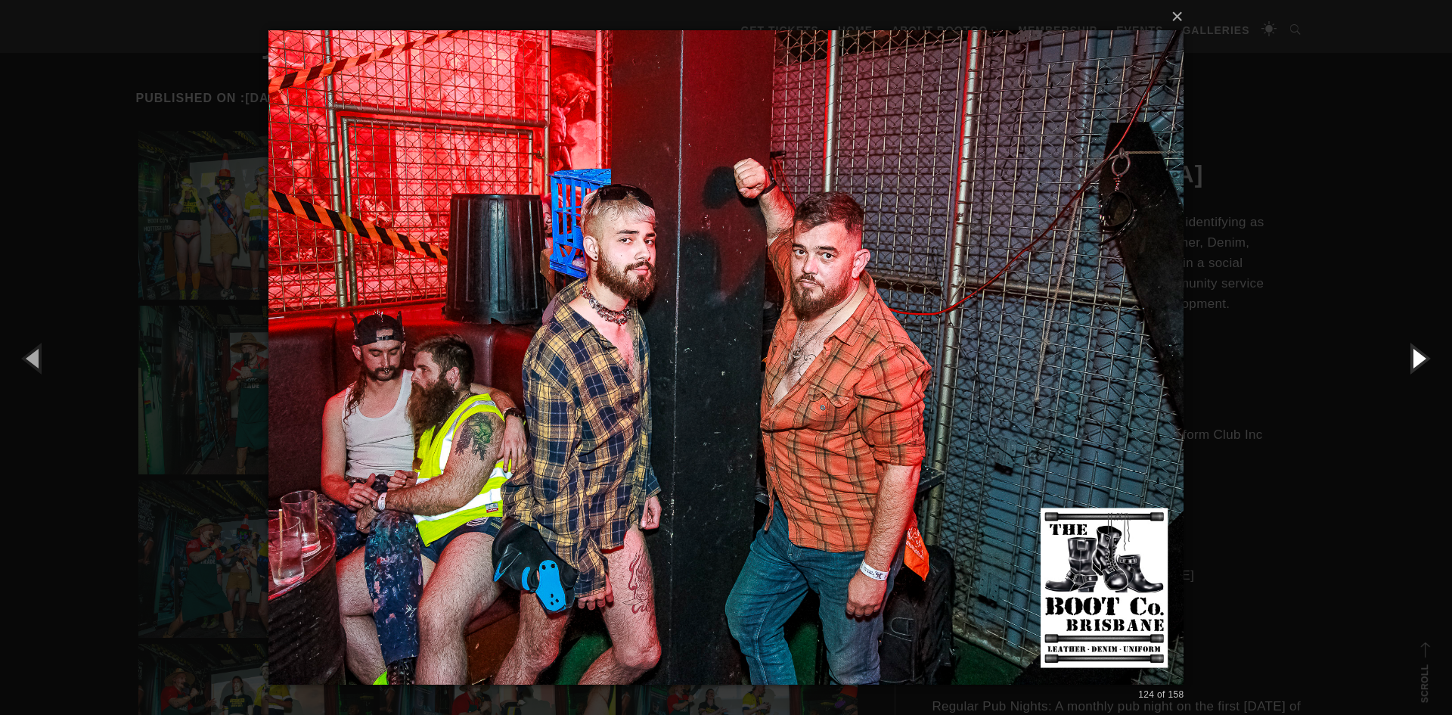
click at [1419, 349] on button "button" at bounding box center [1418, 357] width 68 height 83
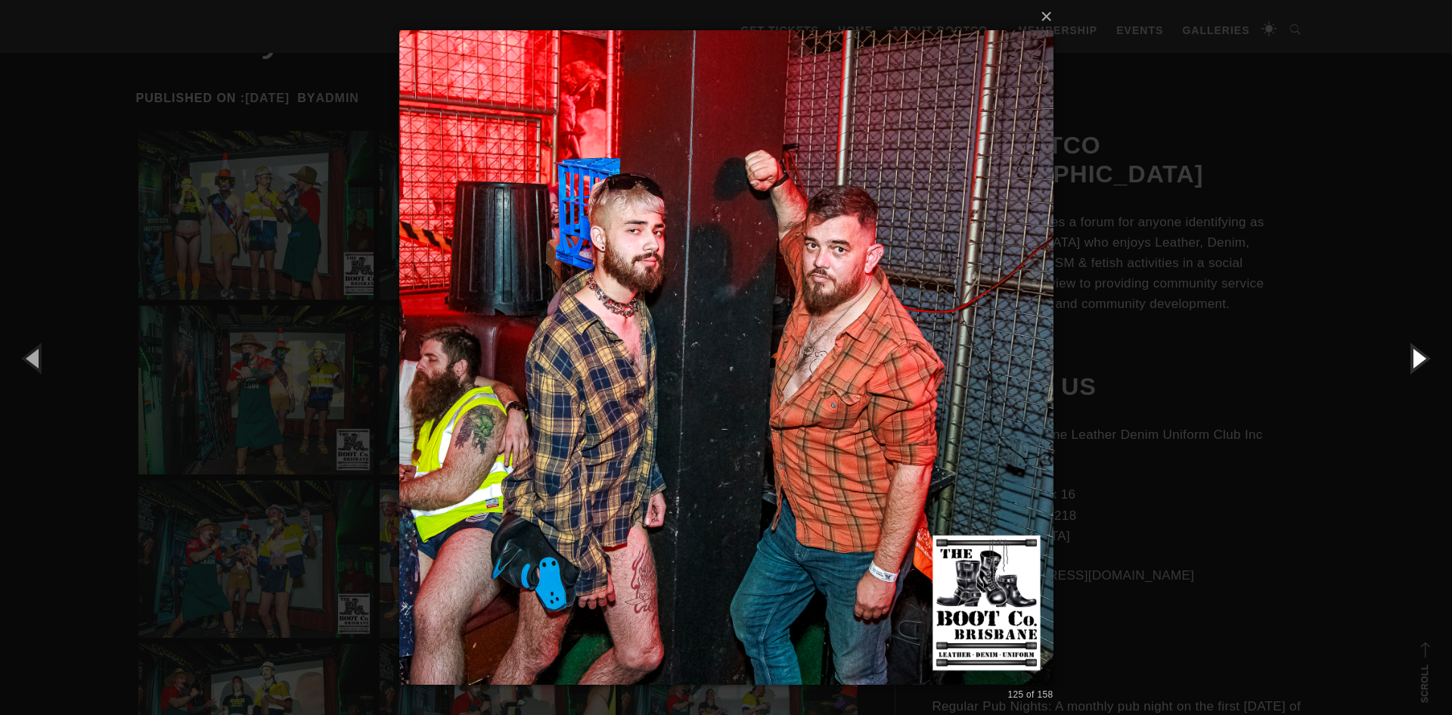
click at [1419, 349] on button "button" at bounding box center [1418, 357] width 68 height 83
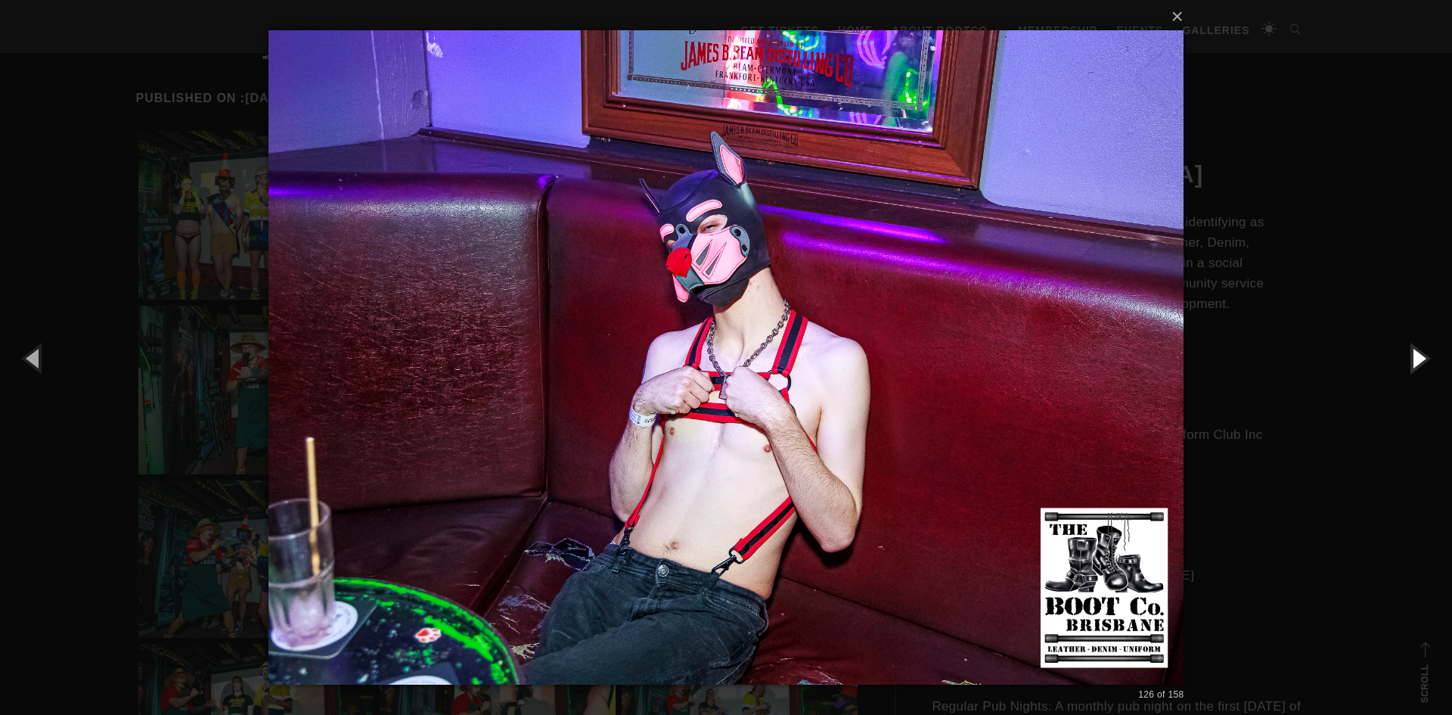
click at [1419, 349] on button "button" at bounding box center [1418, 357] width 68 height 83
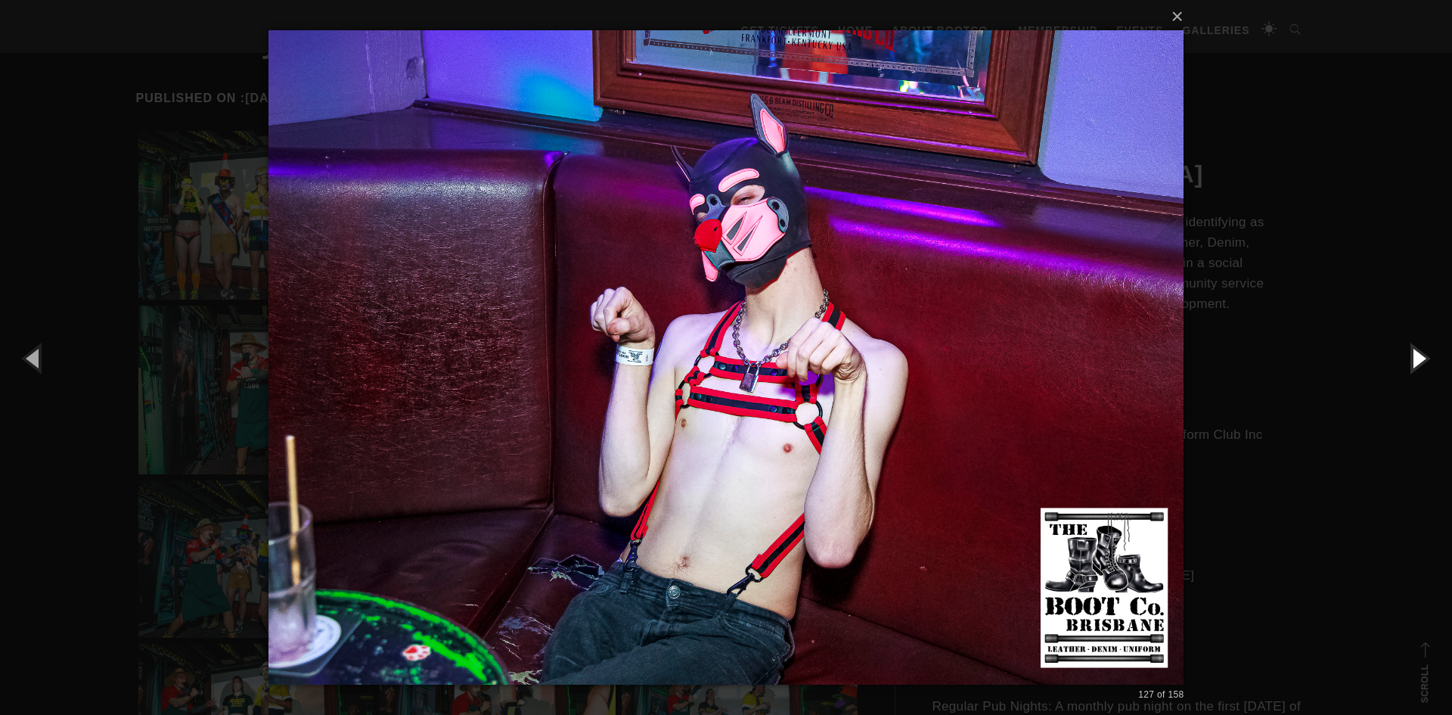
click at [1419, 349] on button "button" at bounding box center [1418, 357] width 68 height 83
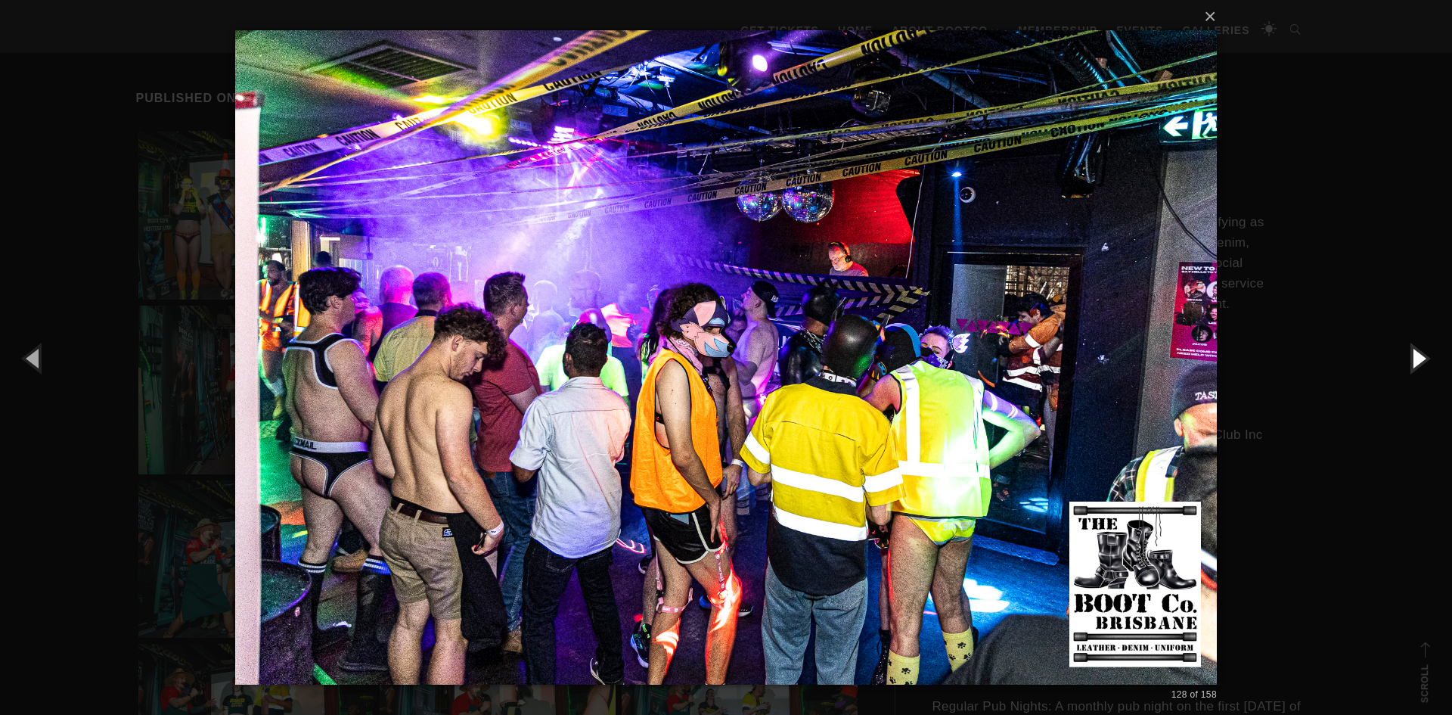
click at [1419, 349] on button "button" at bounding box center [1418, 357] width 68 height 83
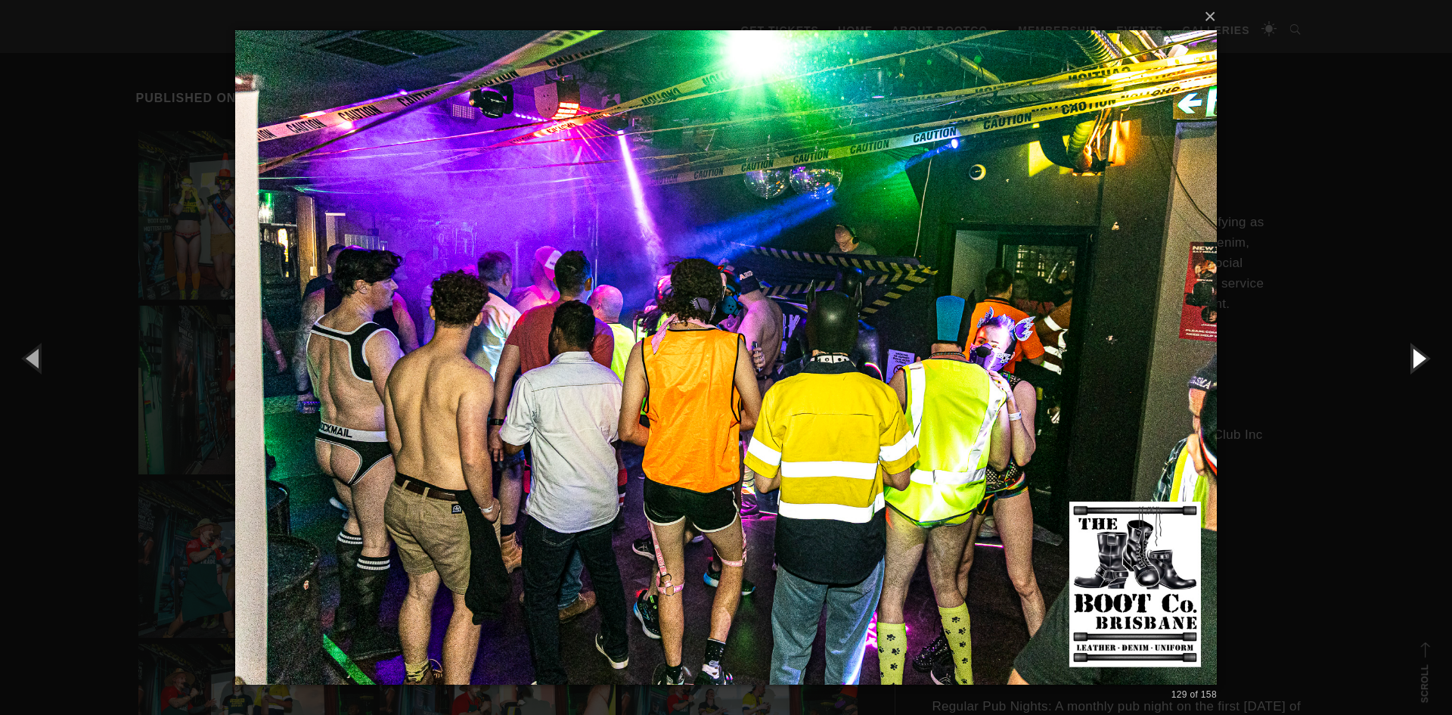
click at [1419, 349] on button "button" at bounding box center [1418, 357] width 68 height 83
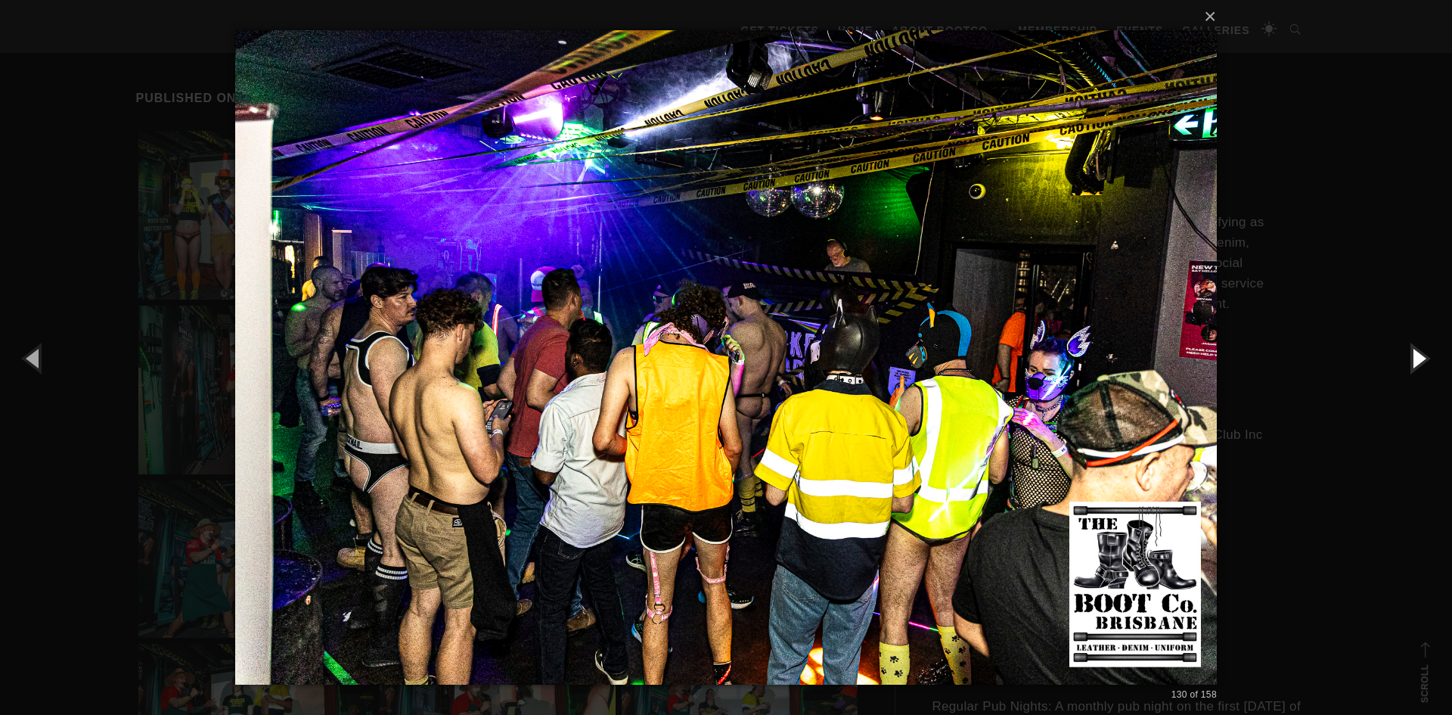
click at [1419, 349] on button "button" at bounding box center [1418, 357] width 68 height 83
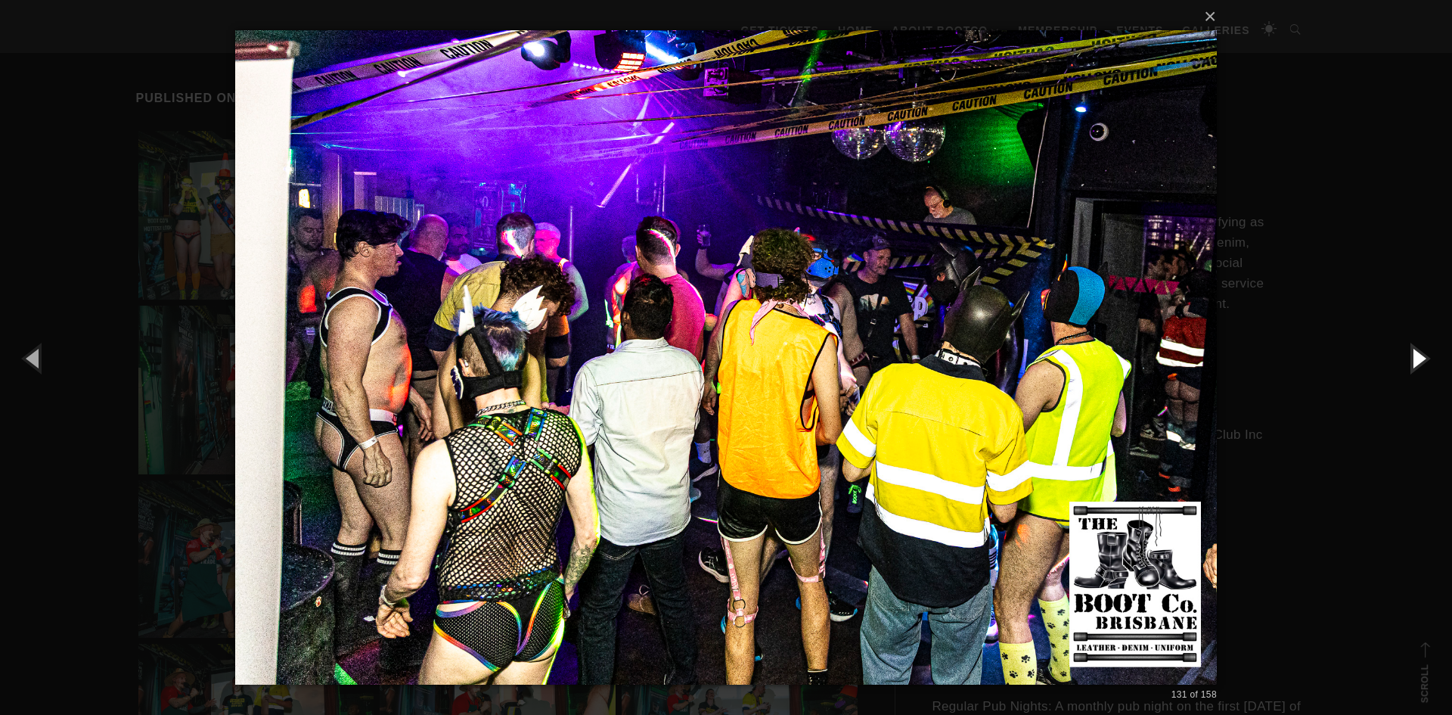
click at [1419, 349] on button "button" at bounding box center [1418, 357] width 68 height 83
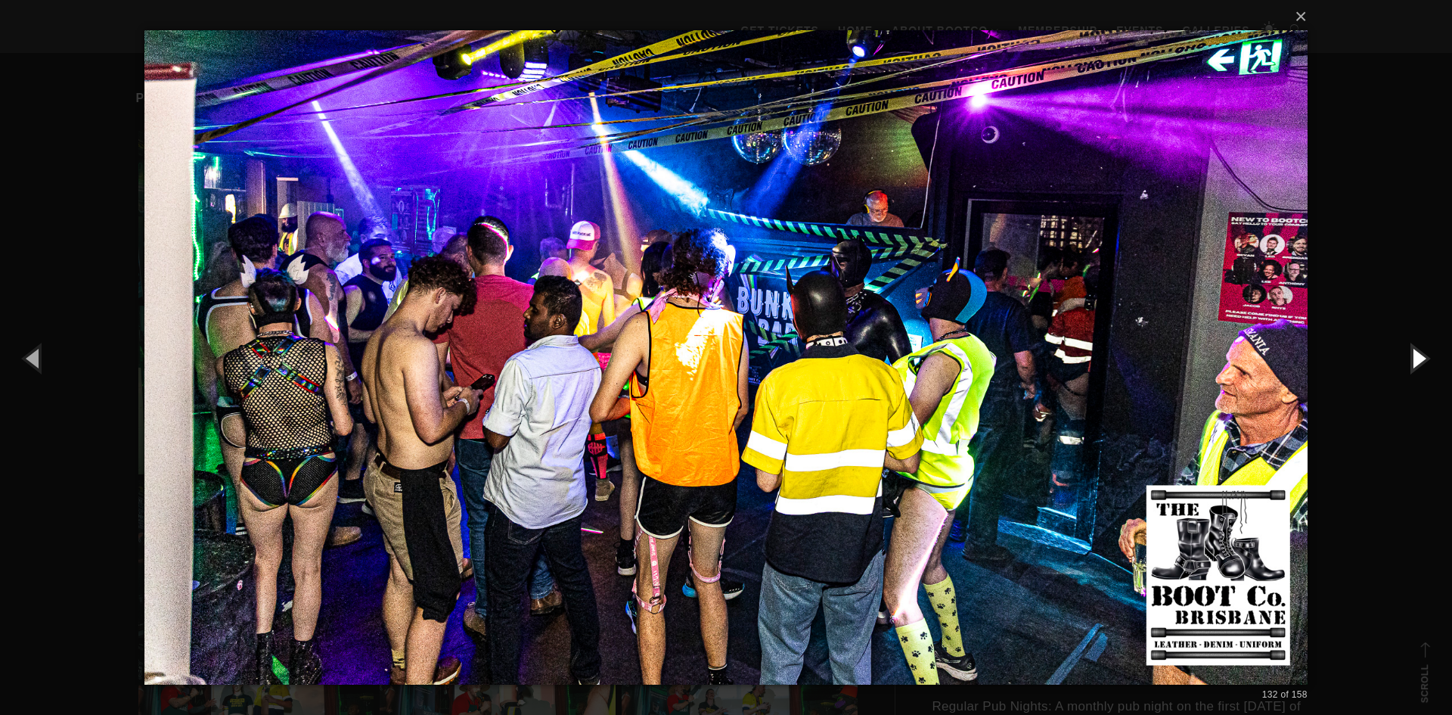
click at [1419, 349] on button "button" at bounding box center [1418, 357] width 68 height 83
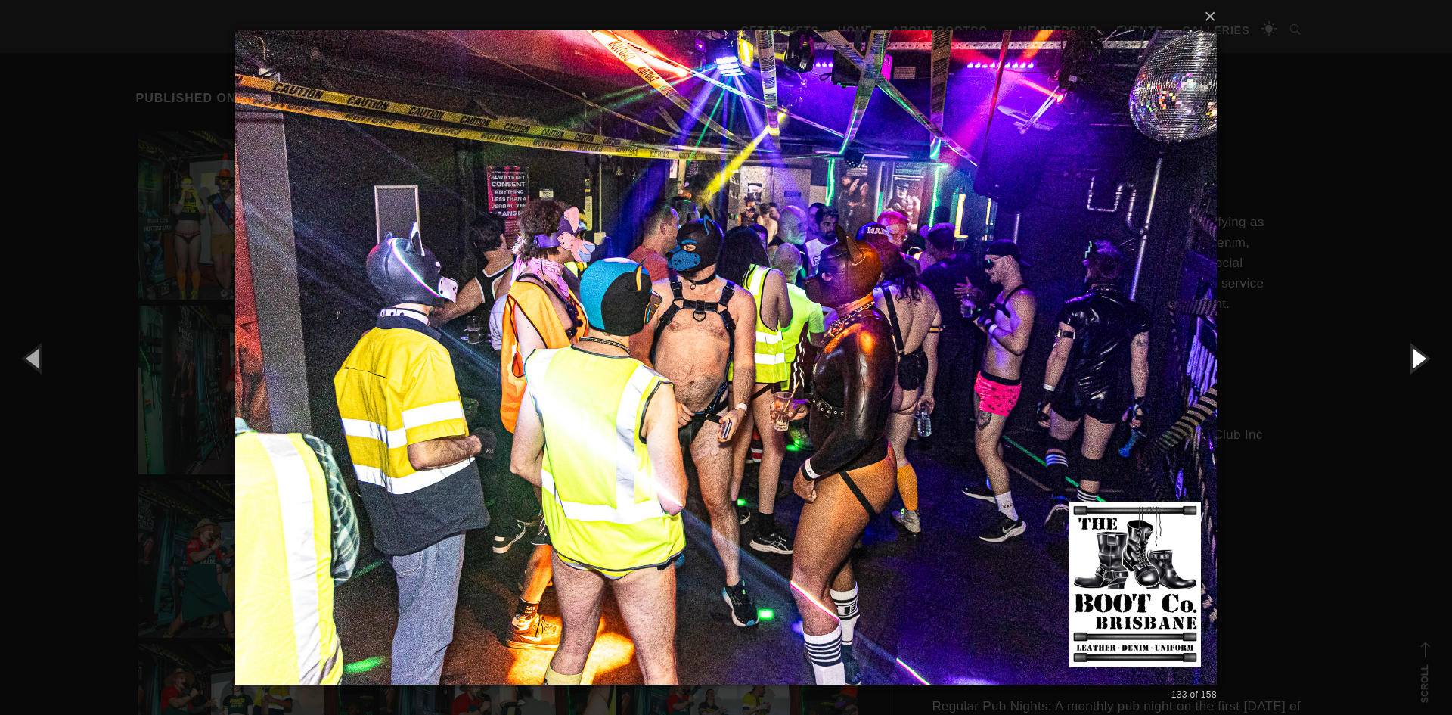
click at [1419, 349] on button "button" at bounding box center [1418, 357] width 68 height 83
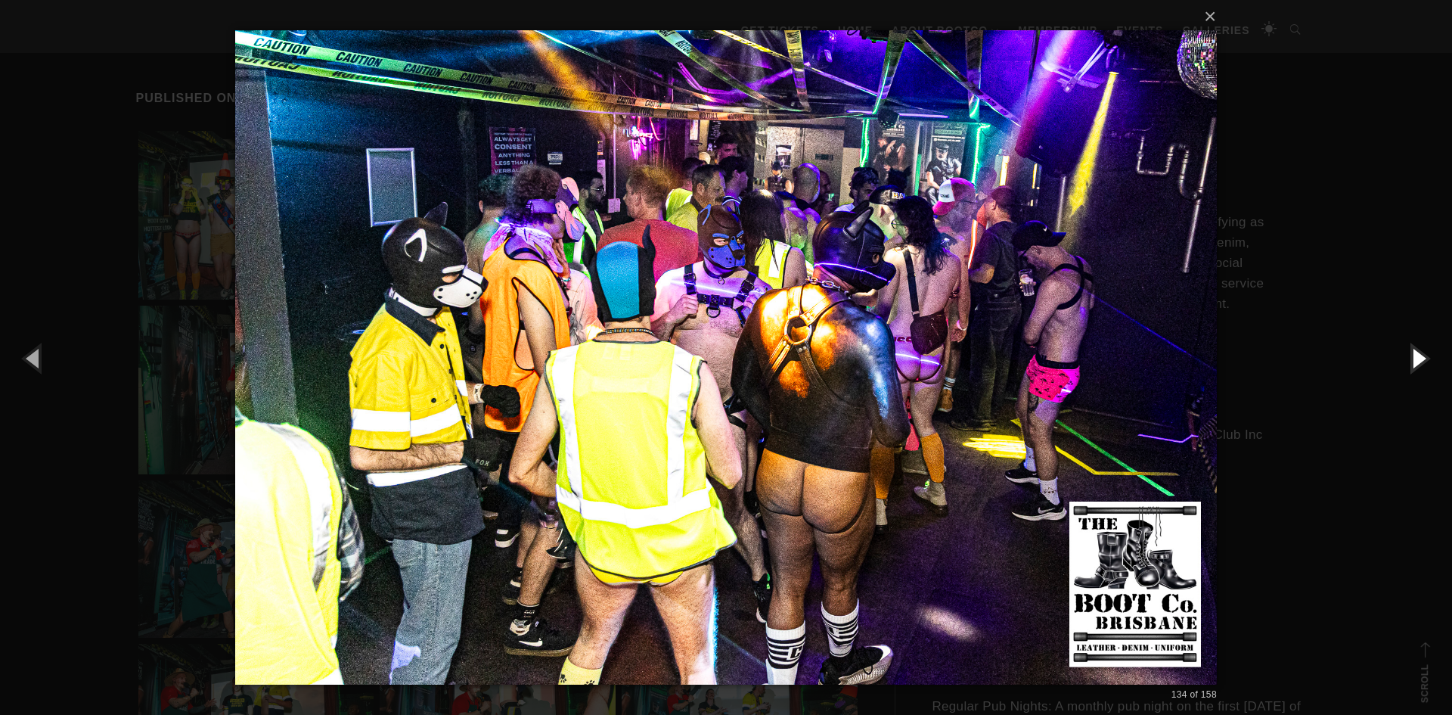
click at [1419, 349] on button "button" at bounding box center [1418, 357] width 68 height 83
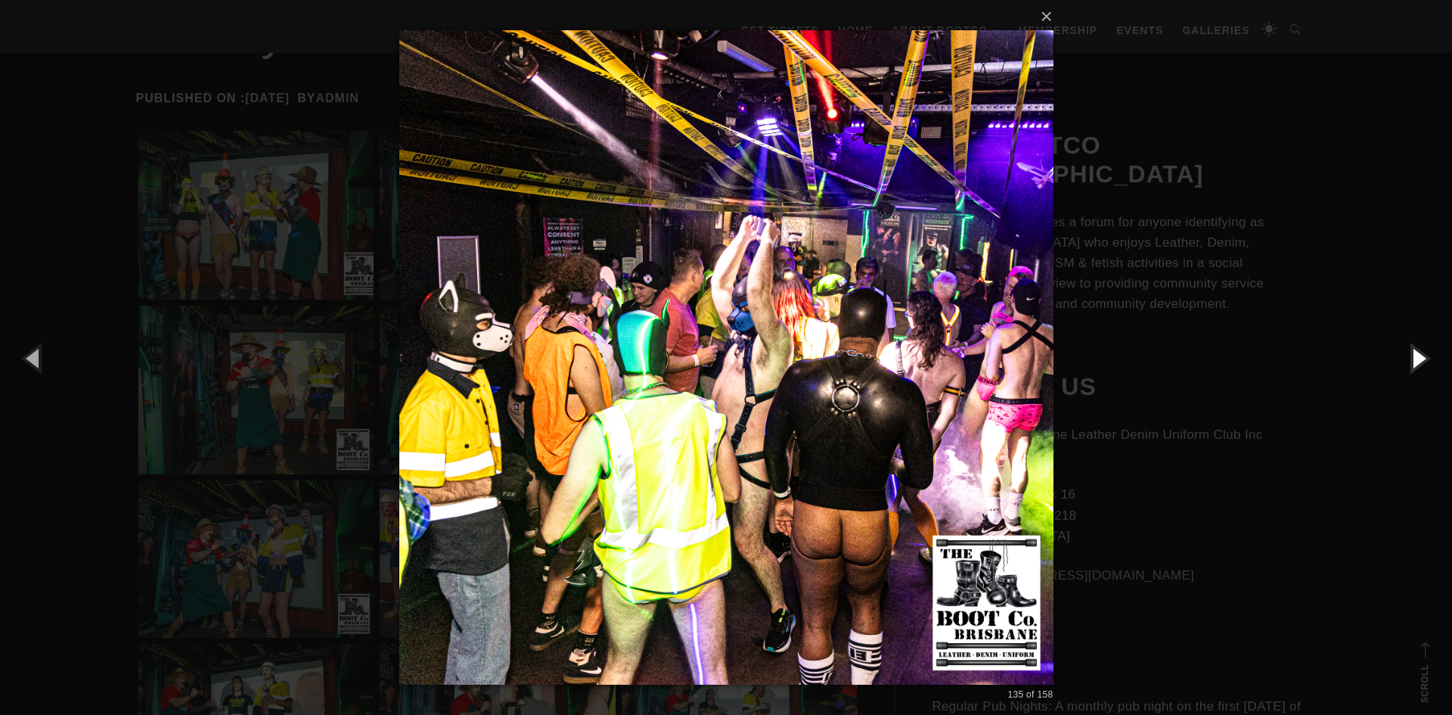
click at [1419, 349] on button "button" at bounding box center [1418, 357] width 68 height 83
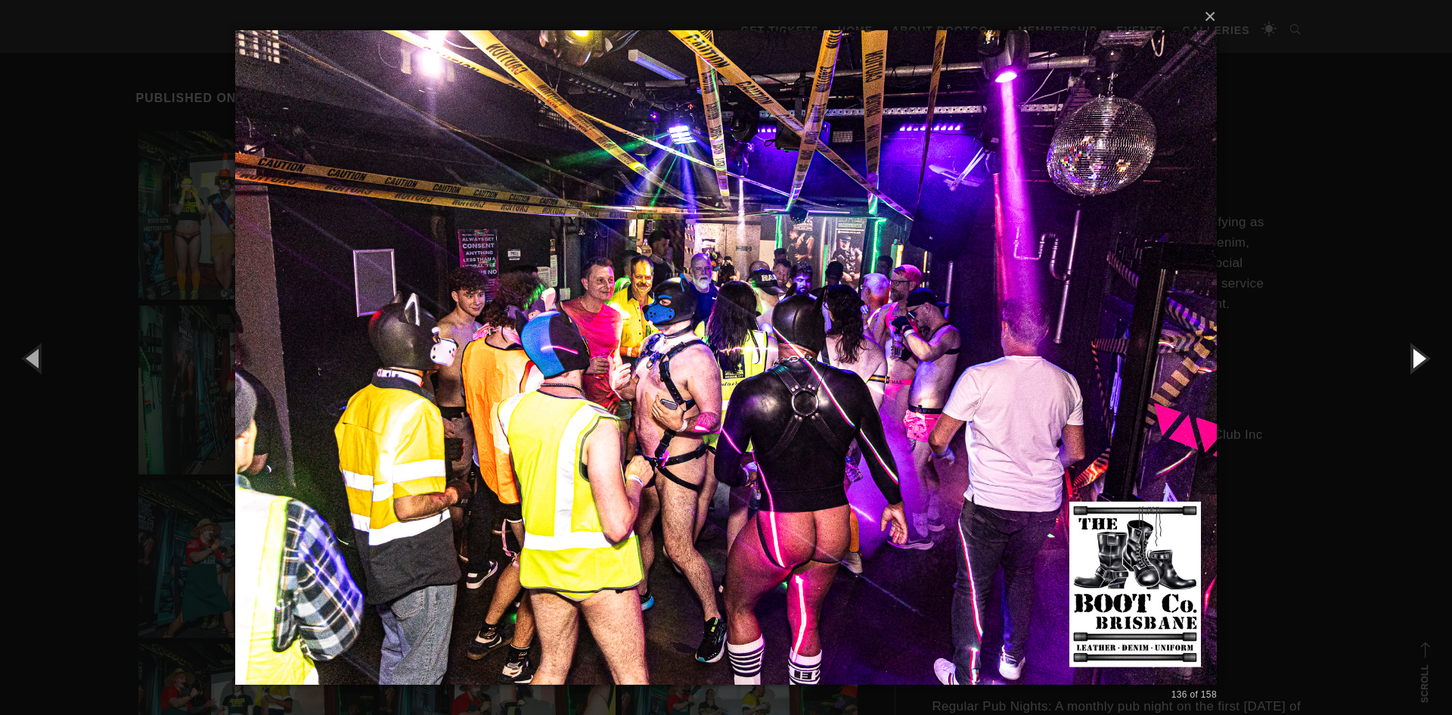
click at [1419, 349] on button "button" at bounding box center [1418, 357] width 68 height 83
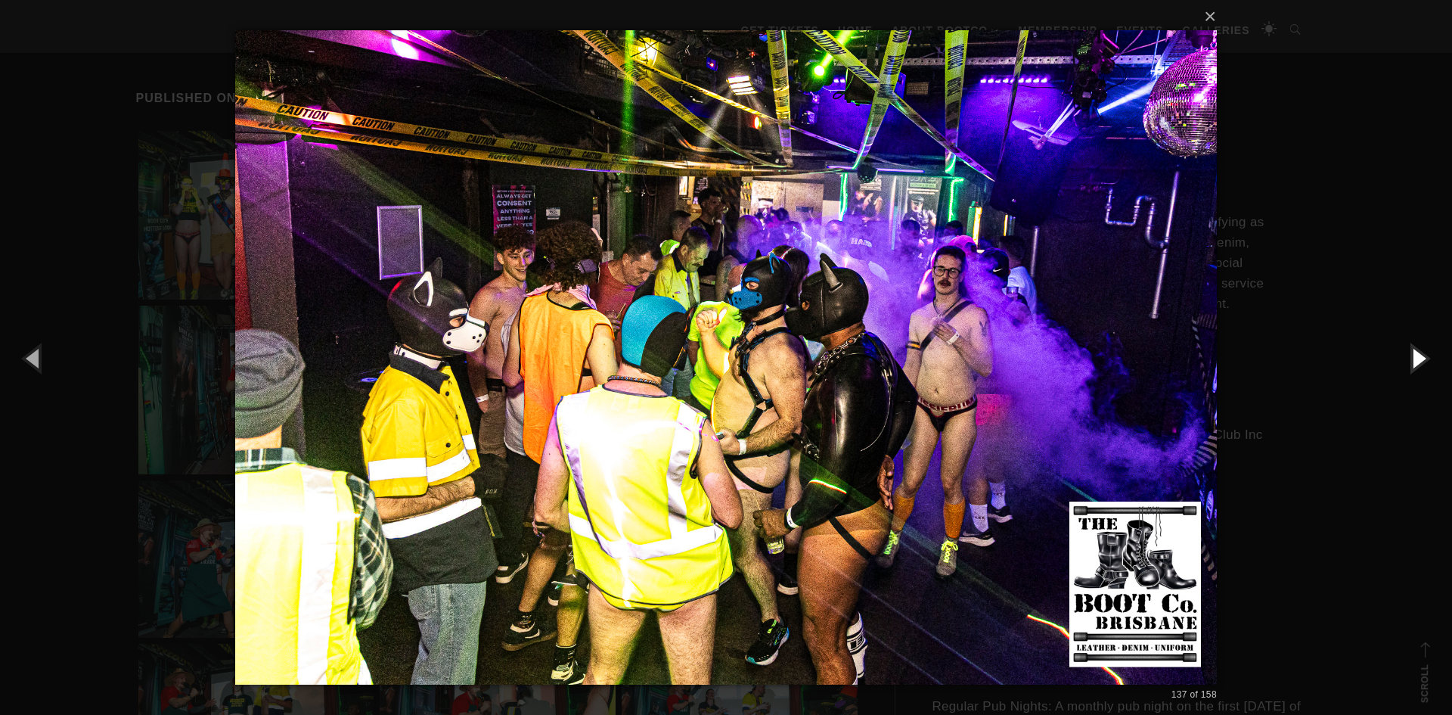
click at [1419, 349] on button "button" at bounding box center [1418, 357] width 68 height 83
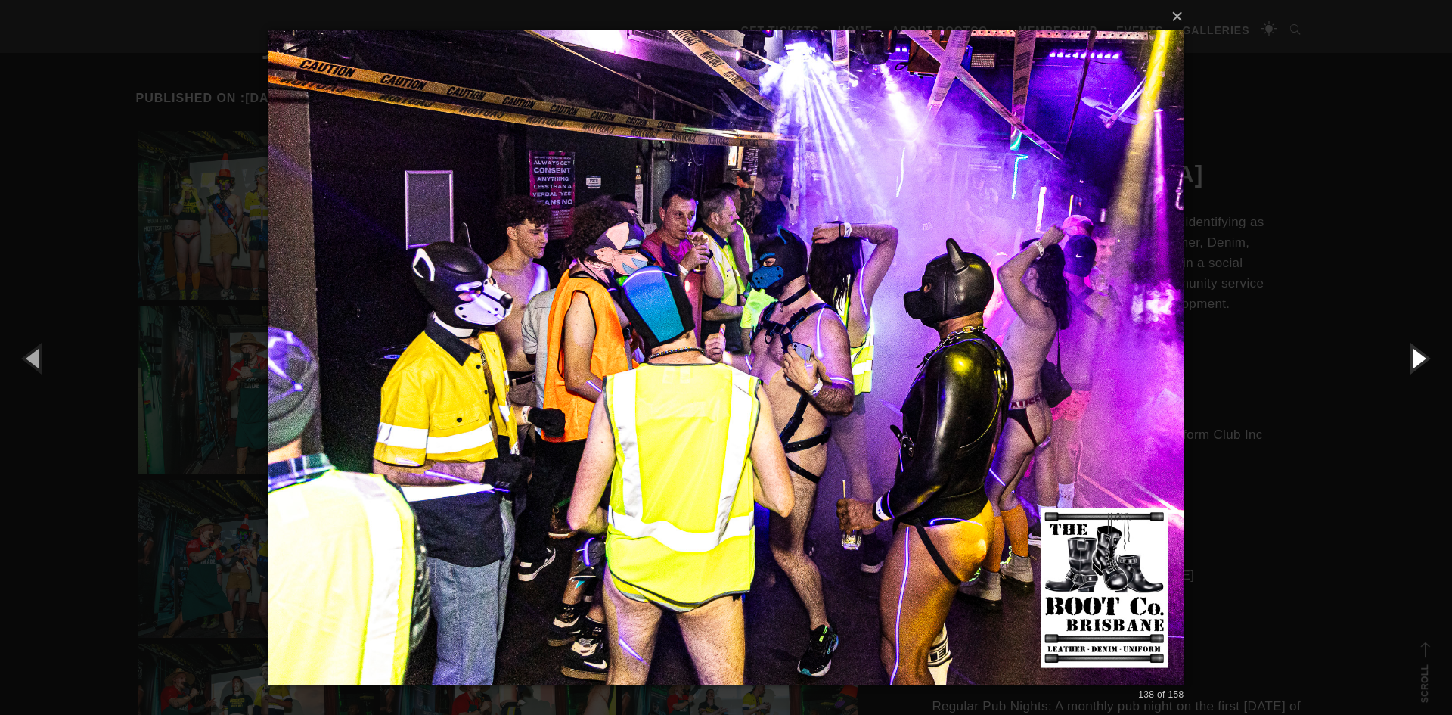
click at [1419, 349] on button "button" at bounding box center [1418, 357] width 68 height 83
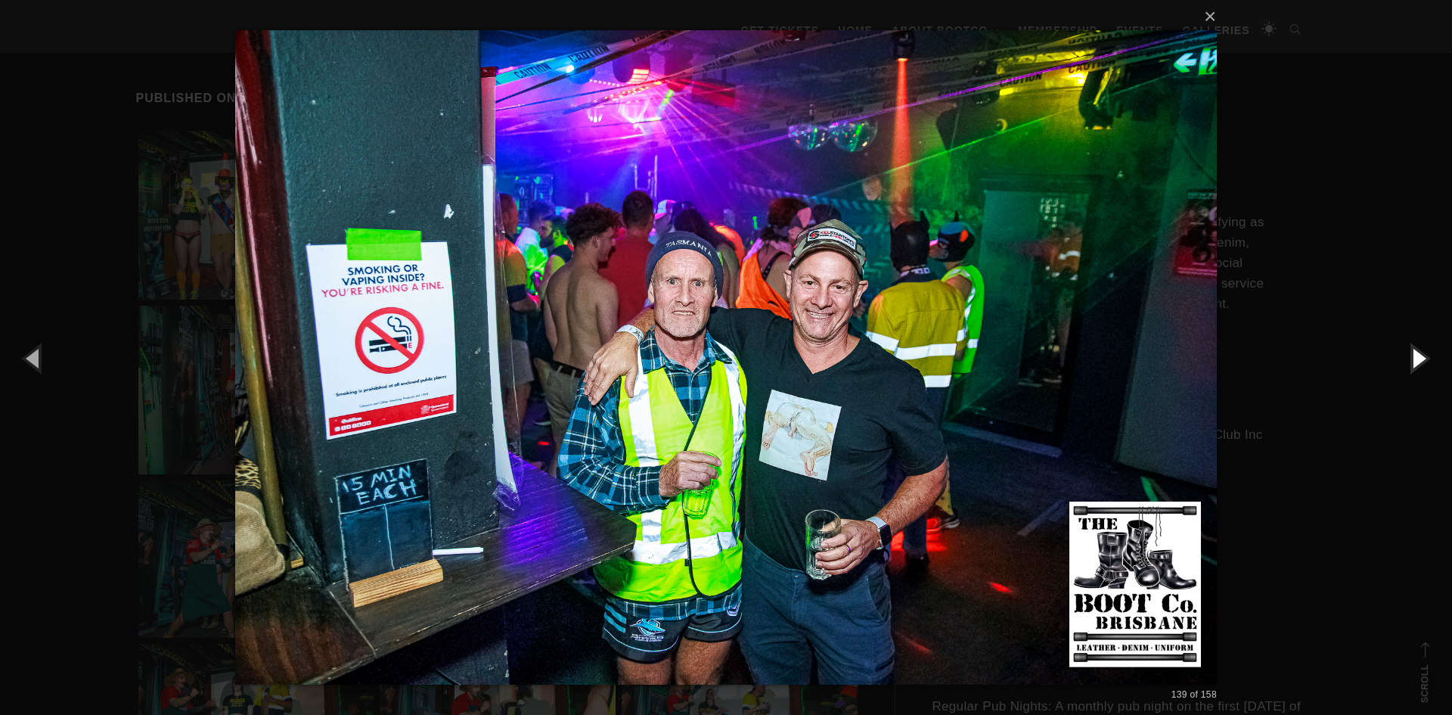
click at [1419, 349] on button "button" at bounding box center [1418, 357] width 68 height 83
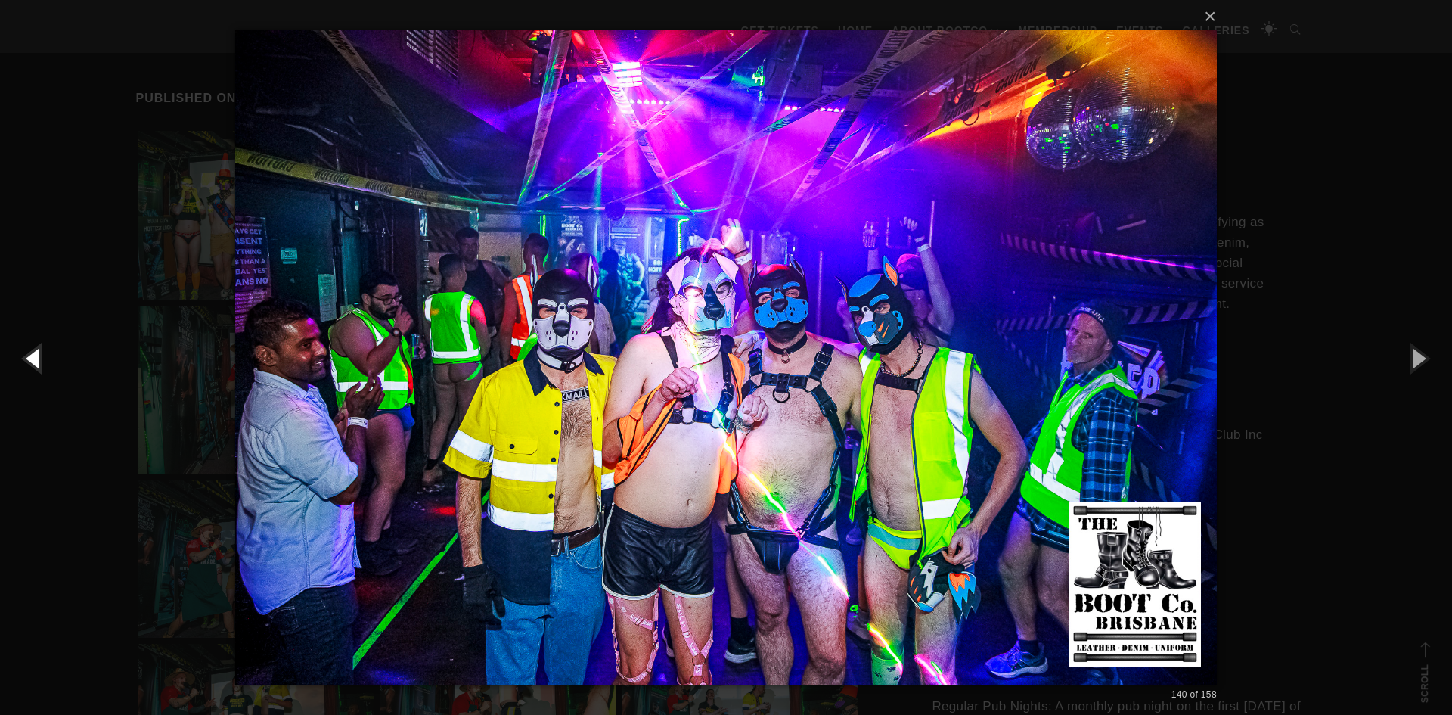
click at [29, 355] on button "button" at bounding box center [34, 357] width 68 height 83
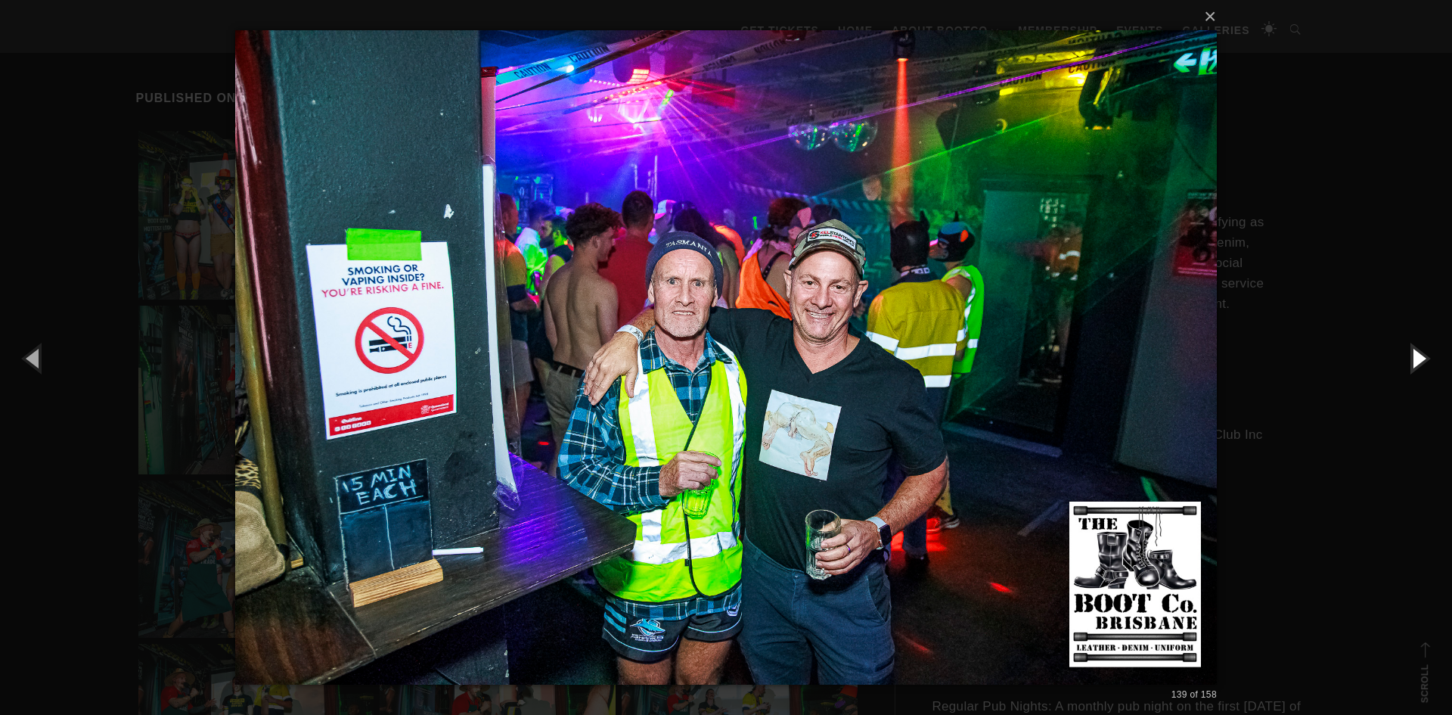
click at [1412, 362] on button "button" at bounding box center [1418, 357] width 68 height 83
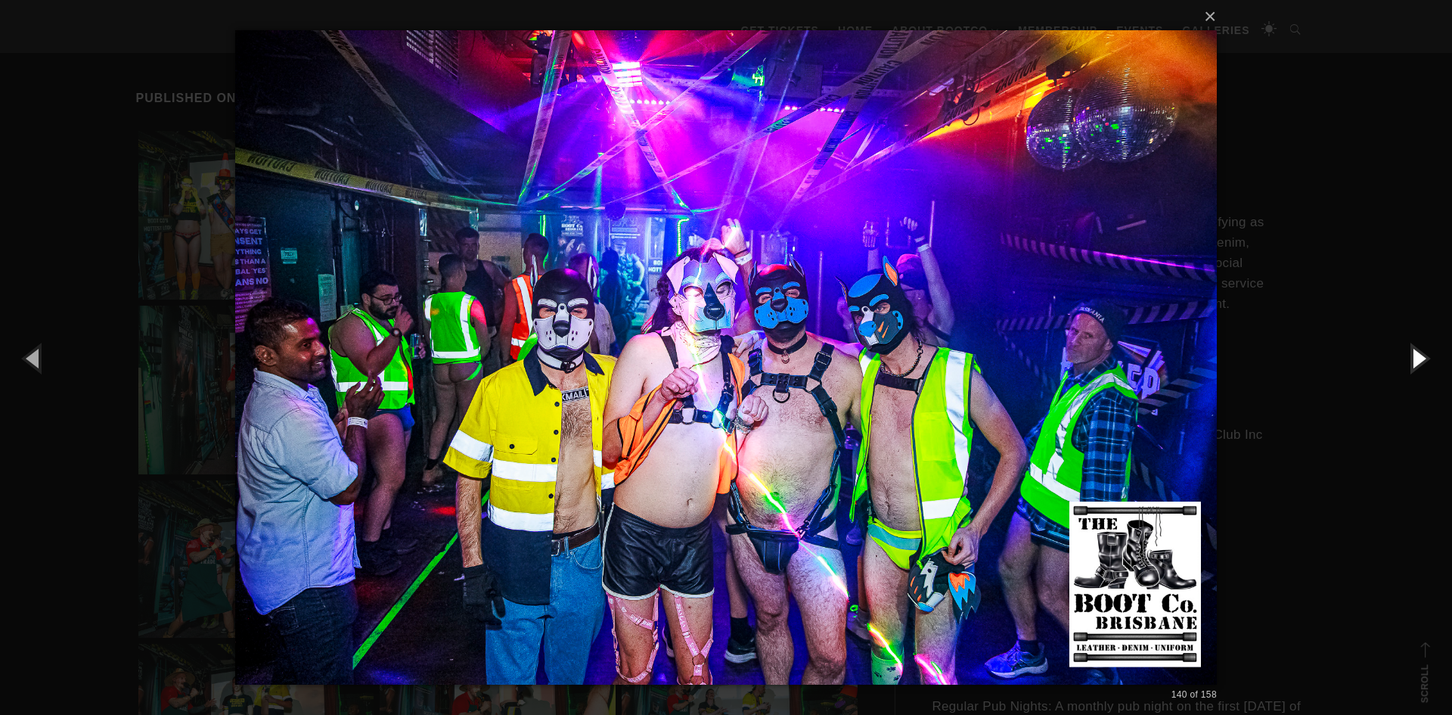
click at [1412, 362] on button "button" at bounding box center [1418, 357] width 68 height 83
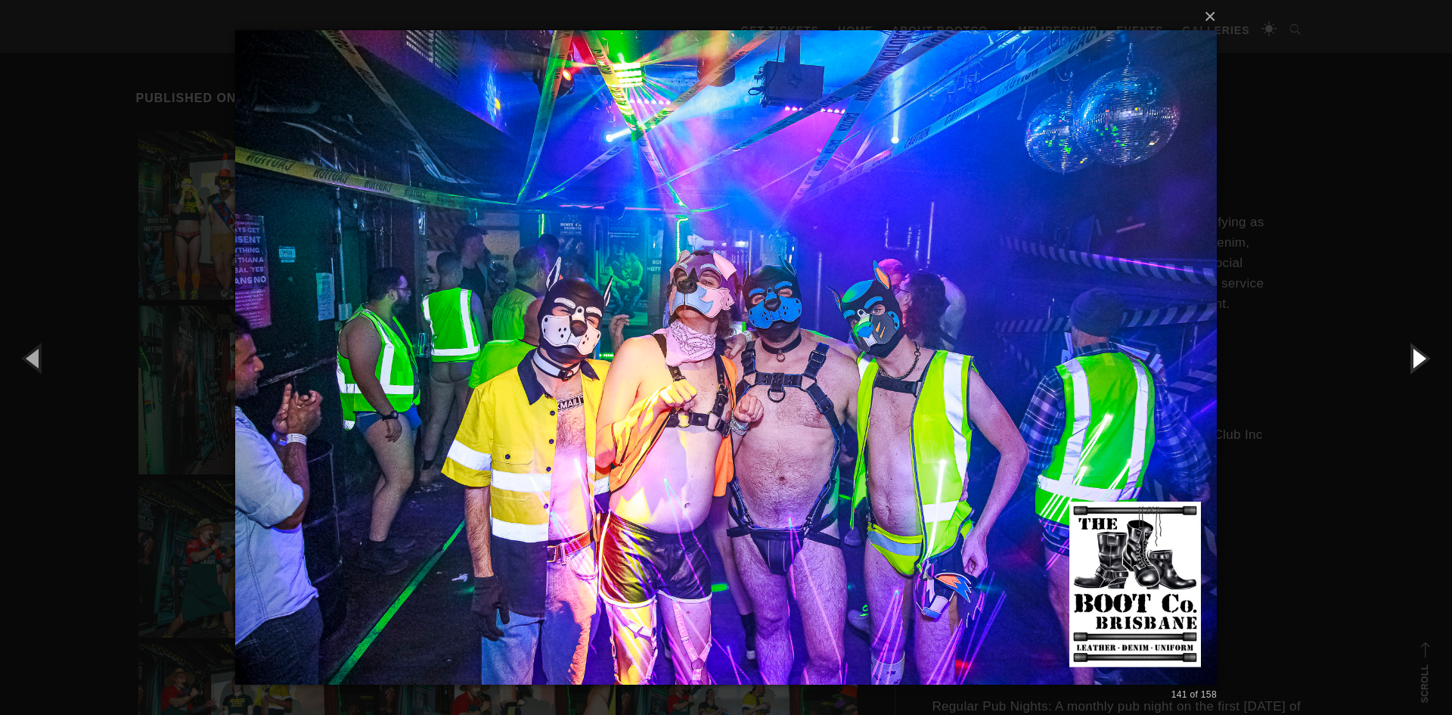
click at [1412, 362] on button "button" at bounding box center [1418, 357] width 68 height 83
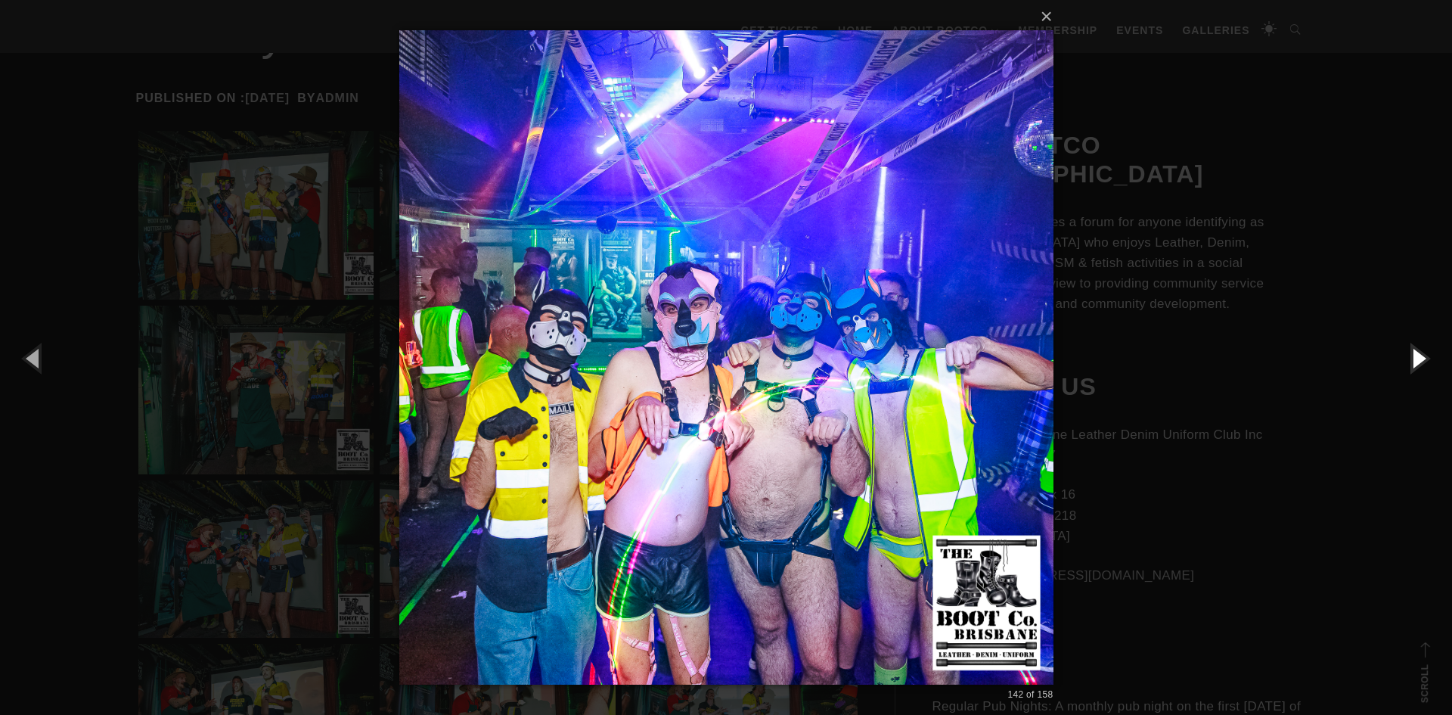
click at [1414, 363] on button "button" at bounding box center [1418, 357] width 68 height 83
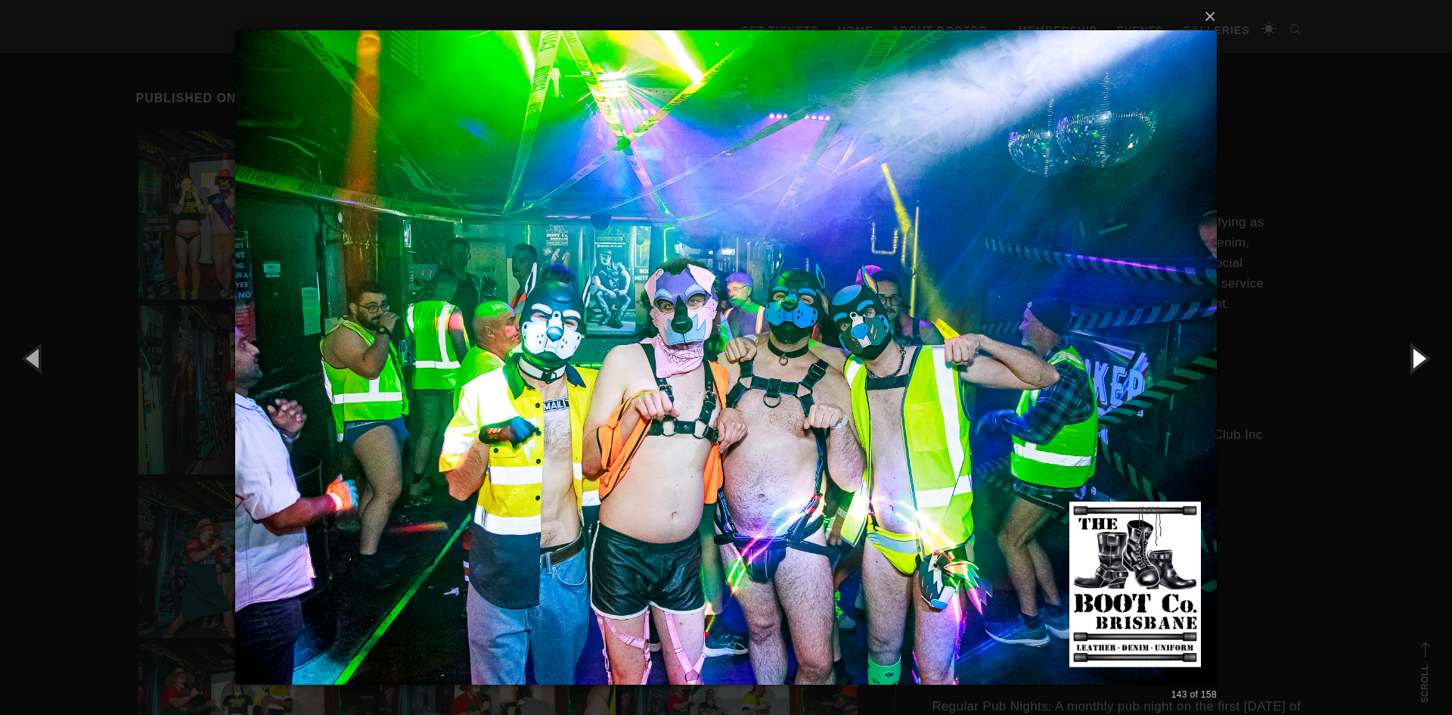
click at [1414, 363] on button "button" at bounding box center [1418, 357] width 68 height 83
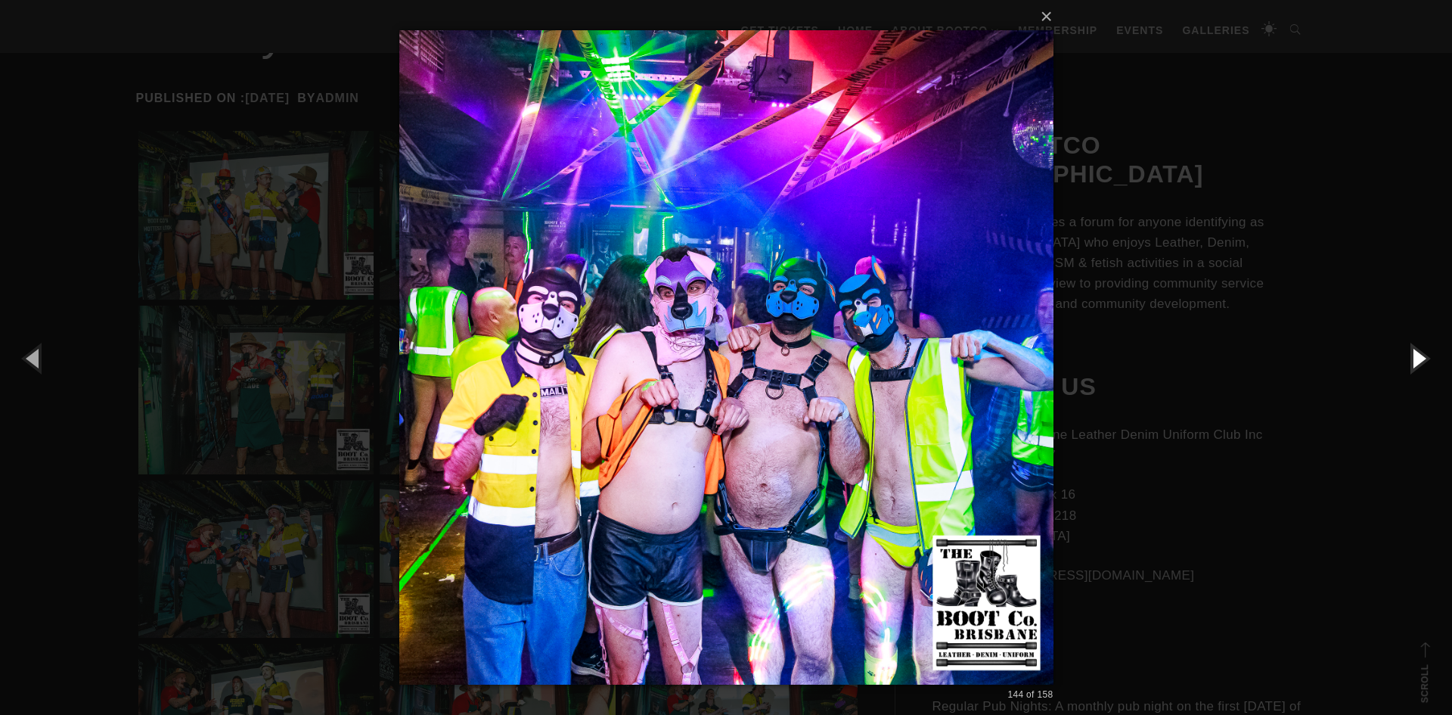
click at [1414, 363] on button "button" at bounding box center [1418, 357] width 68 height 83
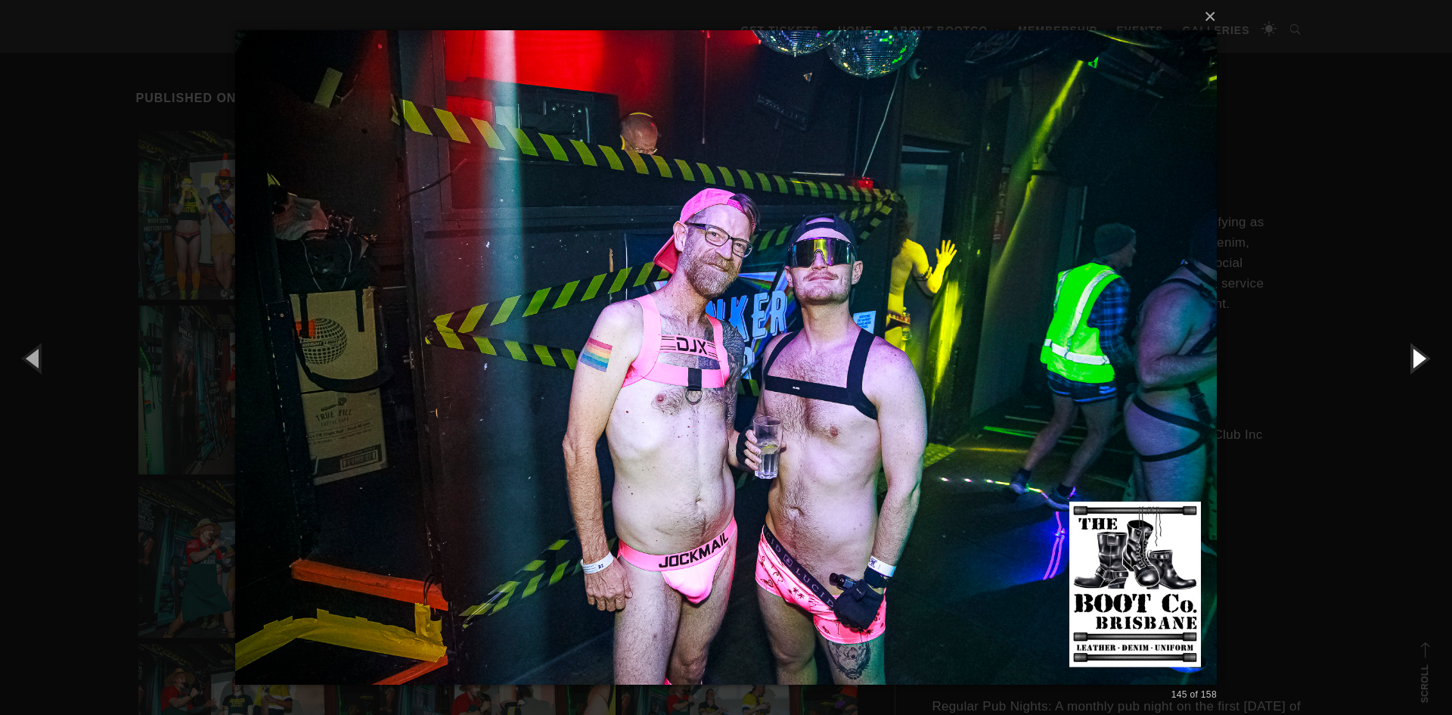
click at [1414, 363] on button "button" at bounding box center [1418, 357] width 68 height 83
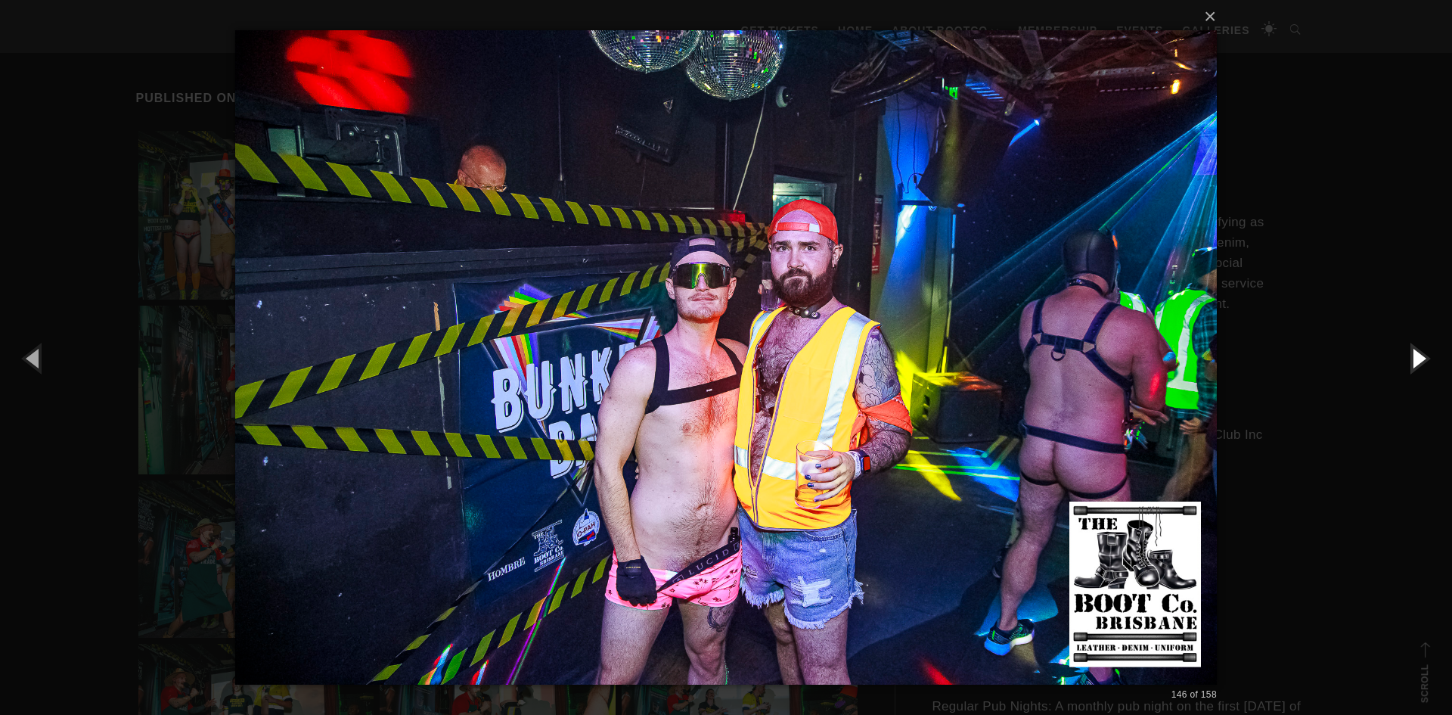
click at [1414, 363] on button "button" at bounding box center [1418, 357] width 68 height 83
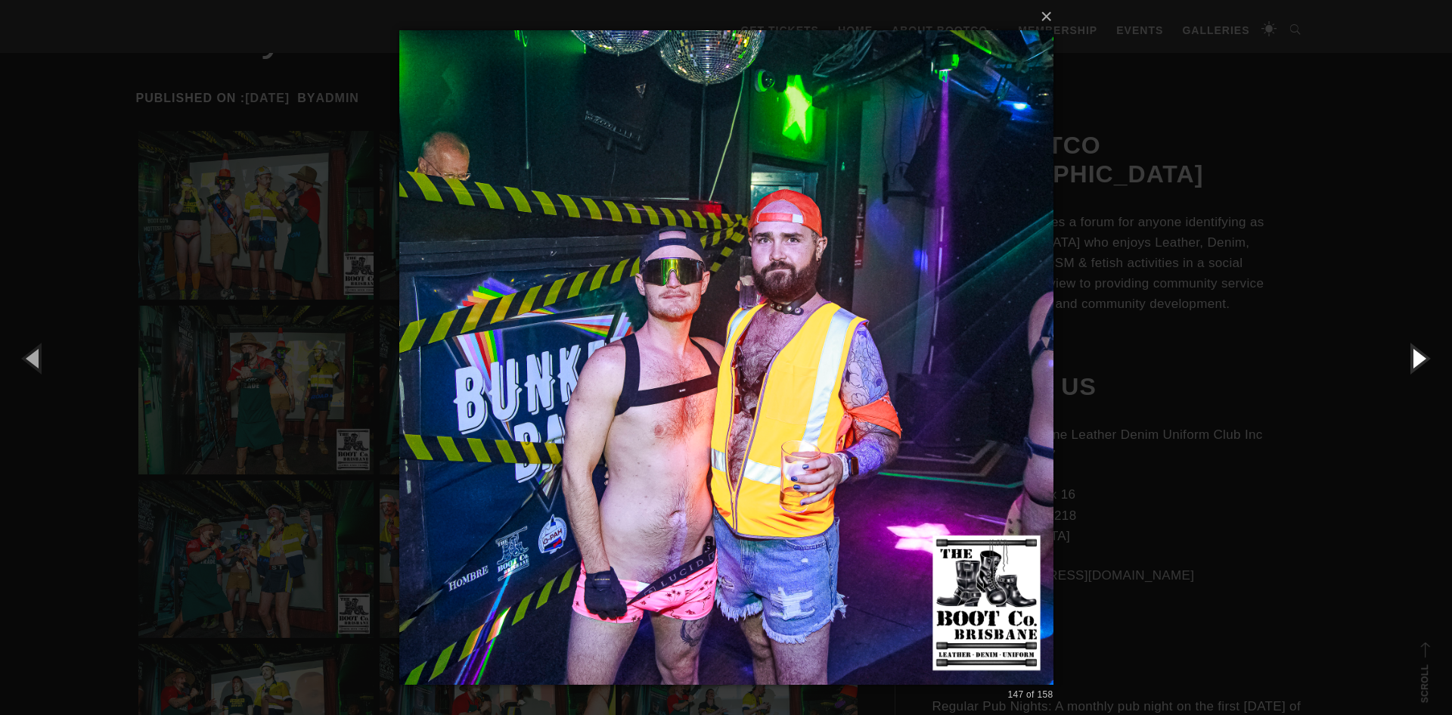
click at [1414, 363] on button "button" at bounding box center [1418, 357] width 68 height 83
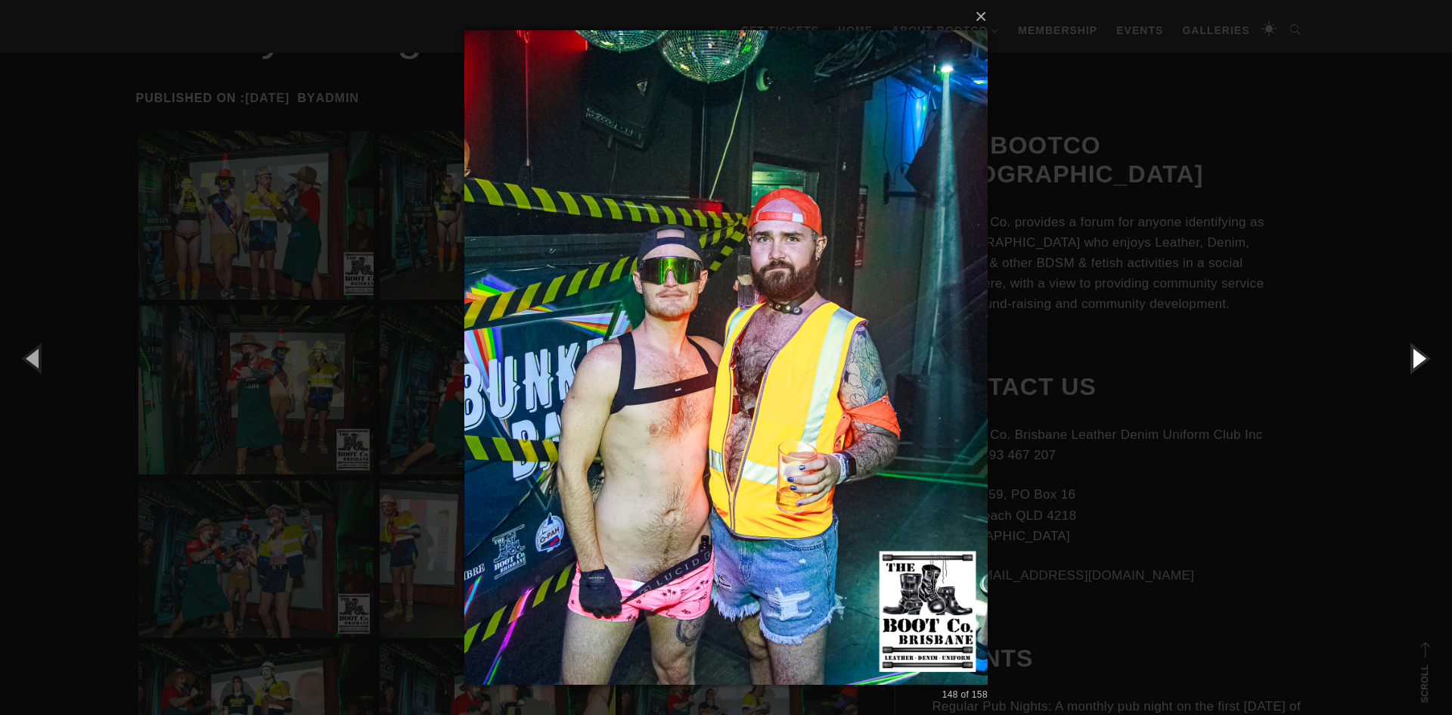
click at [1414, 363] on button "button" at bounding box center [1418, 357] width 68 height 83
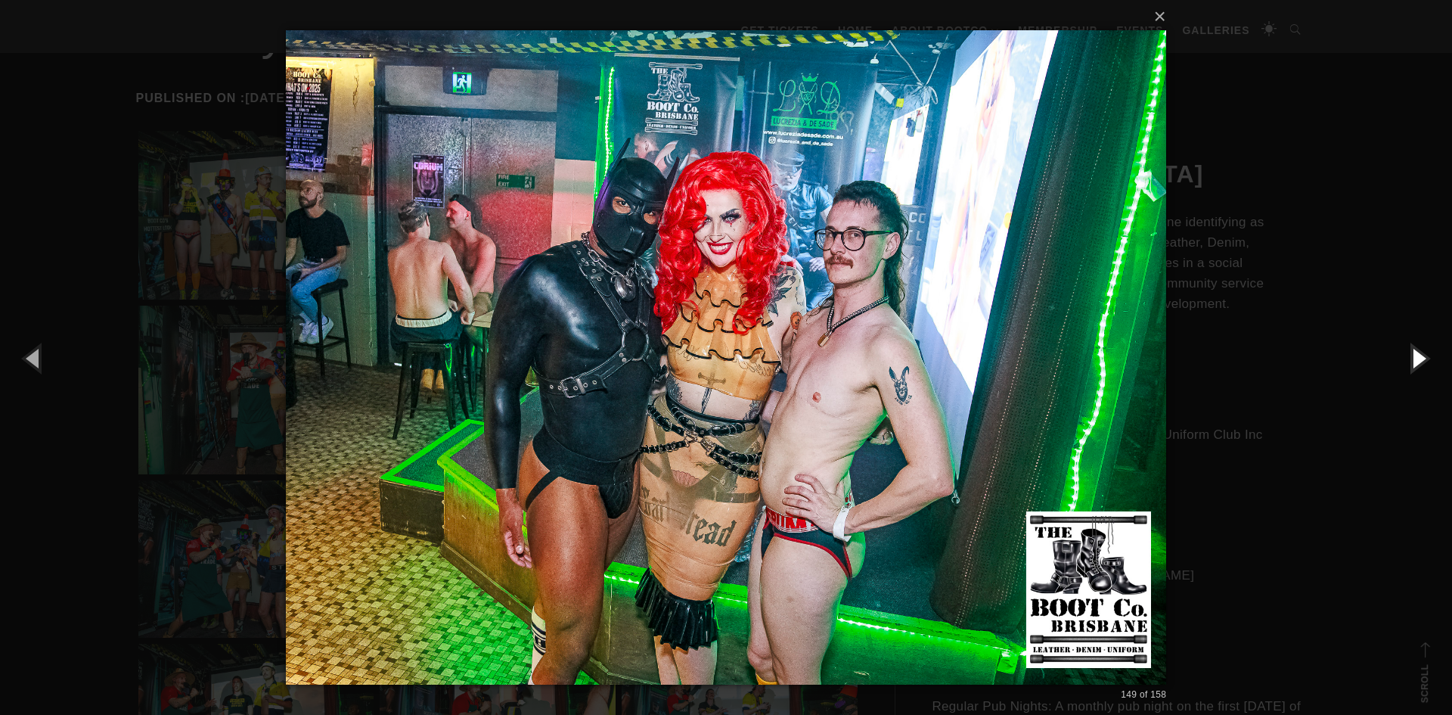
click at [1414, 363] on button "button" at bounding box center [1418, 357] width 68 height 83
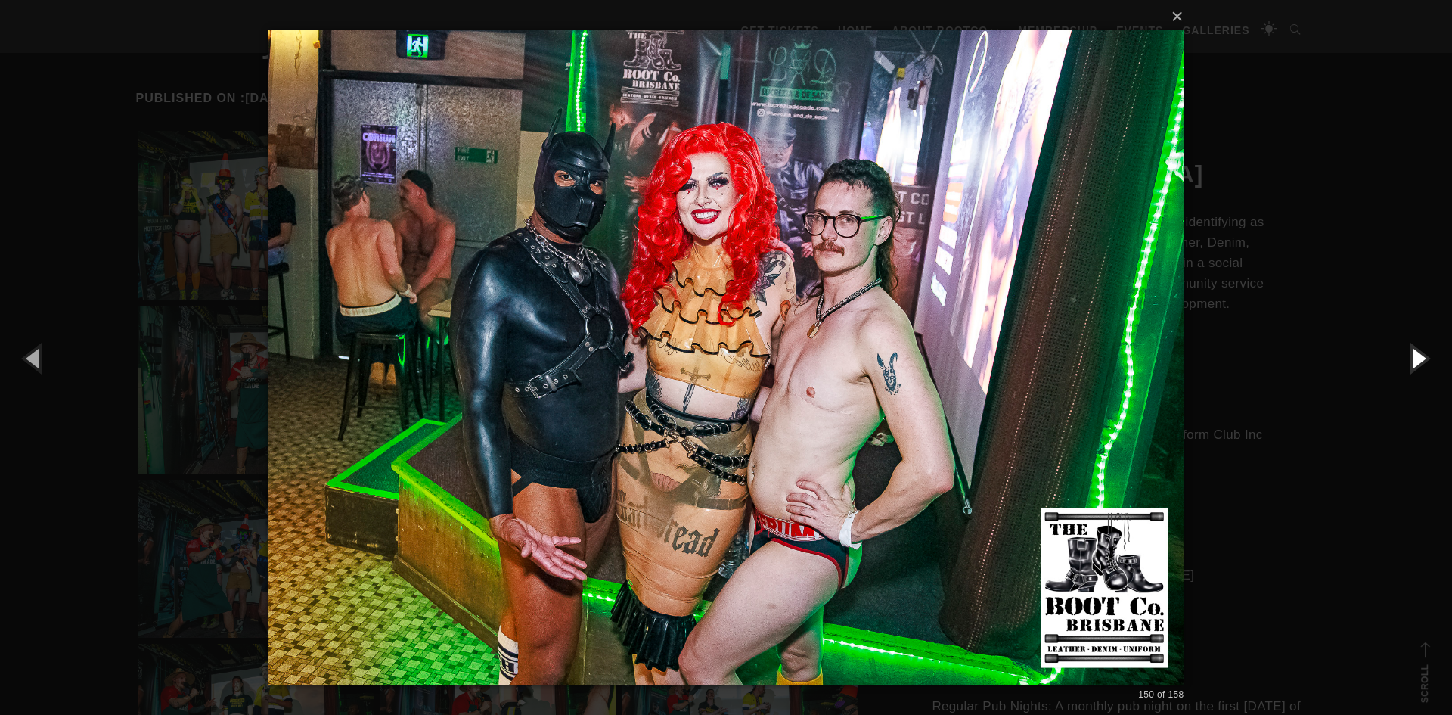
click at [1414, 363] on button "button" at bounding box center [1418, 357] width 68 height 83
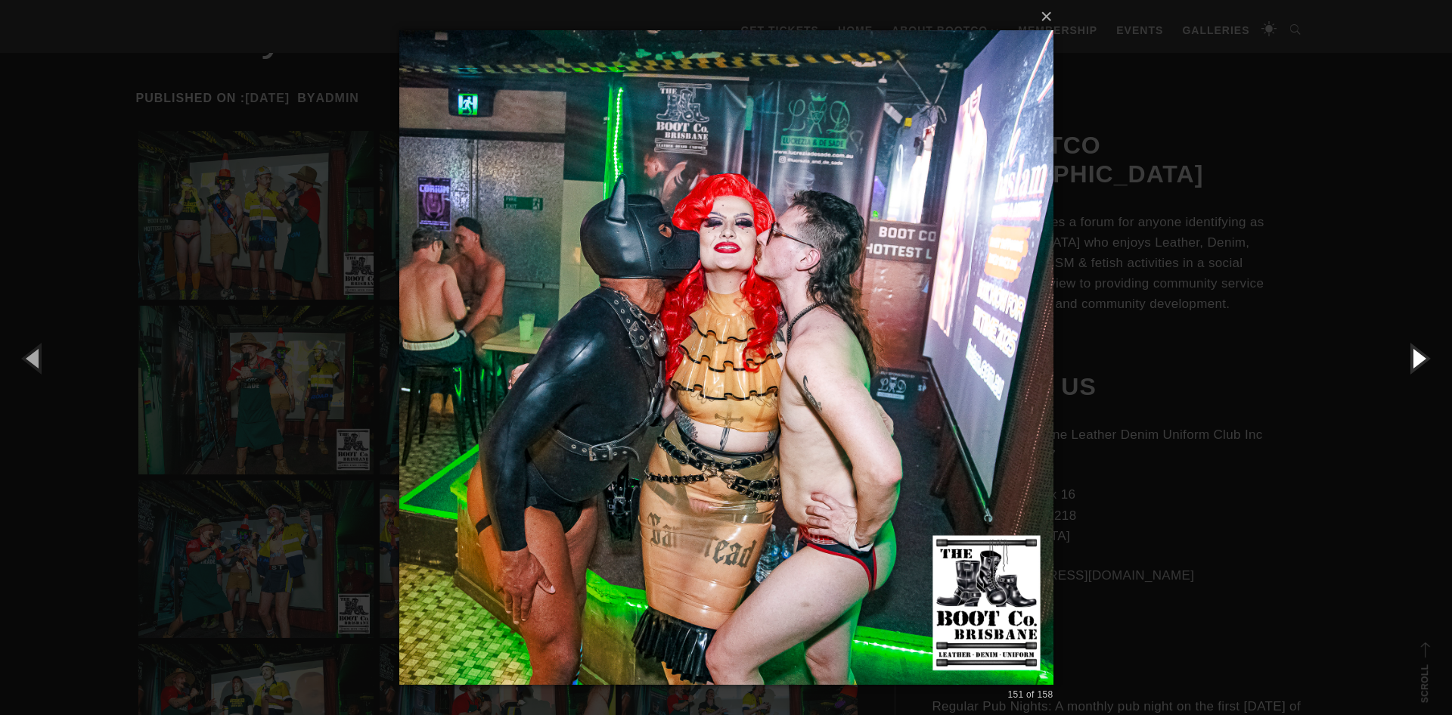
click at [1414, 363] on button "button" at bounding box center [1418, 357] width 68 height 83
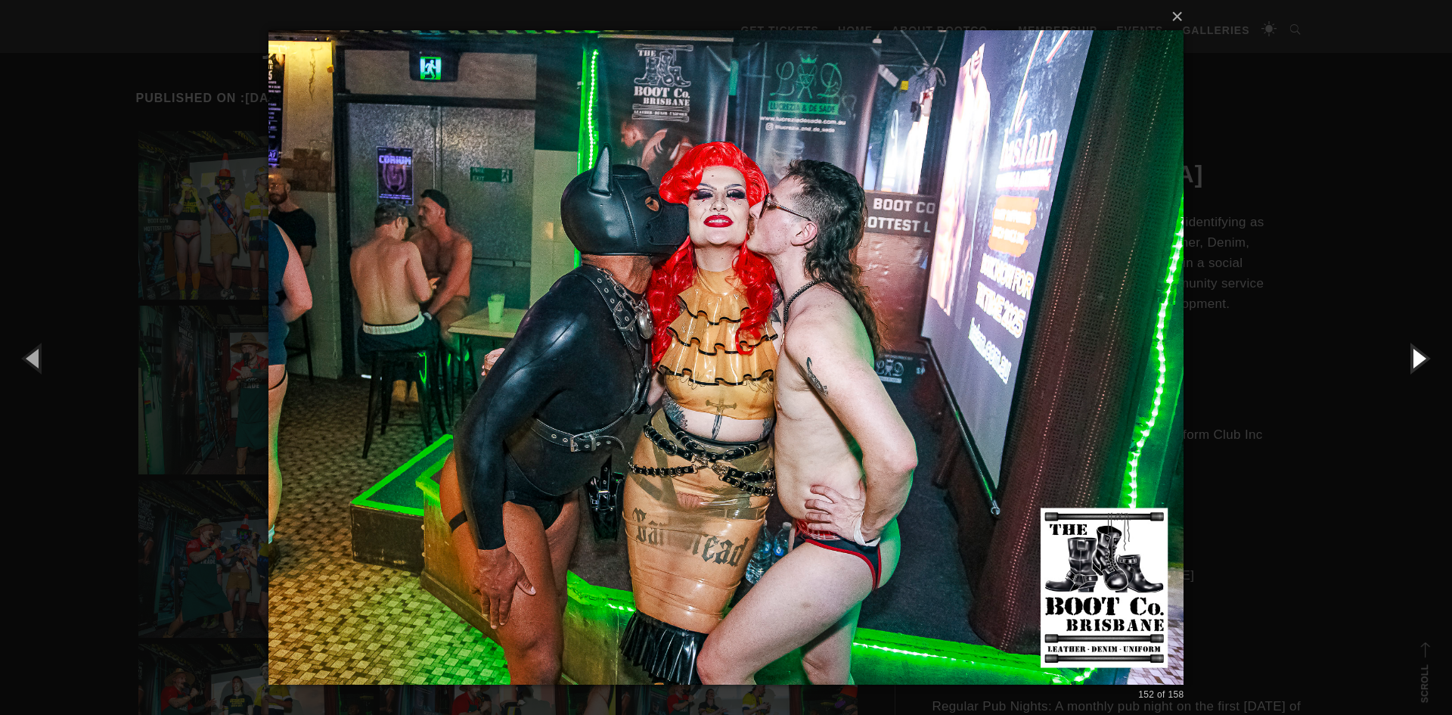
click at [1414, 363] on button "button" at bounding box center [1418, 357] width 68 height 83
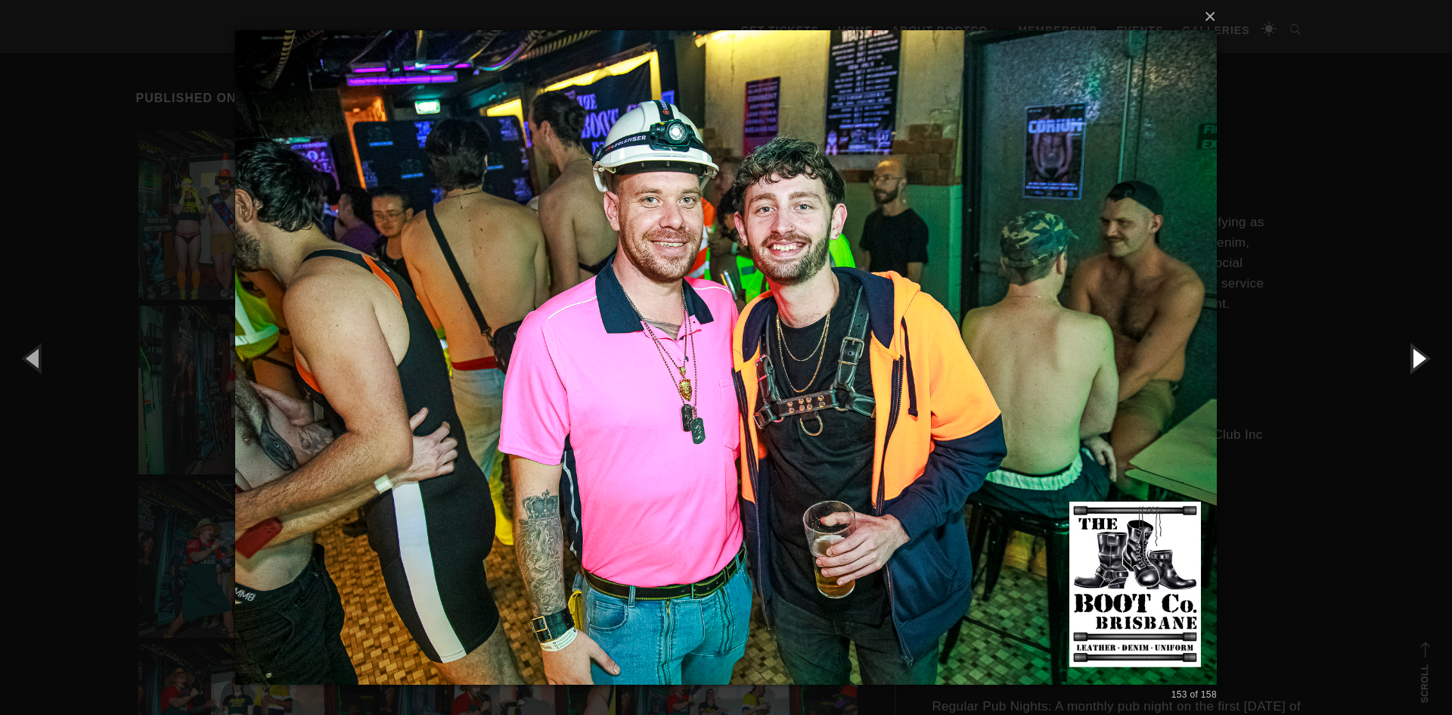
click at [1414, 363] on button "button" at bounding box center [1418, 357] width 68 height 83
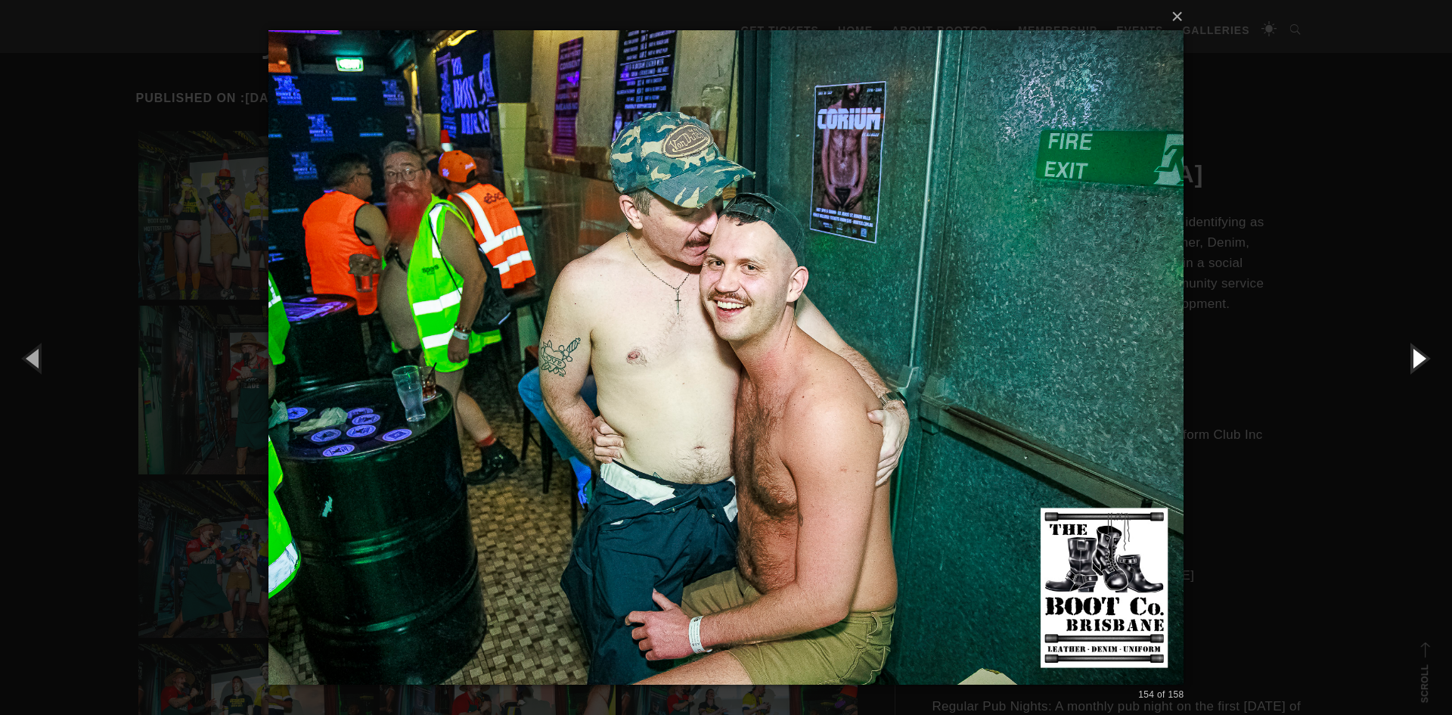
click at [1414, 363] on button "button" at bounding box center [1418, 357] width 68 height 83
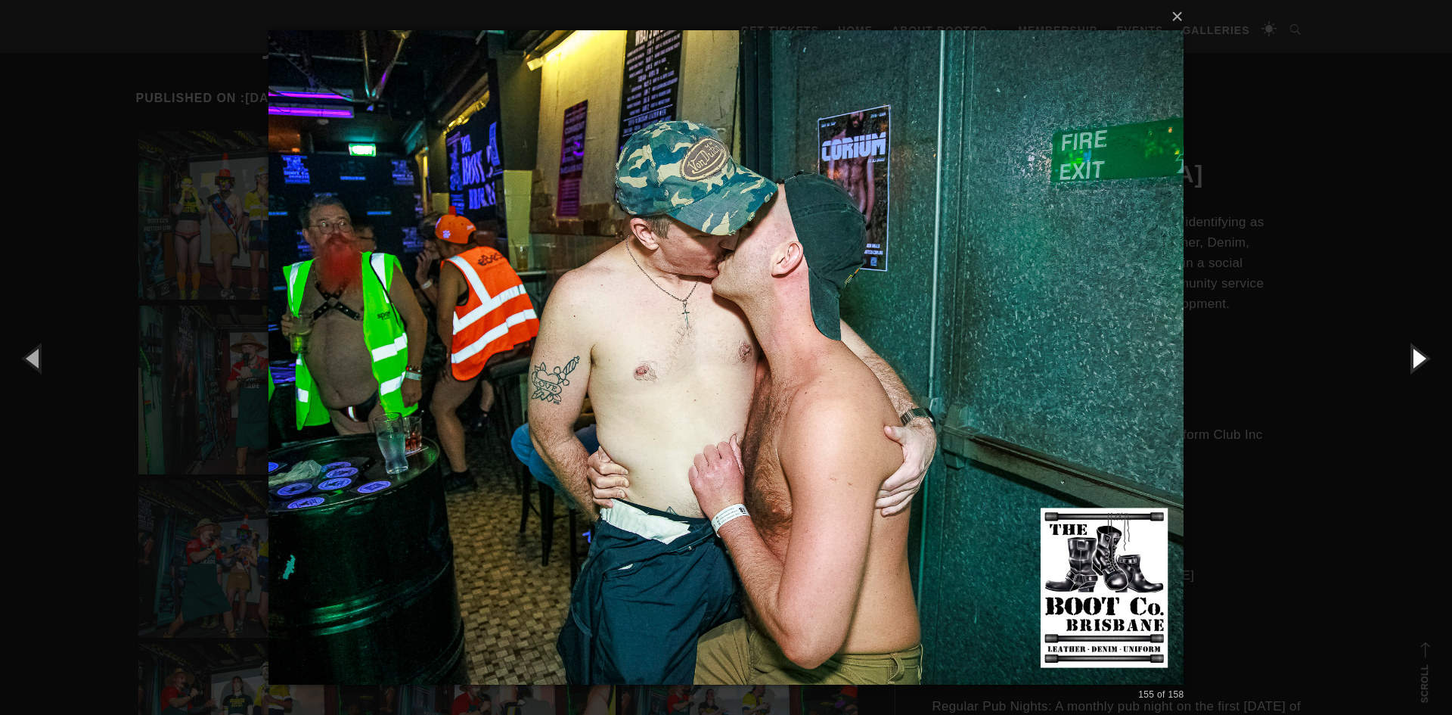
click at [1414, 363] on button "button" at bounding box center [1418, 357] width 68 height 83
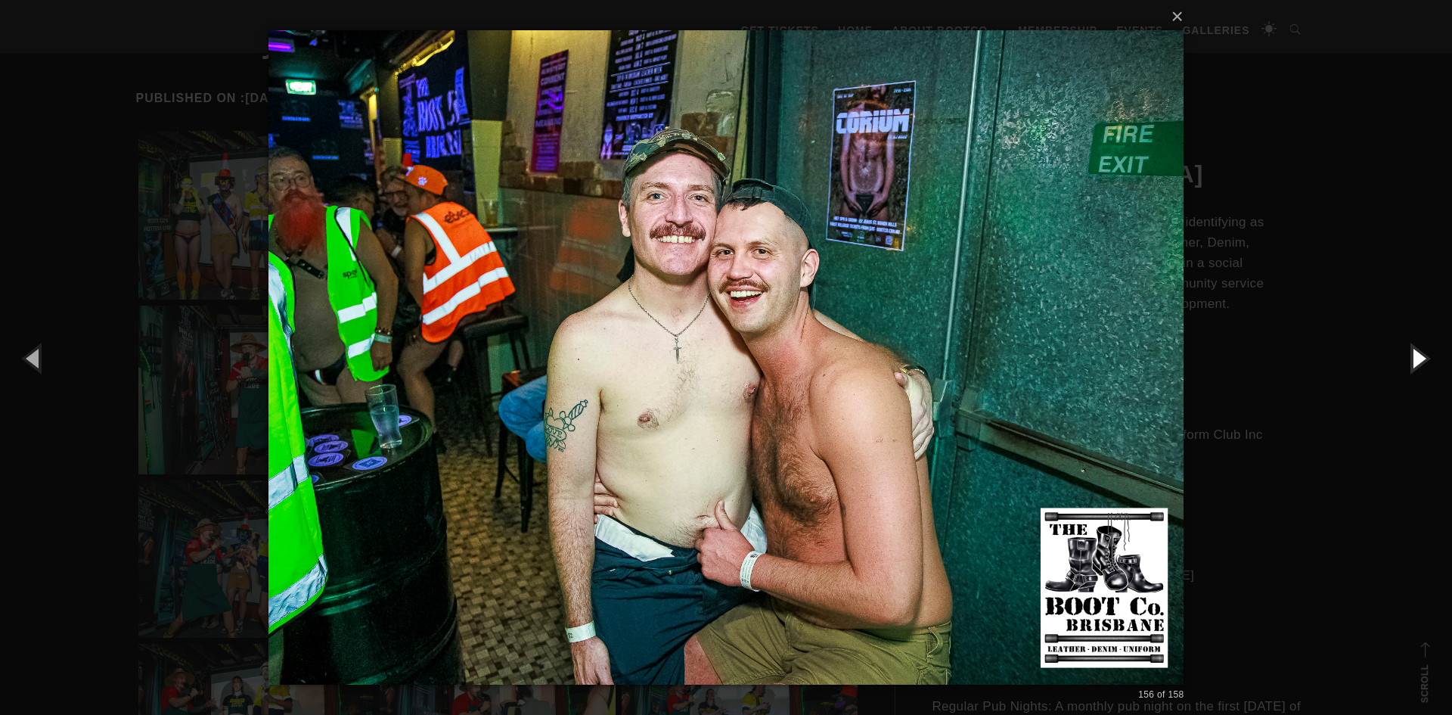
click at [1414, 363] on button "button" at bounding box center [1418, 357] width 68 height 83
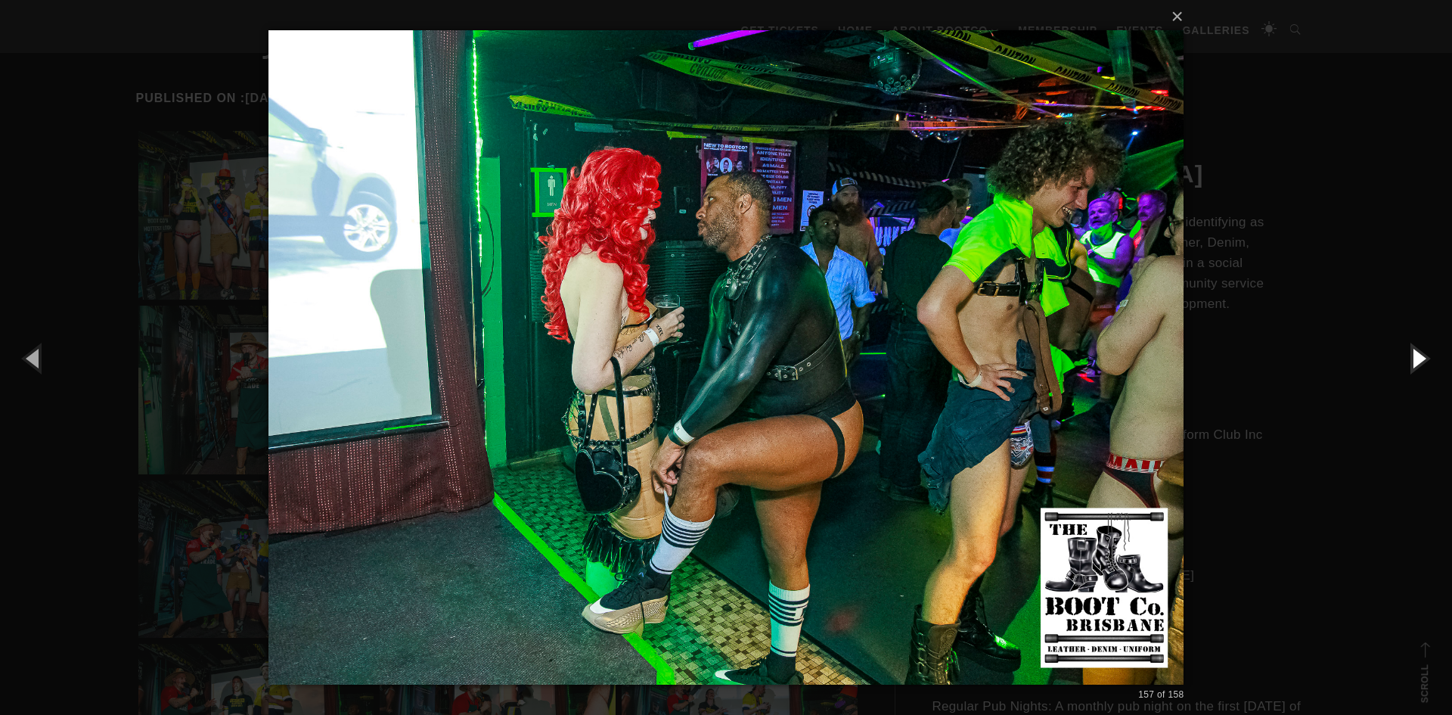
click at [1414, 363] on button "button" at bounding box center [1418, 357] width 68 height 83
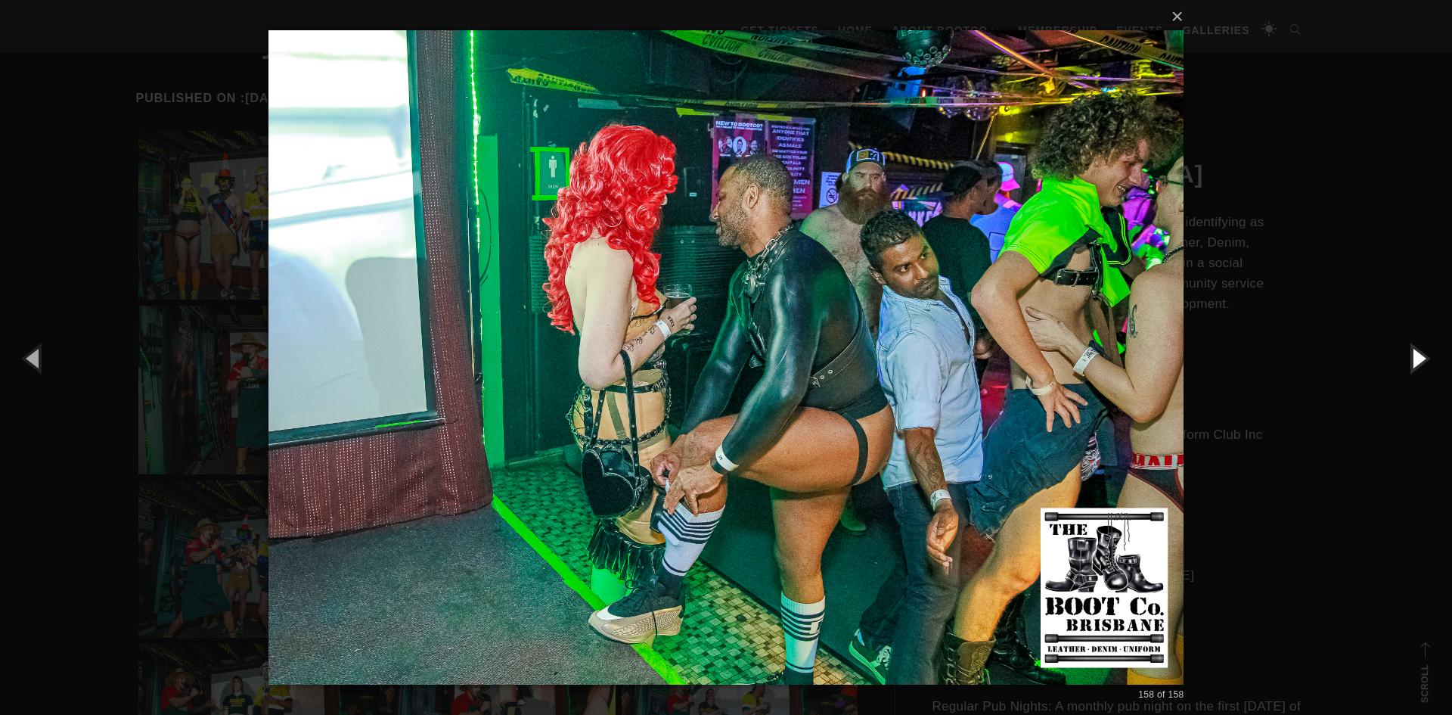
click at [1414, 363] on button "button" at bounding box center [1418, 357] width 68 height 83
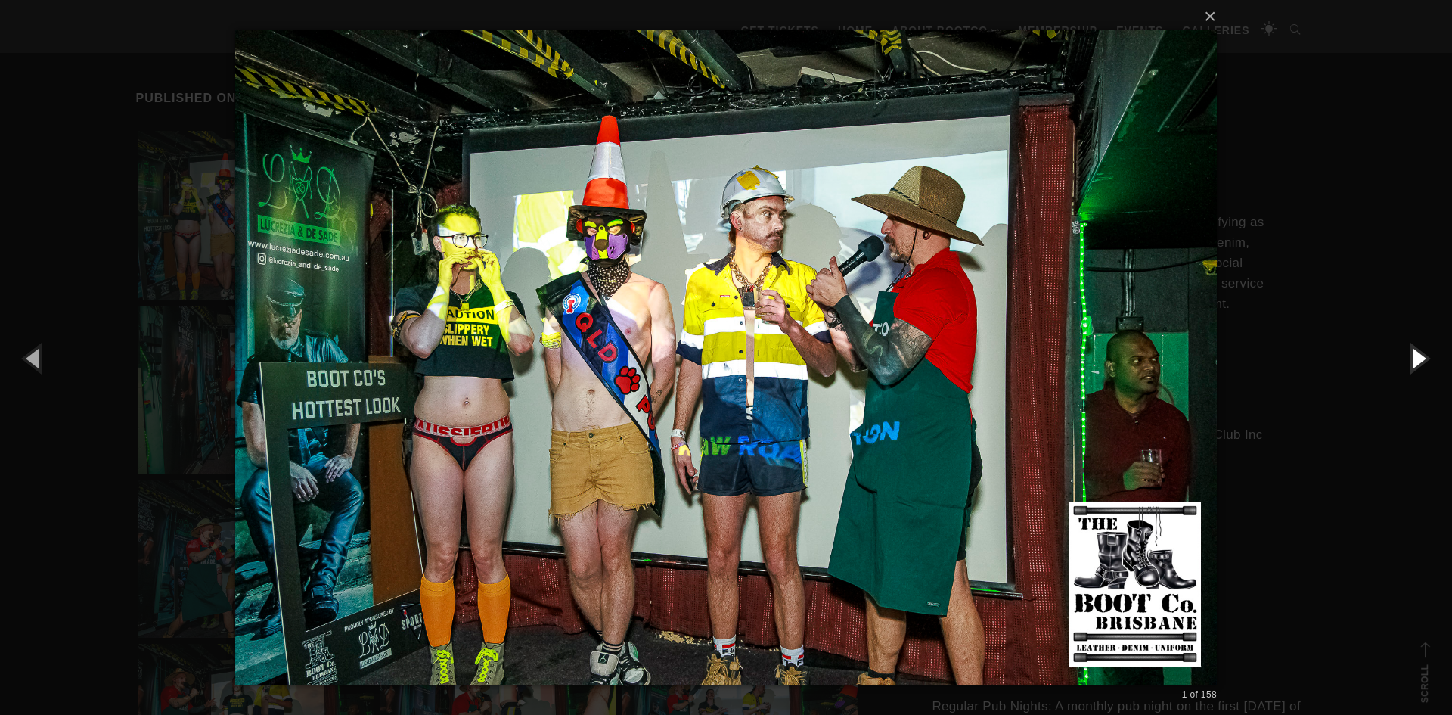
click at [1414, 363] on button "button" at bounding box center [1418, 357] width 68 height 83
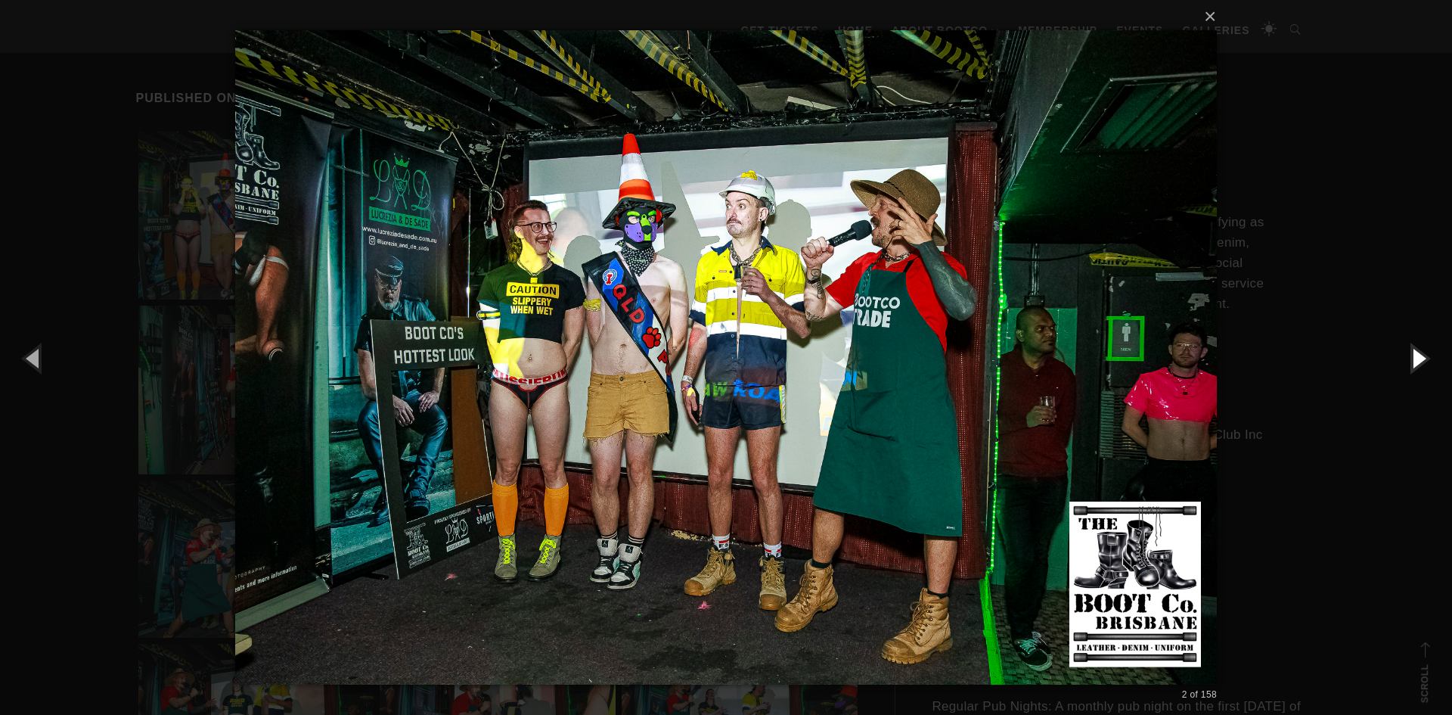
click at [1414, 363] on button "button" at bounding box center [1418, 357] width 68 height 83
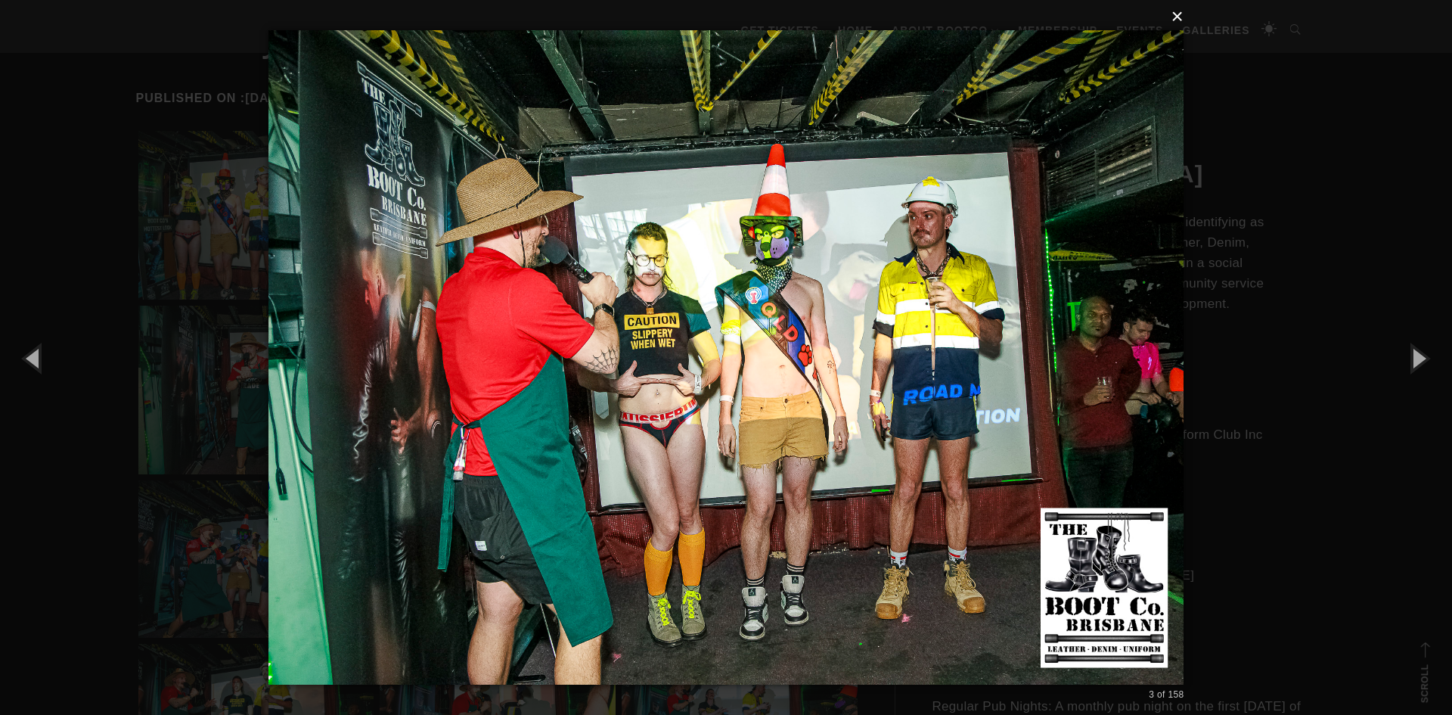
click at [1177, 16] on button "×" at bounding box center [731, 16] width 916 height 33
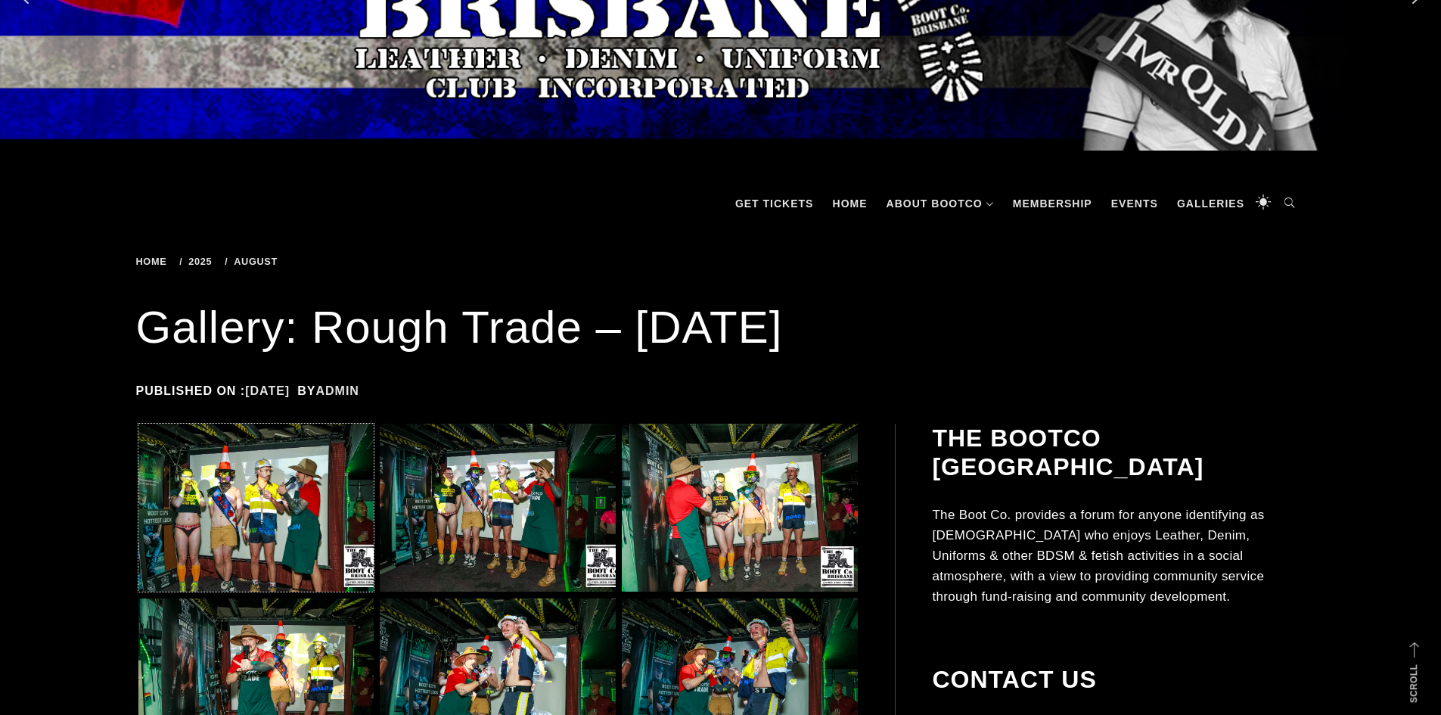
scroll to position [0, 0]
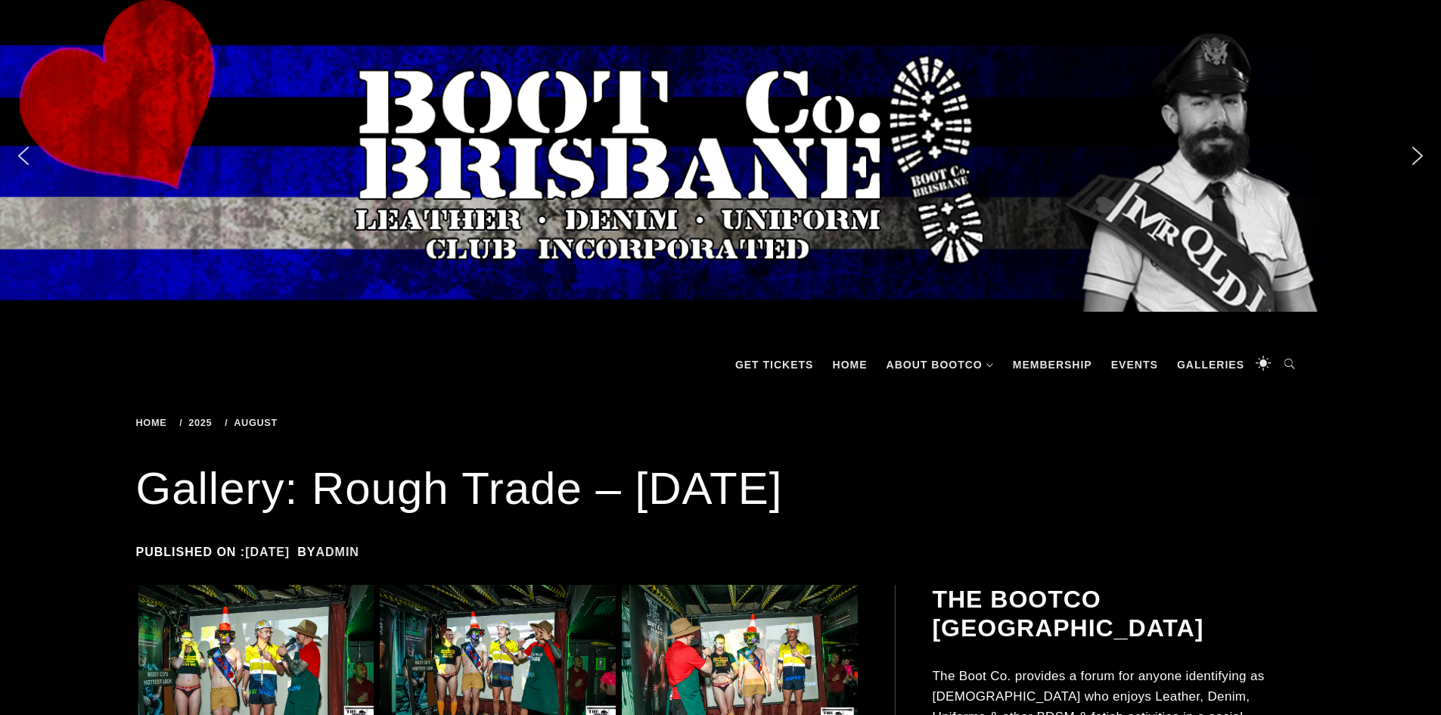
click at [203, 418] on span "2025" at bounding box center [198, 422] width 38 height 11
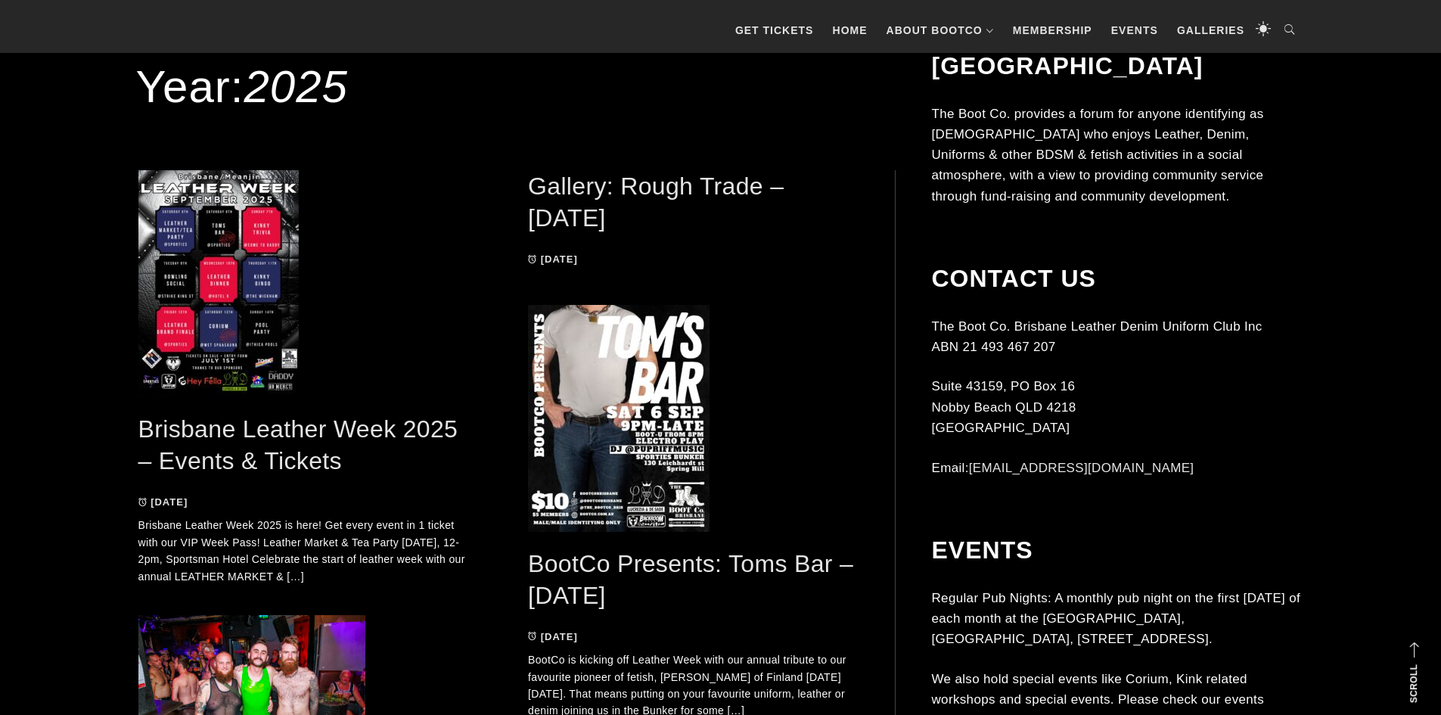
scroll to position [76, 0]
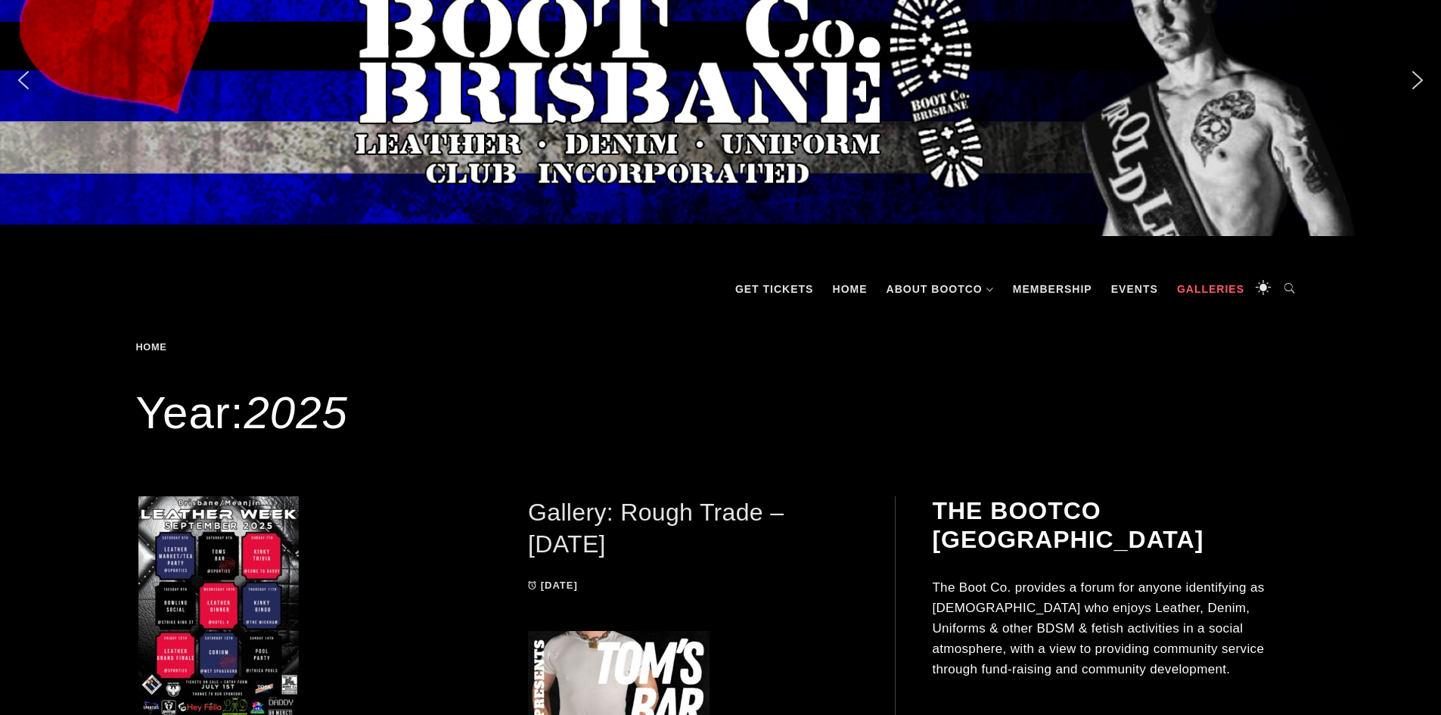
click at [1208, 281] on link "Galleries" at bounding box center [1210, 288] width 82 height 45
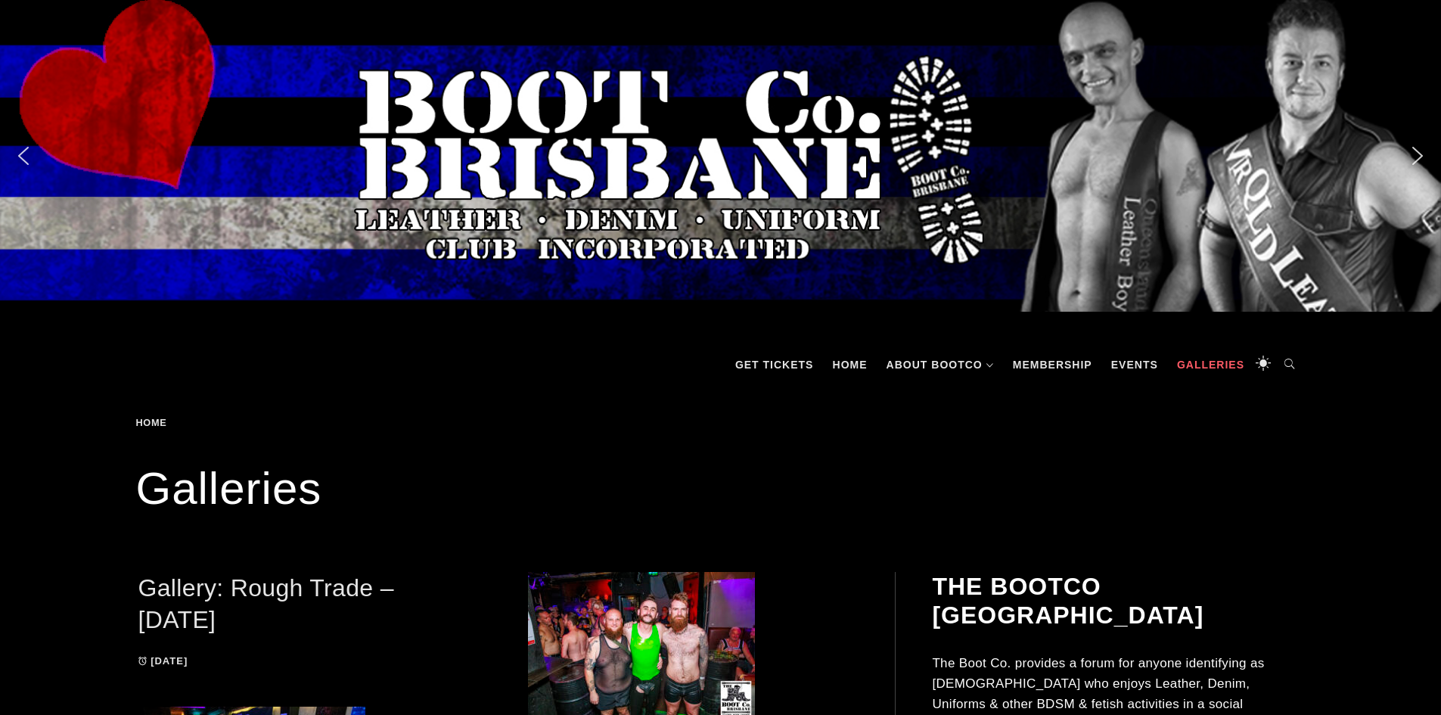
scroll to position [454, 0]
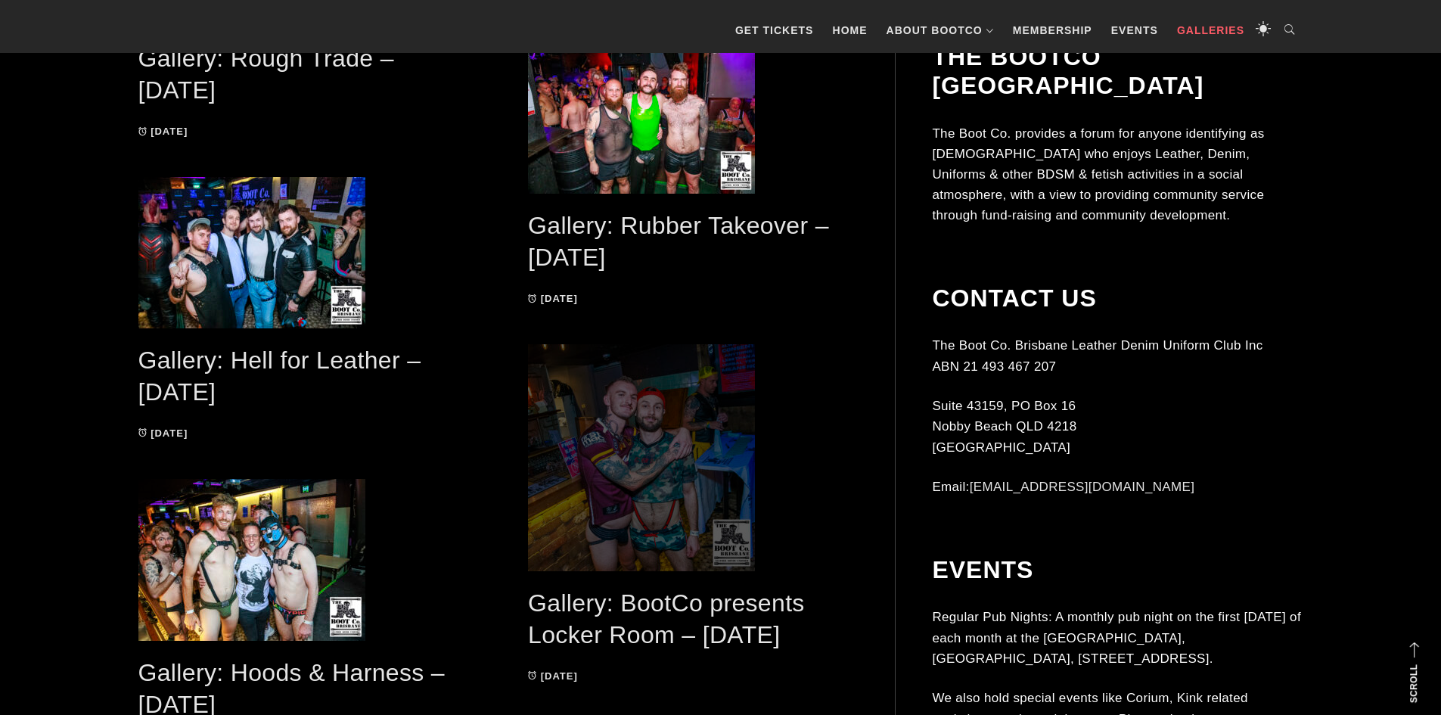
click at [642, 478] on span at bounding box center [693, 457] width 330 height 227
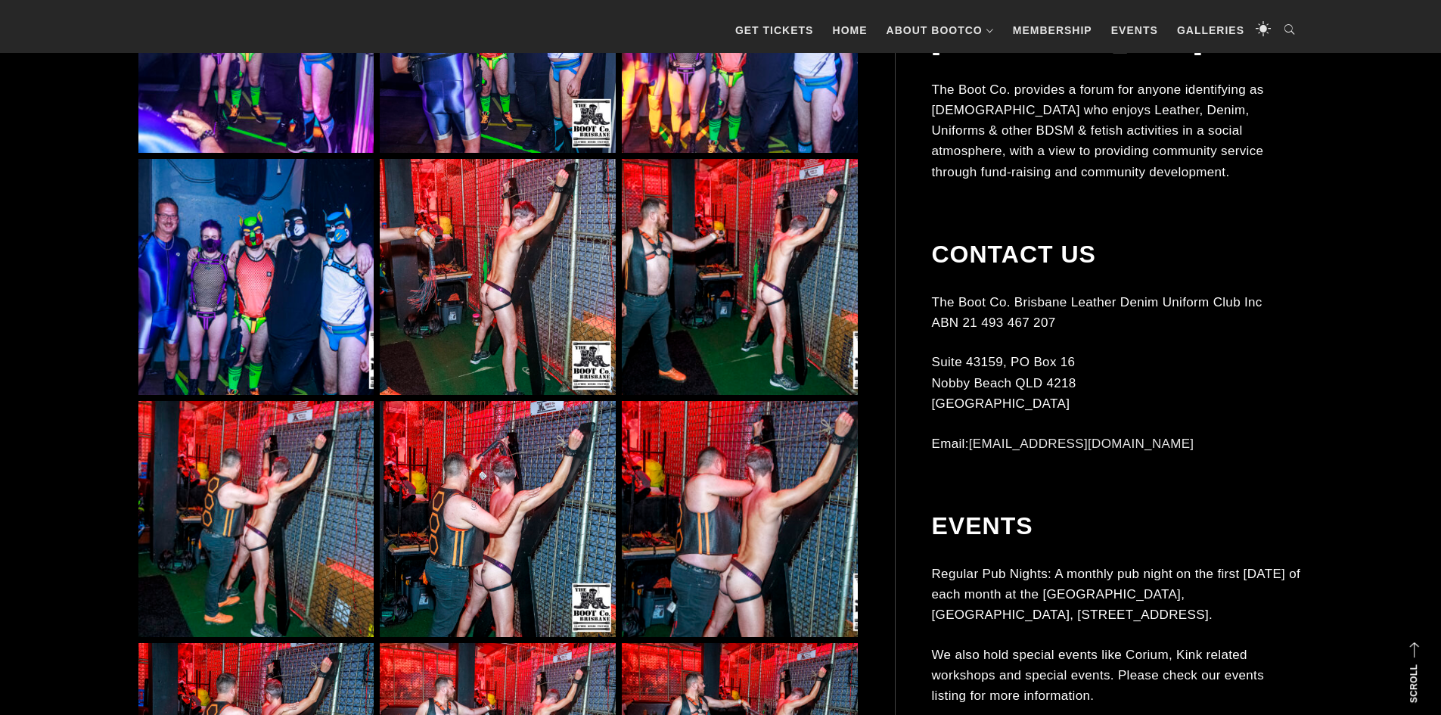
scroll to position [4232, 0]
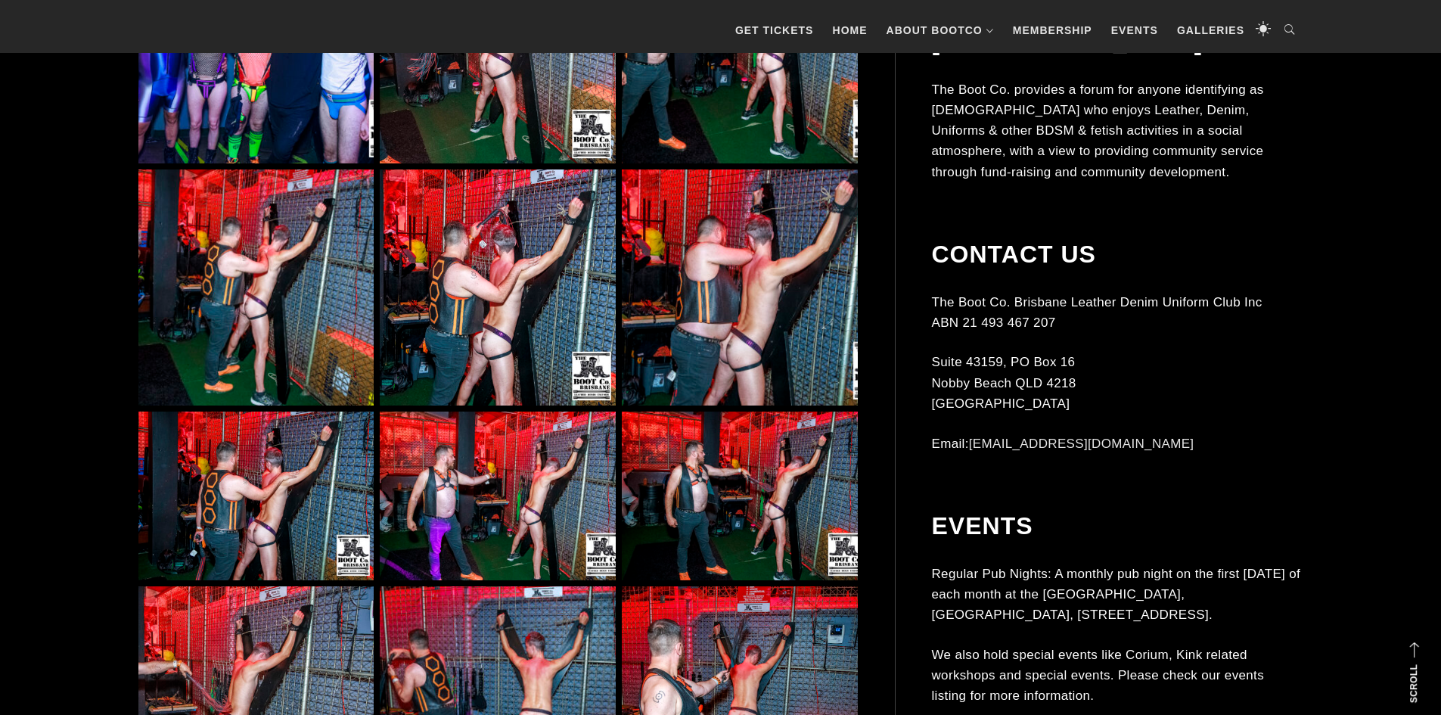
click at [289, 276] on img at bounding box center [255, 286] width 235 height 235
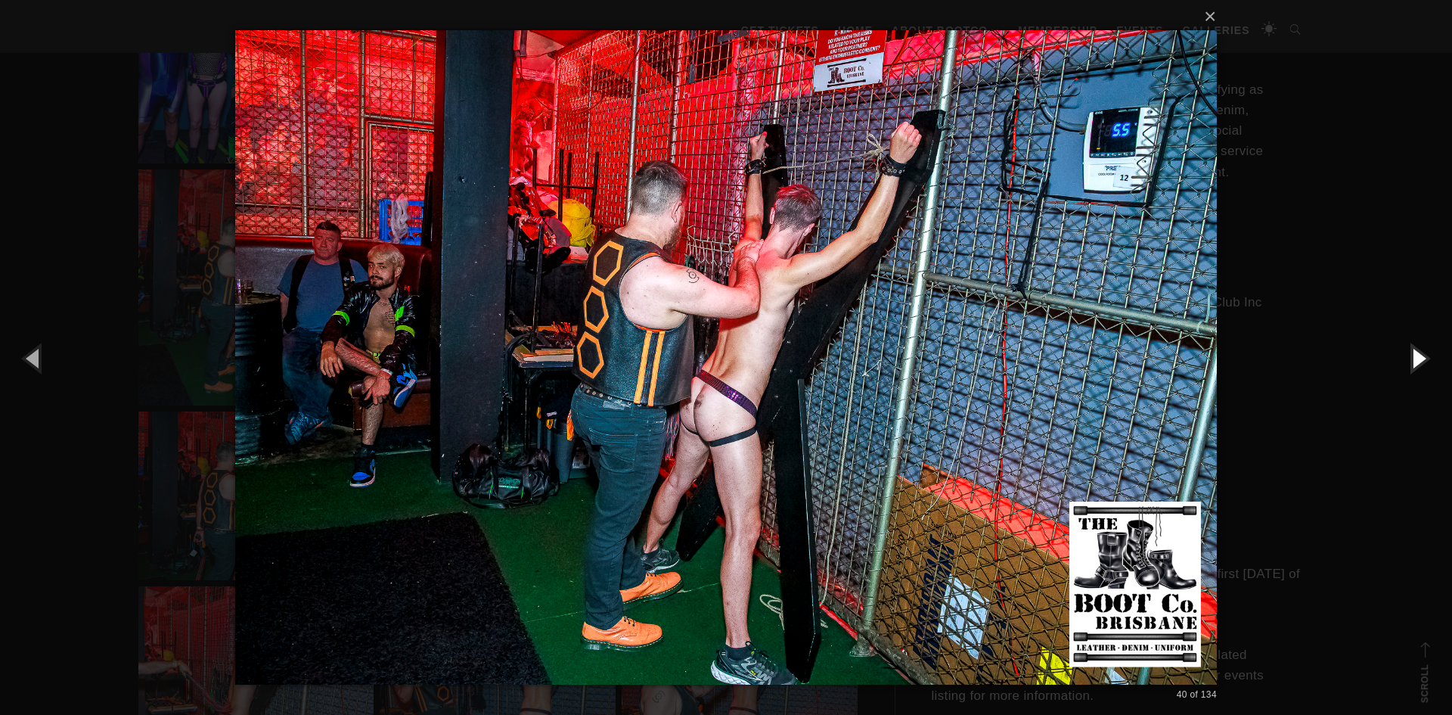
click at [1417, 349] on button "button" at bounding box center [1418, 357] width 68 height 83
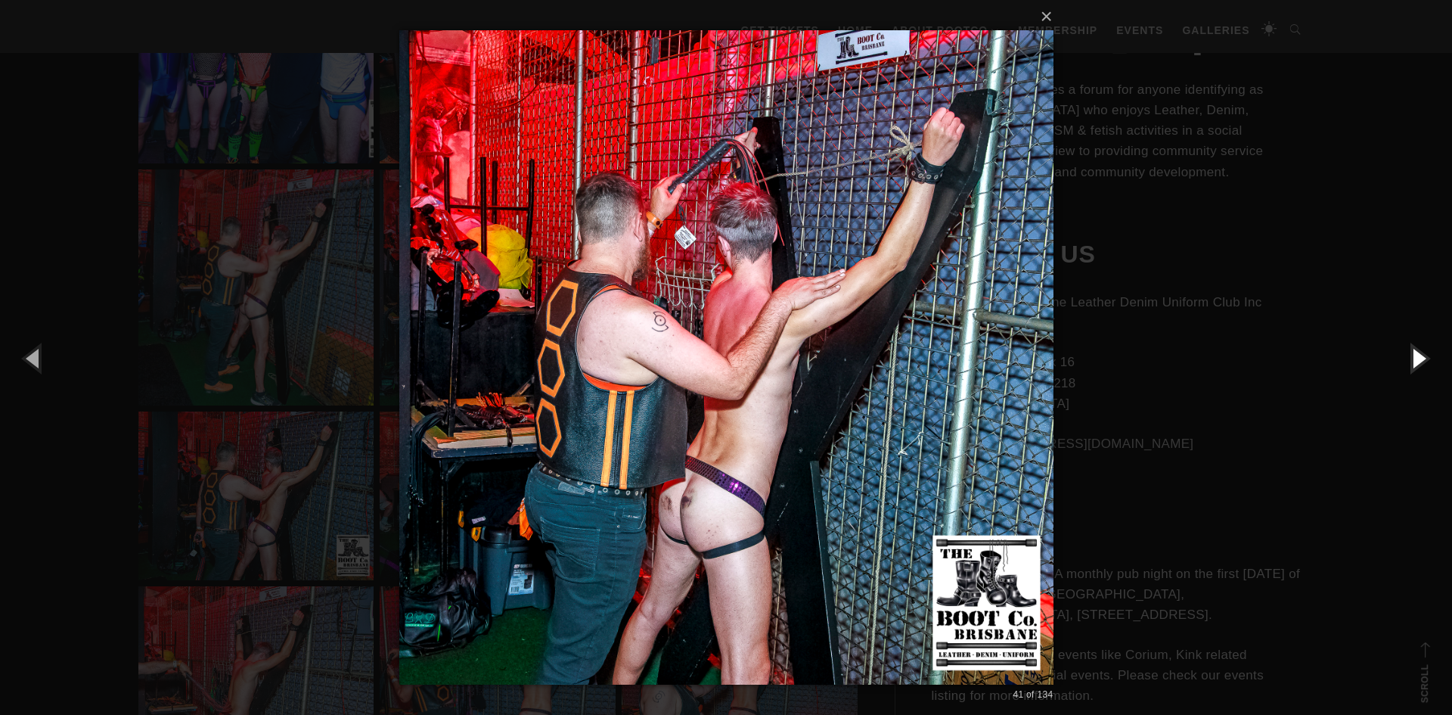
click at [1417, 350] on button "button" at bounding box center [1418, 357] width 68 height 83
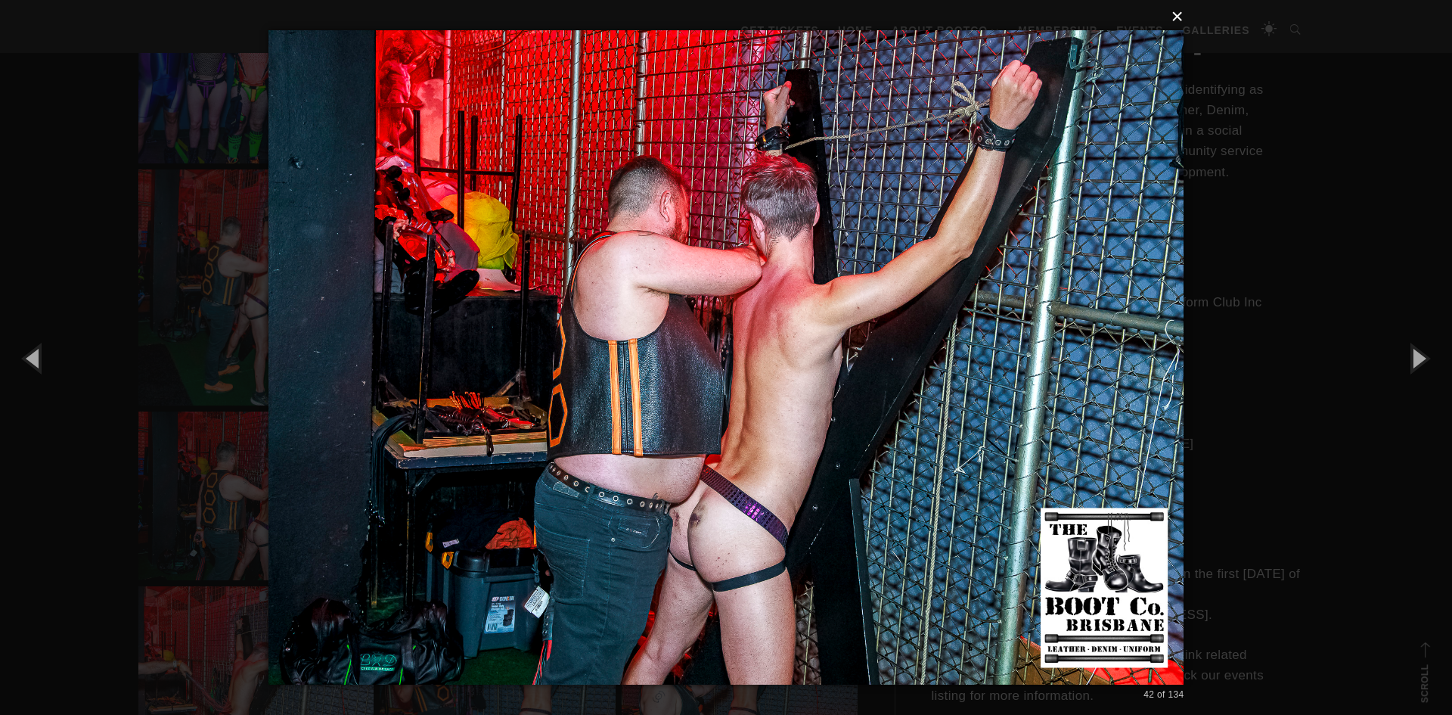
click at [1174, 17] on button "×" at bounding box center [731, 16] width 916 height 33
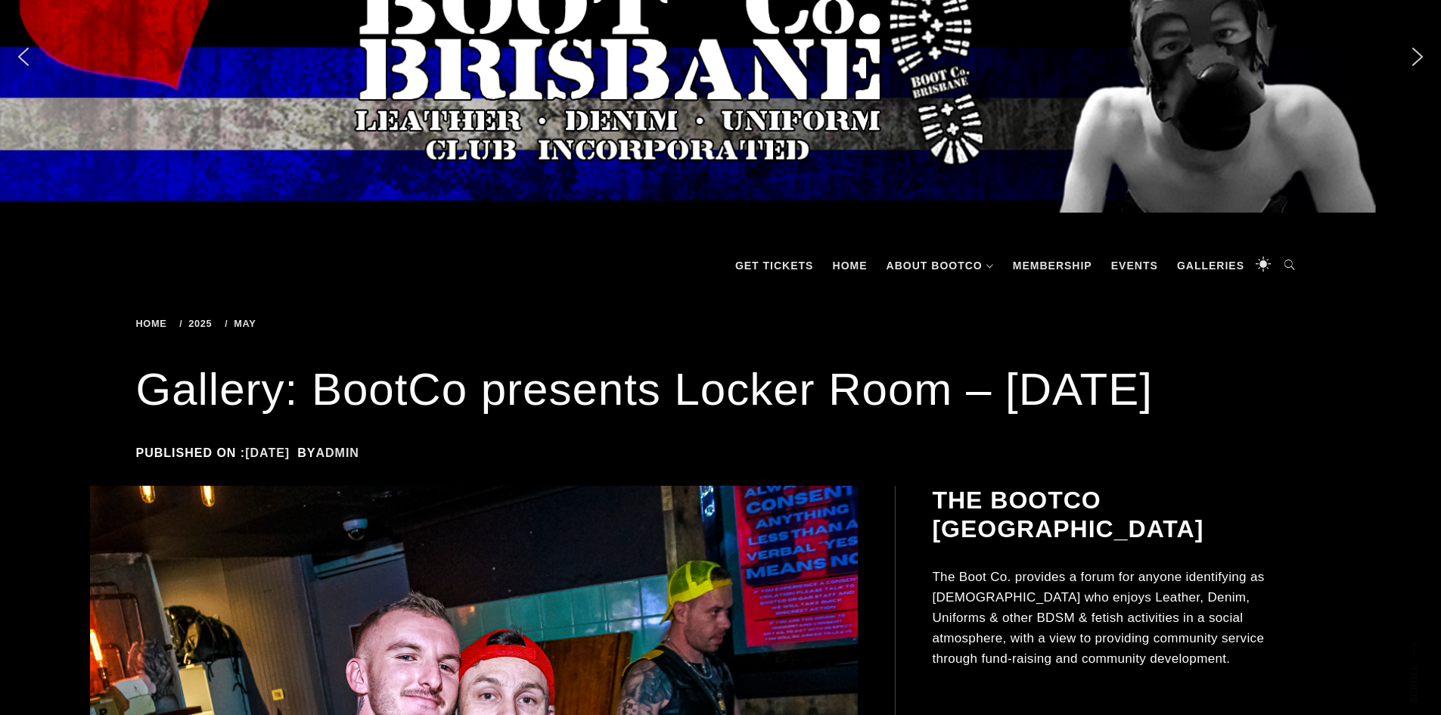
scroll to position [0, 0]
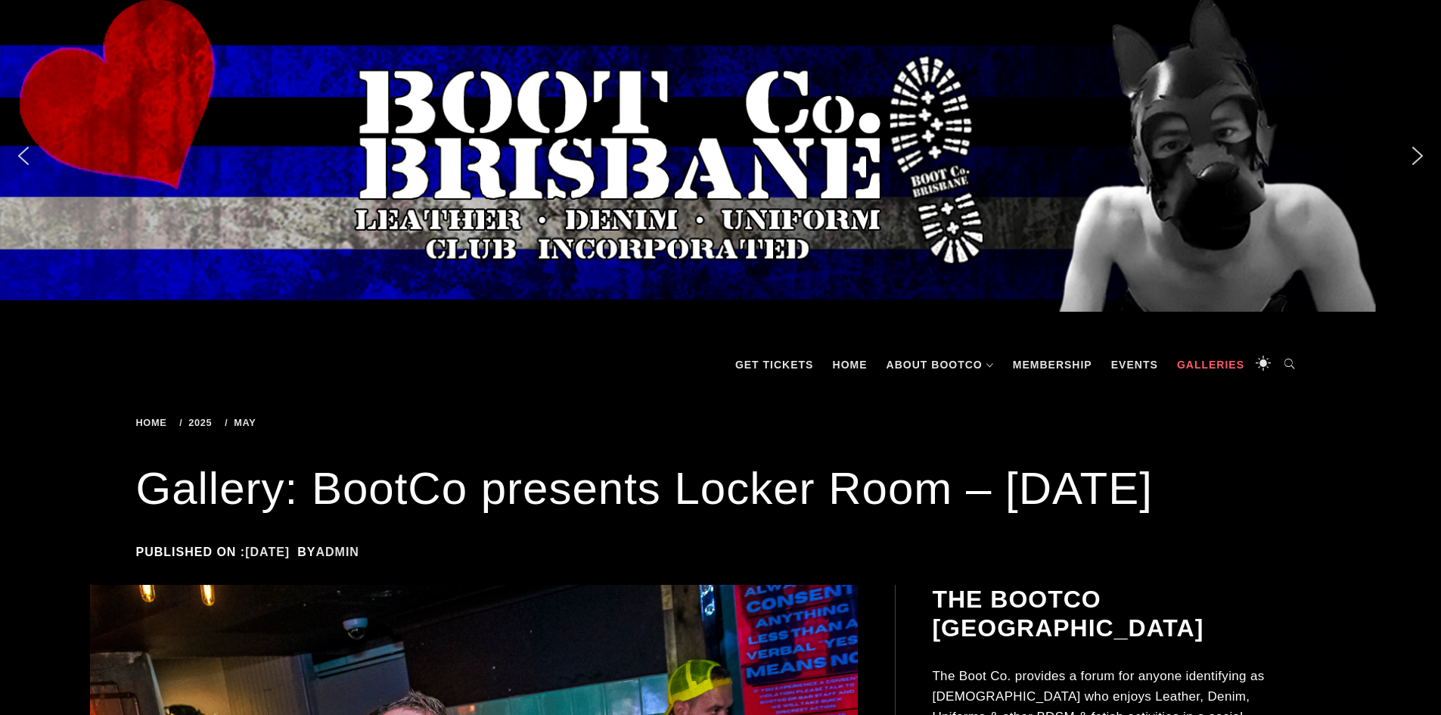
click at [1215, 361] on link "Galleries" at bounding box center [1210, 364] width 82 height 45
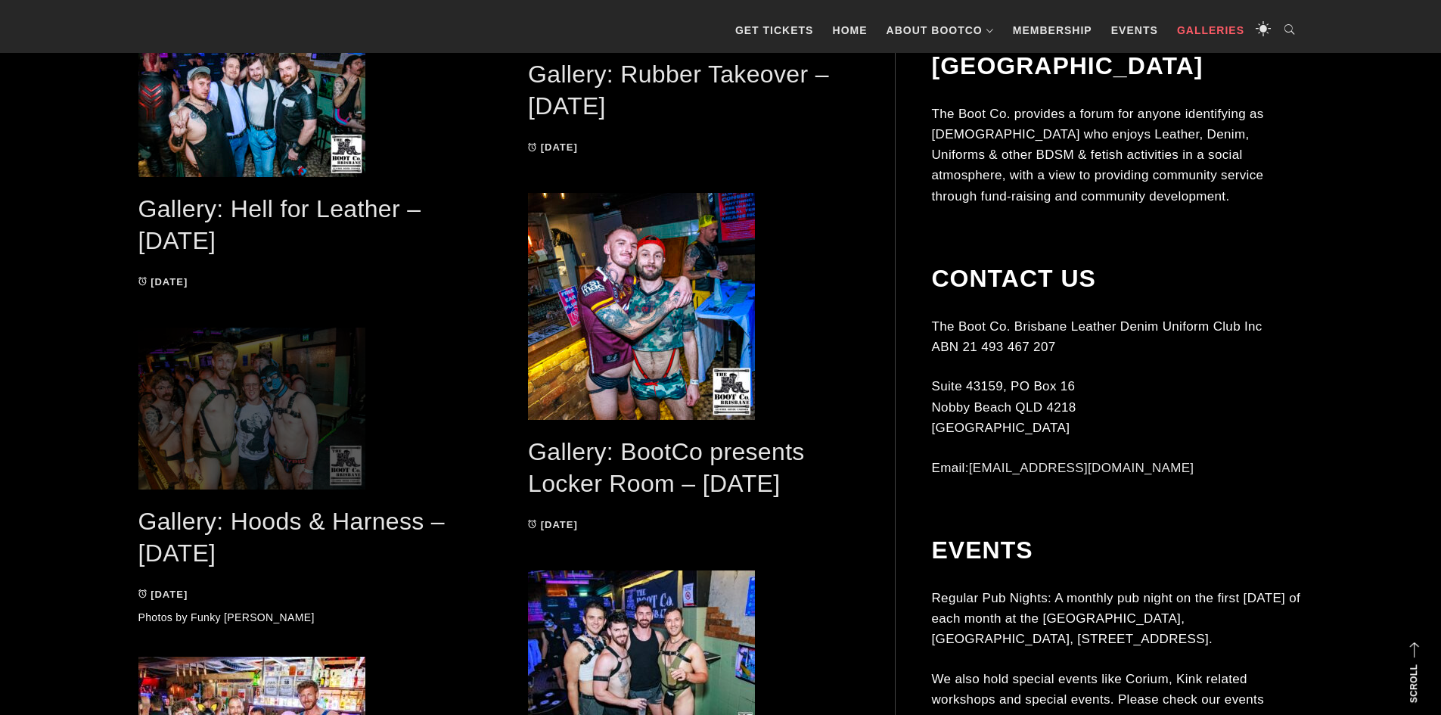
scroll to position [454, 0]
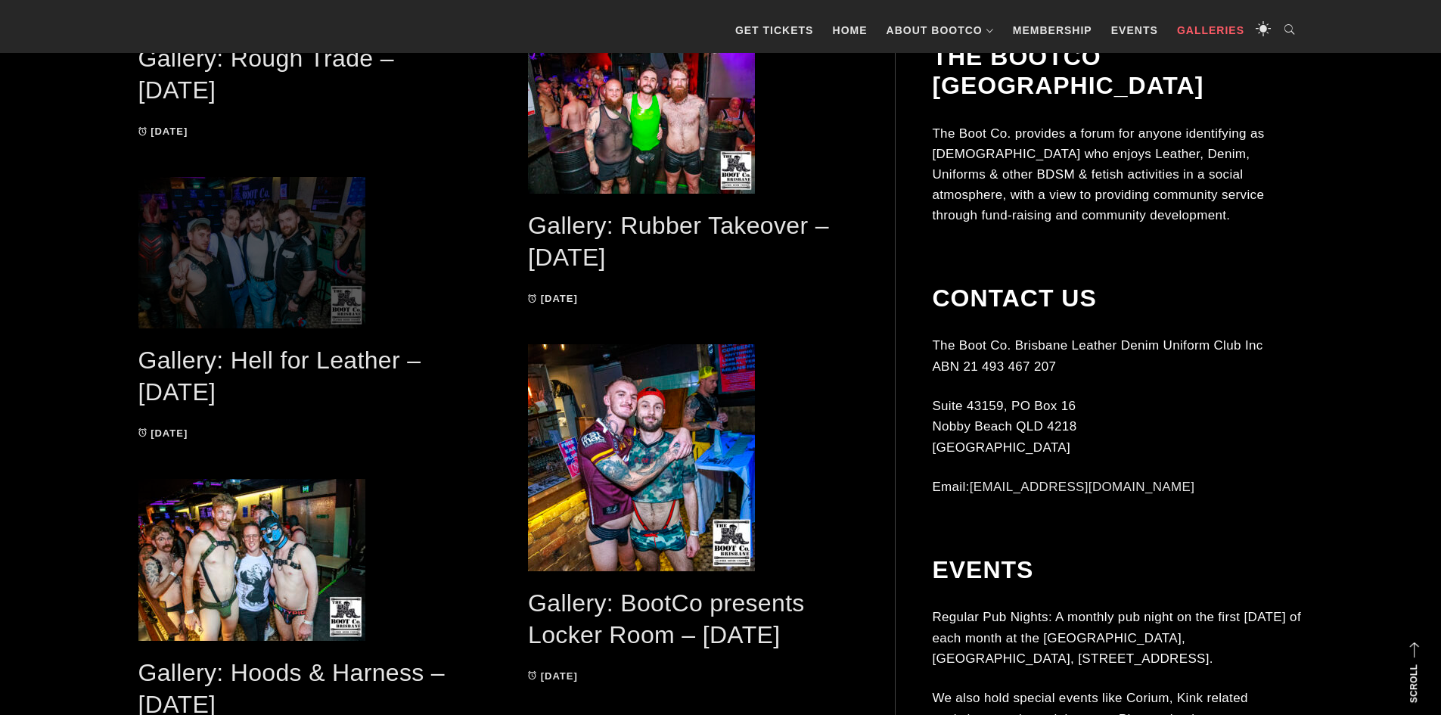
click at [273, 296] on span at bounding box center [303, 252] width 330 height 151
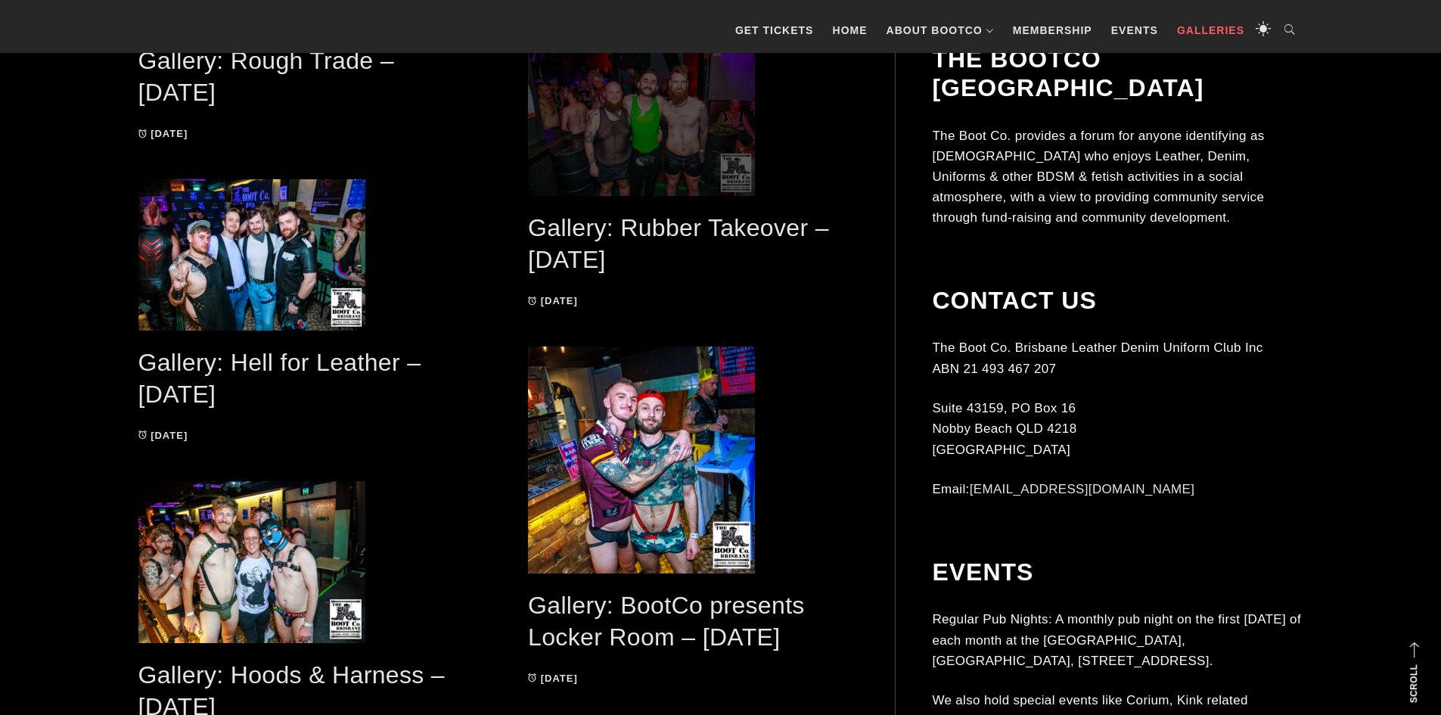
click at [667, 135] on span at bounding box center [693, 120] width 330 height 151
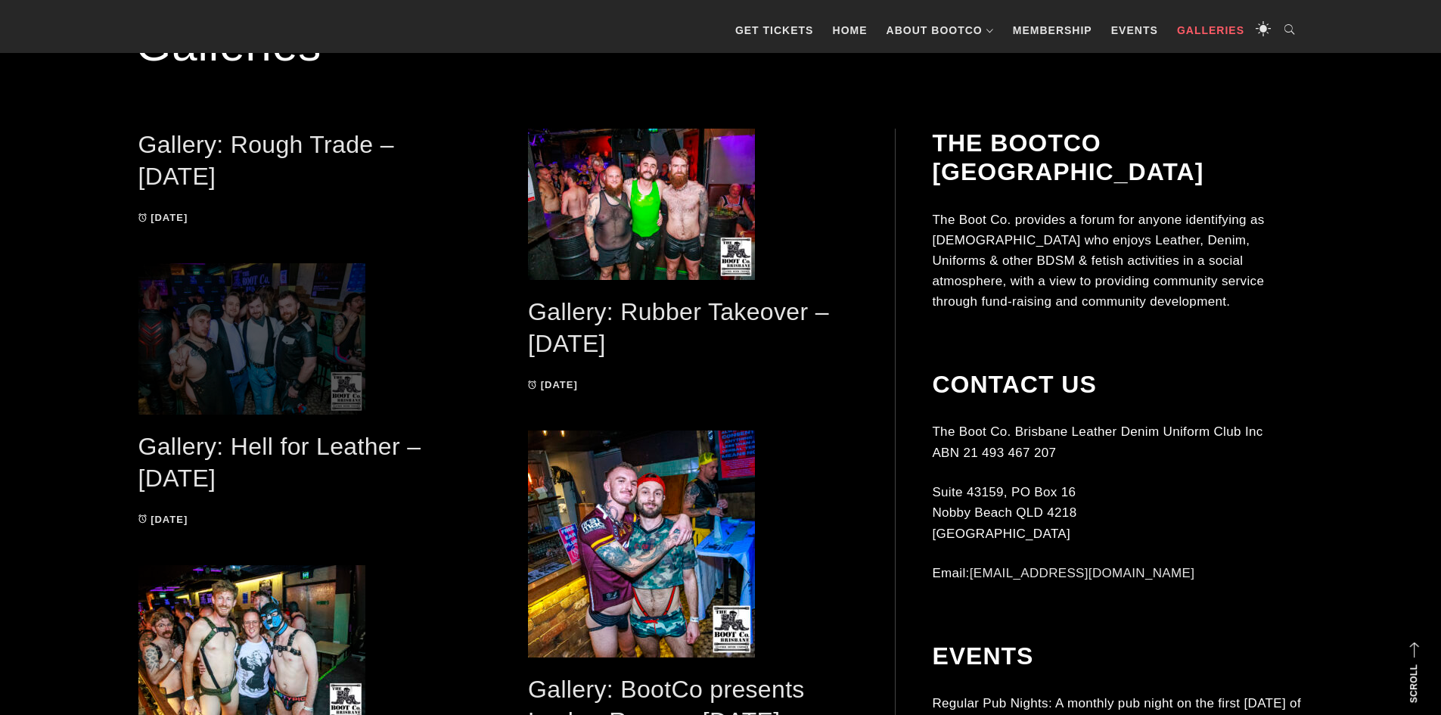
scroll to position [298, 0]
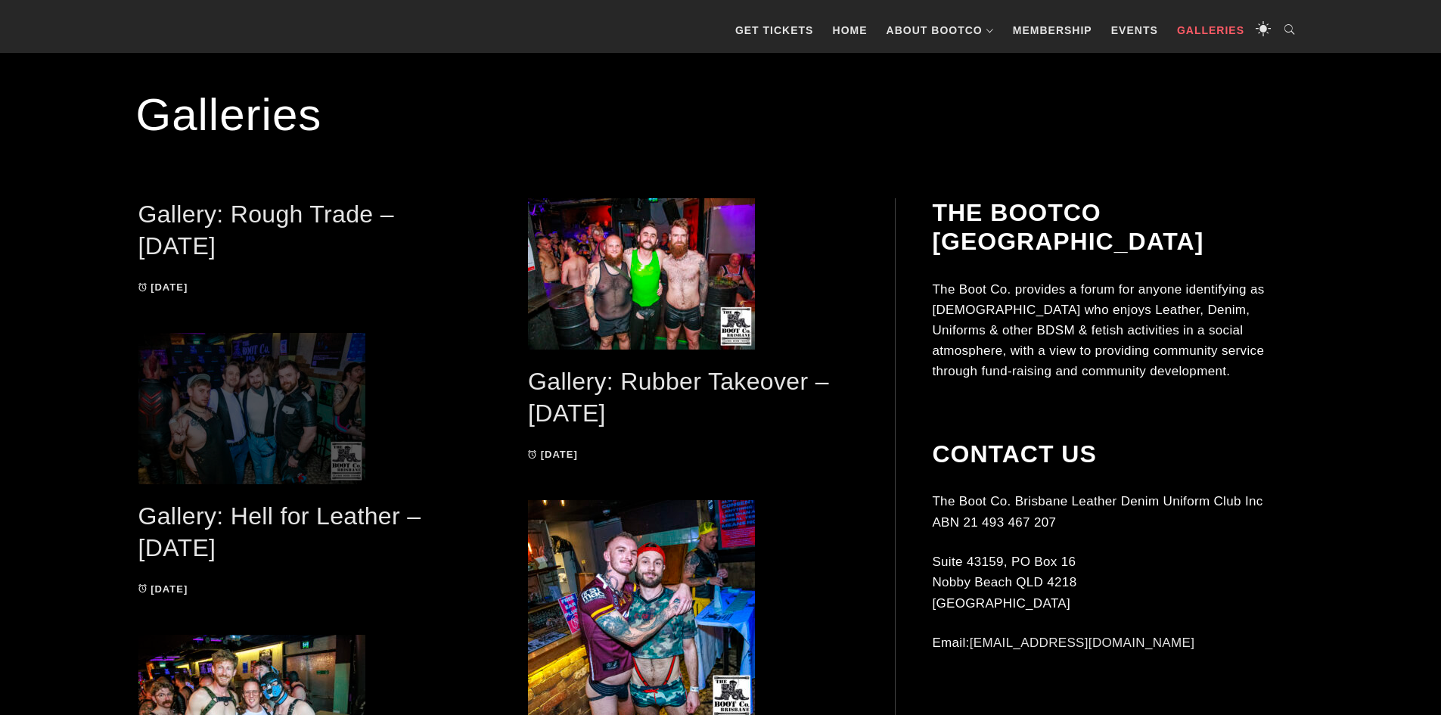
click at [268, 451] on span at bounding box center [303, 408] width 330 height 151
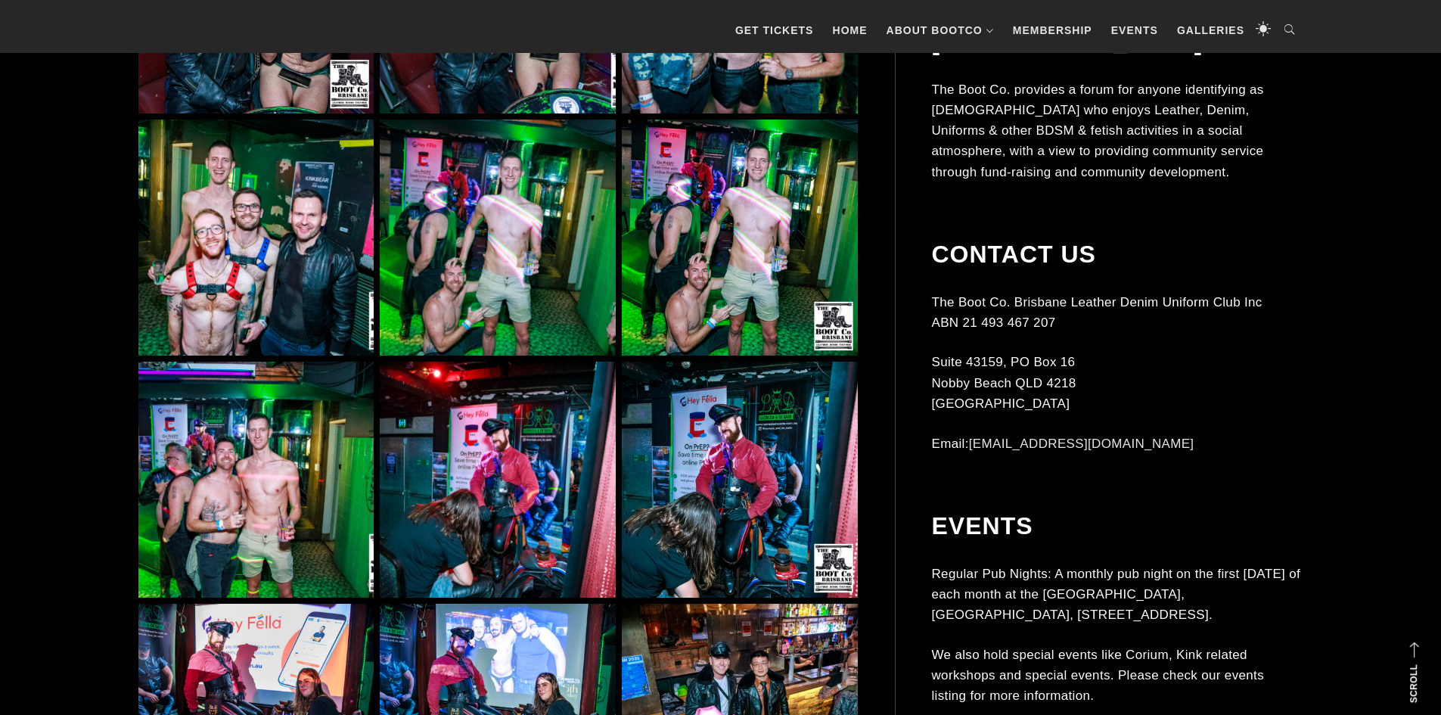
scroll to position [4235, 0]
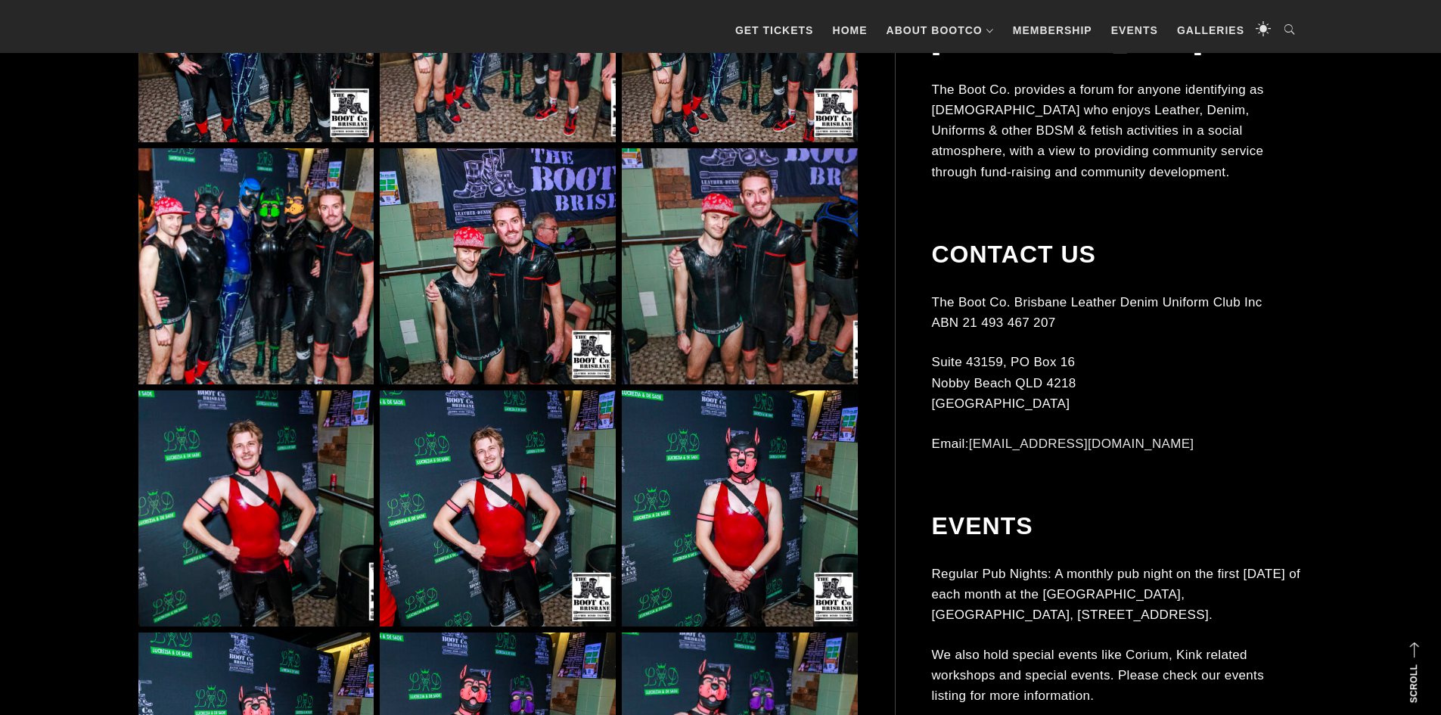
scroll to position [6276, 0]
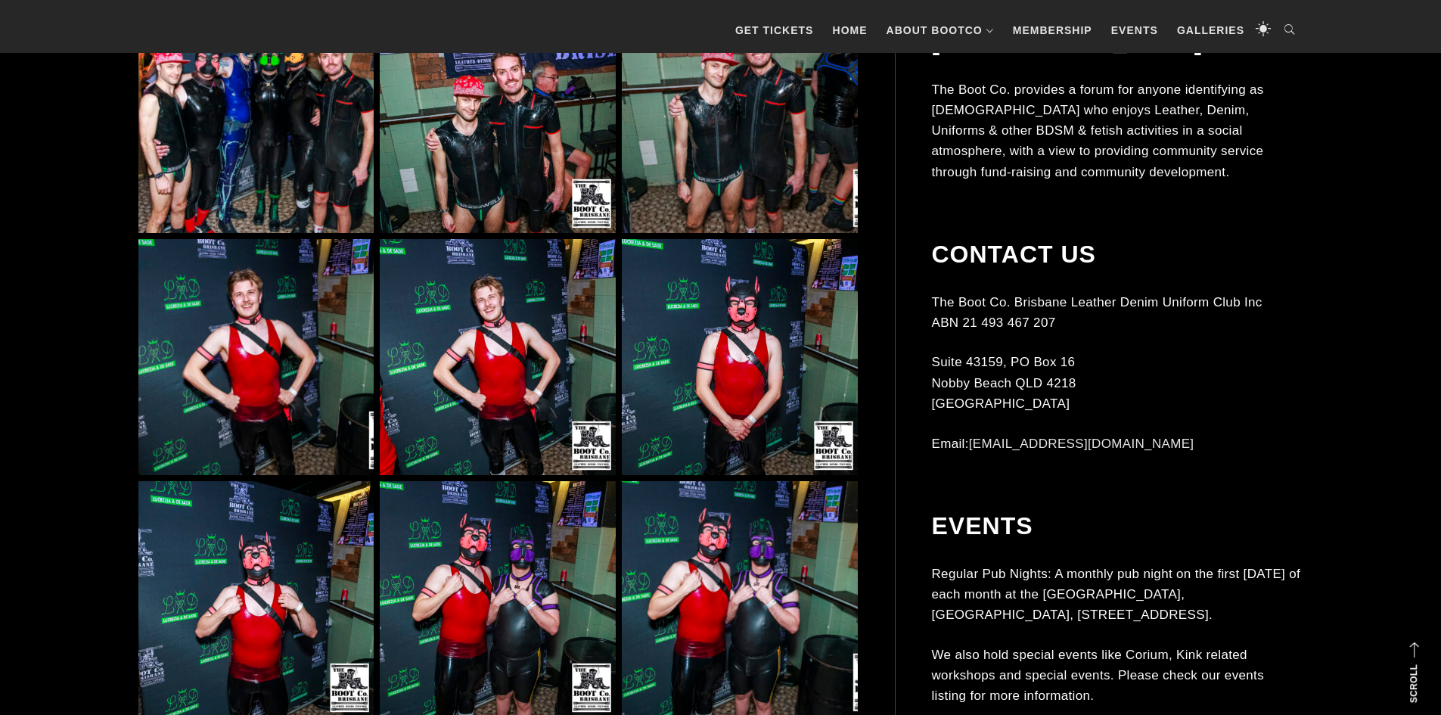
click at [274, 358] on img at bounding box center [255, 356] width 235 height 235
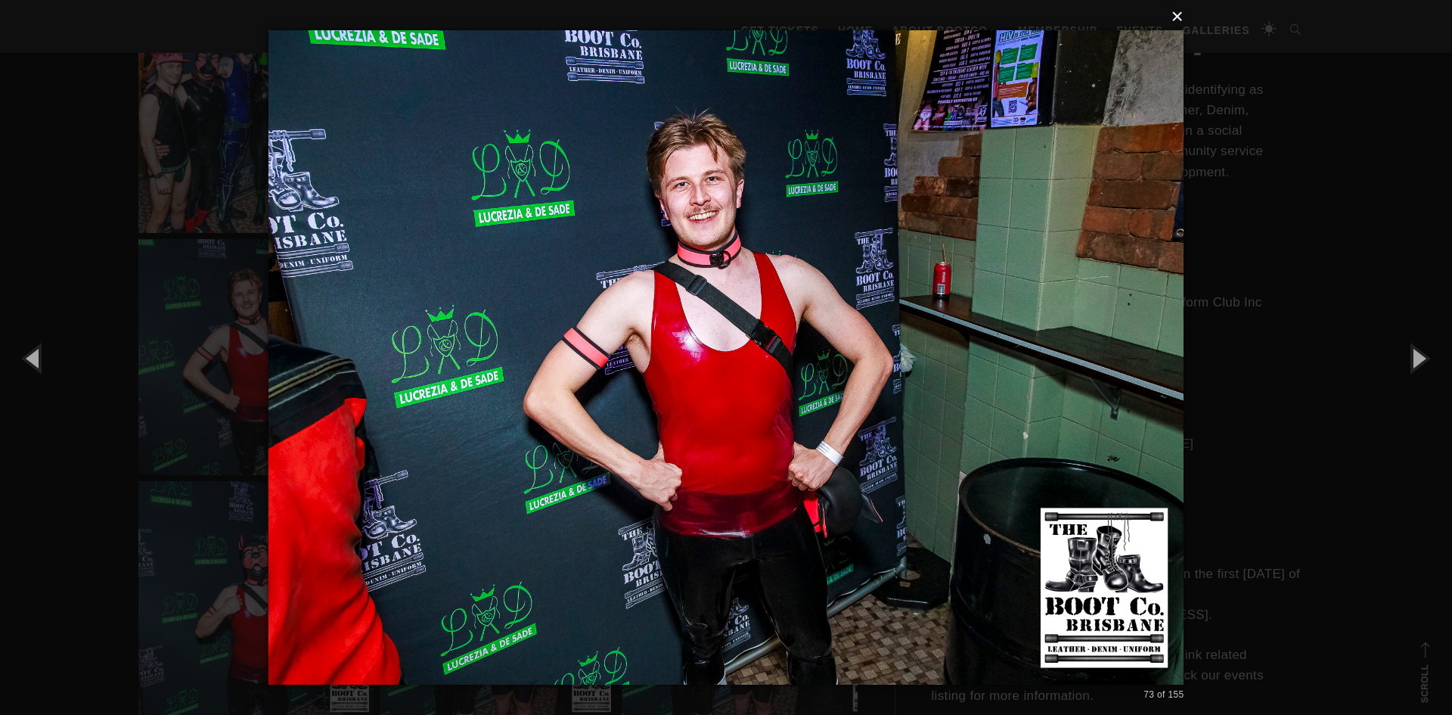
click at [1177, 17] on button "×" at bounding box center [731, 16] width 916 height 33
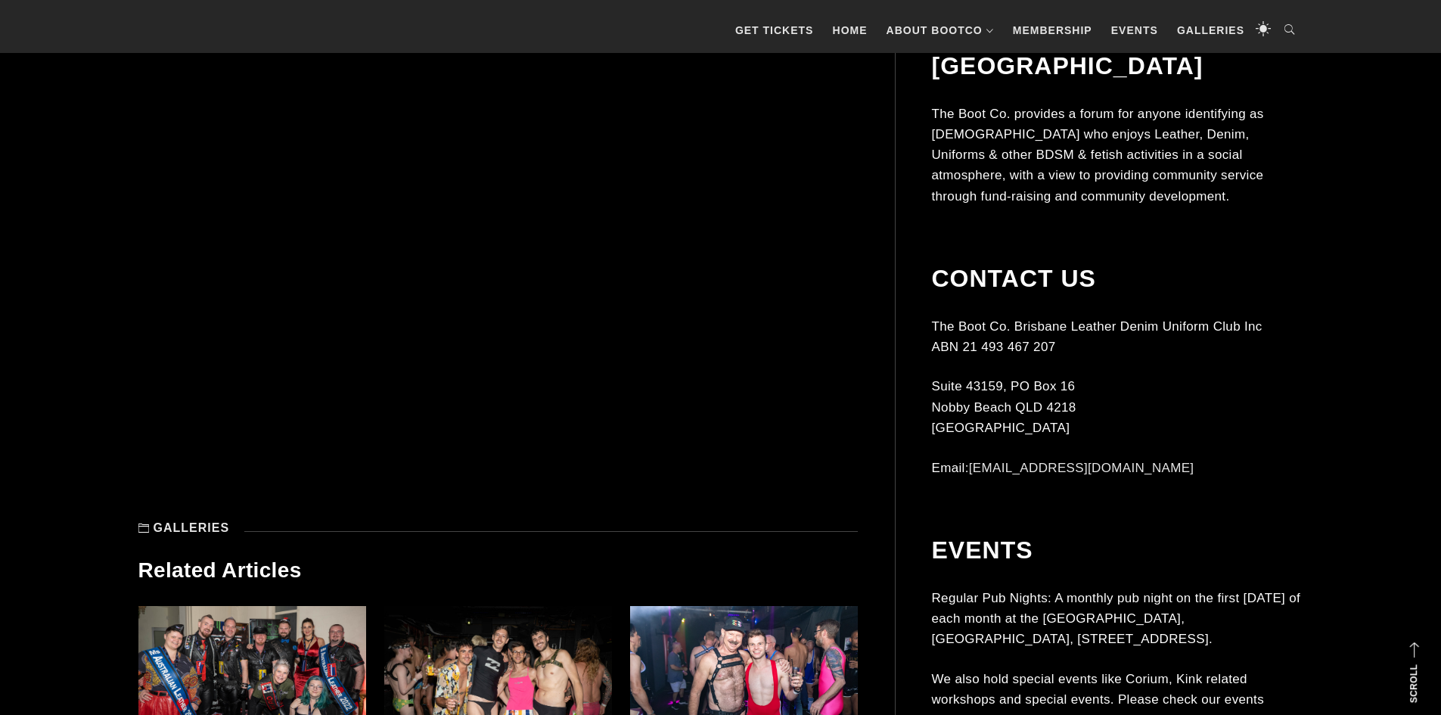
scroll to position [12174, 0]
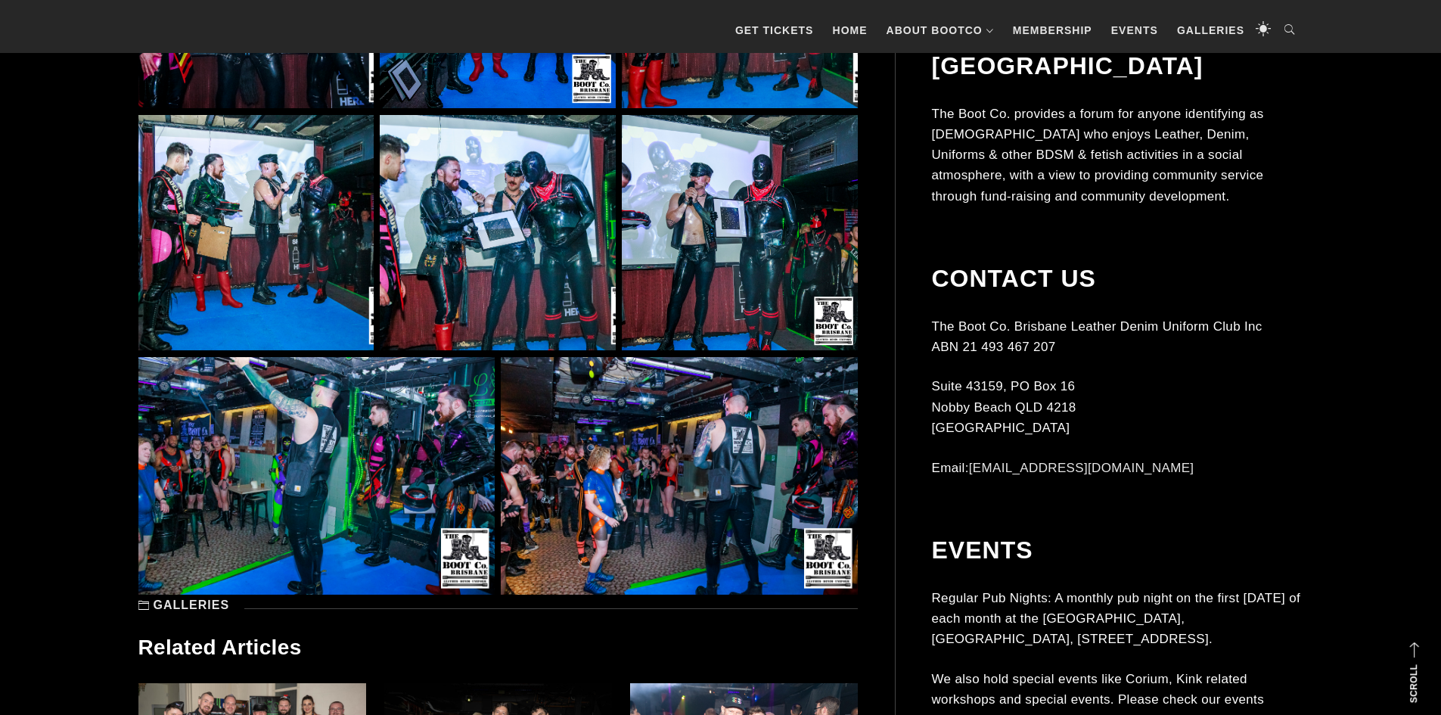
click at [706, 267] on img at bounding box center [739, 232] width 235 height 235
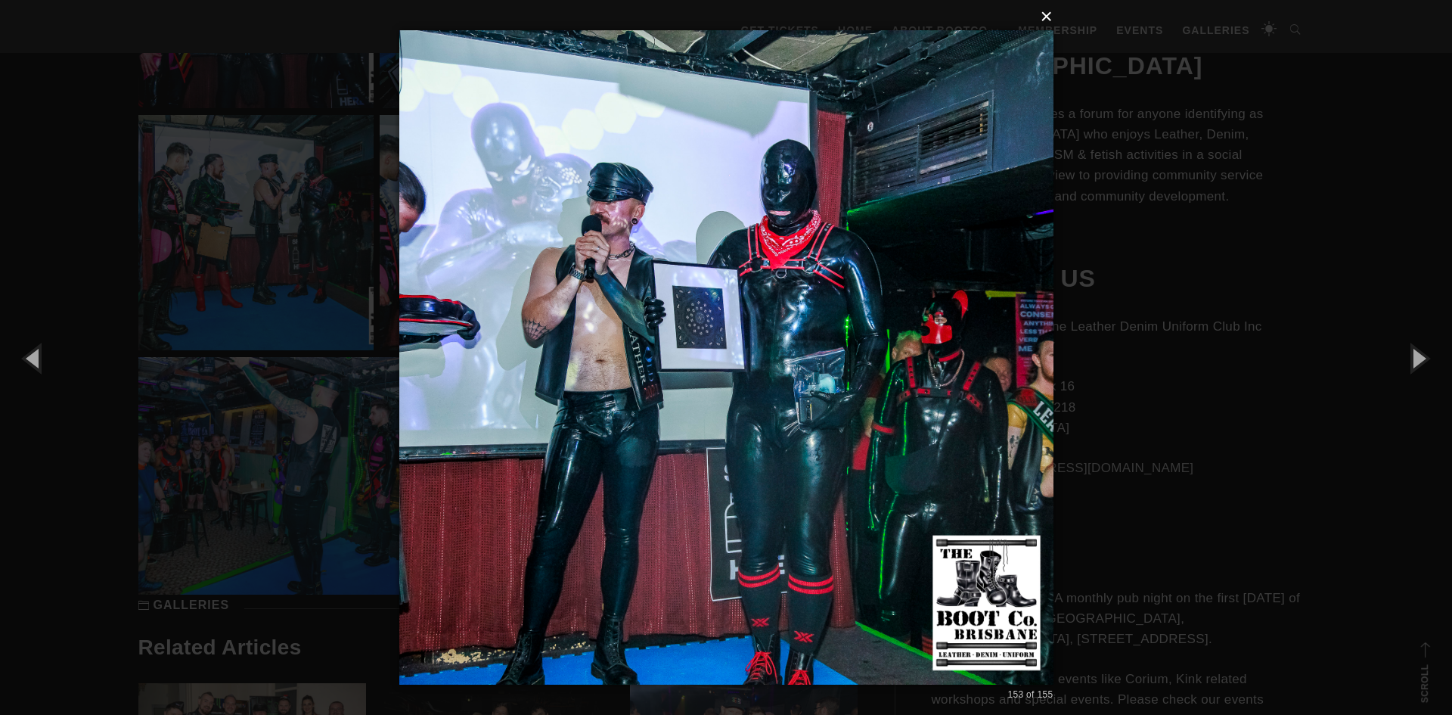
click at [1044, 13] on button "×" at bounding box center [731, 16] width 654 height 33
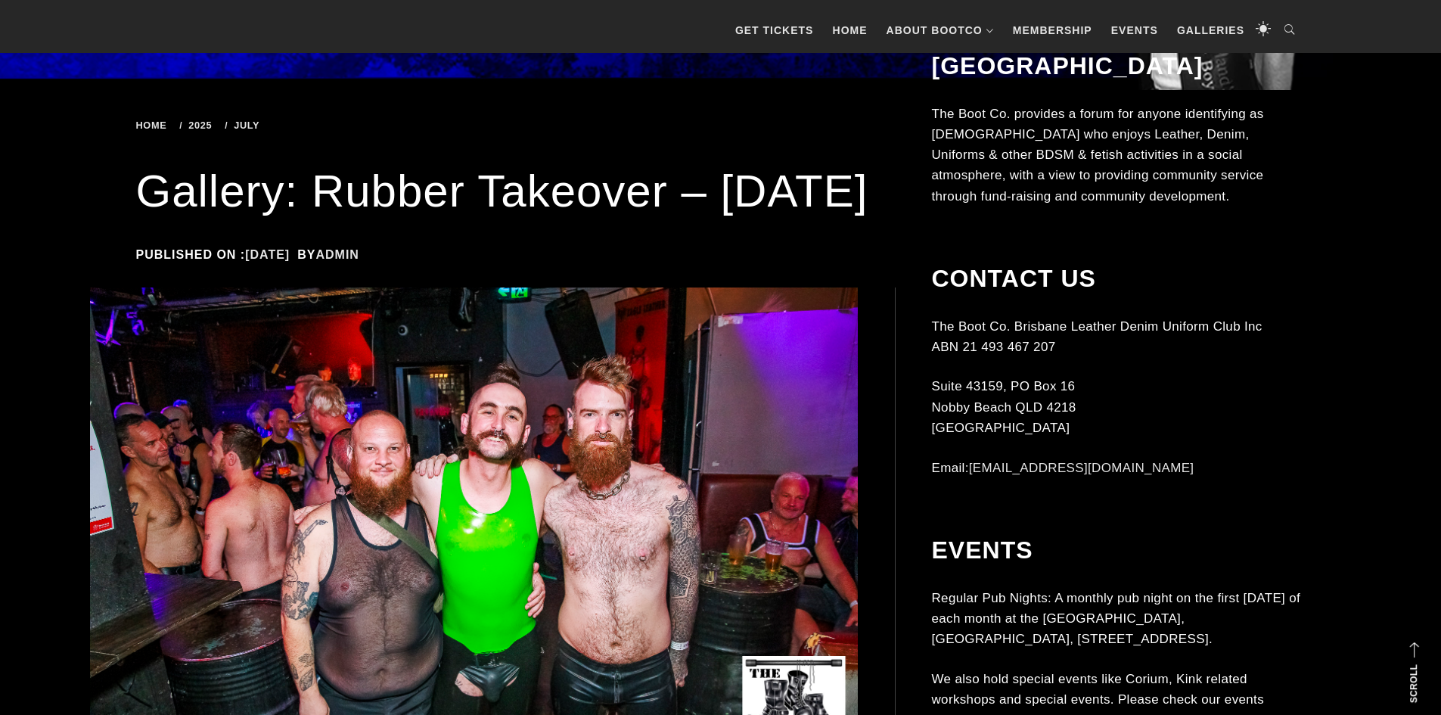
scroll to position [0, 0]
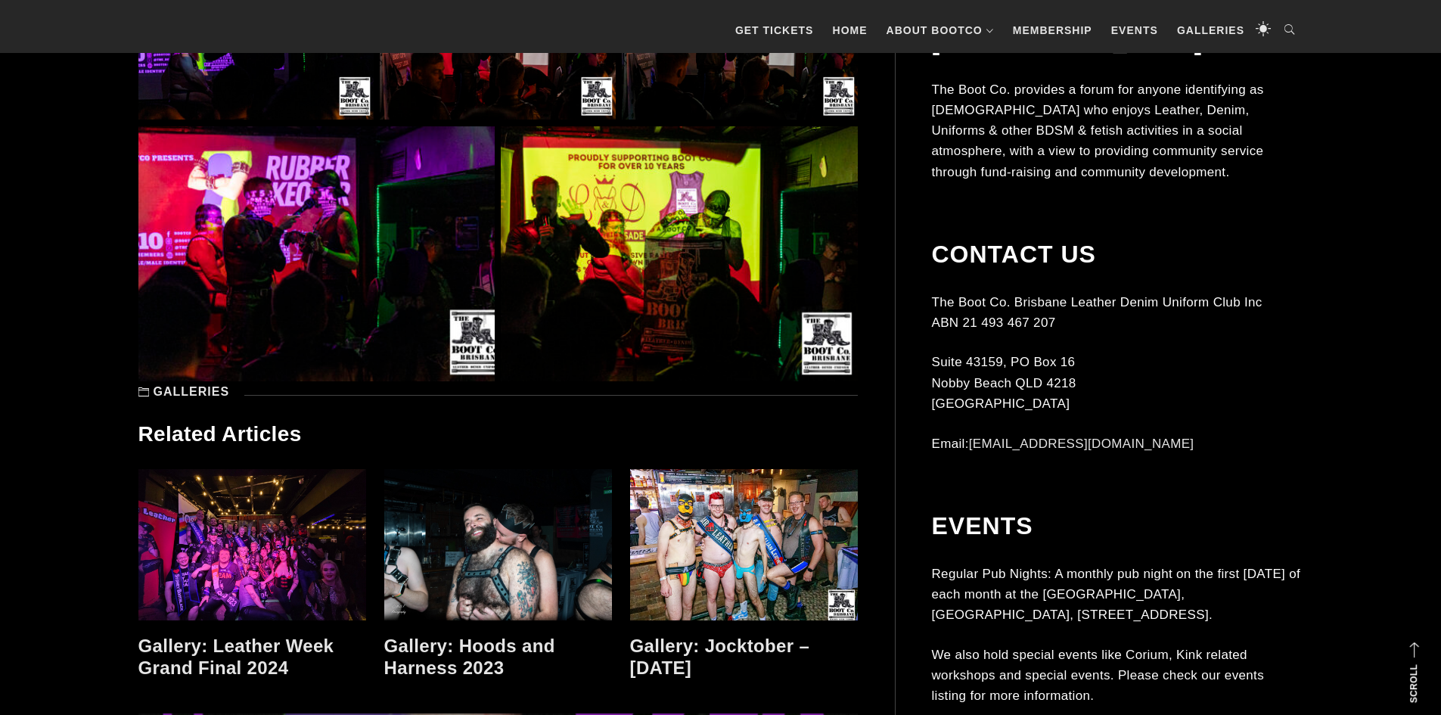
scroll to position [11078, 0]
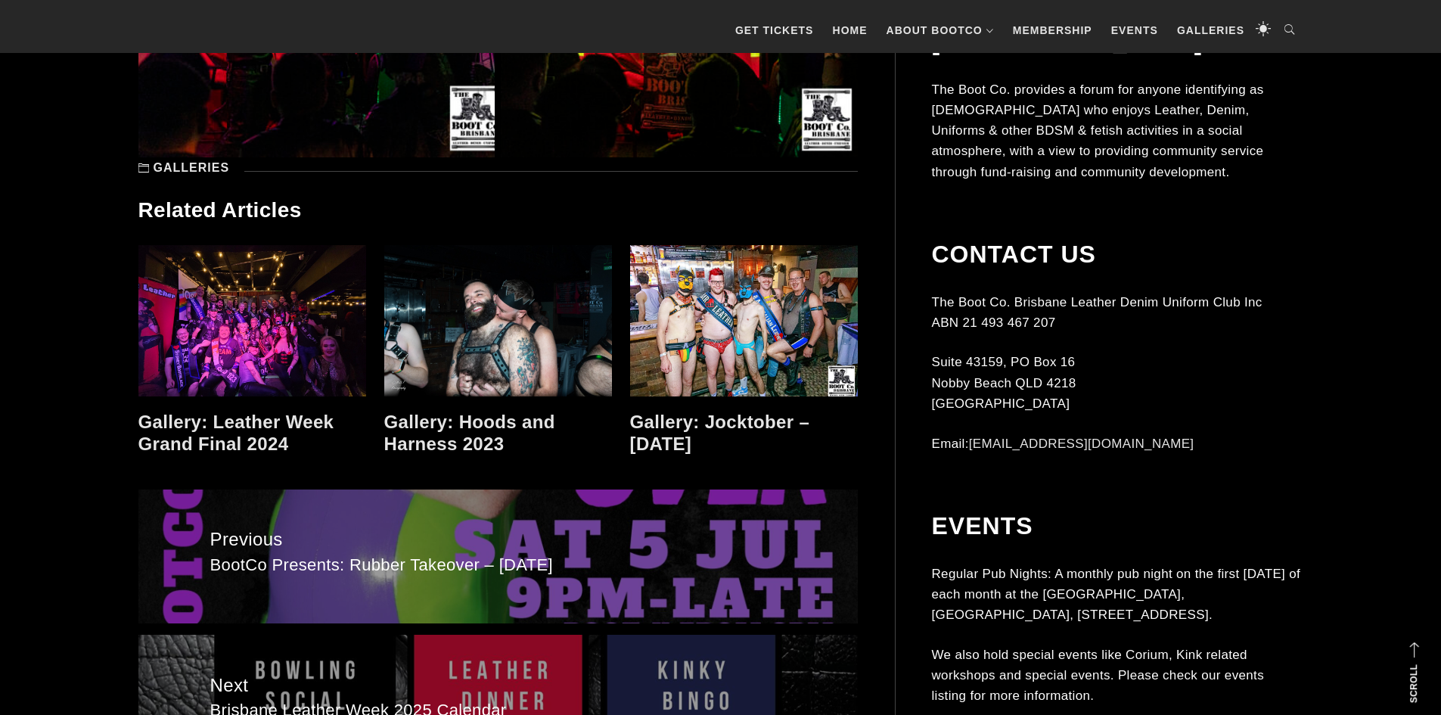
click at [707, 318] on link at bounding box center [744, 320] width 228 height 151
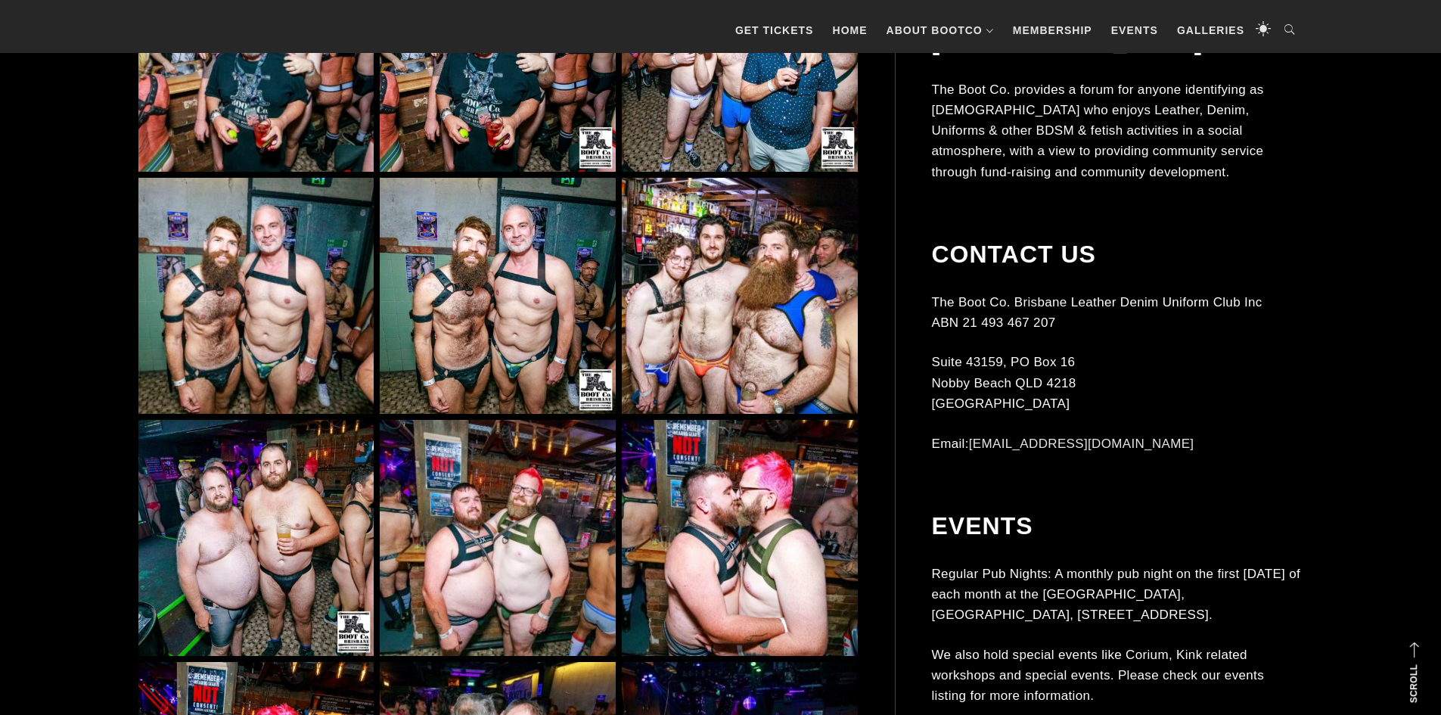
scroll to position [2720, 0]
